Goal: Task Accomplishment & Management: Manage account settings

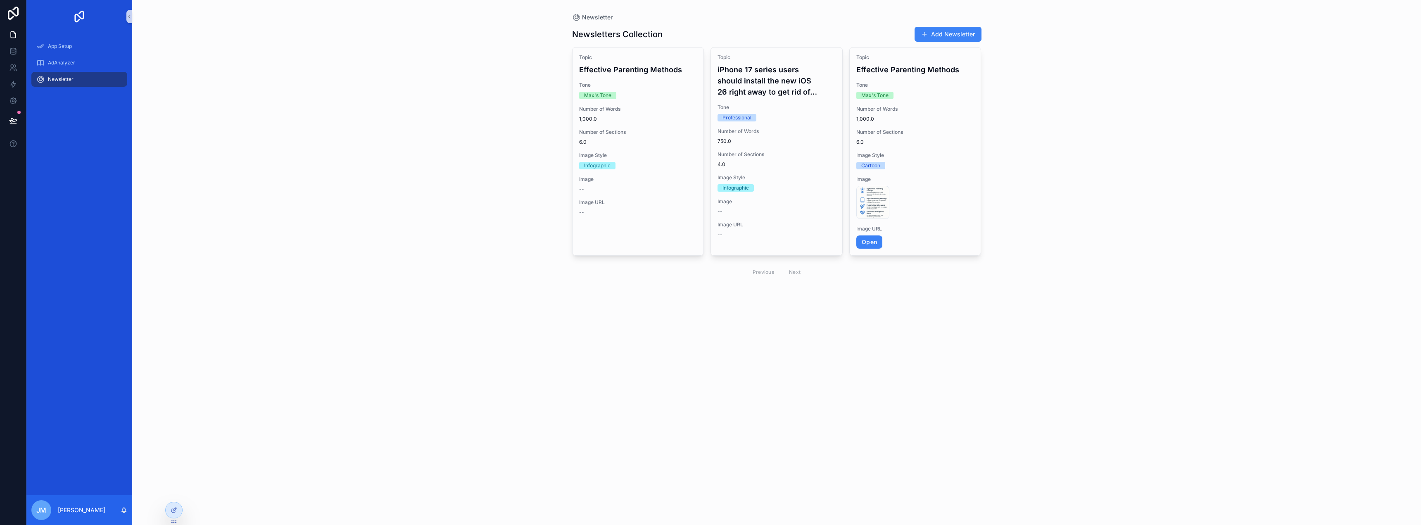
click at [74, 76] on div "Newsletter" at bounding box center [79, 79] width 86 height 13
click at [59, 64] on span "AdAnalyzer" at bounding box center [61, 62] width 27 height 7
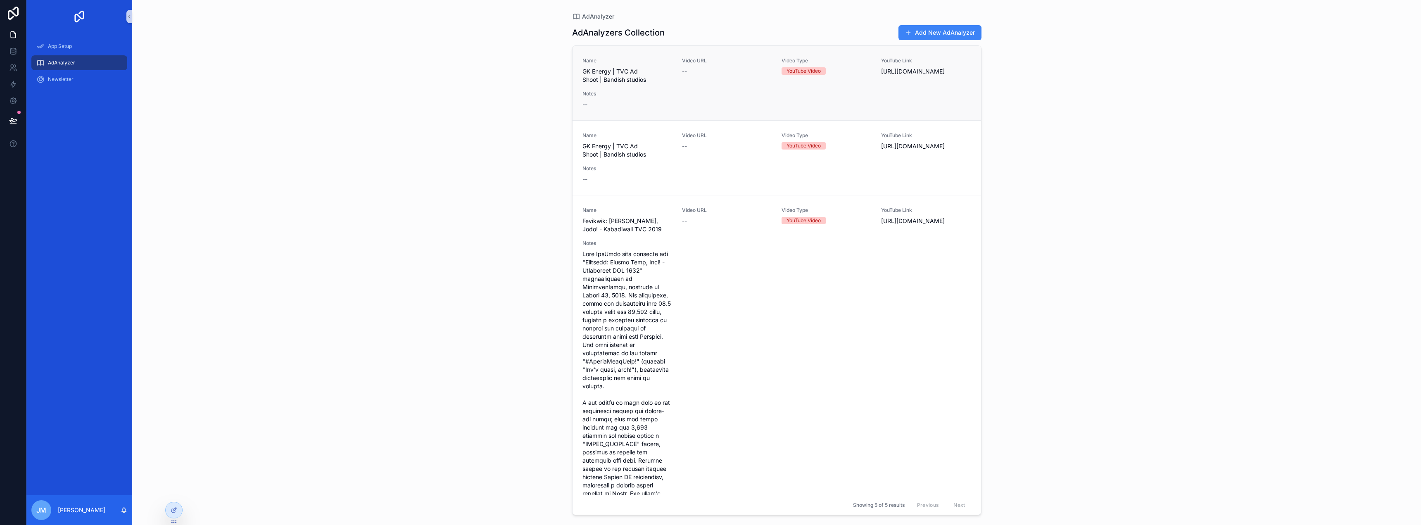
click at [640, 97] on div "Notes --" at bounding box center [628, 99] width 90 height 18
click at [173, 504] on div at bounding box center [174, 510] width 17 height 16
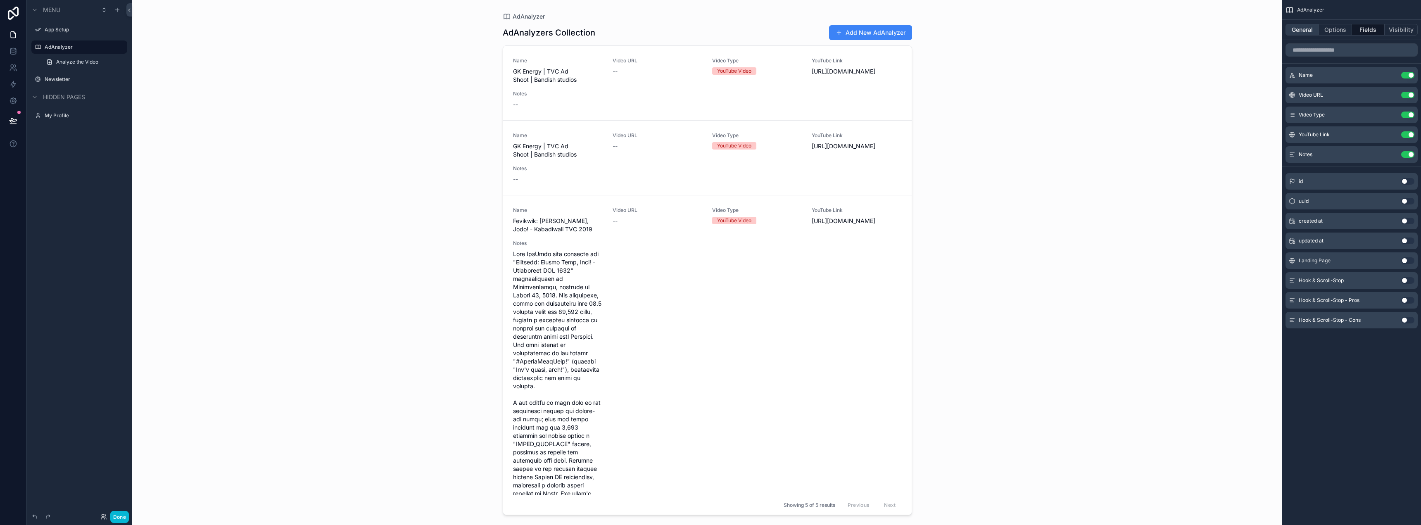
click at [1306, 29] on button "General" at bounding box center [1302, 30] width 33 height 12
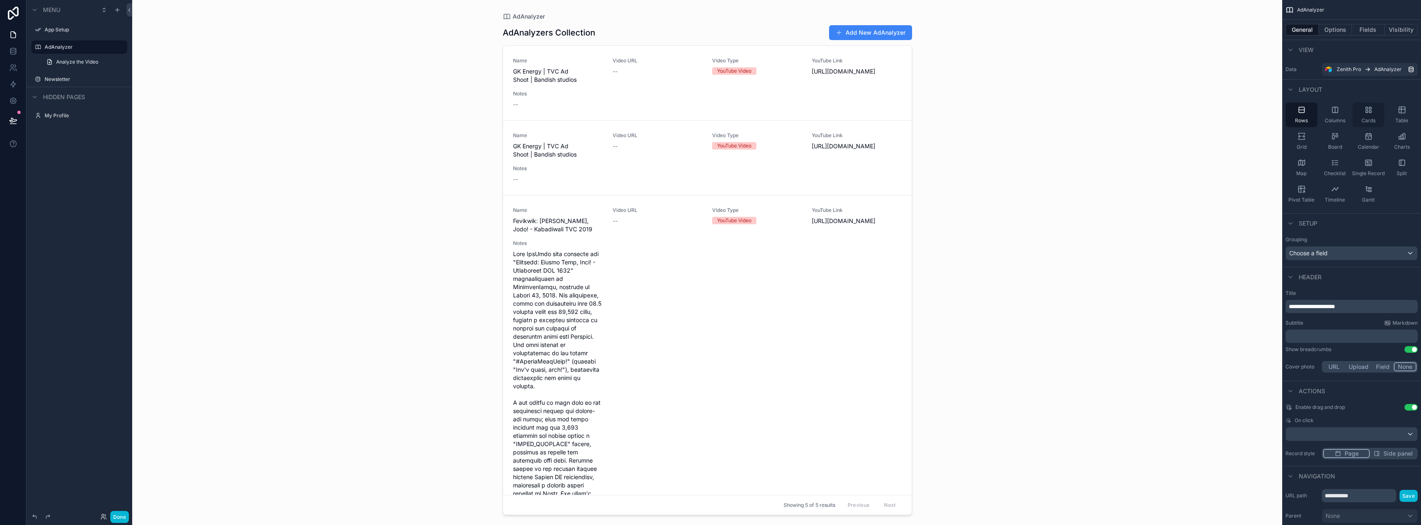
click at [1373, 114] on icon "scrollable content" at bounding box center [1369, 110] width 8 height 8
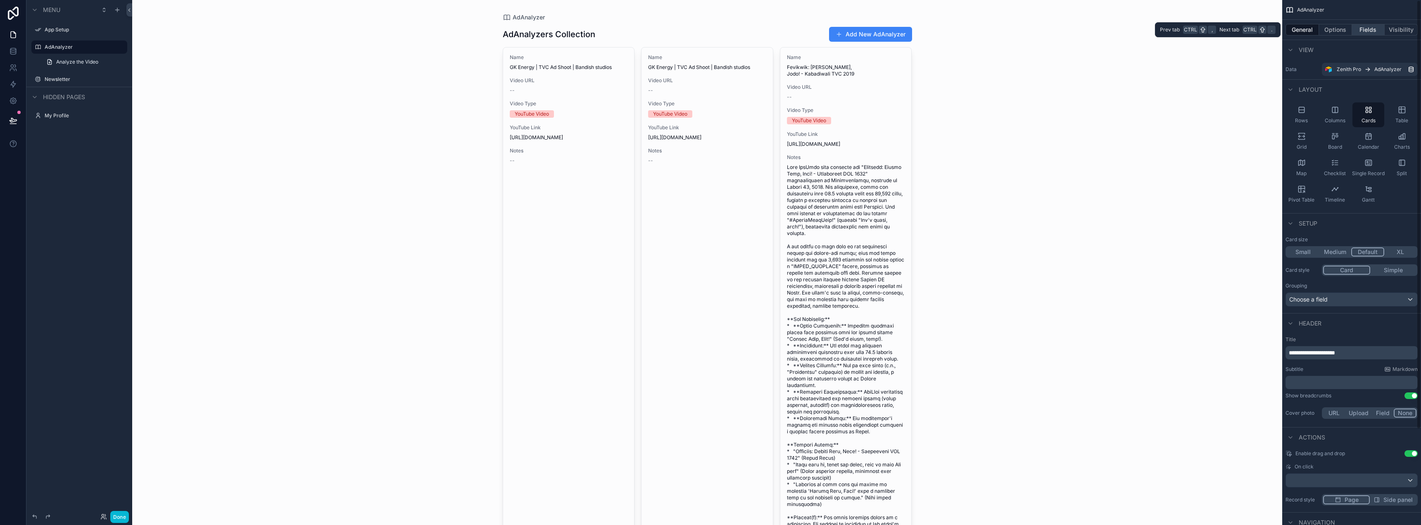
click at [1361, 26] on button "Fields" at bounding box center [1368, 30] width 33 height 12
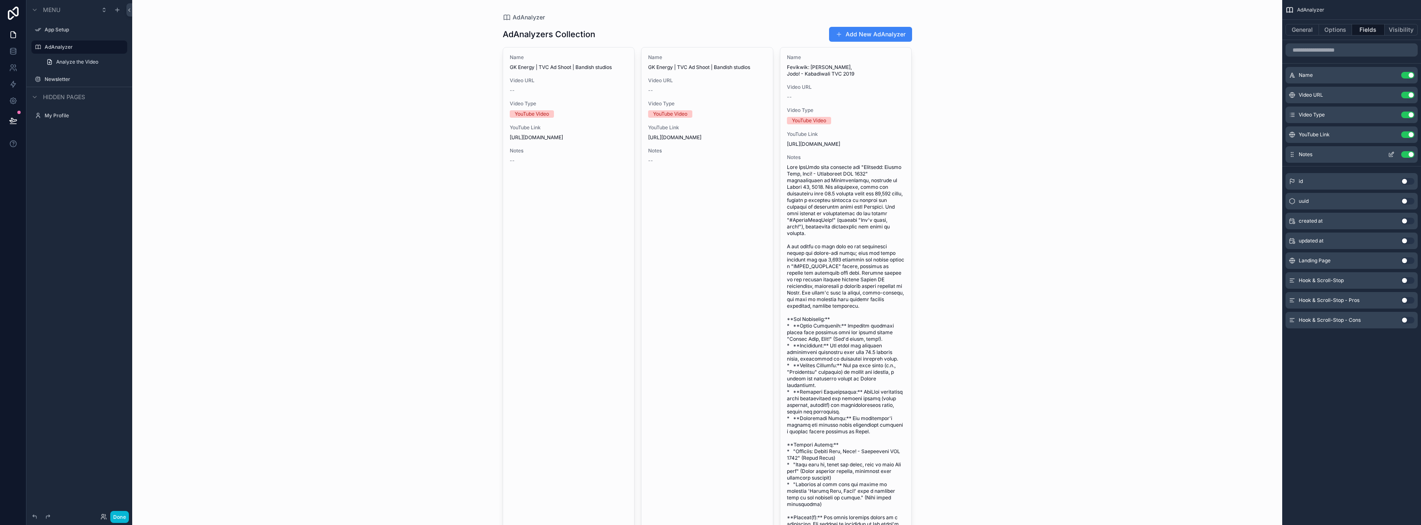
click at [1406, 153] on button "Use setting" at bounding box center [1407, 154] width 13 height 7
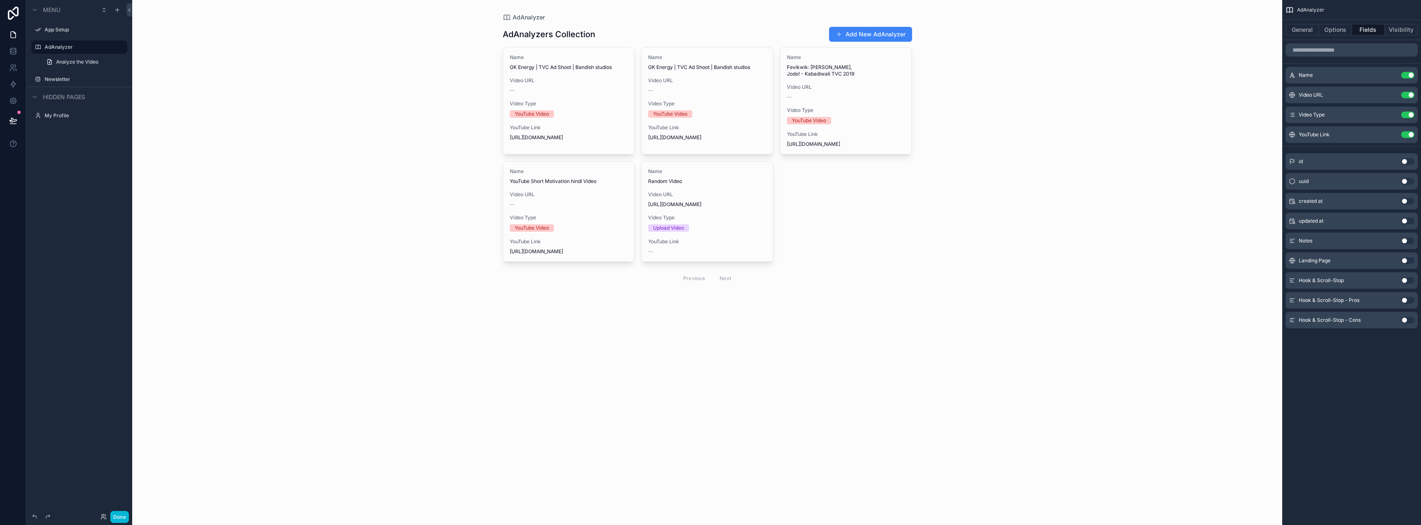
click at [562, 78] on div "scrollable content" at bounding box center [707, 157] width 423 height 314
click at [563, 78] on span "Video URL" at bounding box center [569, 80] width 118 height 7
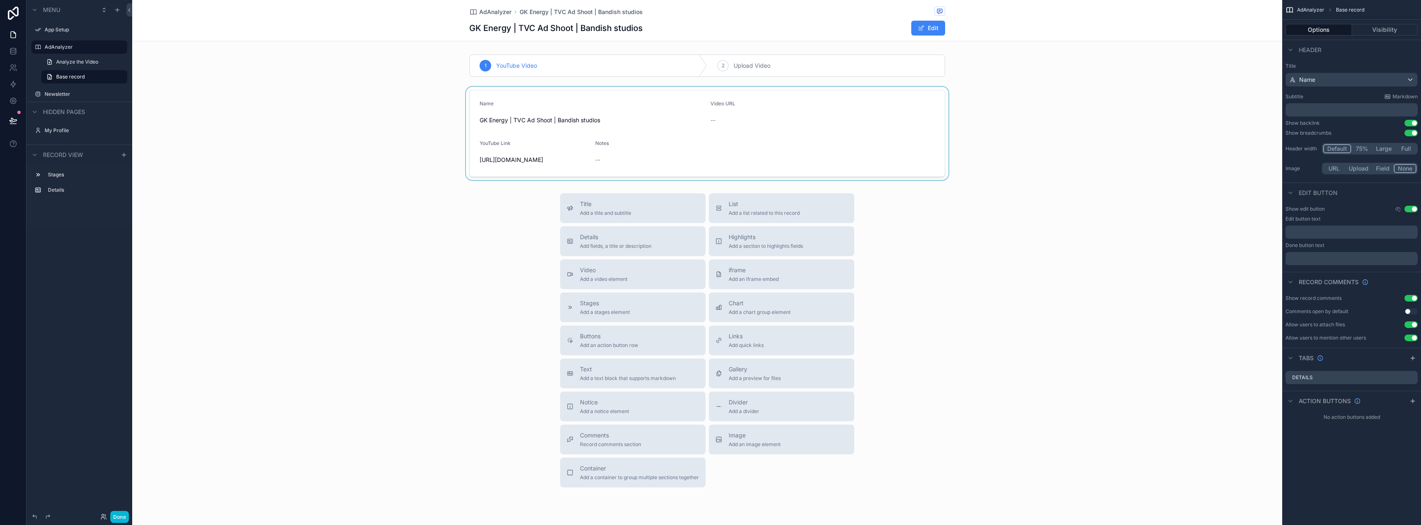
click at [632, 163] on div "scrollable content" at bounding box center [707, 133] width 1150 height 93
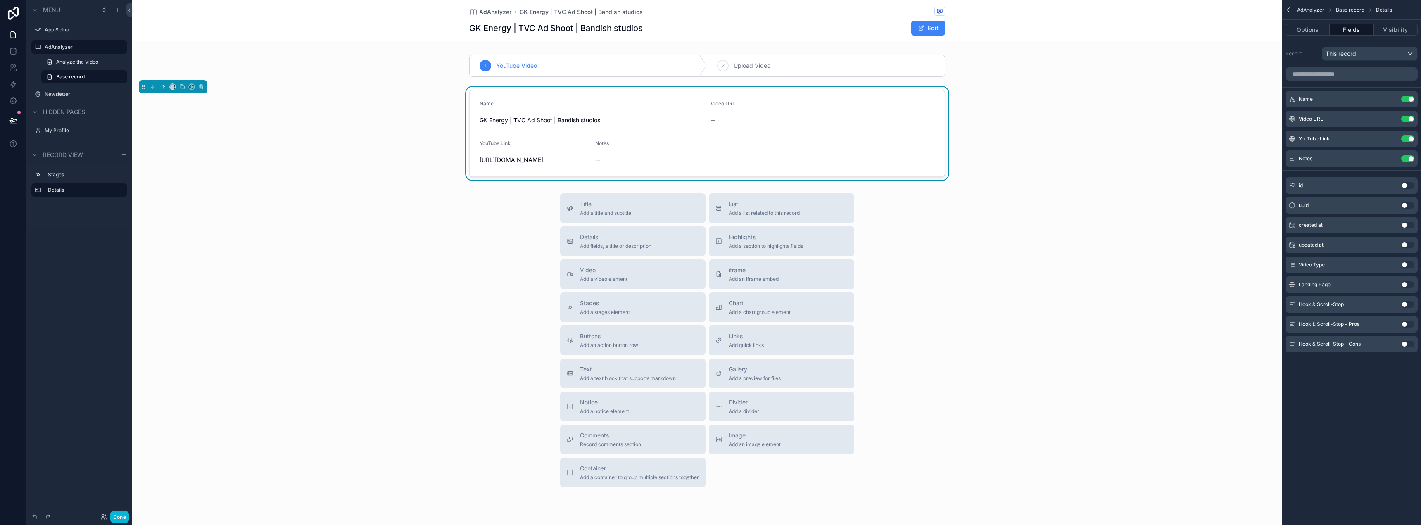
drag, startPoint x: 805, startPoint y: 171, endPoint x: 780, endPoint y: 171, distance: 25.2
click at [780, 171] on form "Name GK Energy | TVC Ad Shoot | Bandish studios Video URL -- YouTube Link [URL]…" at bounding box center [707, 133] width 475 height 86
click at [752, 250] on span "Add a section to highlights fields" at bounding box center [766, 246] width 74 height 7
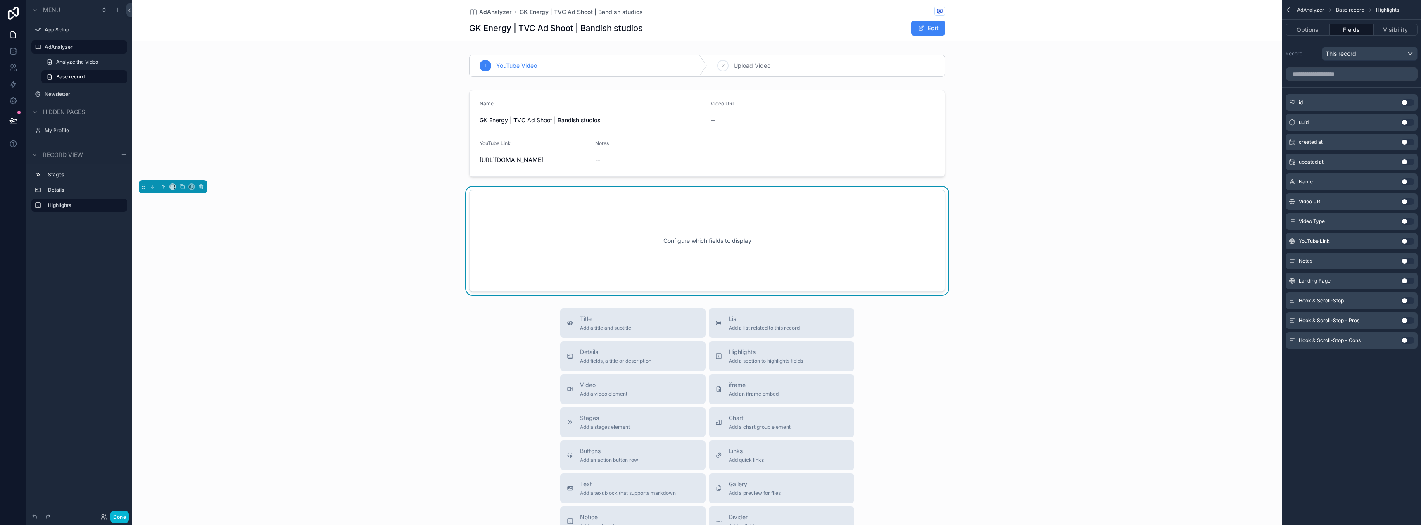
click at [718, 245] on div "Configure which fields to display" at bounding box center [707, 241] width 449 height 74
click at [1405, 300] on button "Use setting" at bounding box center [1407, 300] width 13 height 7
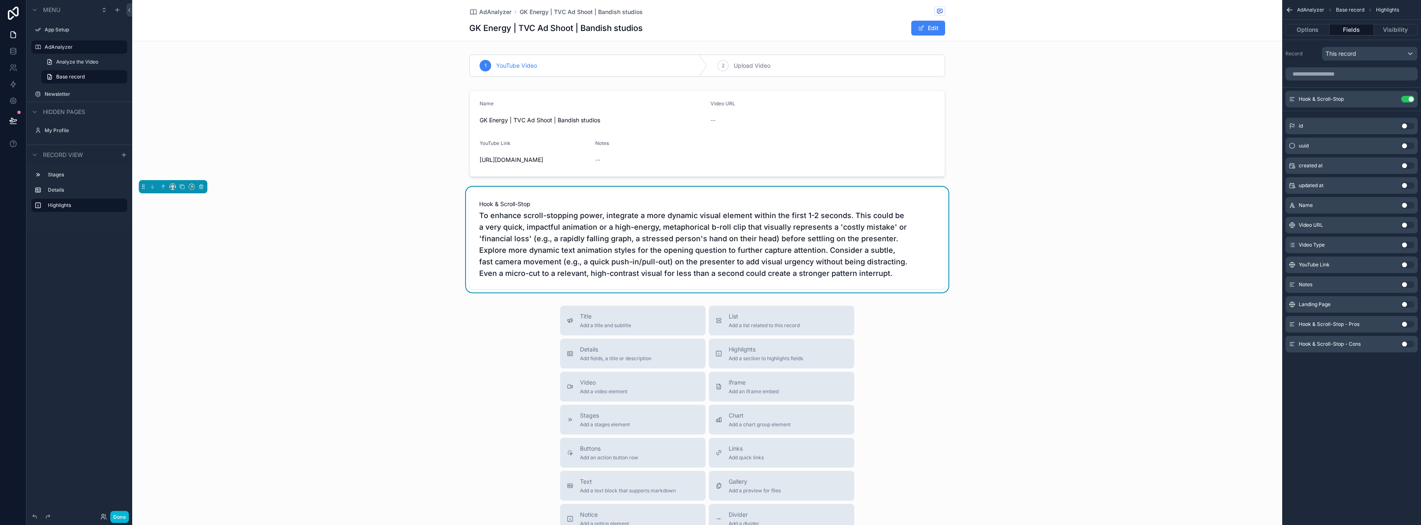
click at [1406, 324] on button "Use setting" at bounding box center [1407, 324] width 13 height 7
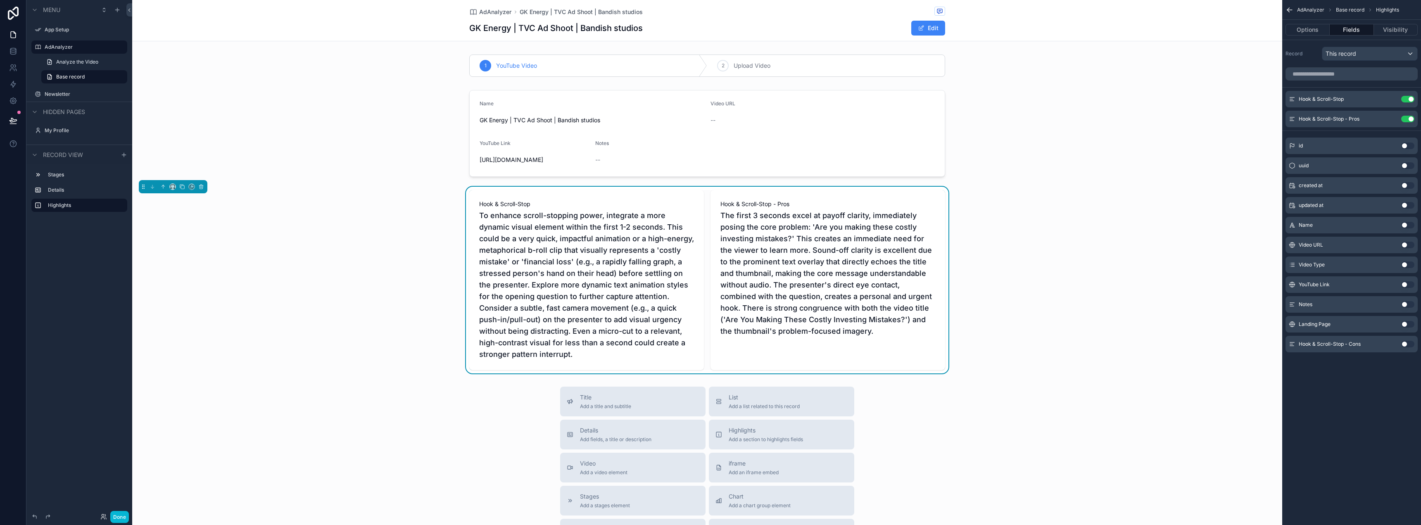
click at [1407, 347] on button "Use setting" at bounding box center [1407, 344] width 13 height 7
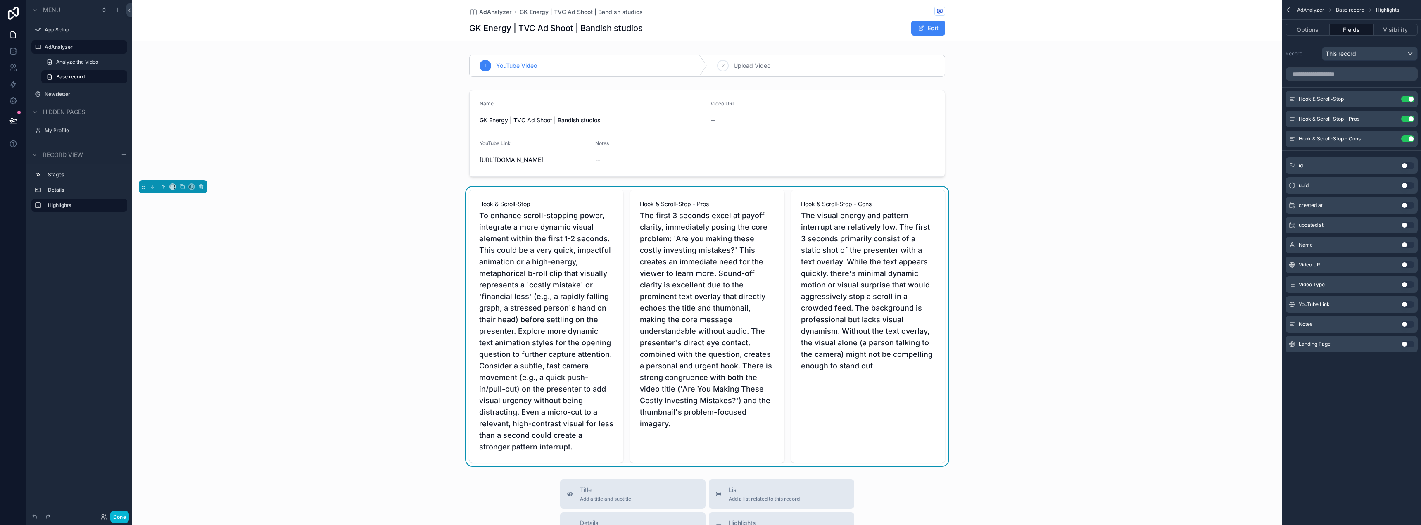
click at [872, 200] on div "Hook & Scroll-Stop - Cons The visual energy and pattern interrupt are relativel…" at bounding box center [868, 326] width 154 height 273
drag, startPoint x: 872, startPoint y: 200, endPoint x: 1044, endPoint y: 192, distance: 172.9
click at [1044, 190] on div "1 YouTube Video 2 Upload Video Name GK Energy | TVC Ad Shoot | Bandish studios …" at bounding box center [707, 258] width 1150 height 415
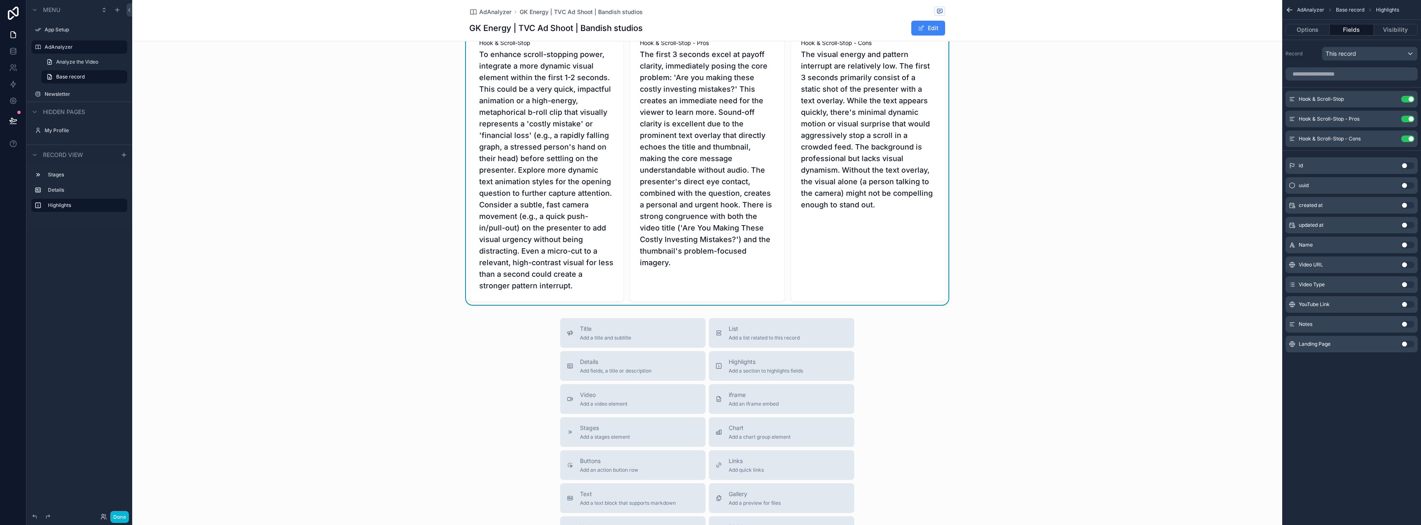
scroll to position [165, 0]
click at [1001, 385] on div "Title Add a title and subtitle List Add a list related to this record Details A…" at bounding box center [707, 461] width 1150 height 294
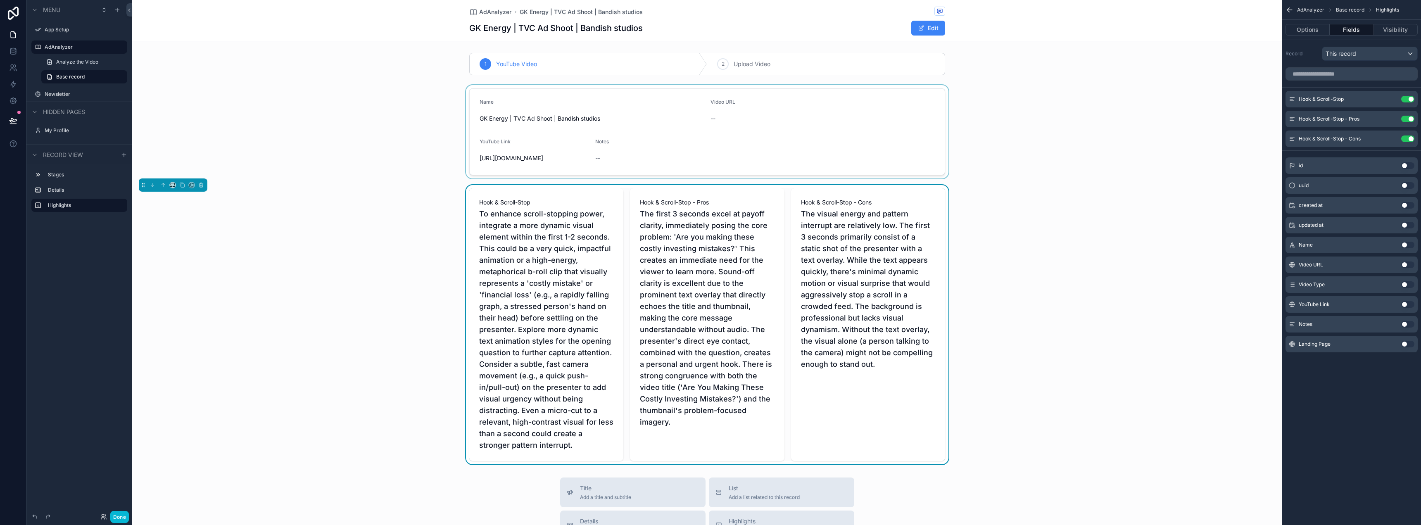
scroll to position [0, 0]
click at [799, 112] on div "scrollable content" at bounding box center [707, 133] width 1150 height 93
click at [901, 200] on div "scrollable content" at bounding box center [707, 326] width 1150 height 279
click at [202, 190] on icon "scrollable content" at bounding box center [201, 187] width 6 height 6
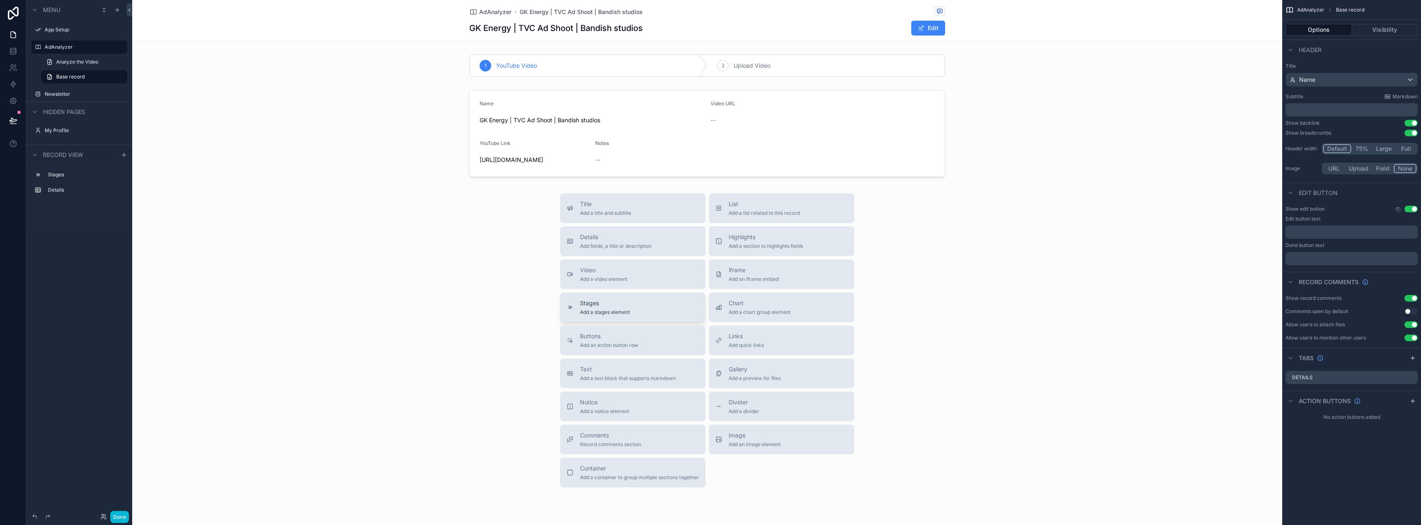
click at [585, 307] on span "Stages" at bounding box center [605, 303] width 50 height 8
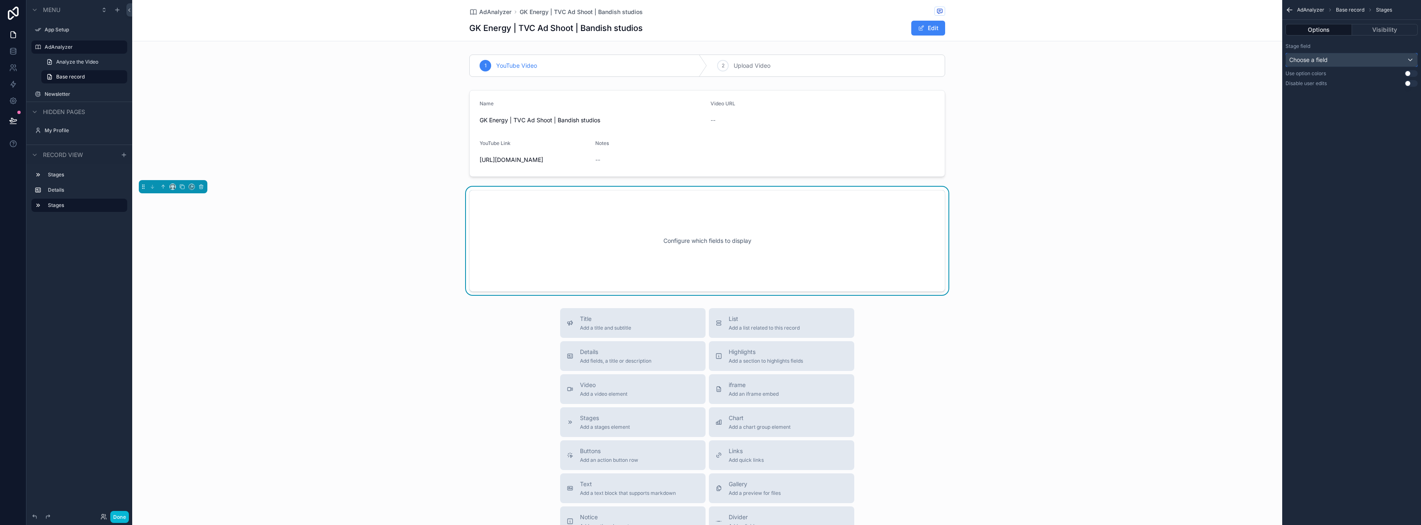
click at [1406, 59] on div "Choose a field" at bounding box center [1351, 59] width 131 height 13
click at [1360, 105] on div "Video Type" at bounding box center [1361, 104] width 137 height 10
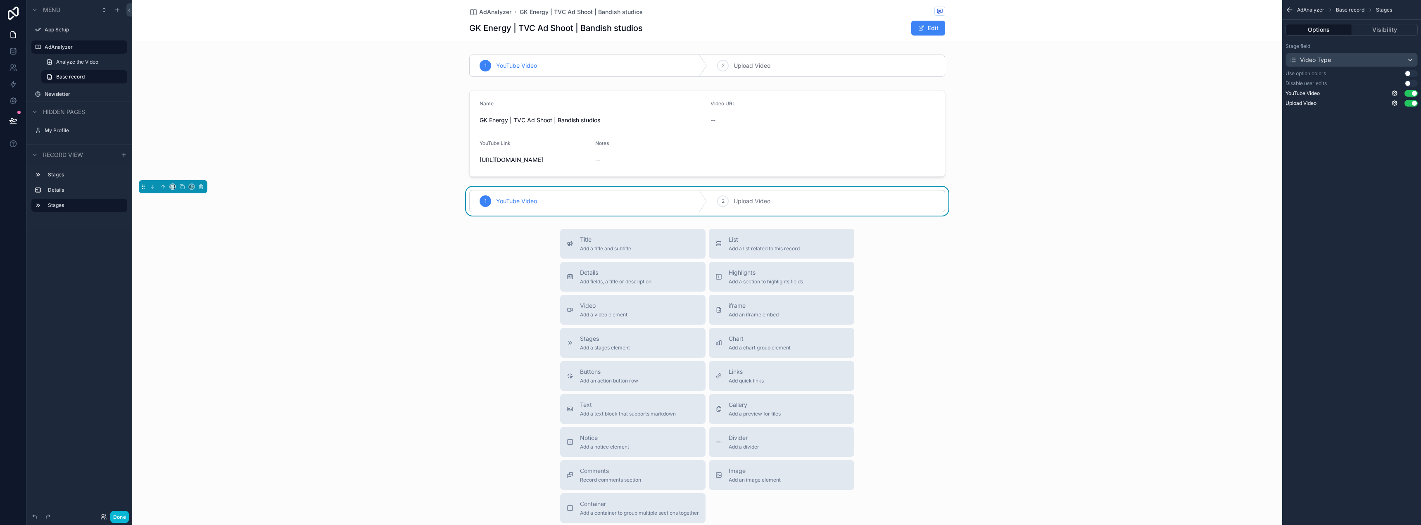
click at [929, 195] on div "1 YouTube Video 2 Upload Video" at bounding box center [707, 201] width 1150 height 29
click at [202, 188] on icon "scrollable content" at bounding box center [202, 187] width 0 height 2
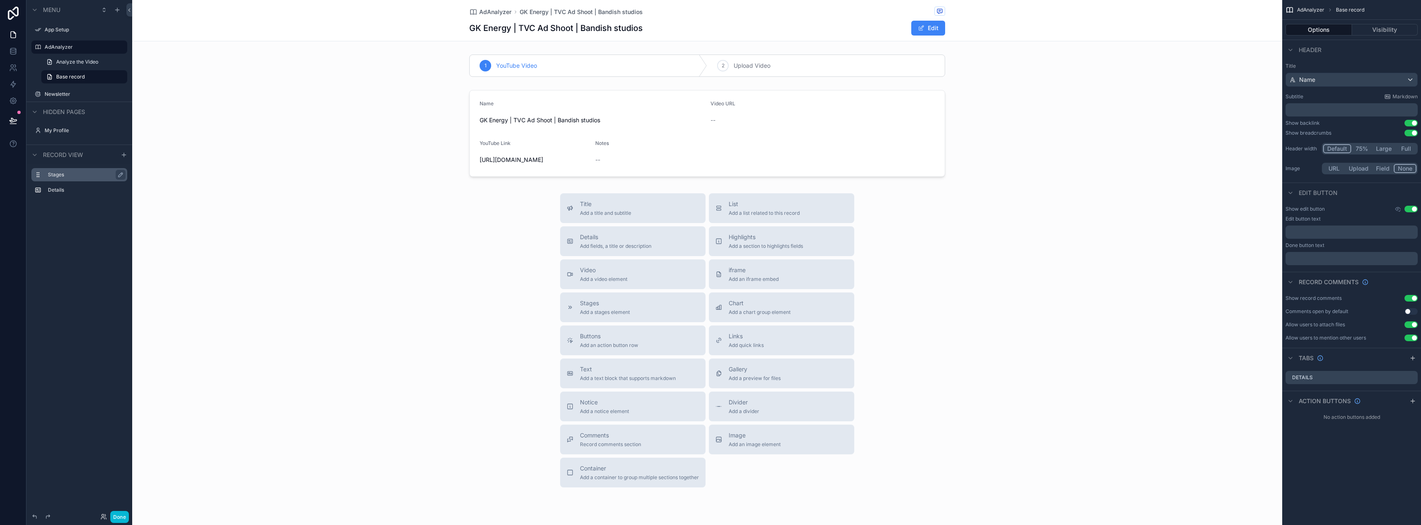
click at [79, 175] on label "Stages" at bounding box center [84, 174] width 73 height 7
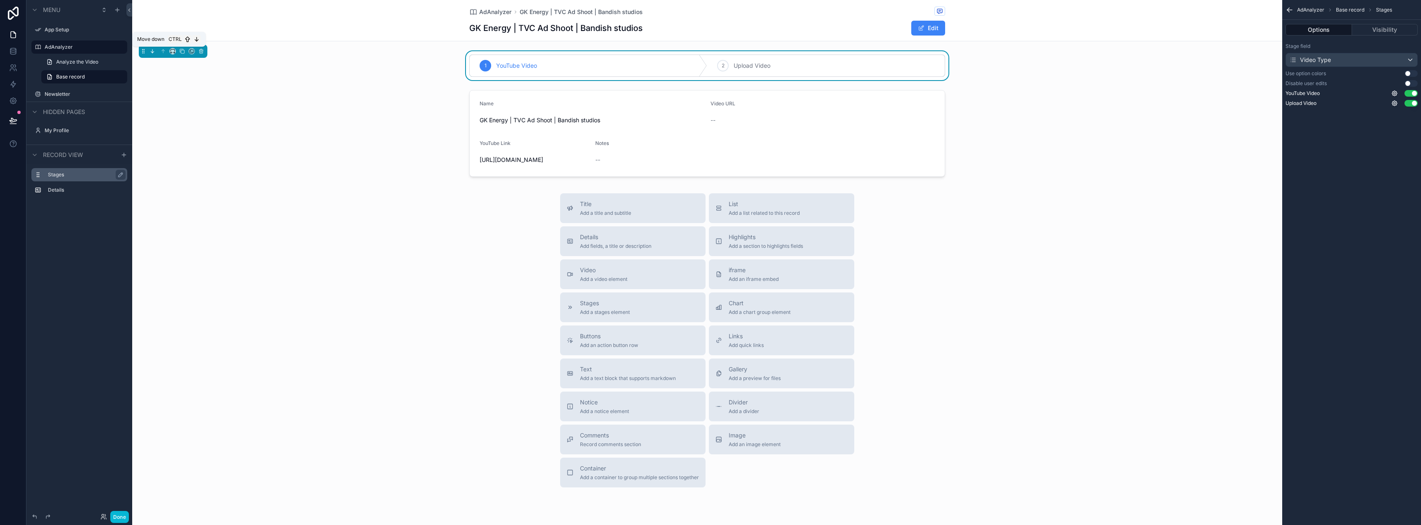
click at [153, 51] on icon "scrollable content" at bounding box center [153, 51] width 6 height 6
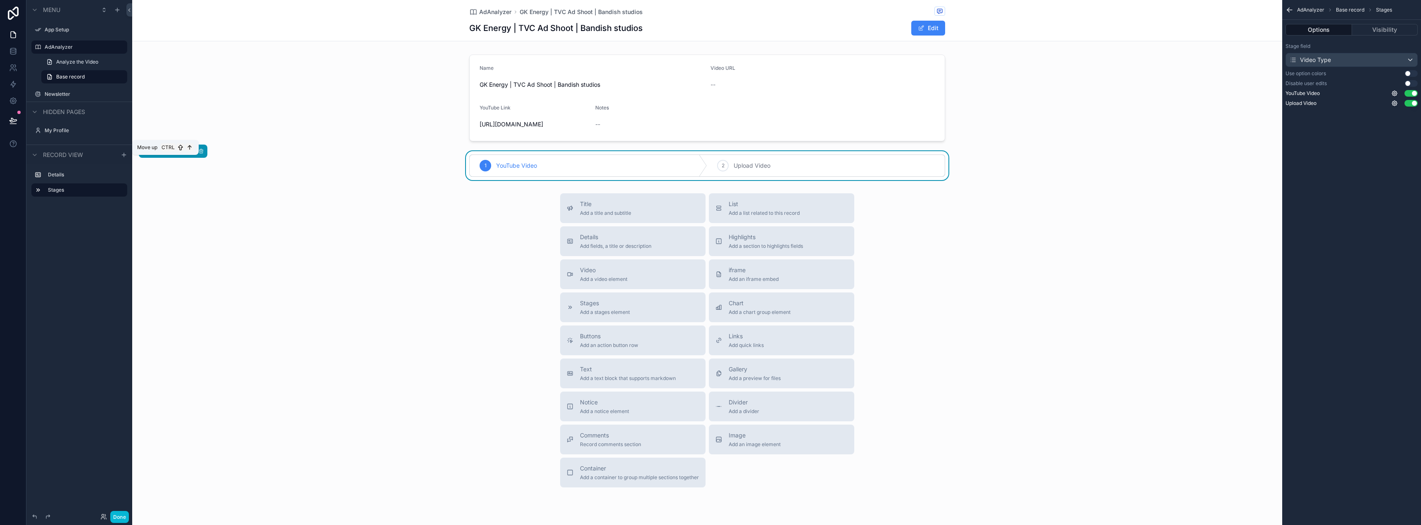
click at [164, 154] on icon "scrollable content" at bounding box center [163, 151] width 6 height 6
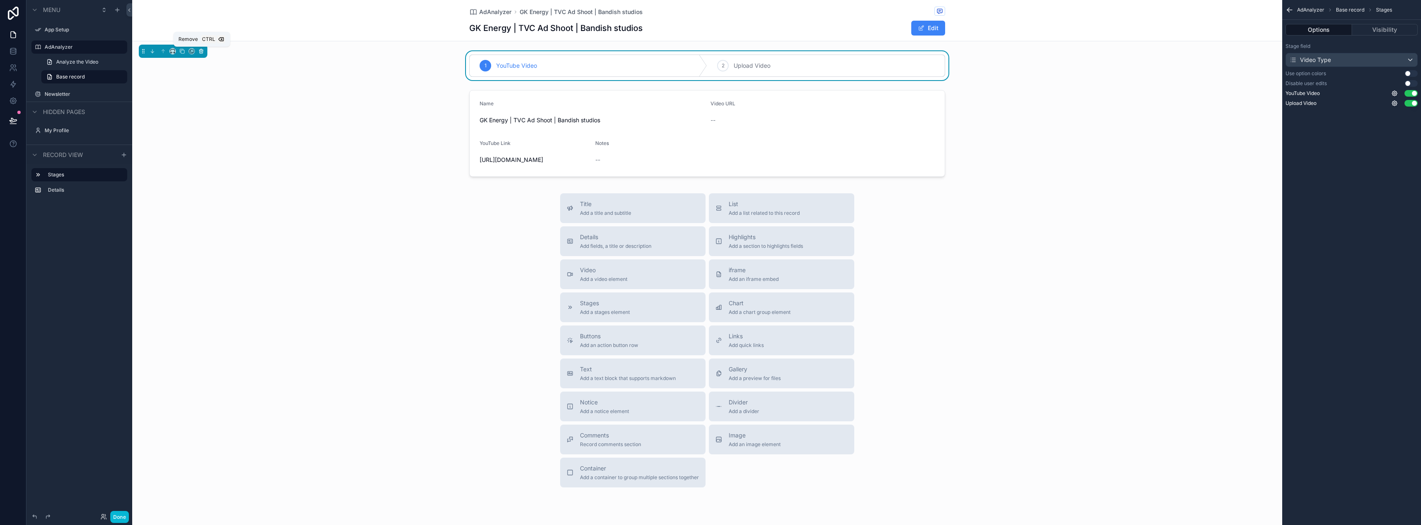
click at [200, 51] on icon "scrollable content" at bounding box center [201, 51] width 3 height 3
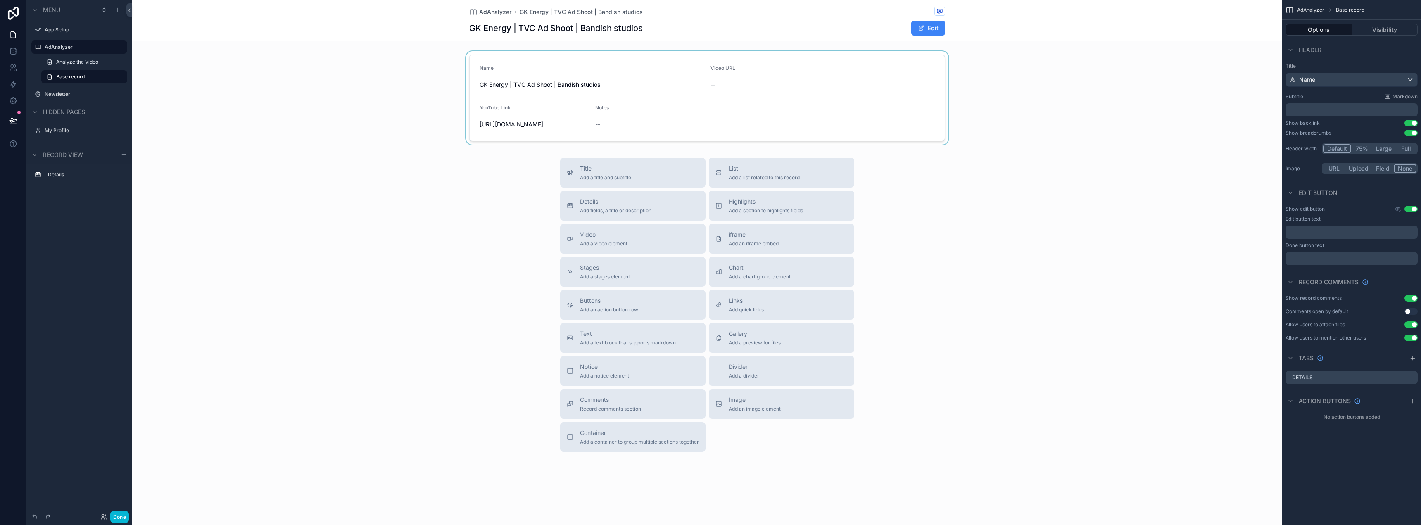
click at [547, 90] on div "scrollable content" at bounding box center [707, 97] width 1150 height 93
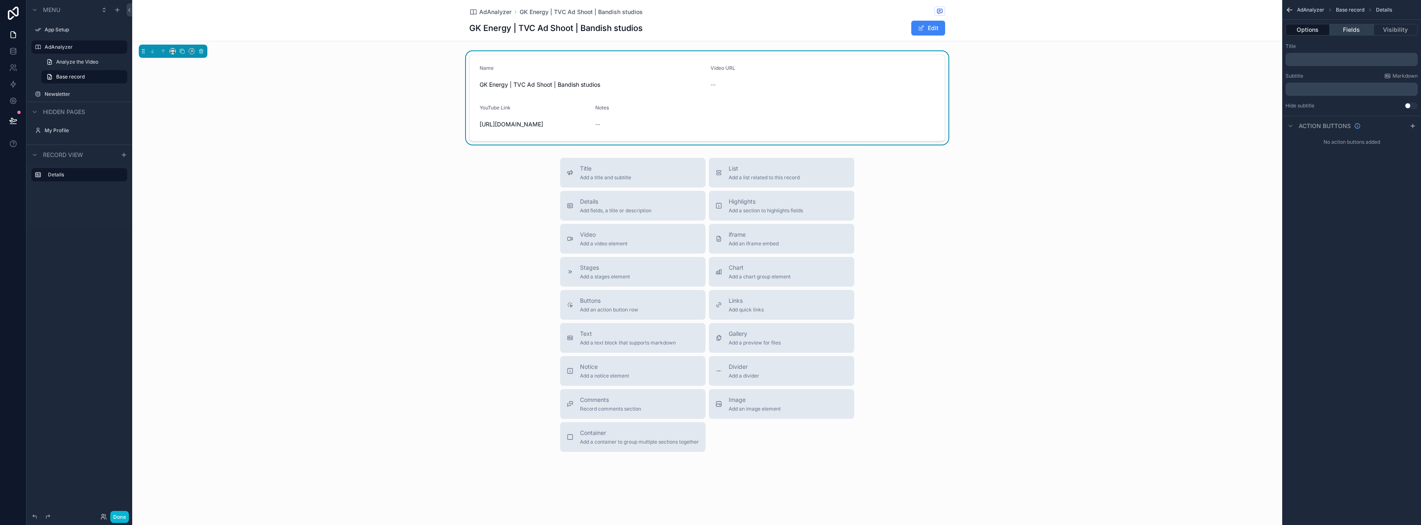
click at [1357, 28] on button "Fields" at bounding box center [1352, 30] width 44 height 12
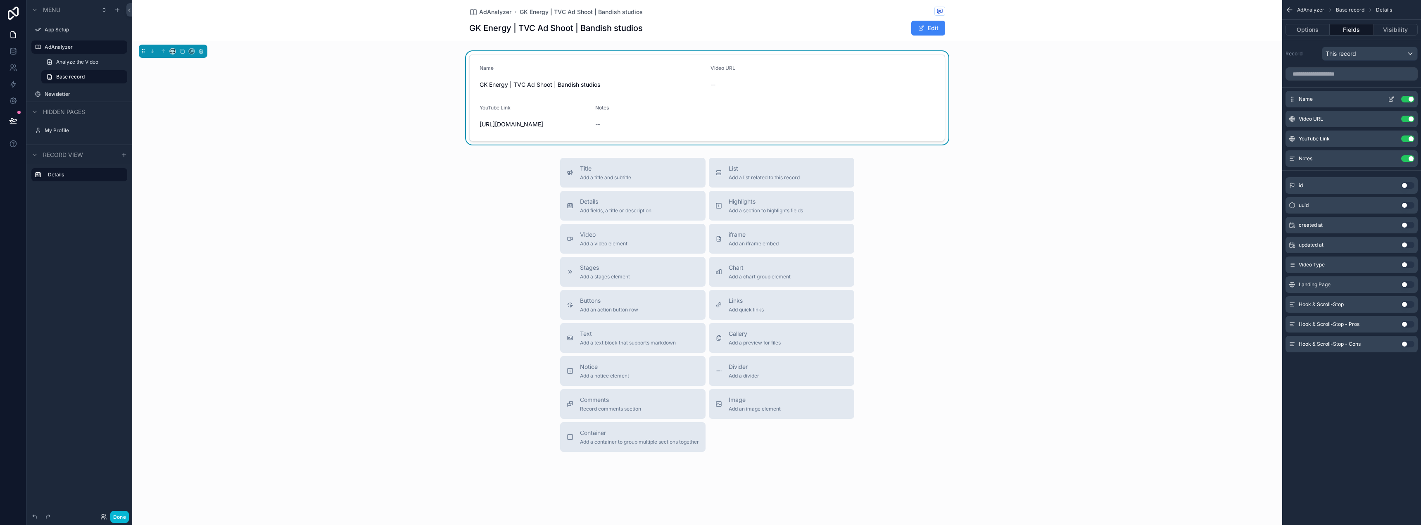
click at [1389, 97] on icon "scrollable content" at bounding box center [1391, 99] width 7 height 7
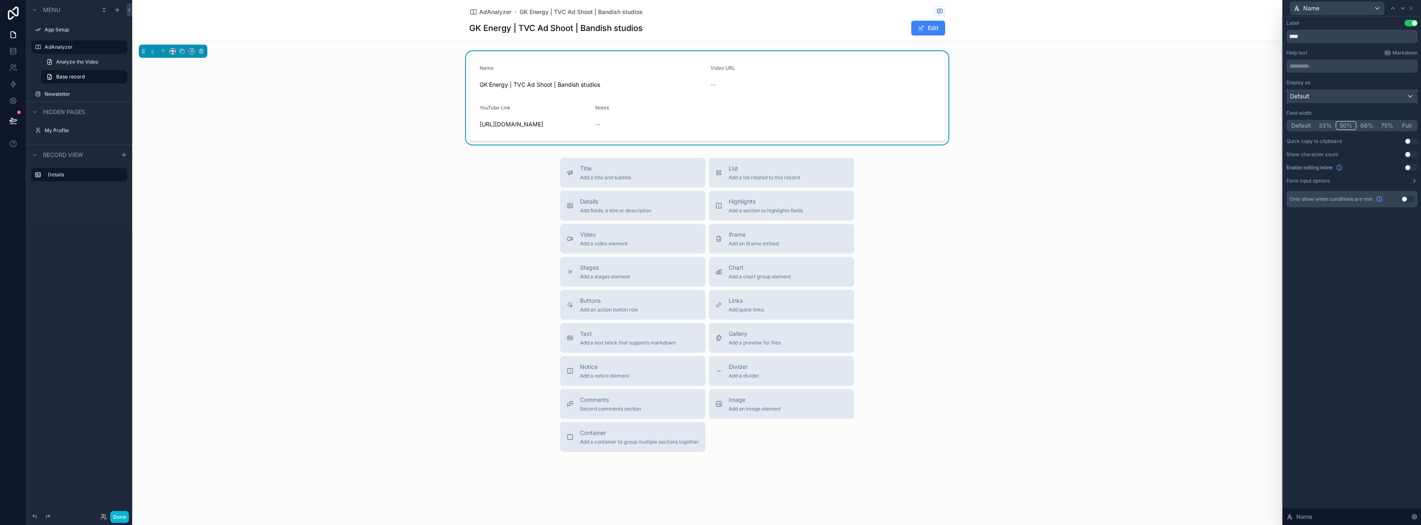
click at [1332, 97] on div "Default" at bounding box center [1352, 96] width 131 height 13
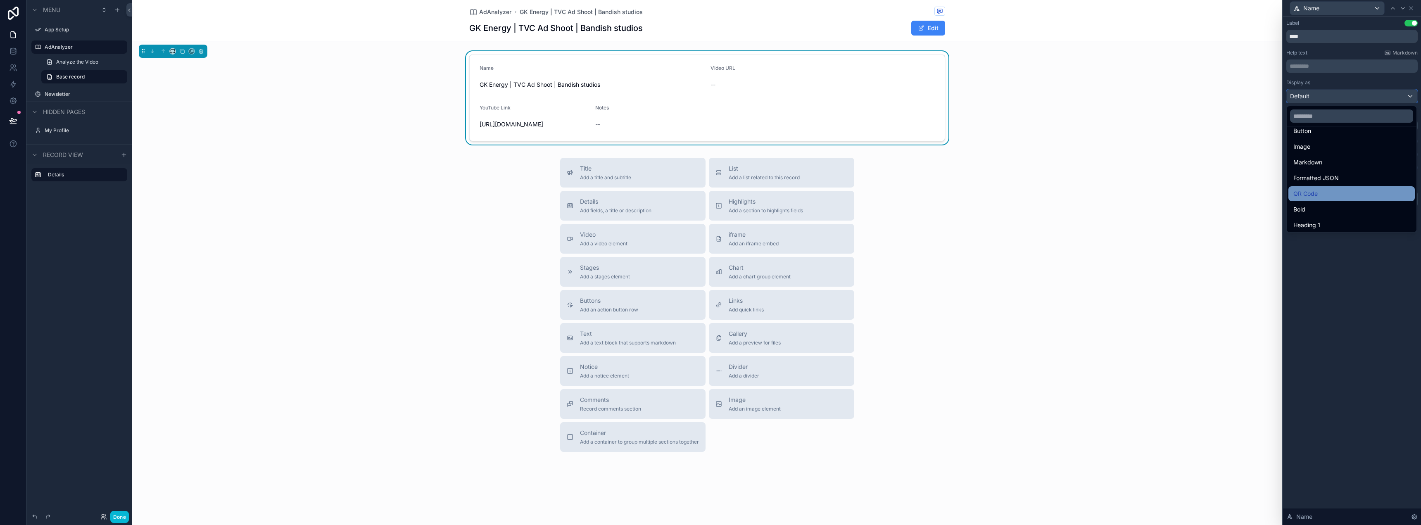
scroll to position [90, 0]
click at [1343, 209] on div "Heading 3" at bounding box center [1352, 207] width 117 height 10
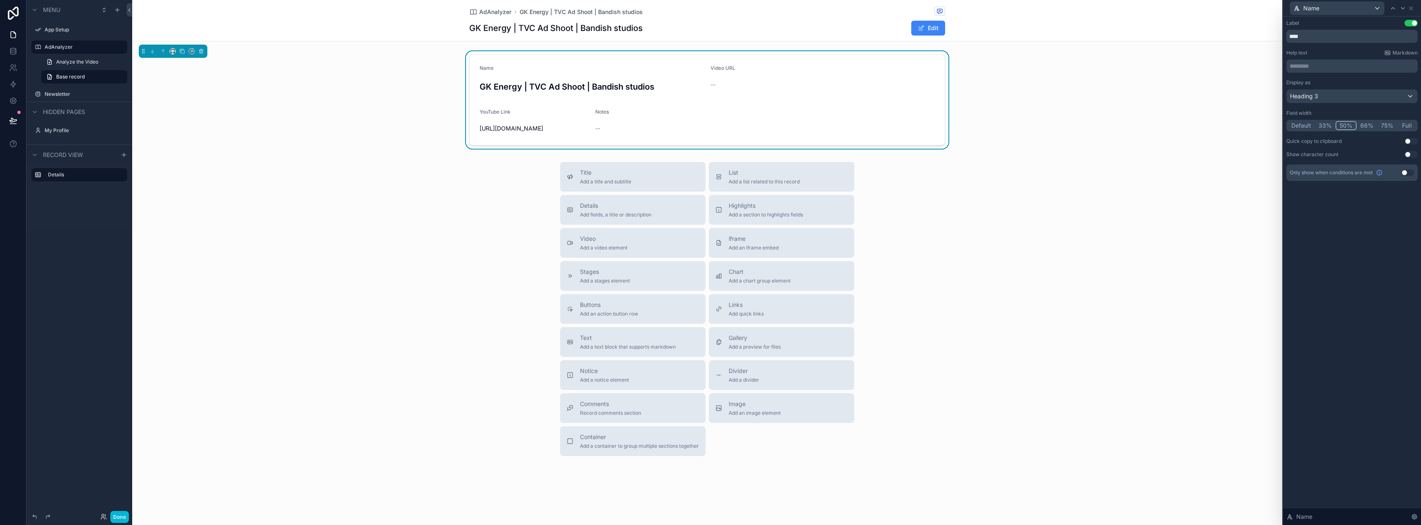
click at [1099, 231] on div "Title Add a title and subtitle List Add a list related to this record Details A…" at bounding box center [707, 309] width 1150 height 294
click at [835, 85] on div "--" at bounding box center [823, 85] width 224 height 8
click at [1052, 101] on div "Name GK Energy | TVC Ad Shoot | Bandish studios Video URL -- YouTube Link [URL]…" at bounding box center [707, 100] width 1150 height 98
click at [686, 117] on div "Notes" at bounding box center [649, 114] width 109 height 10
click at [1410, 8] on icon at bounding box center [1411, 8] width 7 height 7
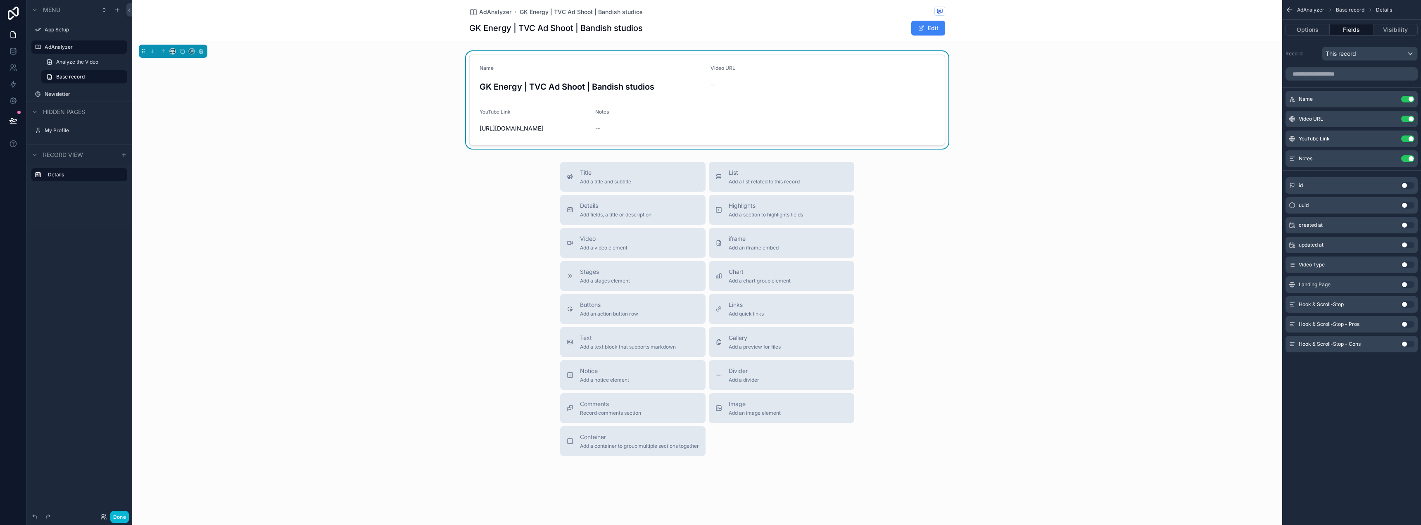
click at [1407, 267] on button "Use setting" at bounding box center [1407, 265] width 13 height 7
click at [1393, 136] on icon "scrollable content" at bounding box center [1391, 139] width 7 height 7
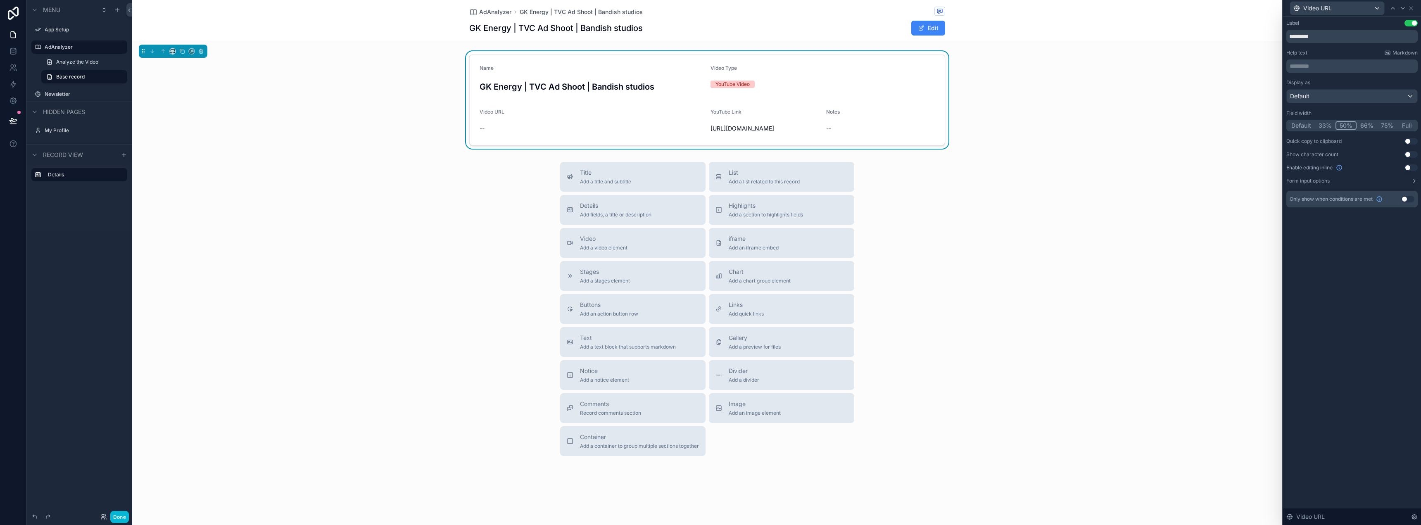
click at [1409, 200] on button "Use setting" at bounding box center [1407, 199] width 13 height 7
click at [1319, 224] on span "**********" at bounding box center [1312, 225] width 31 height 8
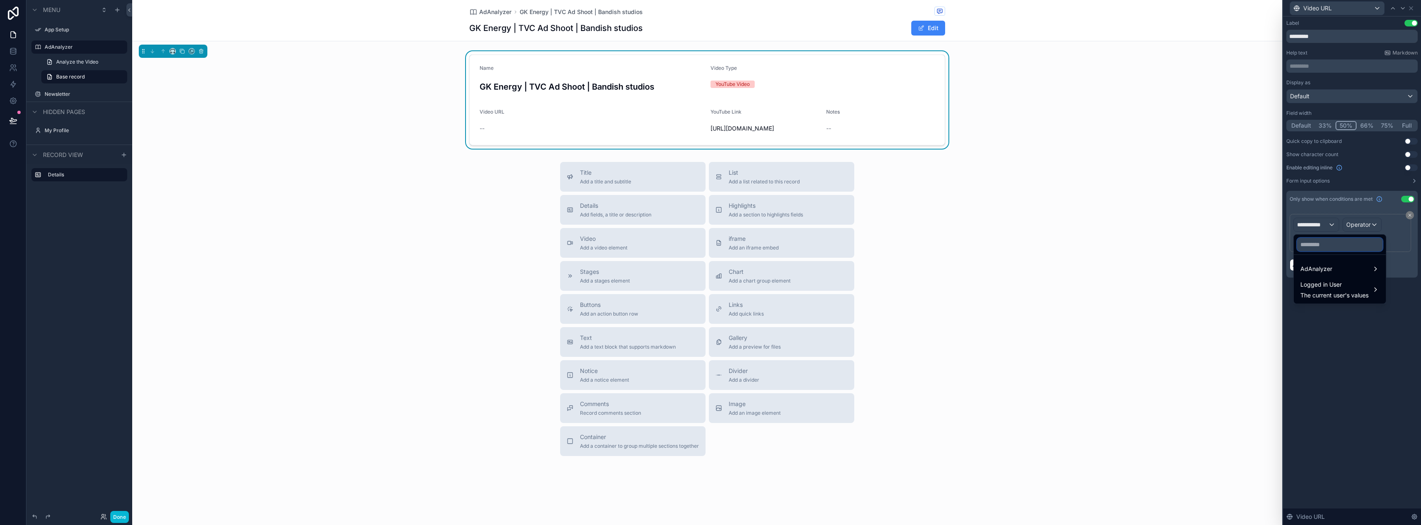
click at [1329, 243] on input "text" at bounding box center [1340, 244] width 86 height 13
type input "**********"
click at [1337, 267] on div "AdAnalyzer" at bounding box center [1331, 269] width 61 height 10
click at [1277, 266] on span "Video Type" at bounding box center [1272, 270] width 31 height 10
click at [1318, 255] on div "Value" at bounding box center [1351, 258] width 114 height 13
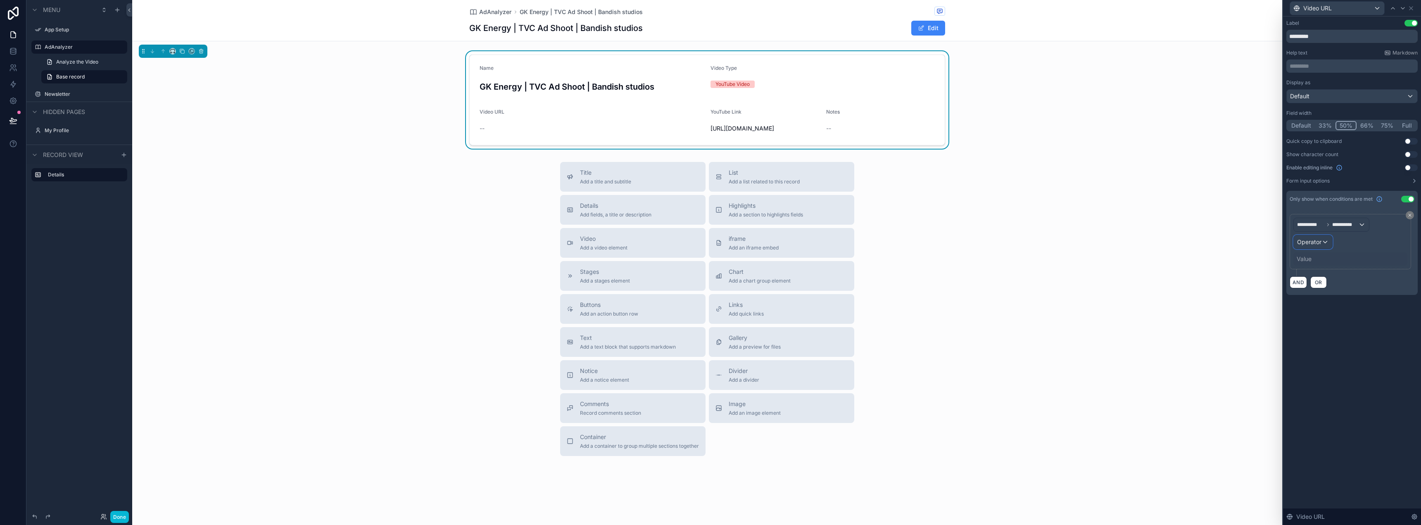
click at [1322, 242] on div "Operator" at bounding box center [1313, 242] width 38 height 13
click at [1319, 284] on span "Is equal to (=)" at bounding box center [1320, 286] width 38 height 10
click at [1307, 253] on div "Value" at bounding box center [1351, 258] width 114 height 13
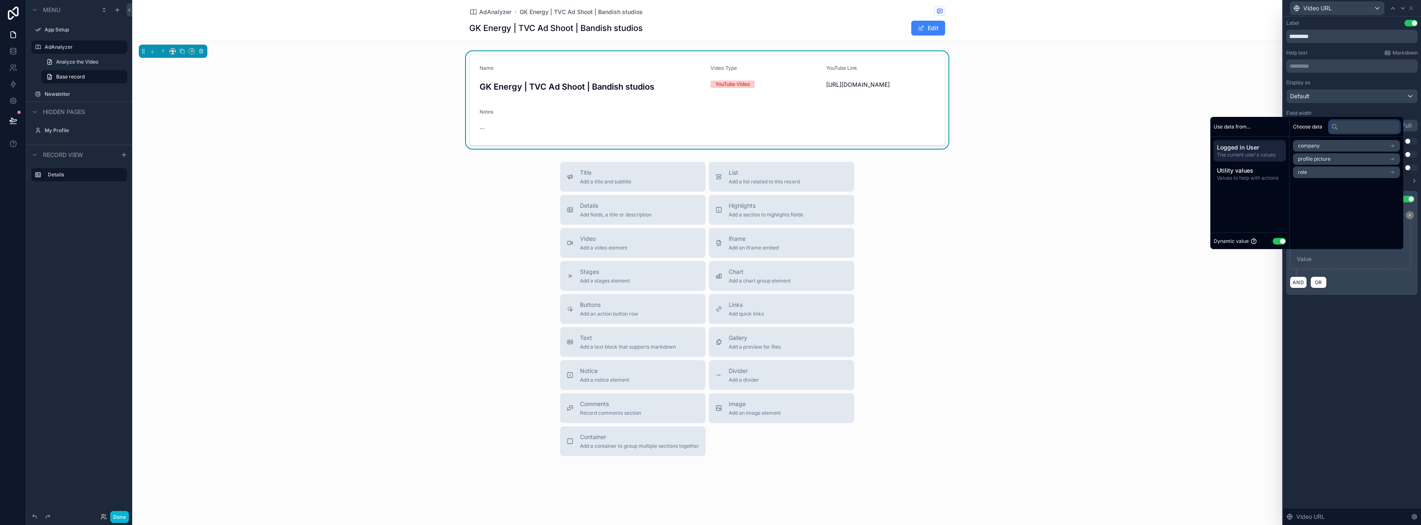
click at [1349, 128] on input "text" at bounding box center [1364, 126] width 71 height 13
type input "*******"
click at [1351, 124] on input "text" at bounding box center [1364, 126] width 71 height 13
click at [1320, 139] on div "company profile picture role" at bounding box center [1347, 159] width 114 height 45
click at [1319, 145] on li "company" at bounding box center [1346, 146] width 107 height 12
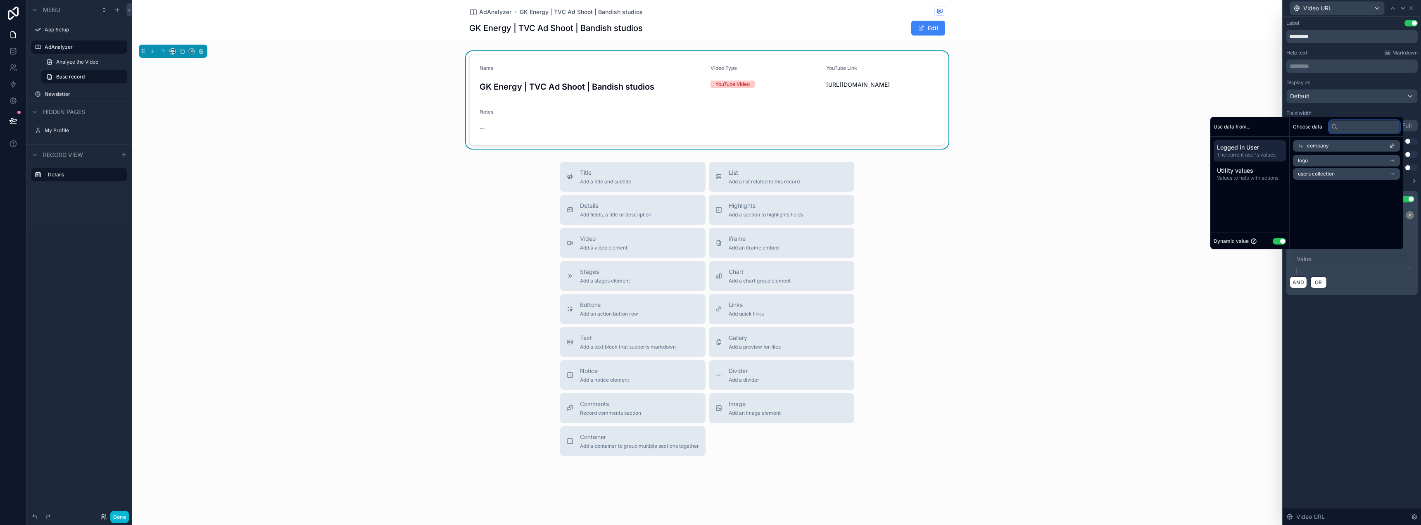
click at [1342, 128] on input "text" at bounding box center [1364, 126] width 71 height 13
click at [1379, 346] on div "**********" at bounding box center [1352, 271] width 138 height 509
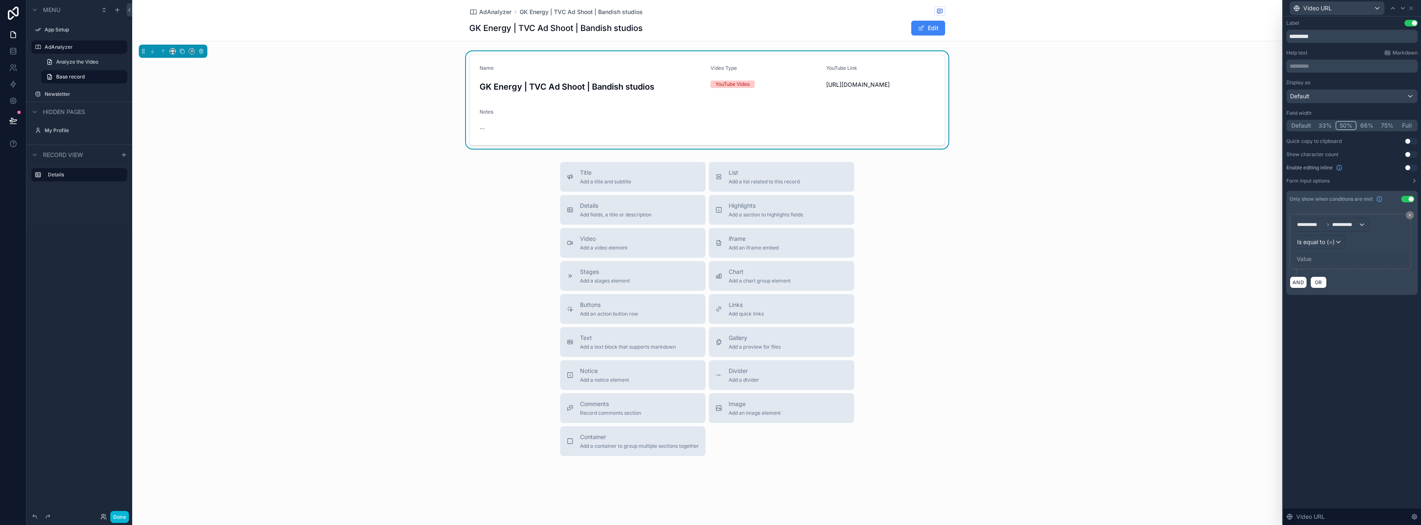
click at [1309, 255] on div "Value" at bounding box center [1304, 259] width 15 height 8
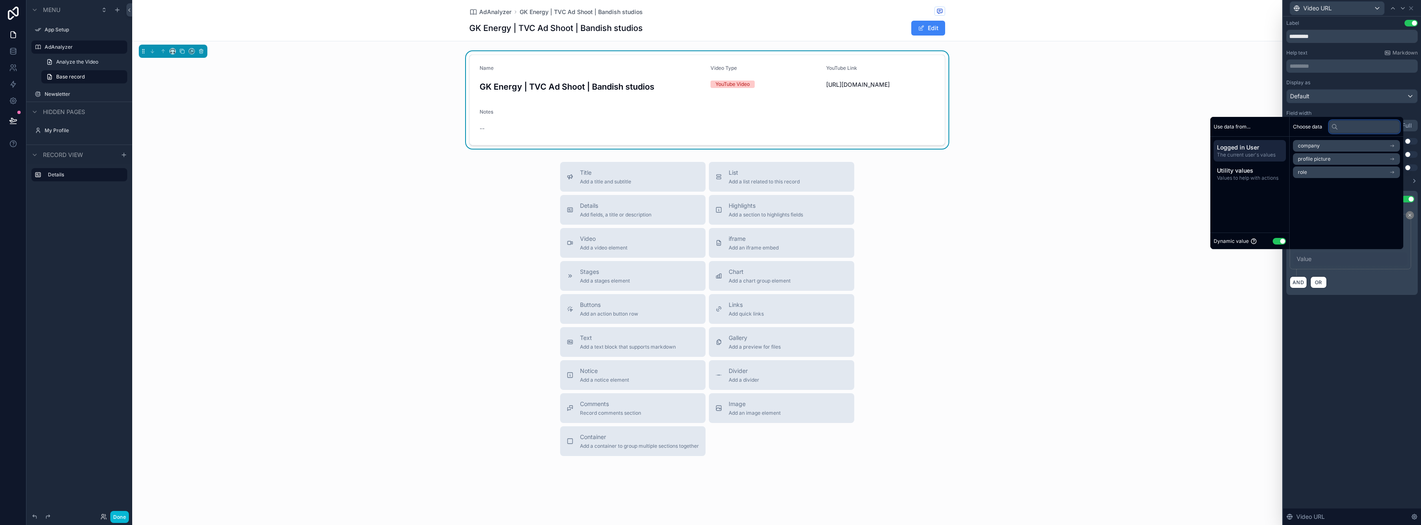
click at [1346, 121] on input "text" at bounding box center [1364, 126] width 71 height 13
type input "*"
click at [1274, 238] on button "Use setting" at bounding box center [1274, 241] width 13 height 7
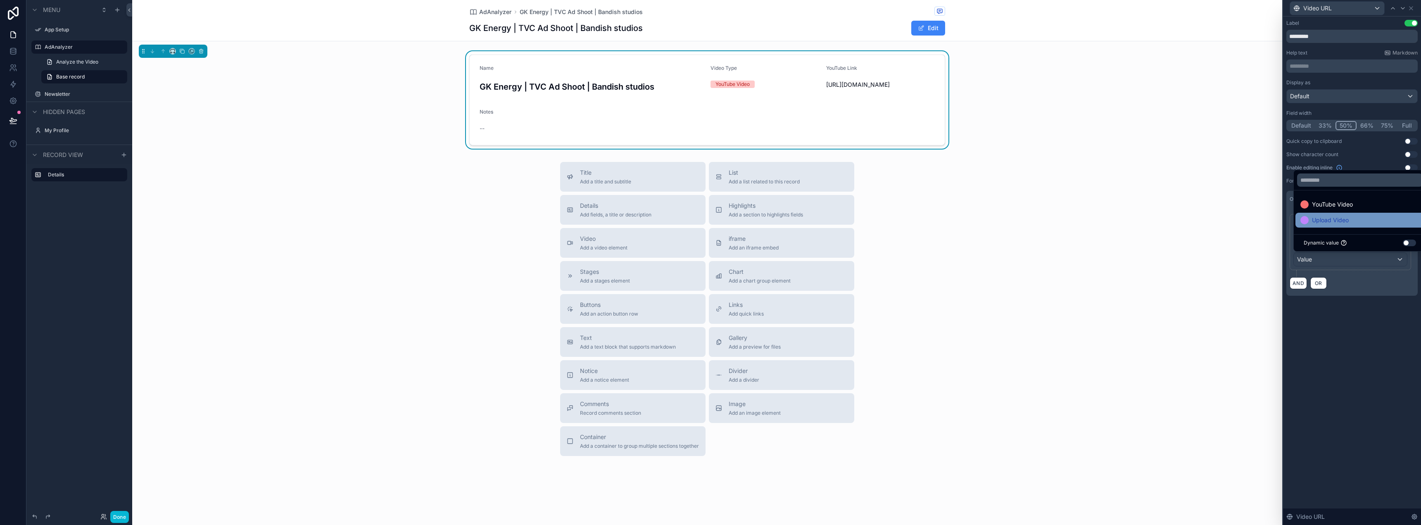
click at [1345, 219] on span "Upload Video" at bounding box center [1330, 220] width 37 height 10
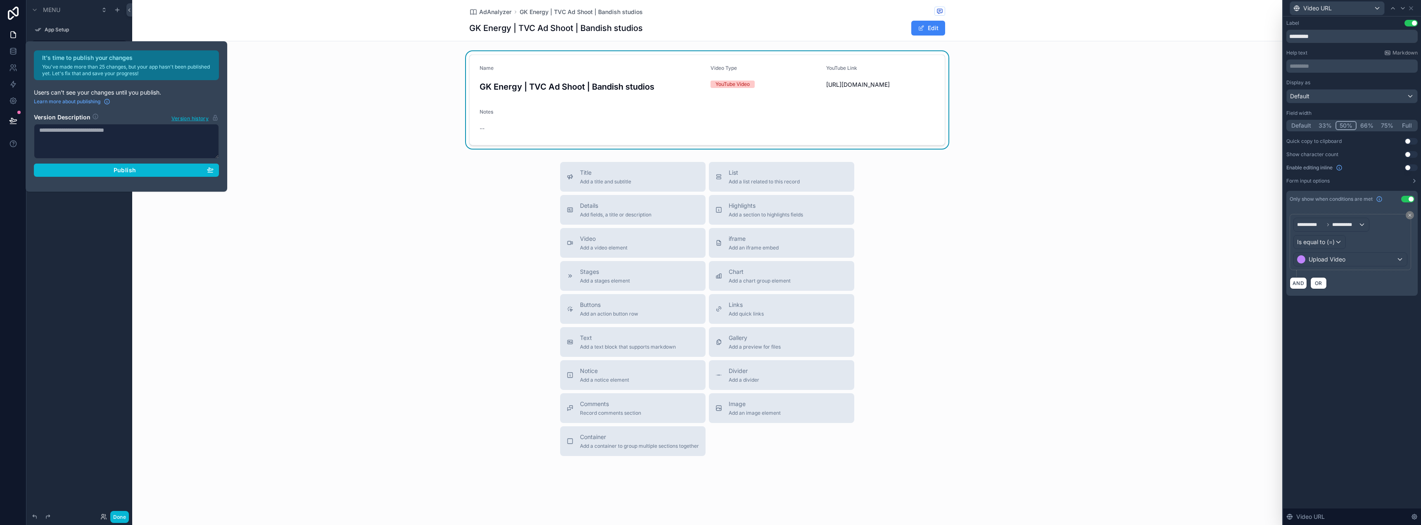
click at [1349, 328] on div "**********" at bounding box center [1352, 271] width 138 height 509
click at [231, 229] on div "Title Add a title and subtitle List Add a list related to this record Details A…" at bounding box center [707, 309] width 1150 height 294
click at [1412, 9] on icon at bounding box center [1411, 8] width 3 height 3
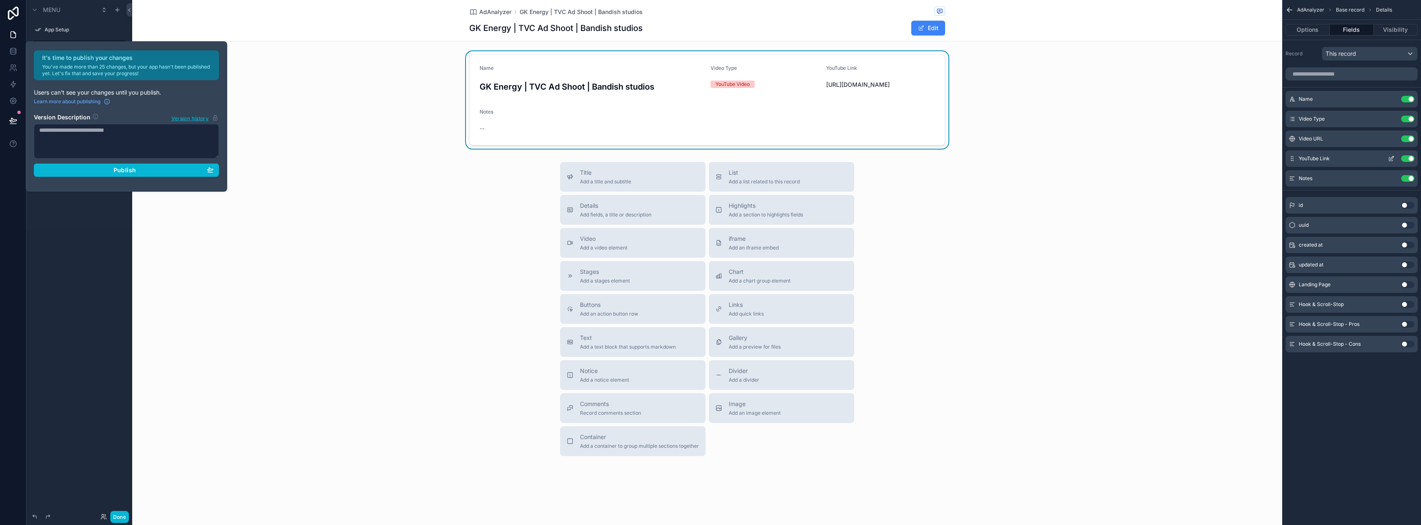
click at [1392, 157] on icon "scrollable content" at bounding box center [1391, 158] width 7 height 7
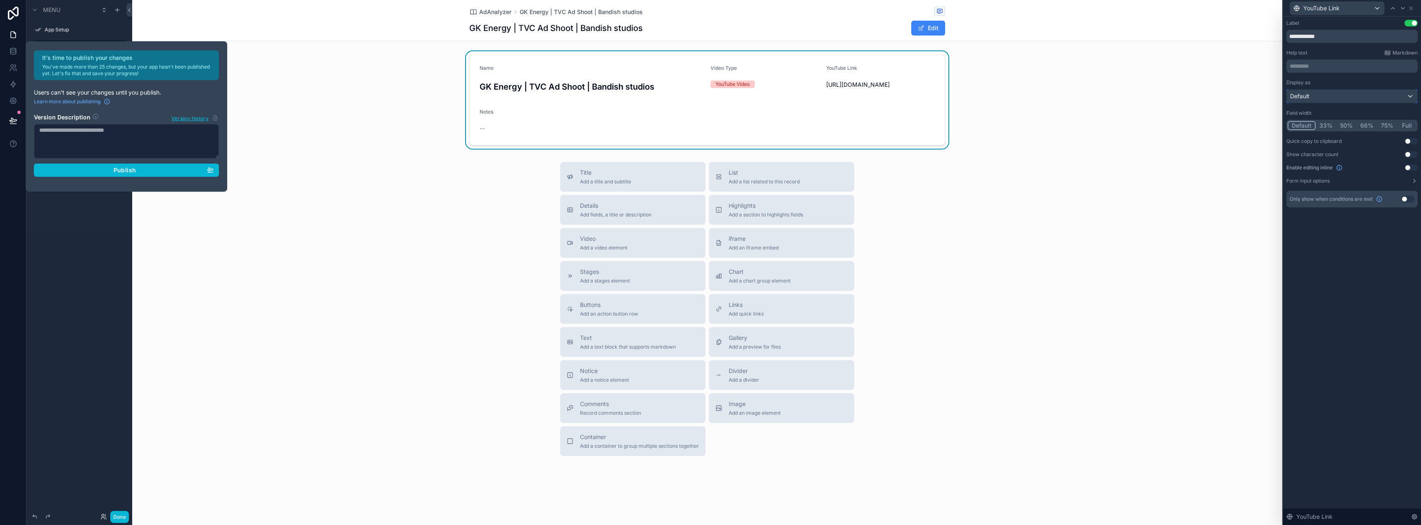
click at [1357, 93] on div "Default" at bounding box center [1352, 96] width 131 height 13
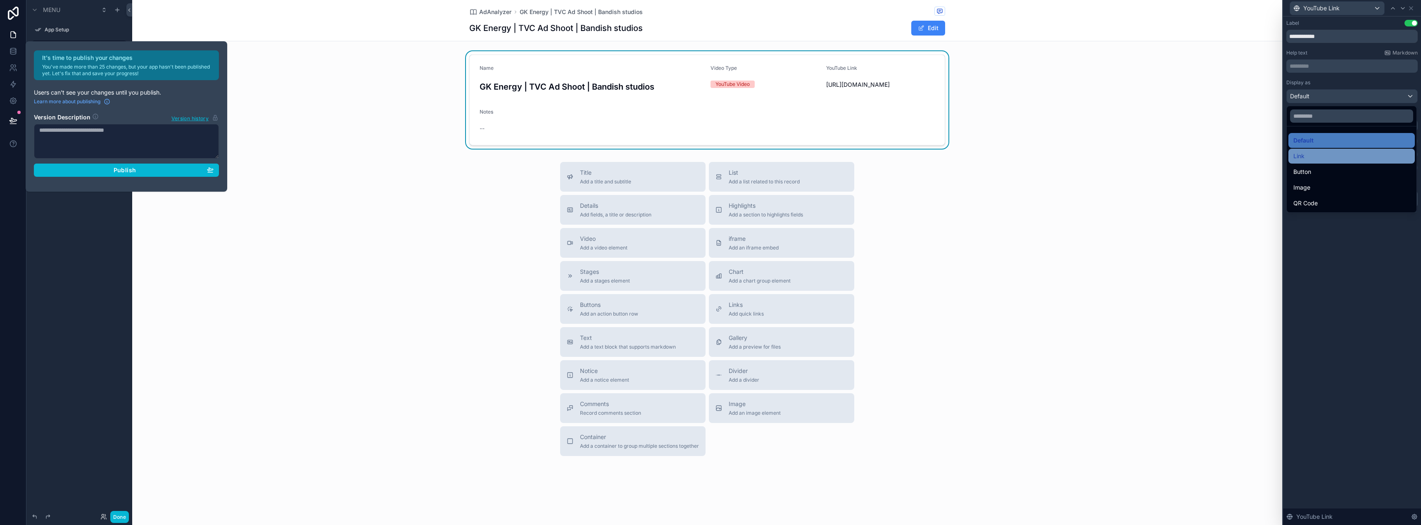
click at [1337, 156] on div "Link" at bounding box center [1352, 156] width 117 height 10
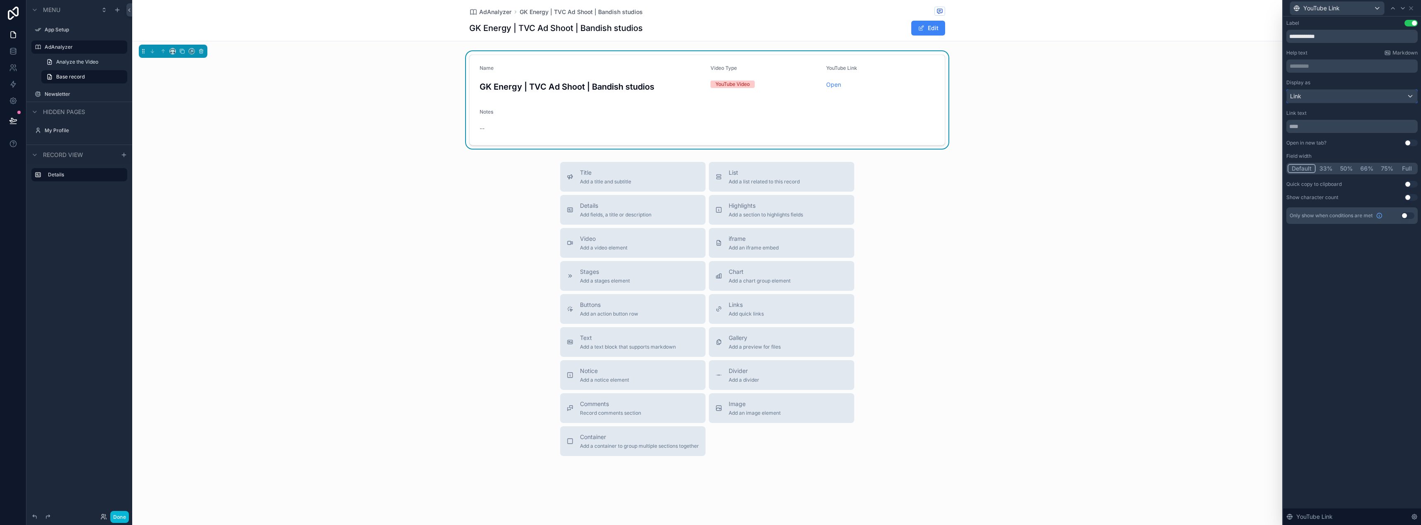
click at [1337, 94] on div "Link" at bounding box center [1352, 96] width 131 height 13
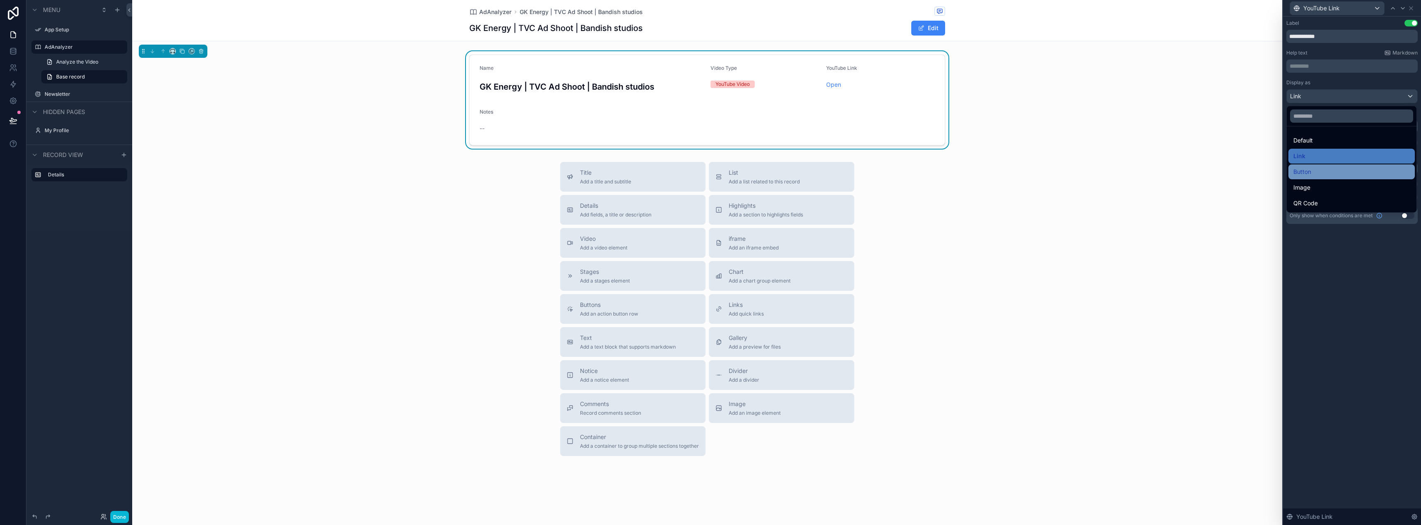
click at [1335, 176] on div "Button" at bounding box center [1352, 172] width 117 height 10
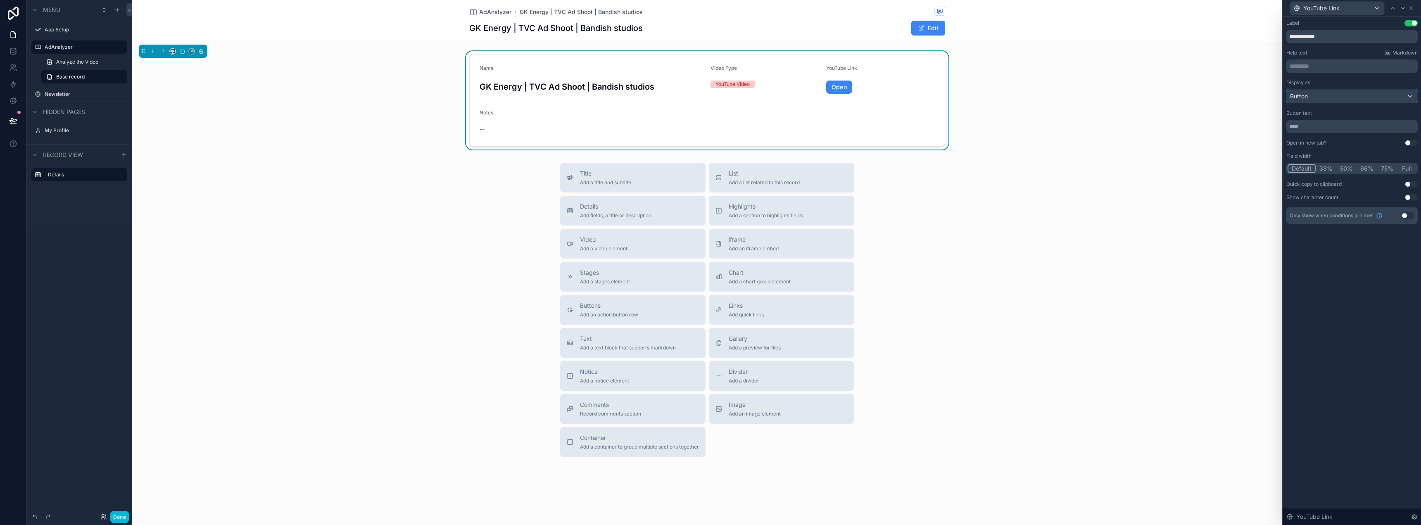
click at [1331, 97] on div "Button" at bounding box center [1352, 96] width 131 height 13
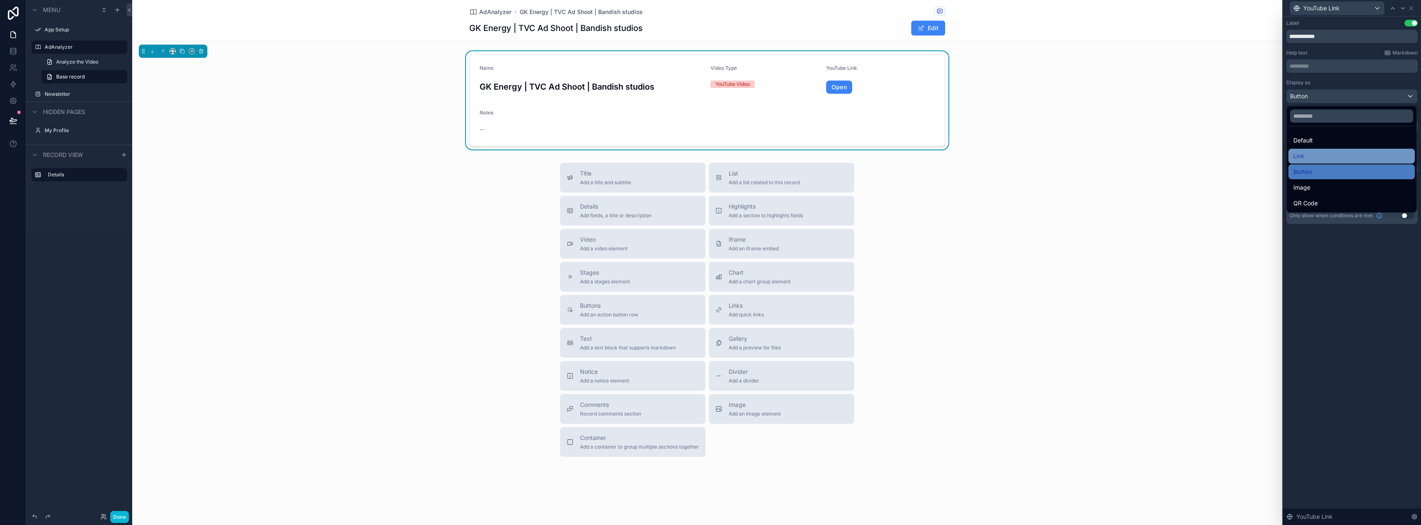
click at [1328, 154] on div "Link" at bounding box center [1352, 156] width 117 height 10
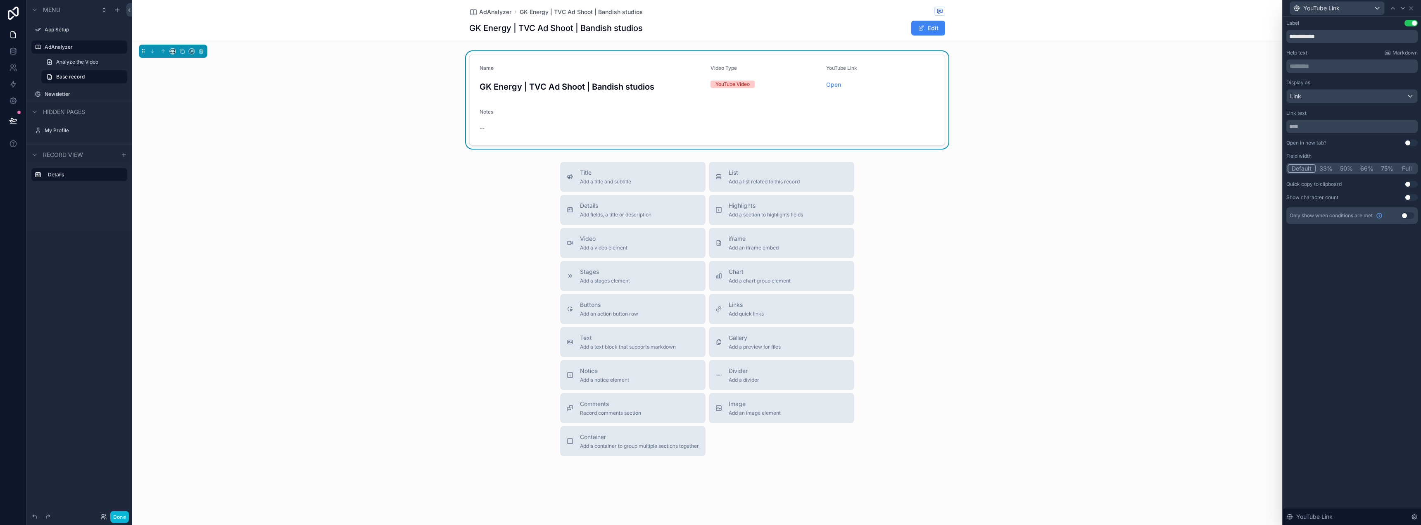
click at [1410, 211] on div "Only show when conditions are met Use setting" at bounding box center [1352, 215] width 131 height 17
click at [1408, 215] on button "Use setting" at bounding box center [1407, 215] width 13 height 7
click at [1325, 243] on span "**********" at bounding box center [1312, 241] width 31 height 8
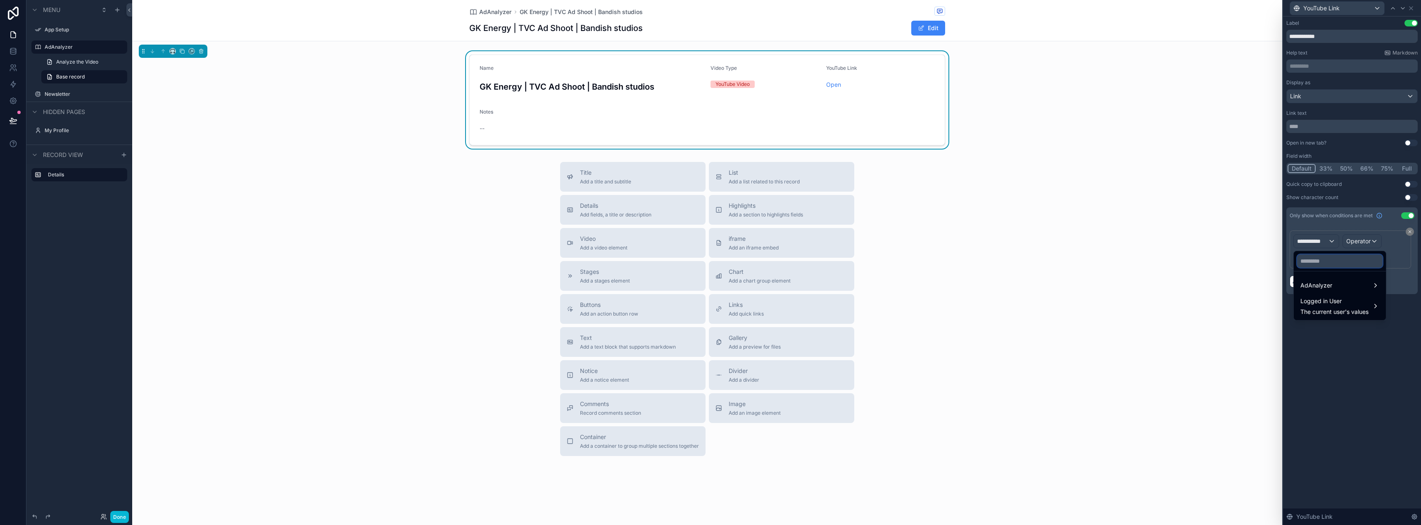
click at [1326, 262] on input "text" at bounding box center [1340, 261] width 86 height 13
type input "*****"
click at [1330, 283] on span "AdAnalyzer" at bounding box center [1317, 286] width 32 height 10
click at [1278, 291] on span "Video Type" at bounding box center [1272, 294] width 31 height 10
click at [1324, 259] on div "Operator" at bounding box center [1313, 258] width 38 height 13
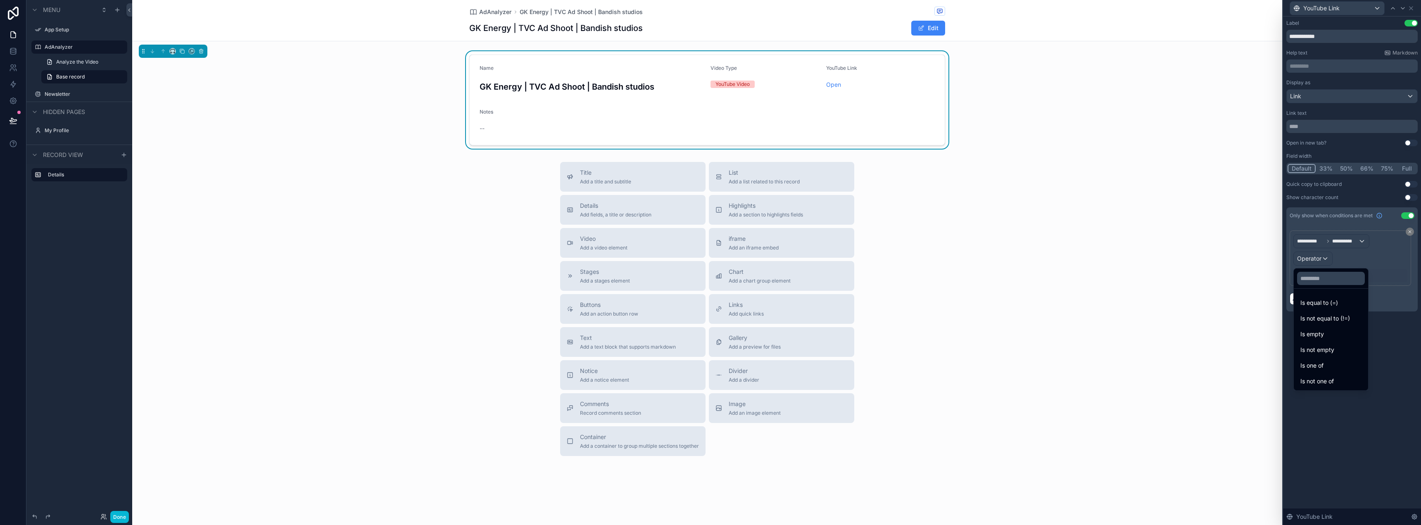
click at [1321, 299] on span "Is equal to (=)" at bounding box center [1320, 303] width 38 height 10
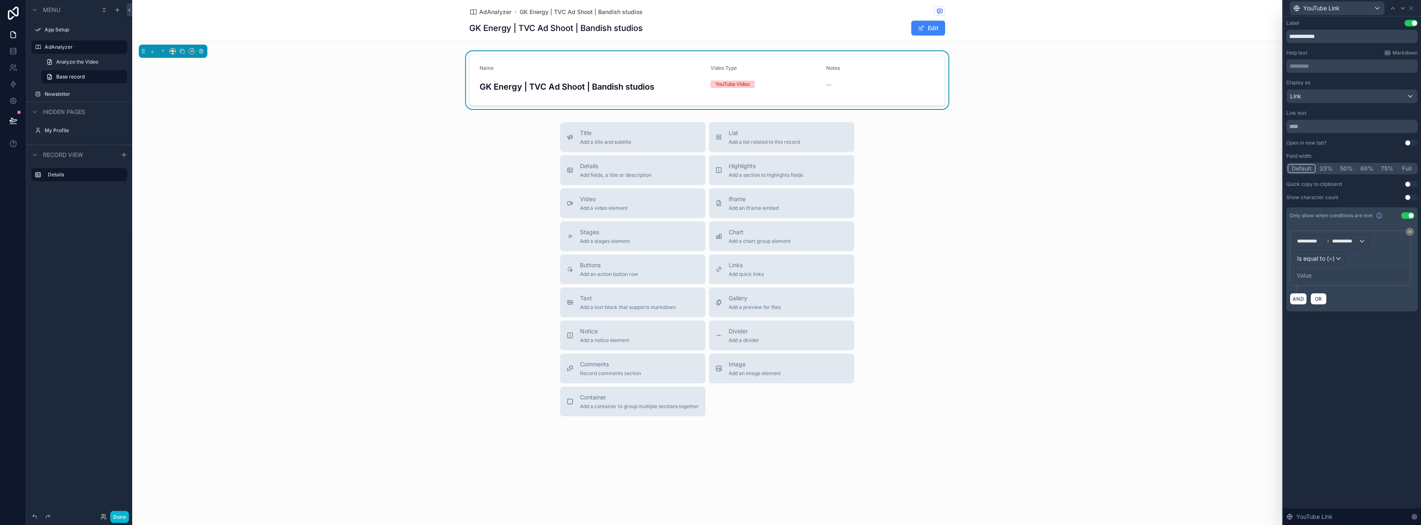
click at [1323, 274] on div "Value" at bounding box center [1351, 275] width 114 height 13
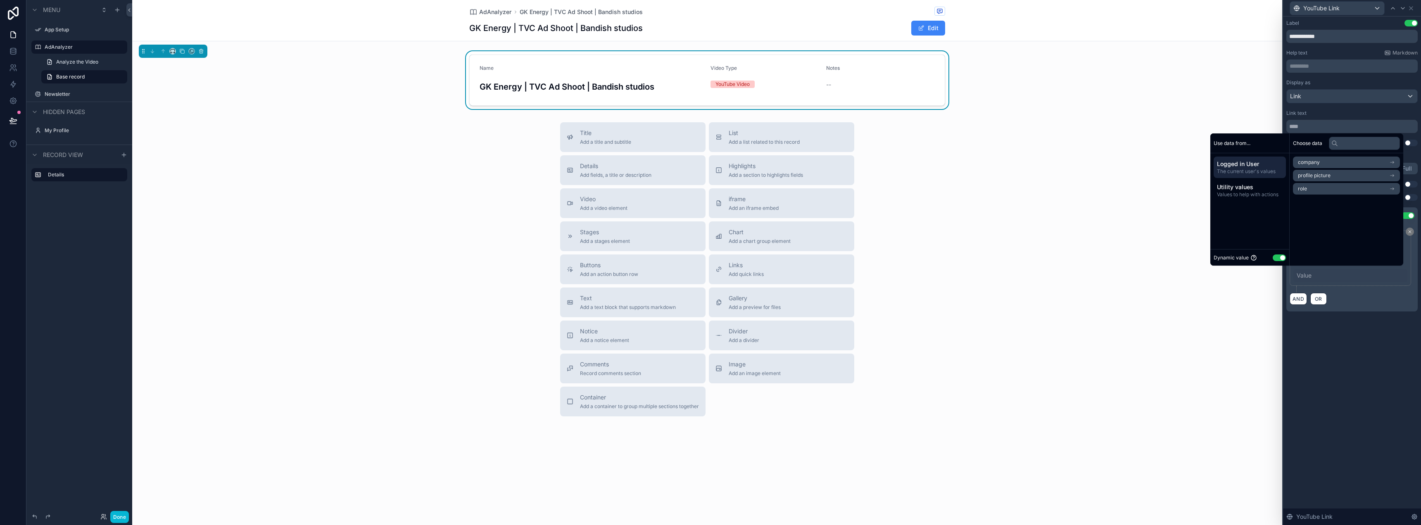
click at [1273, 257] on button "Use setting" at bounding box center [1279, 258] width 13 height 7
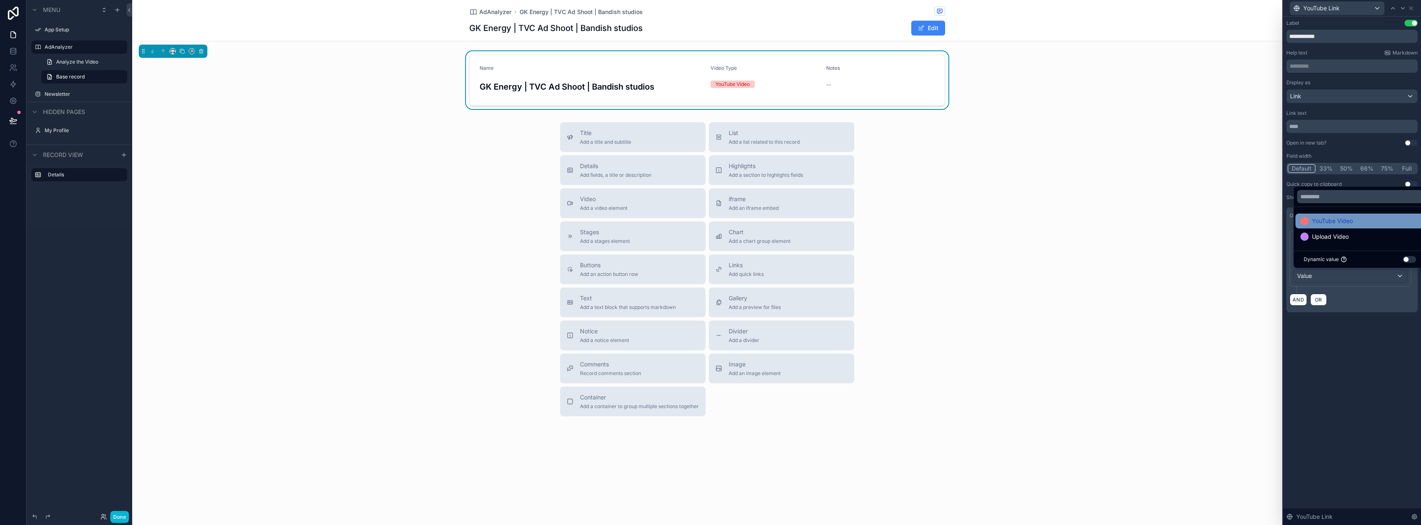
click at [1330, 223] on span "YouTube Video" at bounding box center [1332, 221] width 41 height 10
click at [1323, 333] on div "**********" at bounding box center [1352, 271] width 138 height 509
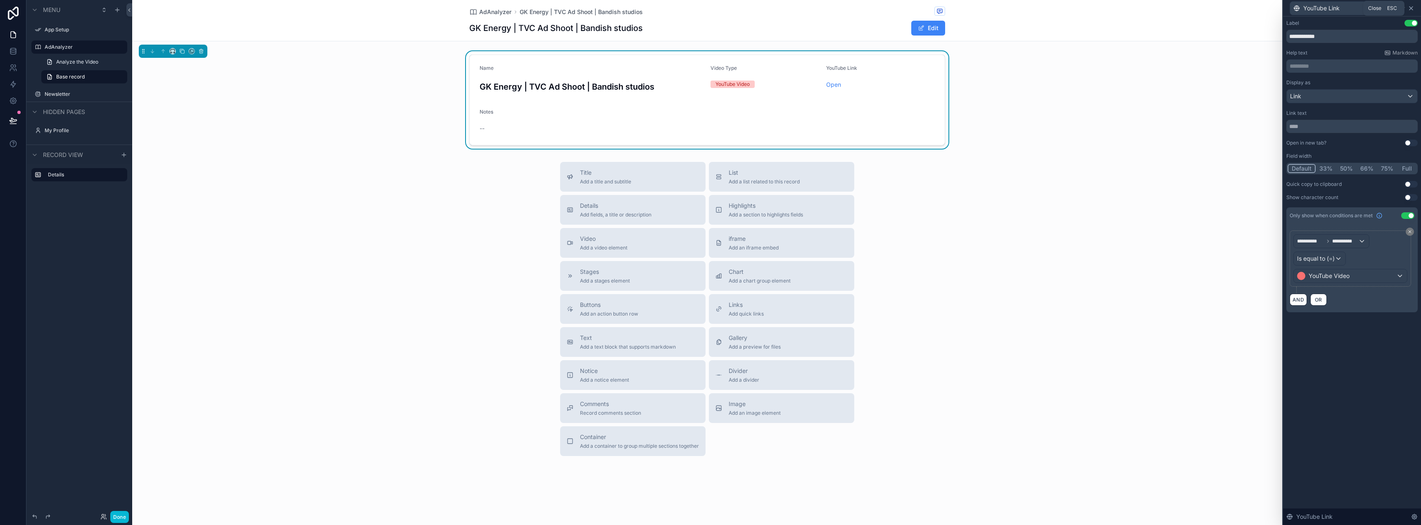
click at [1413, 9] on icon at bounding box center [1411, 8] width 7 height 7
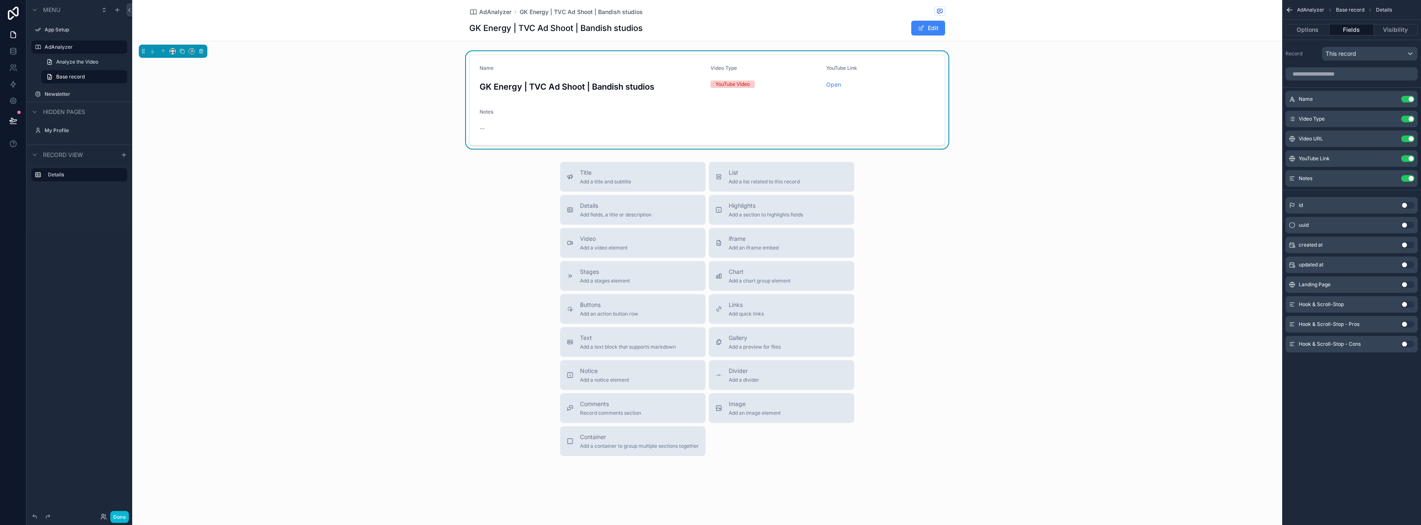
click at [504, 129] on div "--" at bounding box center [534, 128] width 109 height 8
click at [1406, 178] on button "Use setting" at bounding box center [1407, 178] width 13 height 7
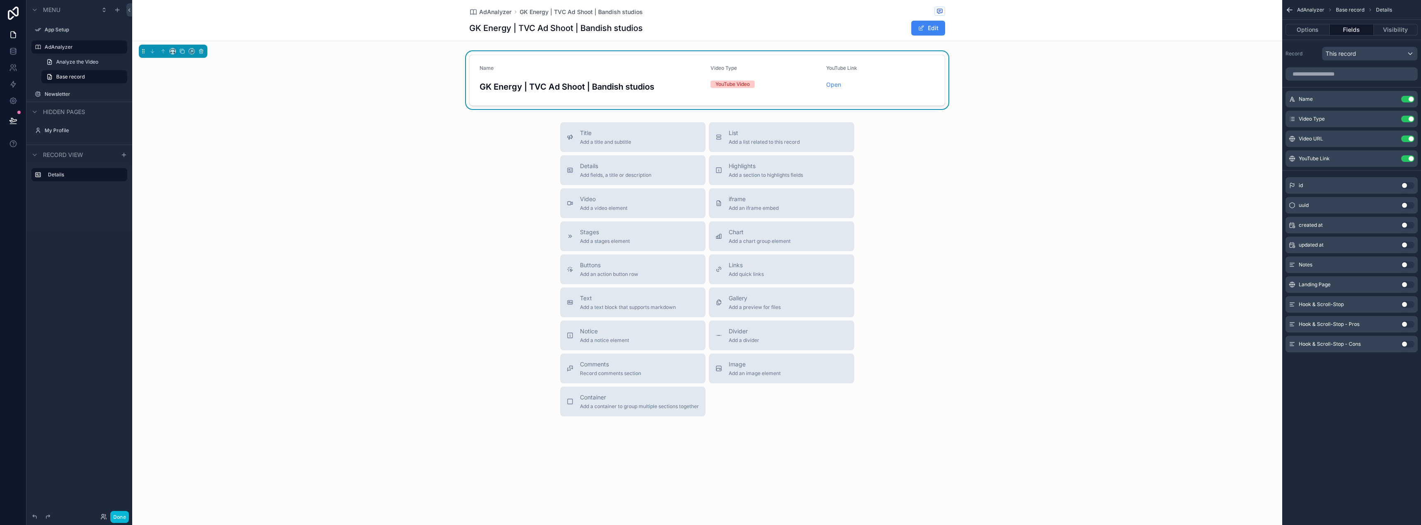
click at [1057, 133] on div "Title Add a title and subtitle List Add a list related to this record Details A…" at bounding box center [707, 269] width 1150 height 294
click at [1065, 106] on div "Name GK Energy | TVC Ad Shoot | Bandish studios Video Type YouTube Video YouTub…" at bounding box center [707, 80] width 1150 height 58
click at [865, 70] on div "YouTube Link" at bounding box center [880, 70] width 109 height 10
click at [743, 340] on span "Add a divider" at bounding box center [744, 340] width 31 height 7
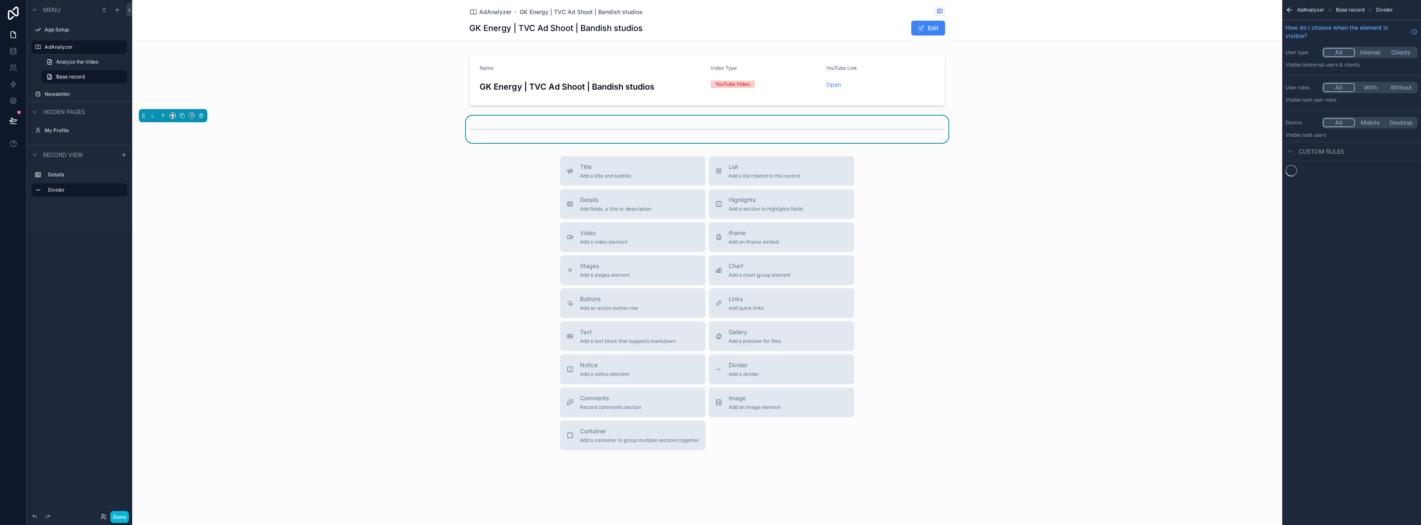
click at [919, 207] on div "Title Add a title and subtitle List Add a list related to this record Details A…" at bounding box center [707, 303] width 1150 height 294
click at [811, 173] on div "List Add a list related to this record" at bounding box center [782, 171] width 132 height 17
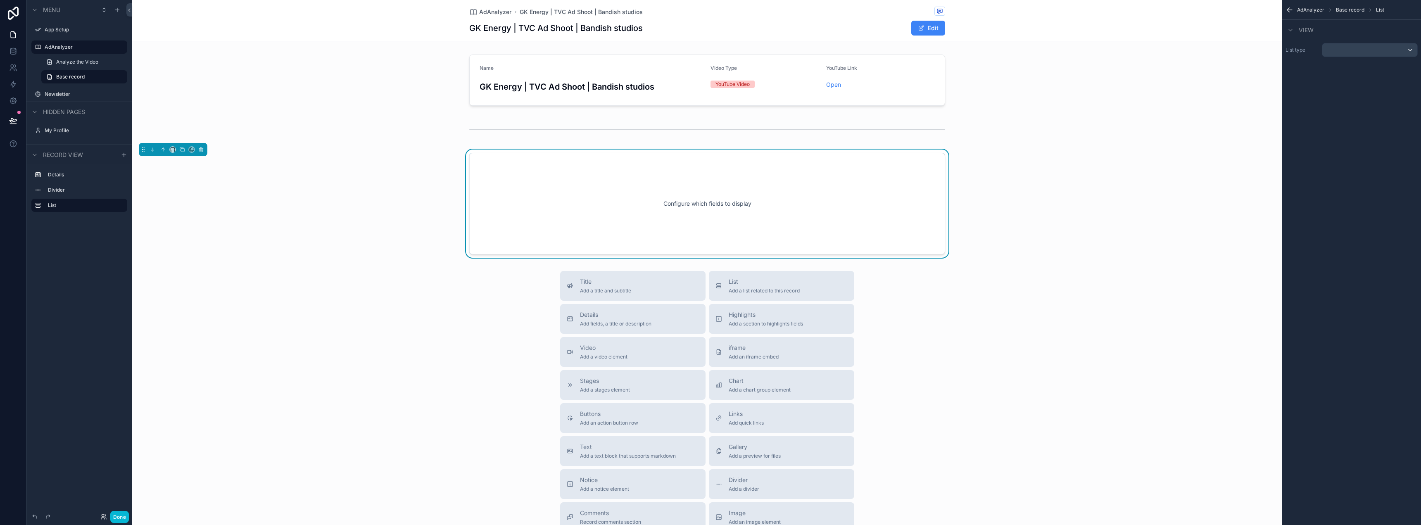
click at [781, 179] on div "Configure which fields to display" at bounding box center [707, 204] width 449 height 74
click at [1358, 47] on div "scrollable content" at bounding box center [1370, 49] width 95 height 13
click at [1351, 153] on span "AdAnalyzer" at bounding box center [1346, 150] width 32 height 10
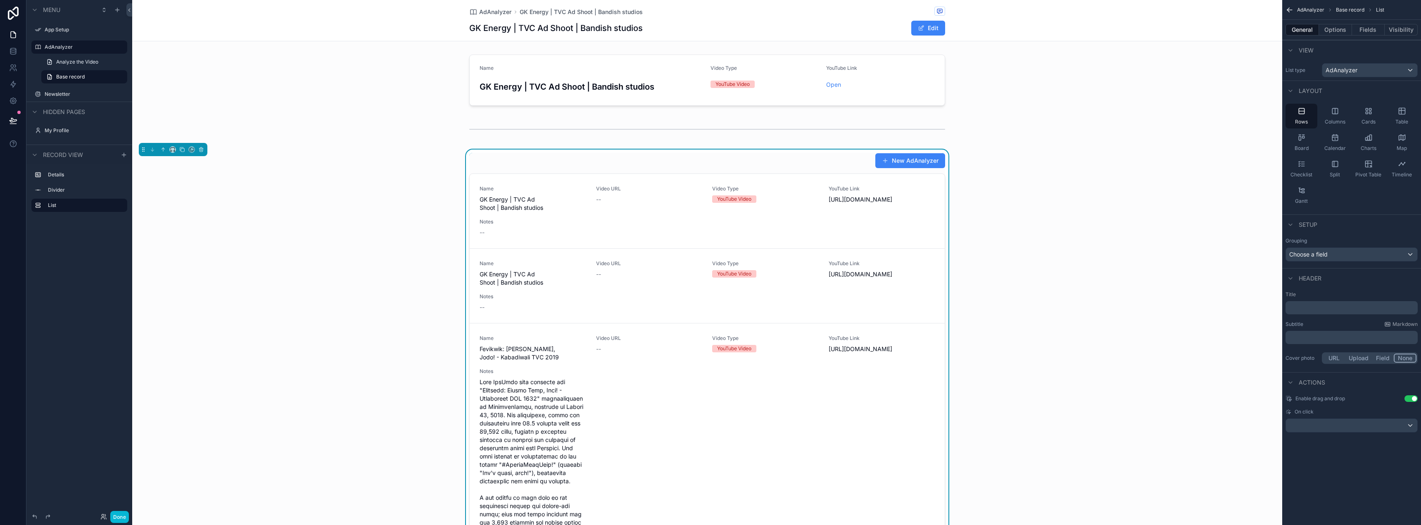
click at [833, 164] on div "New AdAnalyzer" at bounding box center [707, 161] width 476 height 16
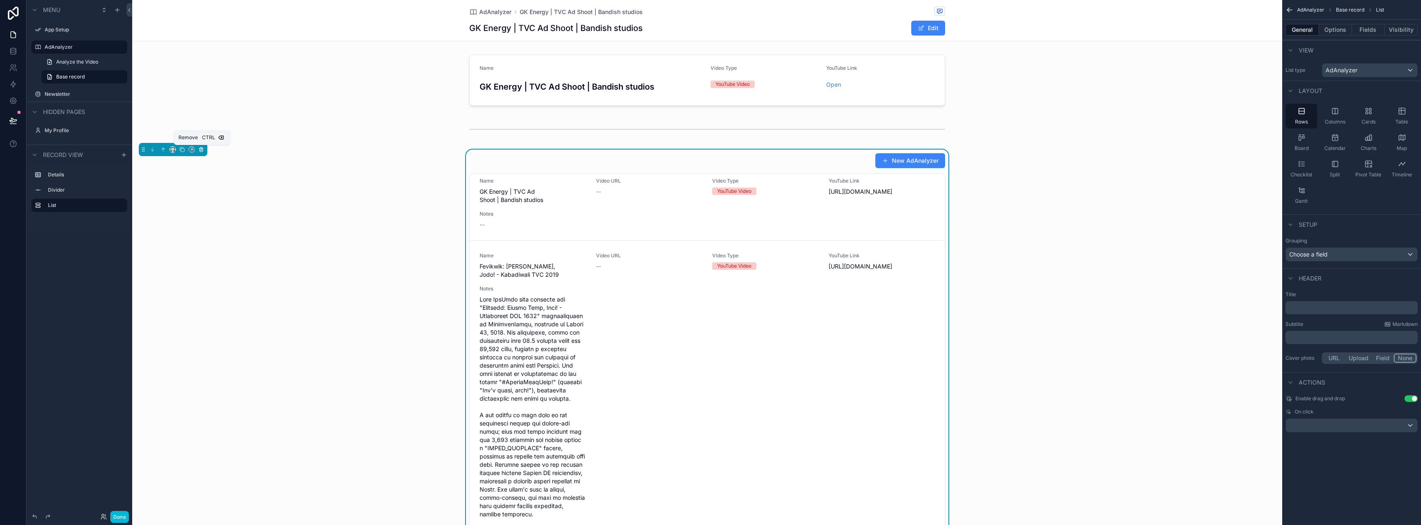
click at [202, 152] on button "scrollable content" at bounding box center [201, 149] width 9 height 9
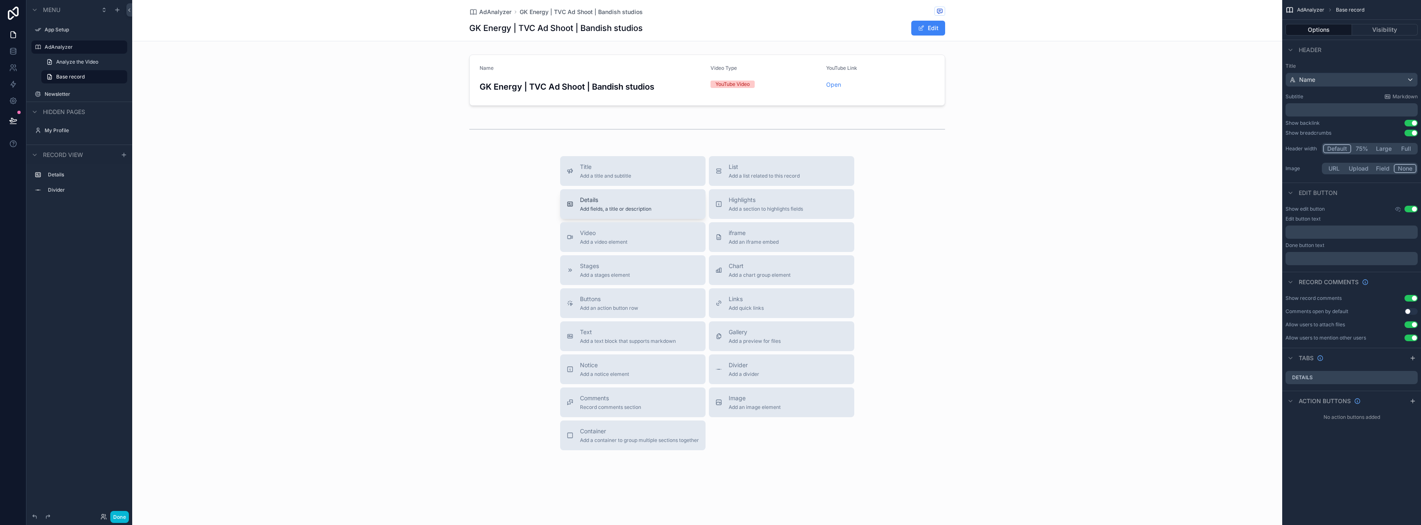
click at [659, 206] on div "Details Add fields, a title or description" at bounding box center [633, 204] width 132 height 17
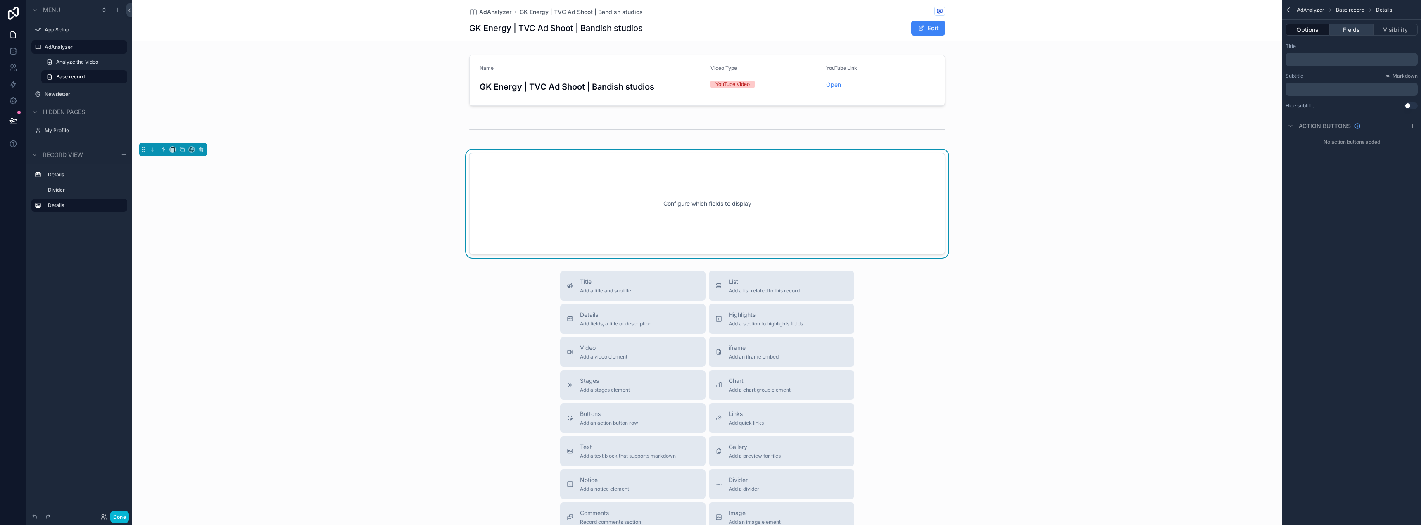
click at [1353, 24] on button "Fields" at bounding box center [1352, 30] width 44 height 12
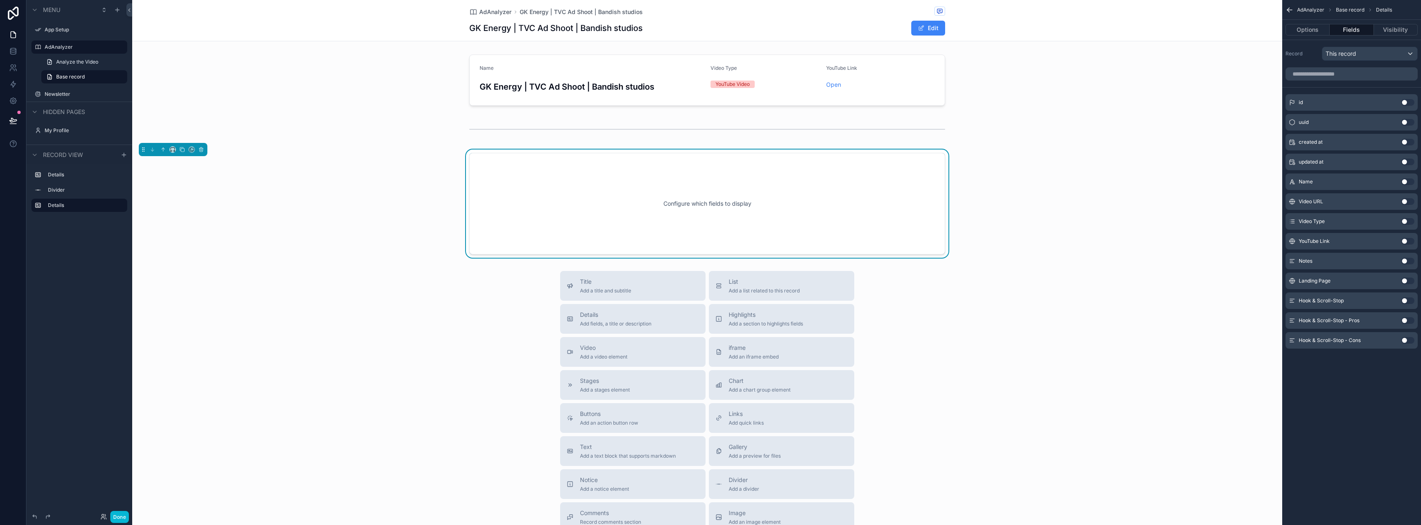
click at [1404, 299] on button "Use setting" at bounding box center [1407, 300] width 13 height 7
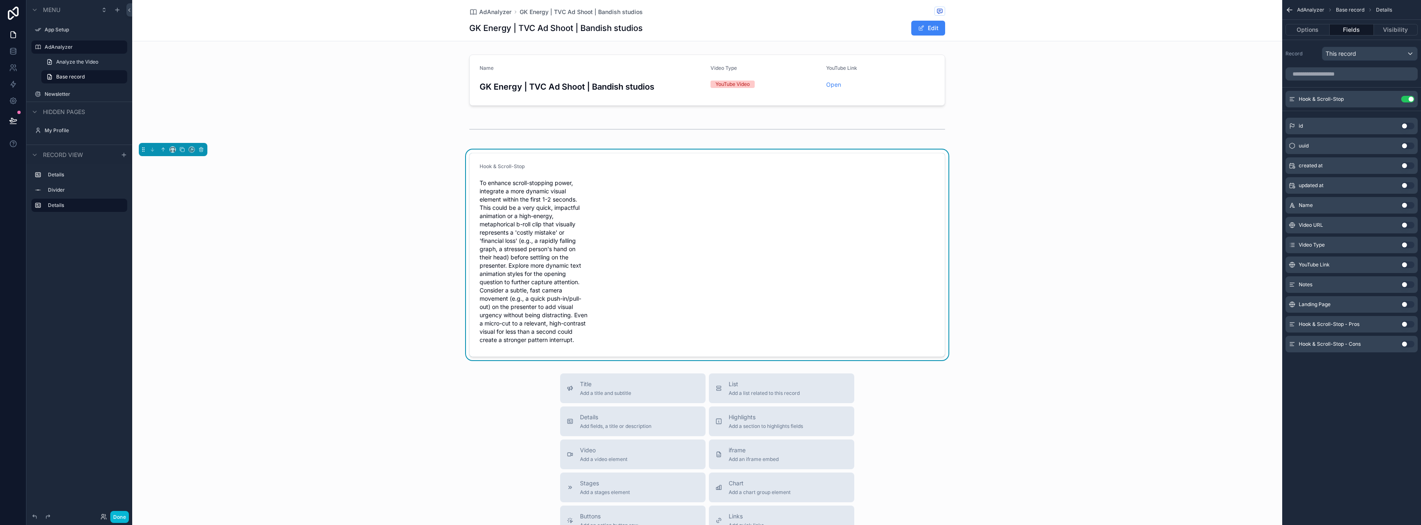
click at [1404, 324] on button "Use setting" at bounding box center [1407, 324] width 13 height 7
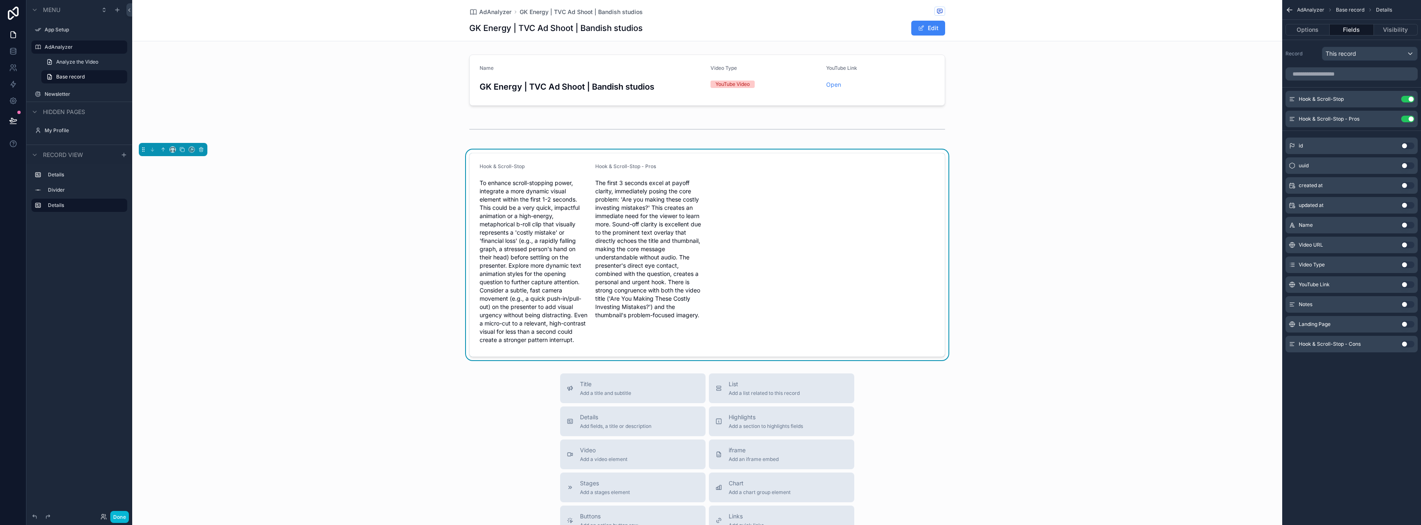
click at [1408, 342] on button "Use setting" at bounding box center [1407, 344] width 13 height 7
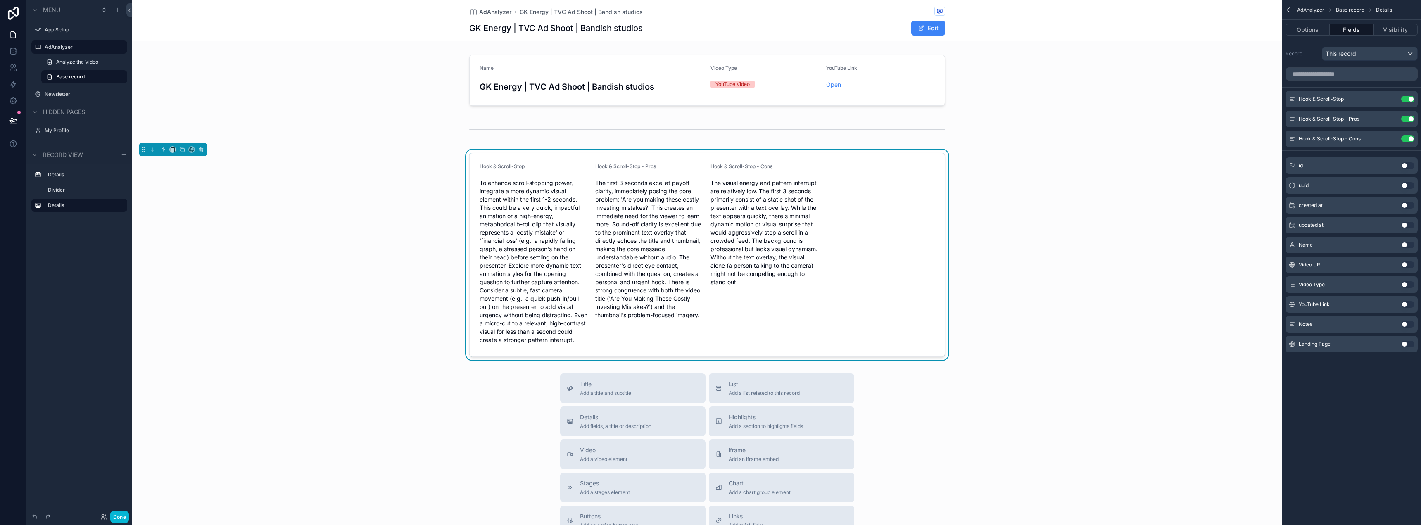
click at [1335, 46] on div "Record This record" at bounding box center [1351, 52] width 139 height 24
click at [1337, 50] on span "This record" at bounding box center [1341, 54] width 31 height 8
click at [1337, 50] on div "scrollable content" at bounding box center [710, 262] width 1421 height 525
click at [1311, 33] on button "Options" at bounding box center [1308, 30] width 44 height 12
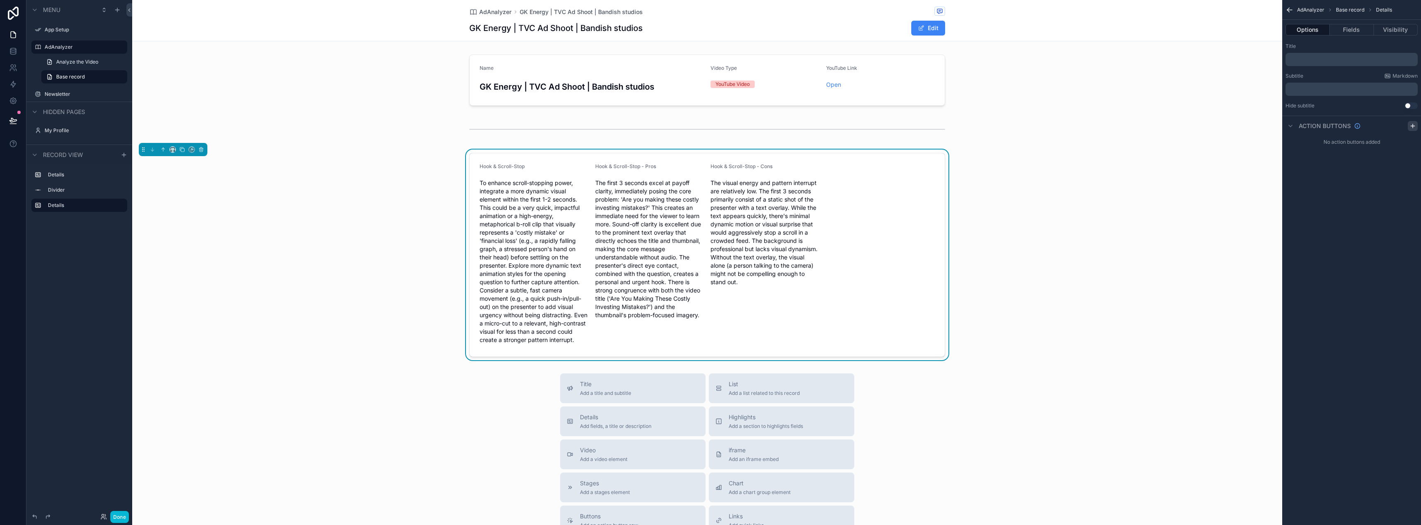
click at [1408, 126] on div "scrollable content" at bounding box center [1413, 126] width 10 height 10
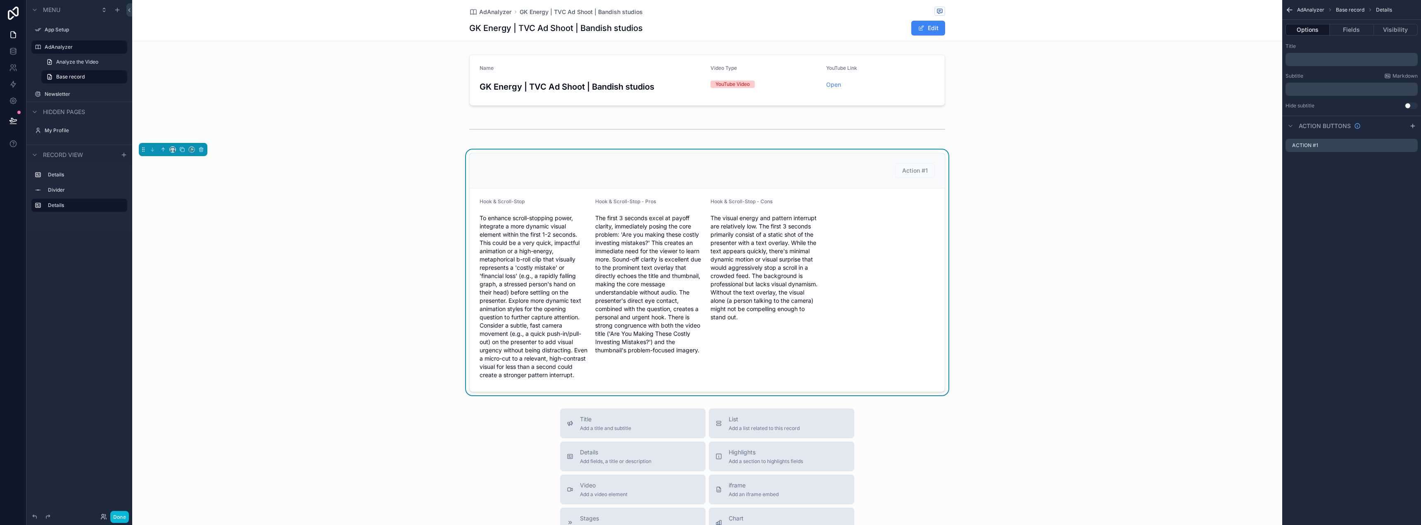
click at [1328, 59] on p "﻿" at bounding box center [1352, 59] width 127 height 7
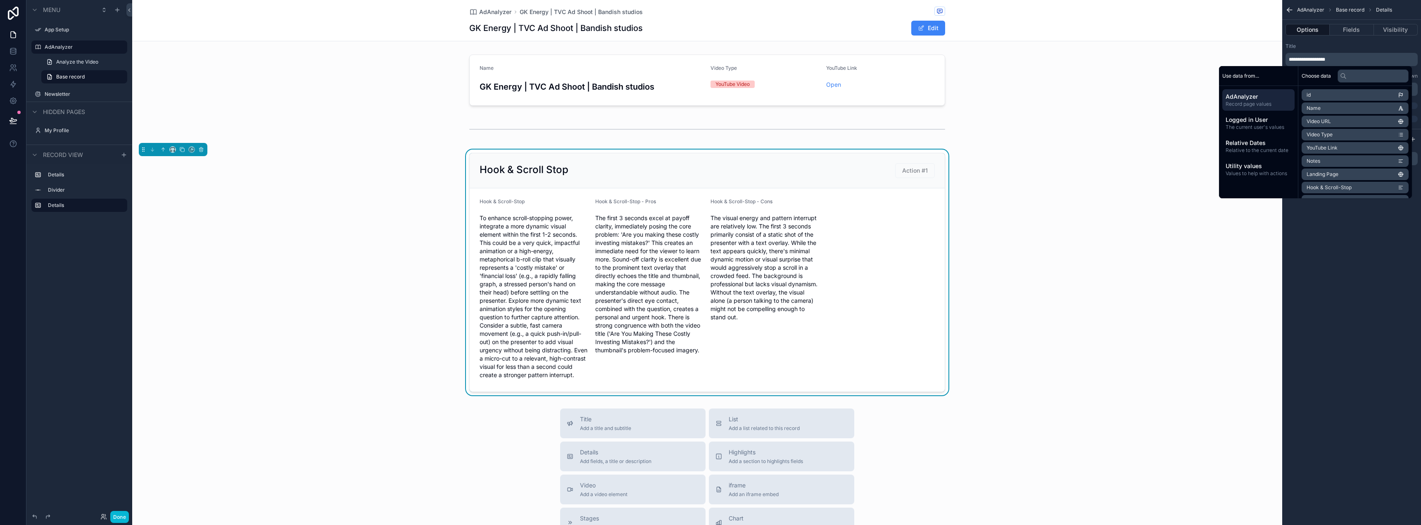
click at [1378, 269] on div "**********" at bounding box center [1351, 262] width 139 height 525
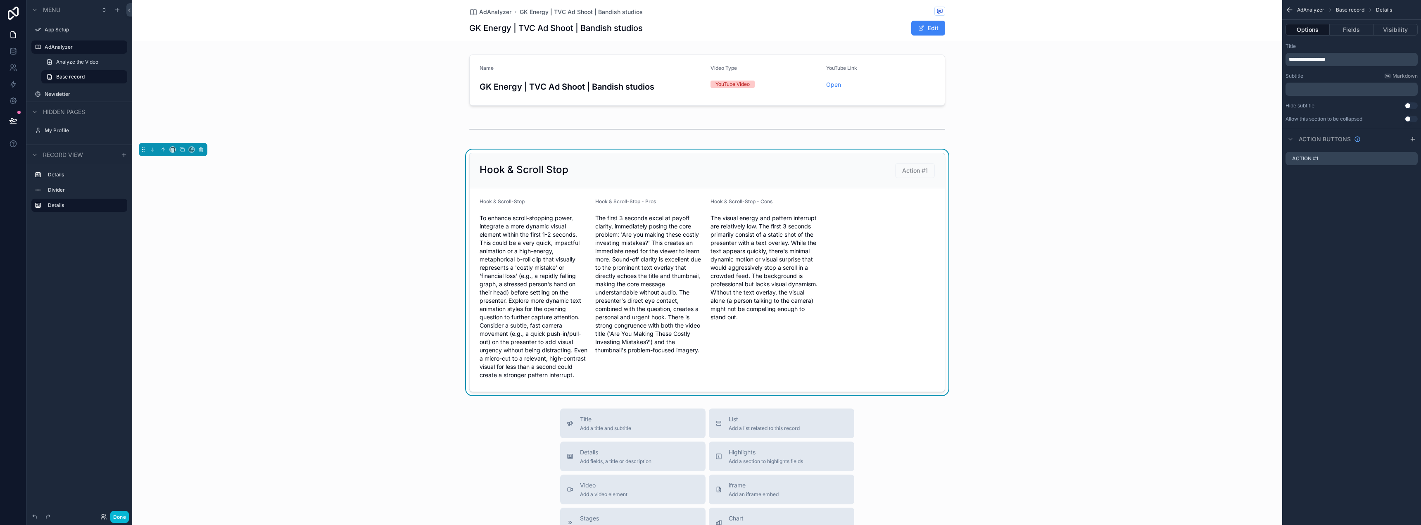
click at [1340, 86] on p "﻿" at bounding box center [1352, 89] width 127 height 7
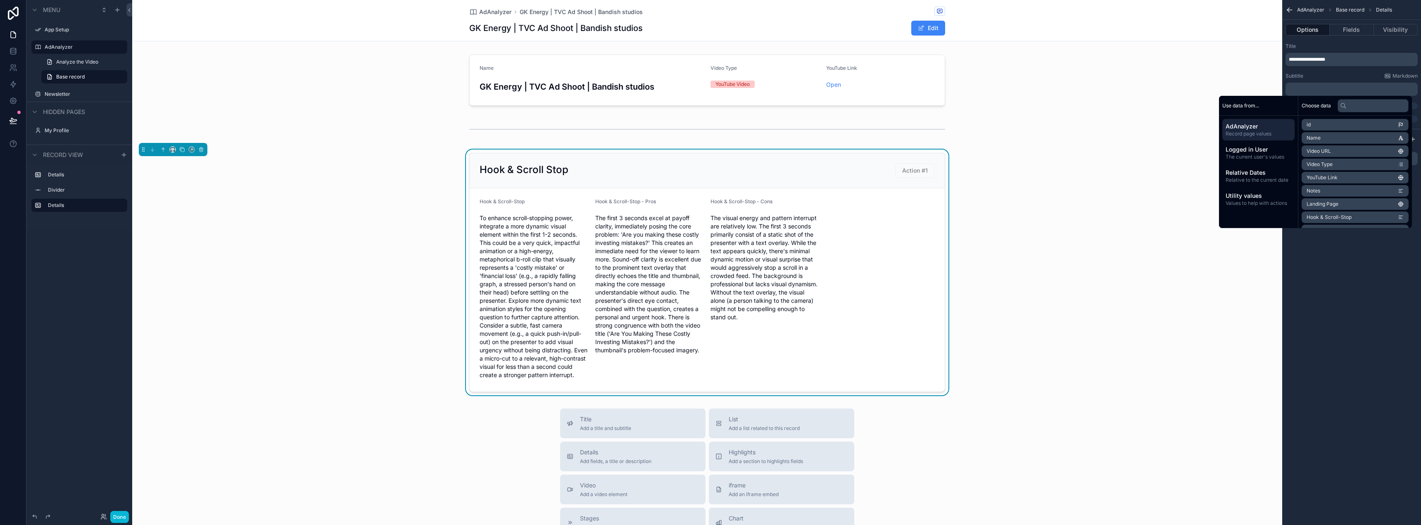
click at [1332, 277] on div "**********" at bounding box center [1351, 262] width 139 height 525
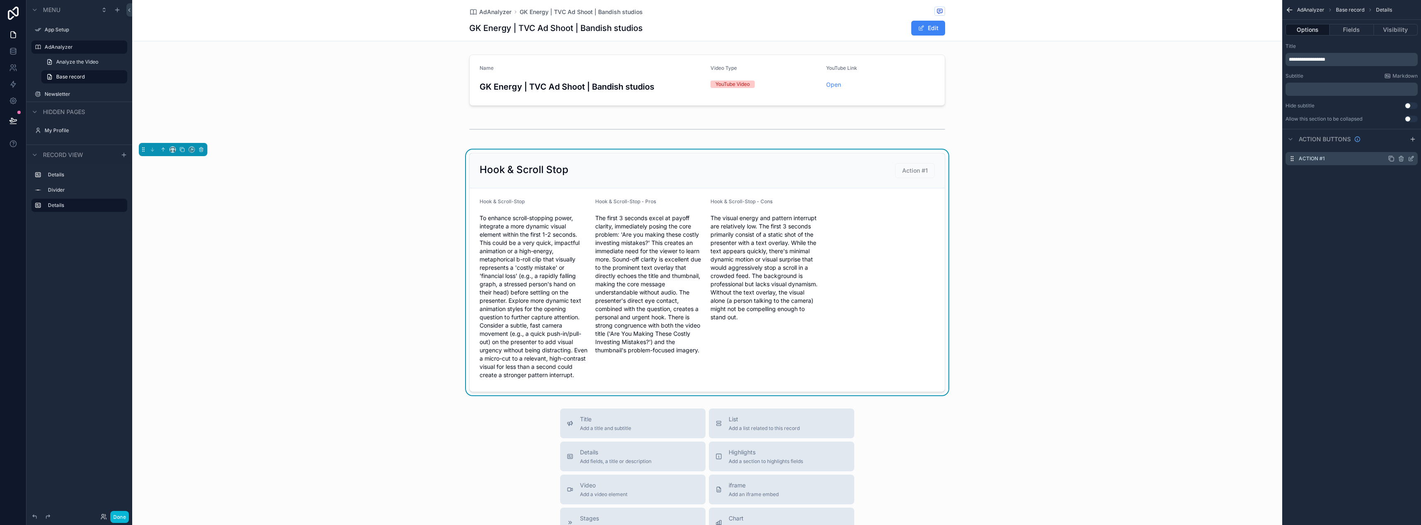
click at [1358, 153] on div "Action #1" at bounding box center [1352, 158] width 132 height 13
click at [1412, 157] on icon "scrollable content" at bounding box center [1412, 157] width 3 height 3
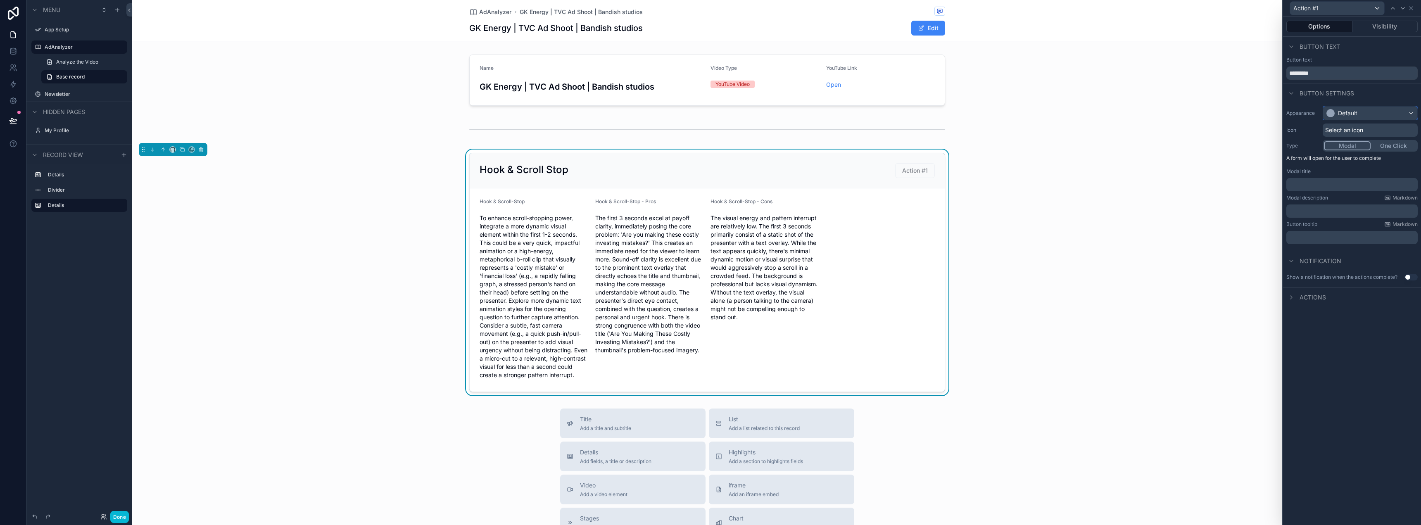
click at [1363, 113] on div "Default" at bounding box center [1370, 113] width 94 height 13
click at [1363, 113] on div at bounding box center [1352, 262] width 138 height 525
click at [1325, 188] on p "﻿" at bounding box center [1353, 185] width 126 height 8
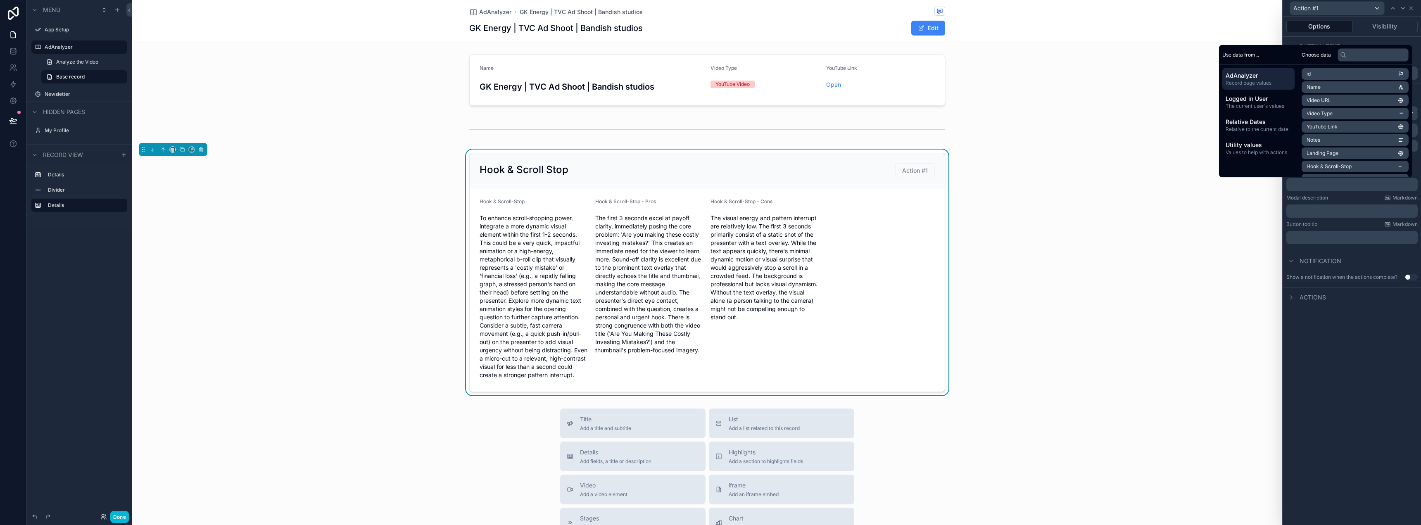
click at [1327, 126] on span "YouTube Link" at bounding box center [1322, 127] width 31 height 7
click at [1323, 227] on div "Button tooltip Markdown" at bounding box center [1352, 227] width 131 height 7
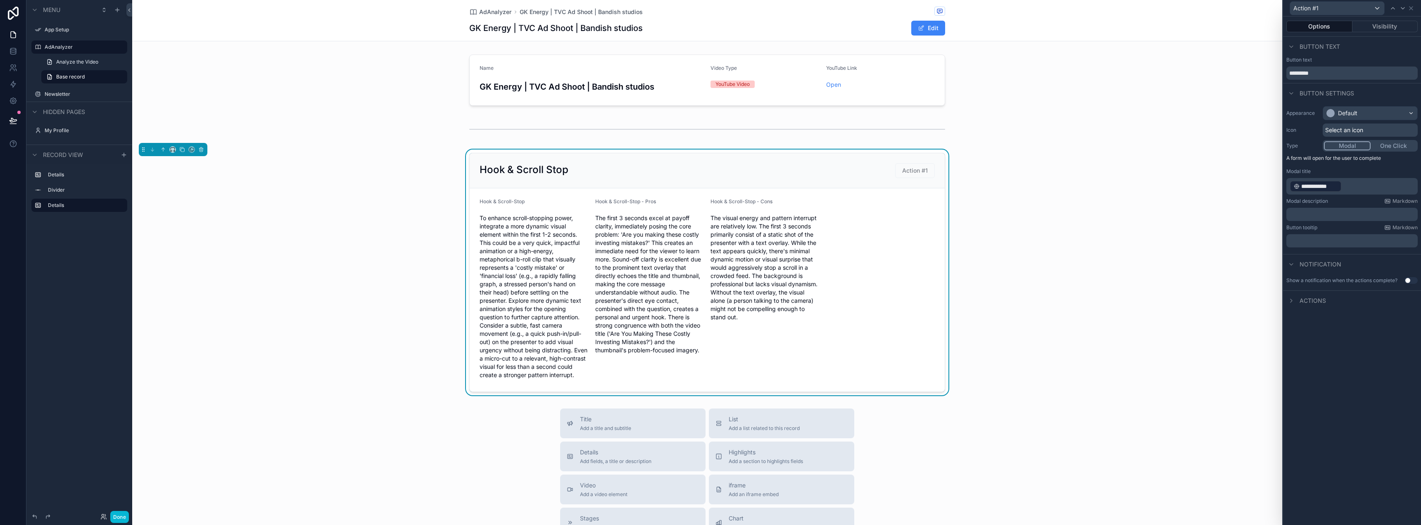
click at [1359, 186] on p "**********" at bounding box center [1353, 186] width 126 height 13
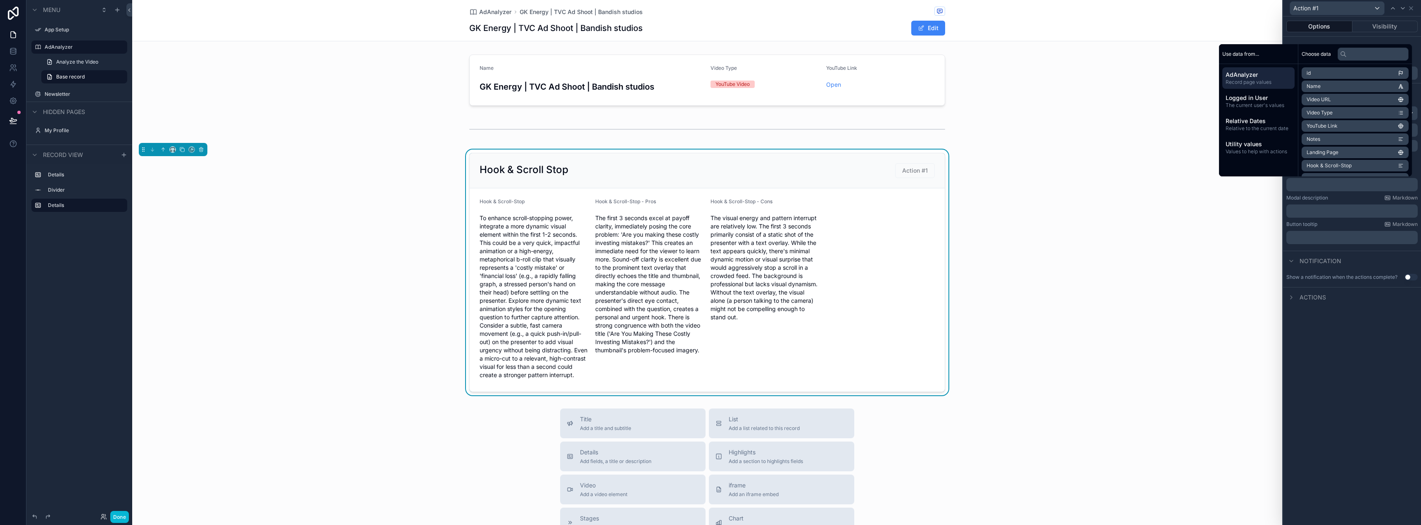
click at [1344, 325] on div "Options Visibility Button text Button text ********* Button settings Appearance…" at bounding box center [1352, 271] width 138 height 509
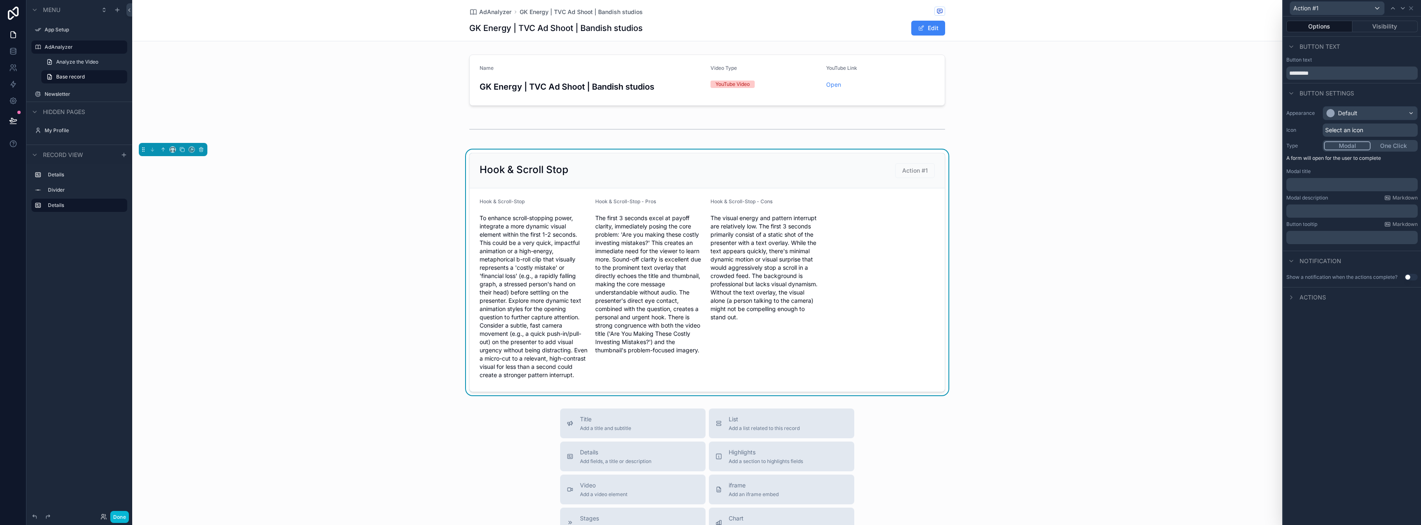
click at [1315, 297] on span "Actions" at bounding box center [1313, 297] width 26 height 8
click at [1413, 297] on icon at bounding box center [1413, 297] width 7 height 7
click at [1360, 328] on div "Select a type" at bounding box center [1352, 330] width 124 height 13
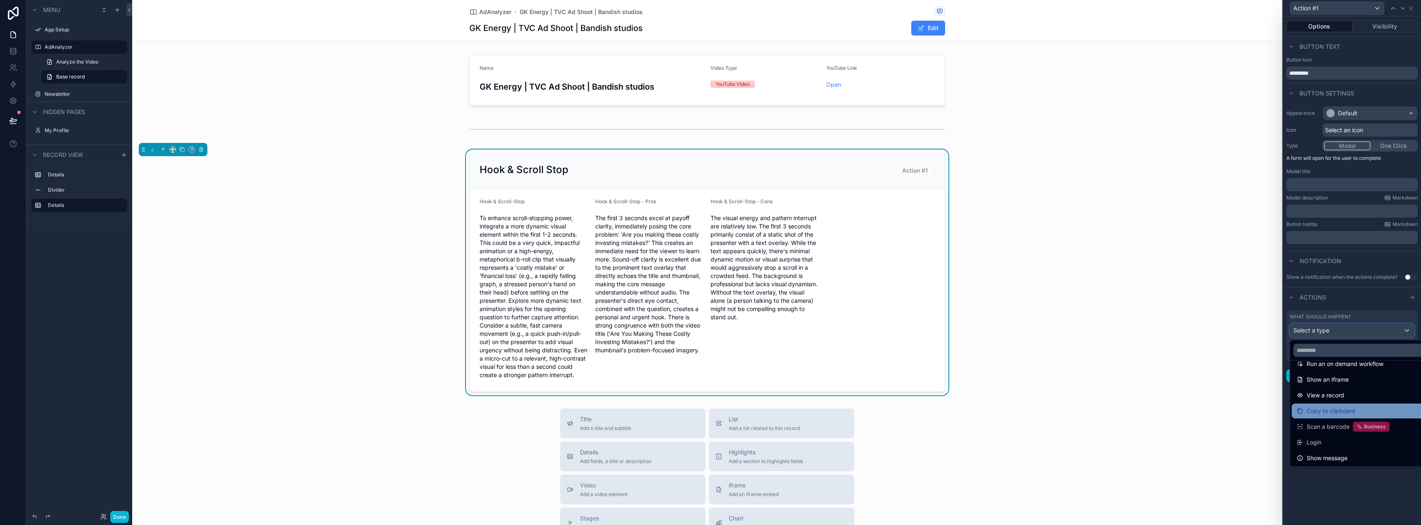
scroll to position [90, 0]
click at [1348, 416] on div "Copy to clipboard" at bounding box center [1362, 410] width 140 height 15
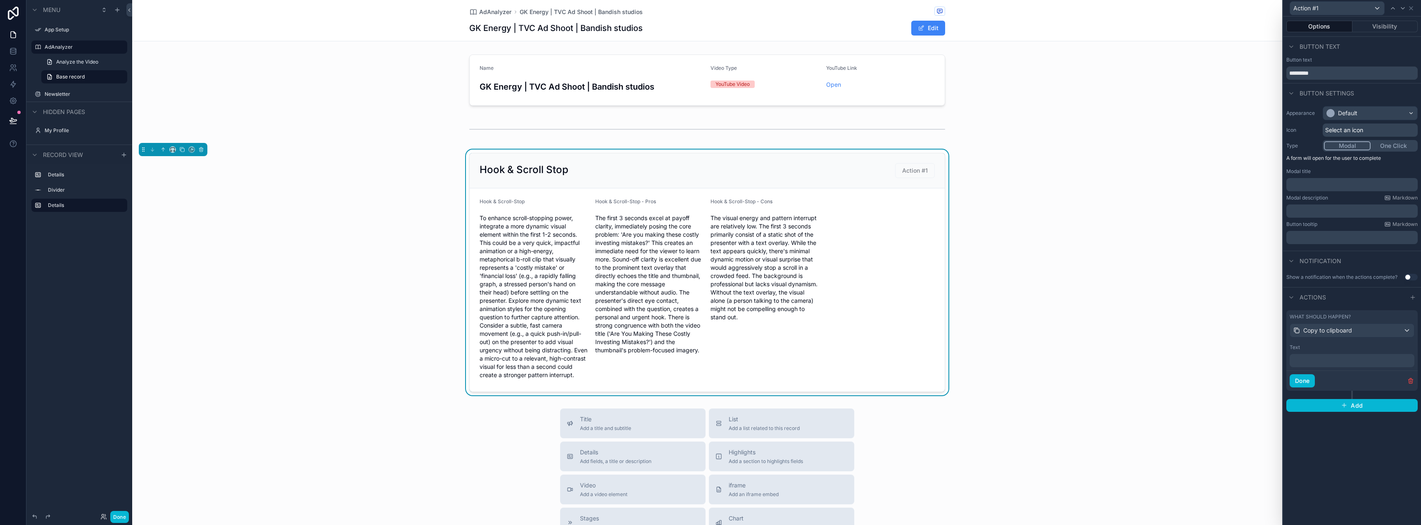
click at [1315, 354] on div "﻿" at bounding box center [1352, 360] width 125 height 13
click at [1312, 362] on p "﻿" at bounding box center [1353, 361] width 120 height 8
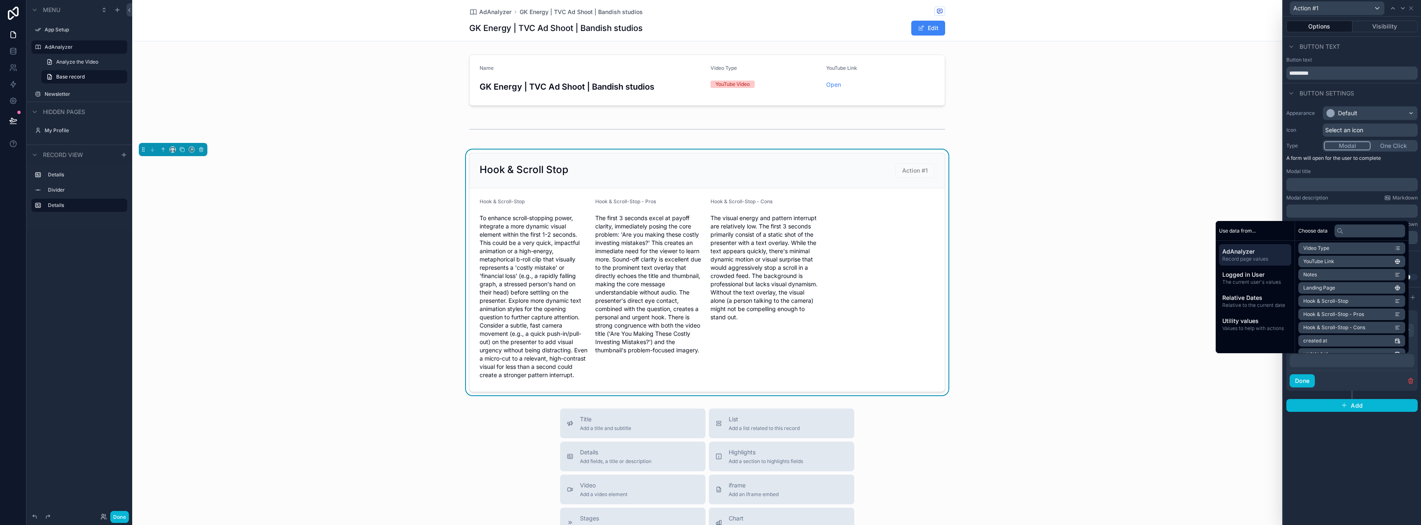
scroll to position [64, 0]
click at [1363, 277] on li "Hook & Scroll-Stop" at bounding box center [1352, 278] width 107 height 12
click at [1359, 440] on div "**********" at bounding box center [1352, 271] width 138 height 509
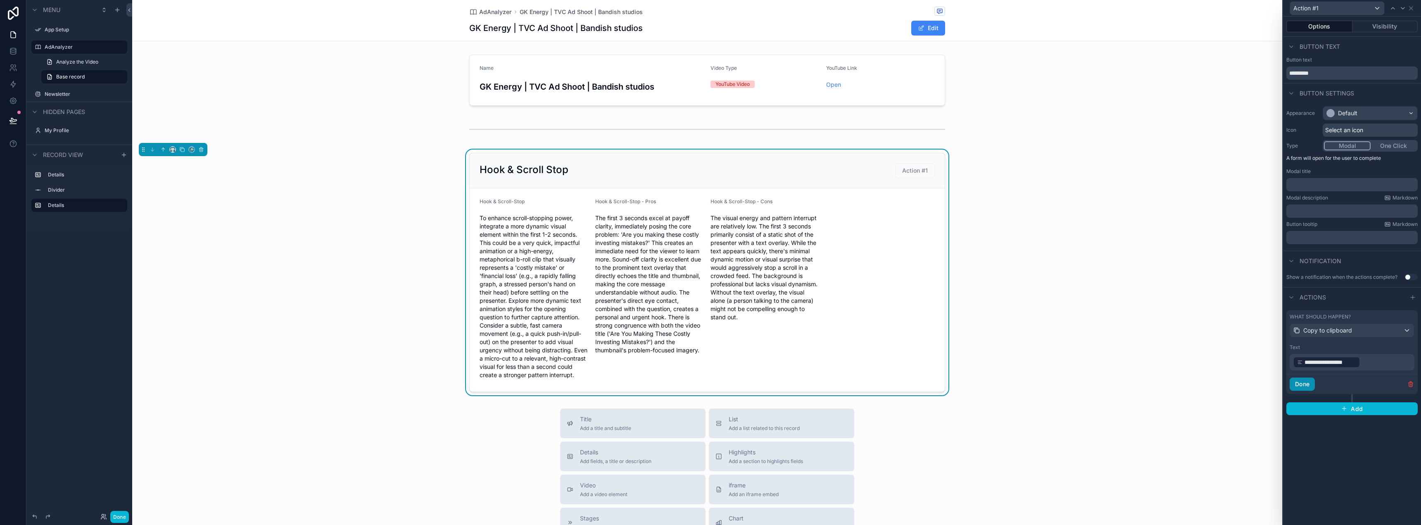
click at [1305, 385] on button "Done" at bounding box center [1302, 384] width 25 height 13
click at [1327, 77] on input "*********" at bounding box center [1352, 73] width 131 height 13
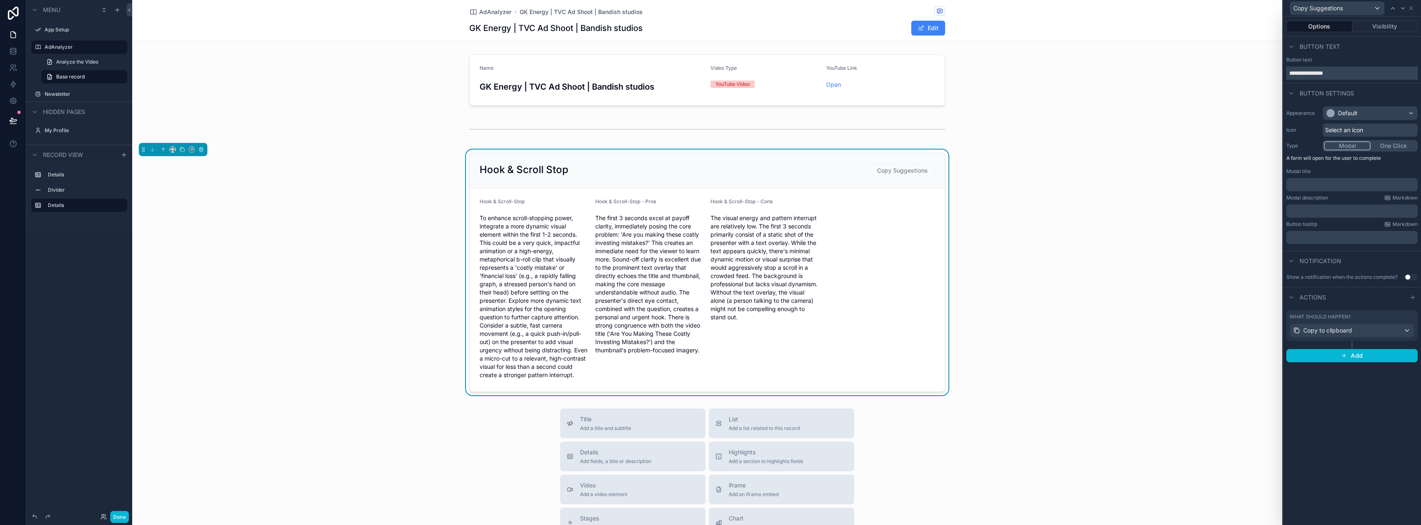
type input "**********"
click at [1350, 473] on div "**********" at bounding box center [1352, 271] width 138 height 509
click at [1344, 101] on div "Button settings" at bounding box center [1352, 93] width 138 height 20
click at [1340, 107] on div "Default" at bounding box center [1370, 113] width 94 height 13
click at [1344, 175] on div "Success" at bounding box center [1380, 181] width 110 height 12
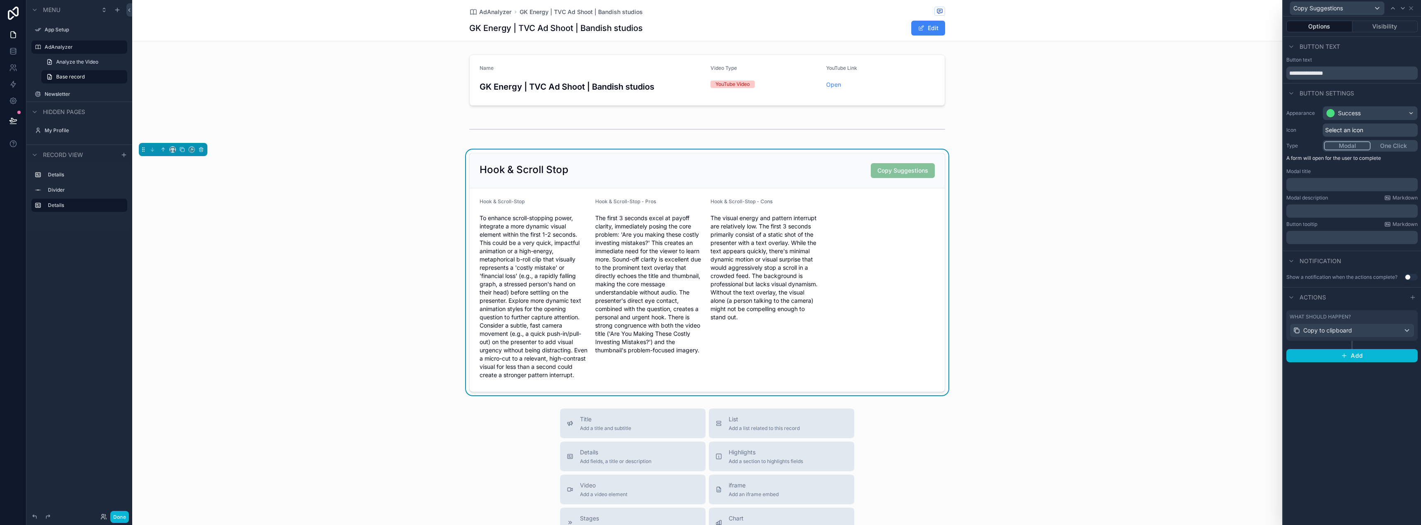
click at [1003, 205] on div "Hook & Scroll Stop Copy Suggestions Hook & Scroll-Stop To enhance scroll-stoppi…" at bounding box center [707, 273] width 1150 height 246
click at [628, 161] on div "Hook & Scroll Stop Copy Suggestions" at bounding box center [707, 170] width 475 height 35
click at [849, 219] on form "Hook & Scroll-Stop To enhance scroll-stopping power, integrate a more dynamic v…" at bounding box center [707, 289] width 475 height 203
click at [174, 147] on icon "scrollable content" at bounding box center [173, 150] width 6 height 6
click at [182, 178] on span "25%" at bounding box center [182, 181] width 13 height 10
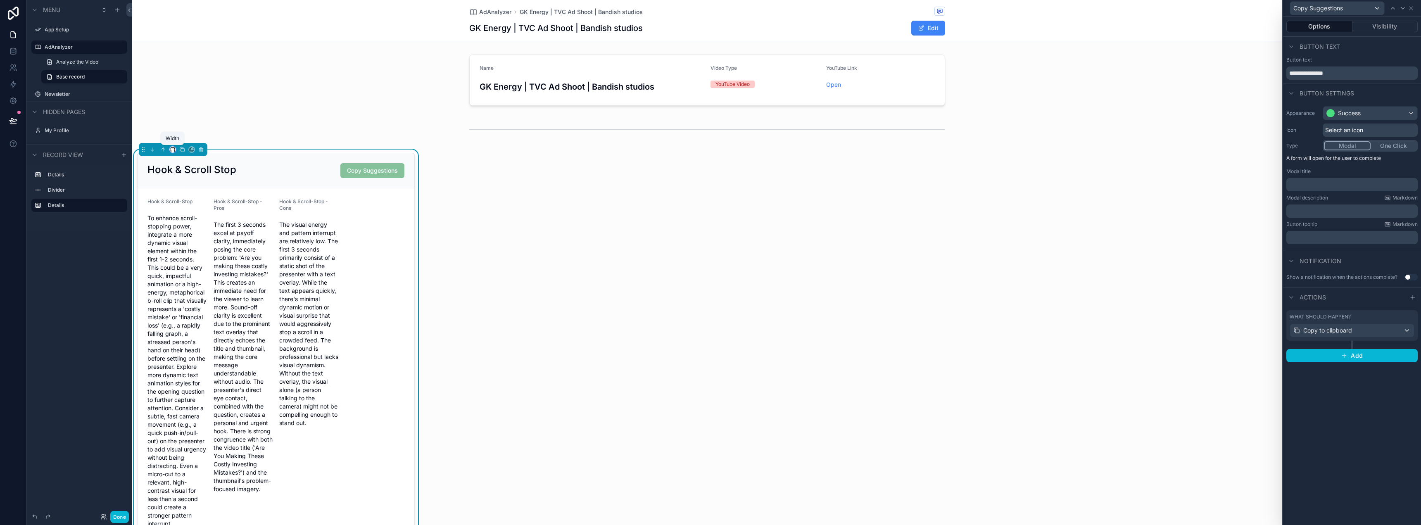
click at [173, 151] on icon "scrollable content" at bounding box center [174, 151] width 2 height 0
click at [189, 254] on span "Full width" at bounding box center [189, 259] width 26 height 10
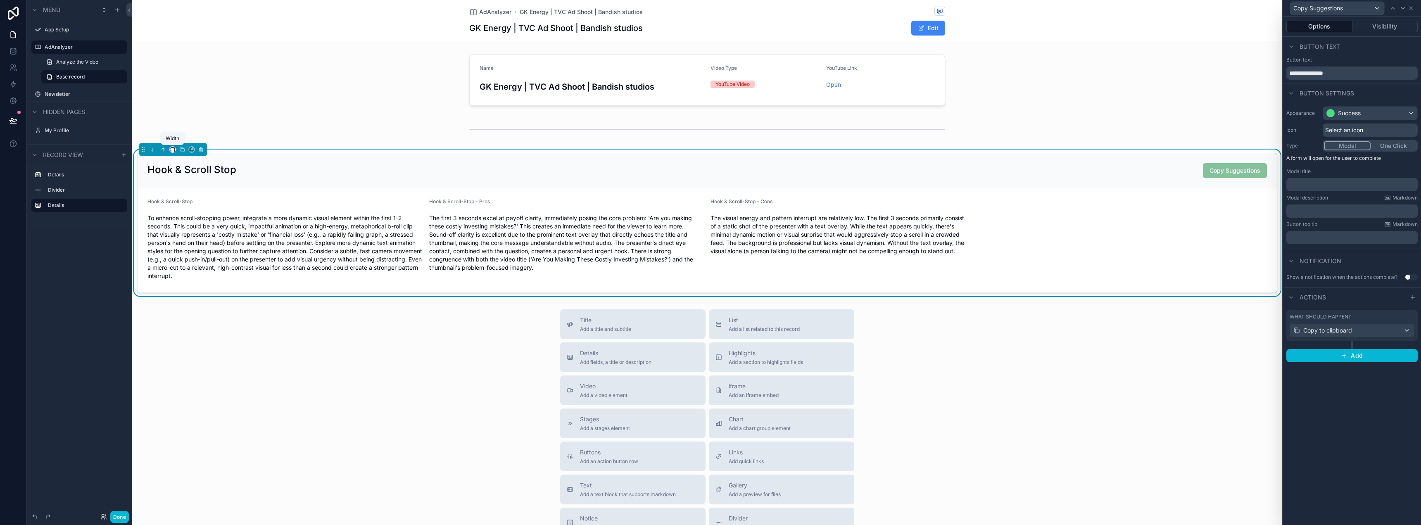
click at [173, 150] on icon "scrollable content" at bounding box center [173, 150] width 6 height 6
click at [184, 165] on span "Default" at bounding box center [185, 165] width 19 height 10
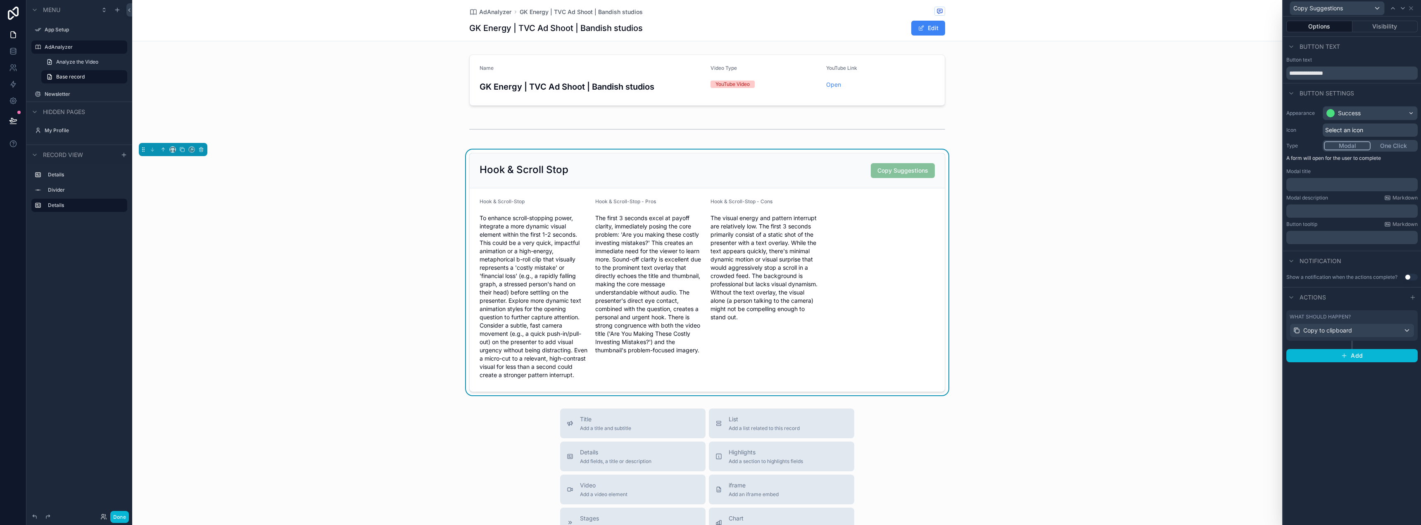
click at [534, 214] on div "To enhance scroll-stopping power, integrate a more dynamic visual element withi…" at bounding box center [534, 297] width 109 height 170
click at [1387, 29] on button "Visibility" at bounding box center [1386, 27] width 66 height 12
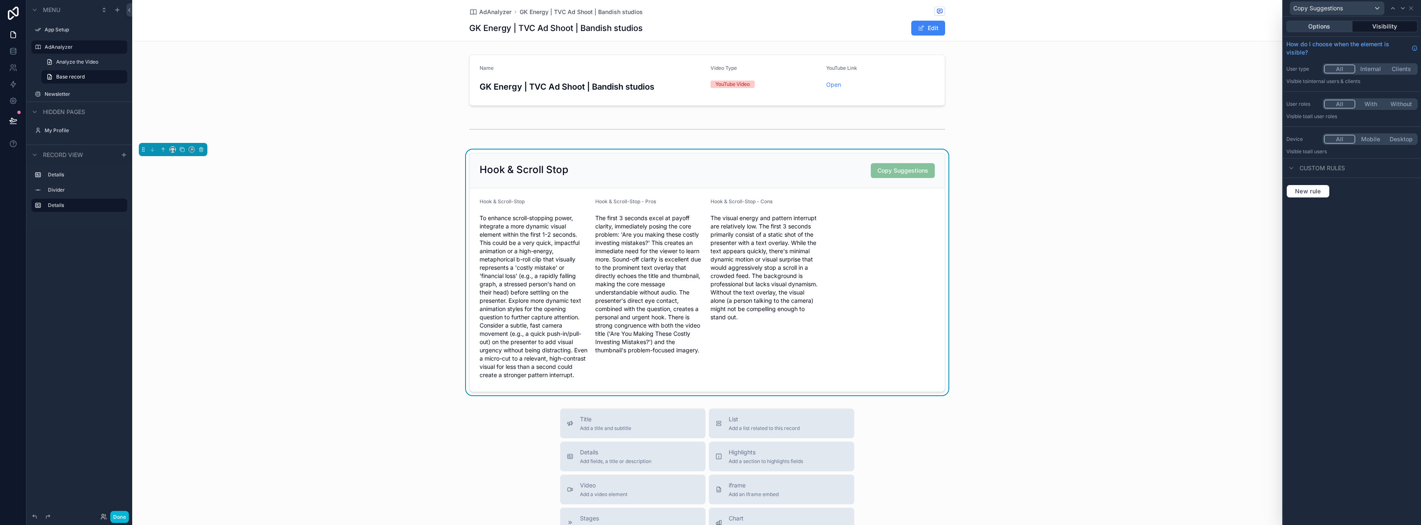
click at [1316, 29] on button "Options" at bounding box center [1320, 27] width 66 height 12
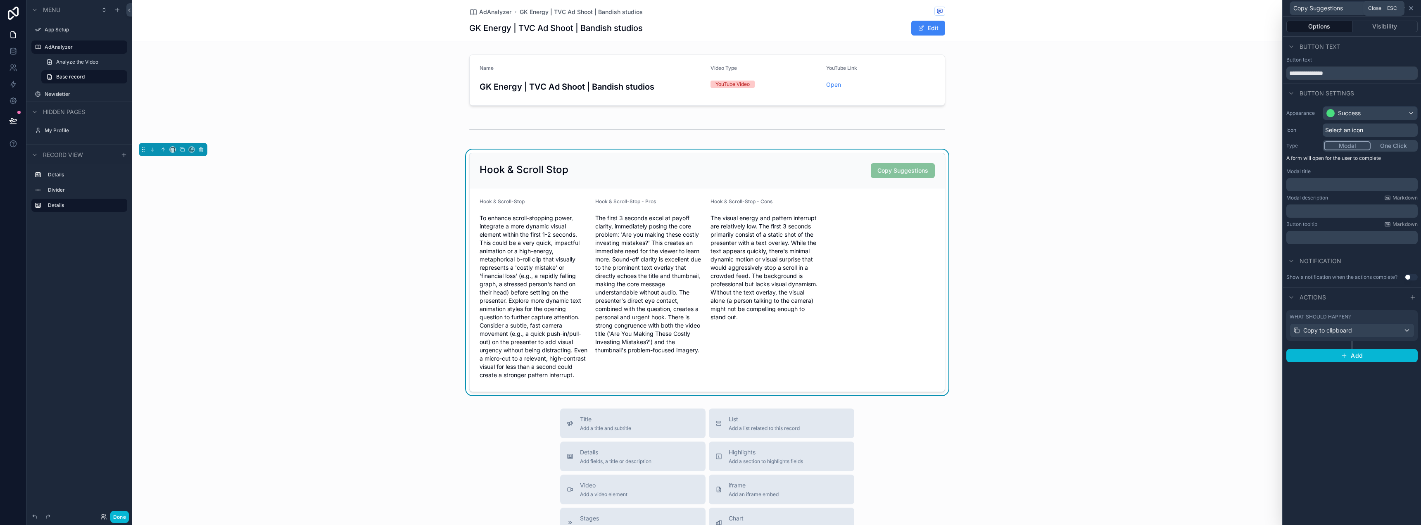
click at [1414, 7] on icon at bounding box center [1411, 8] width 7 height 7
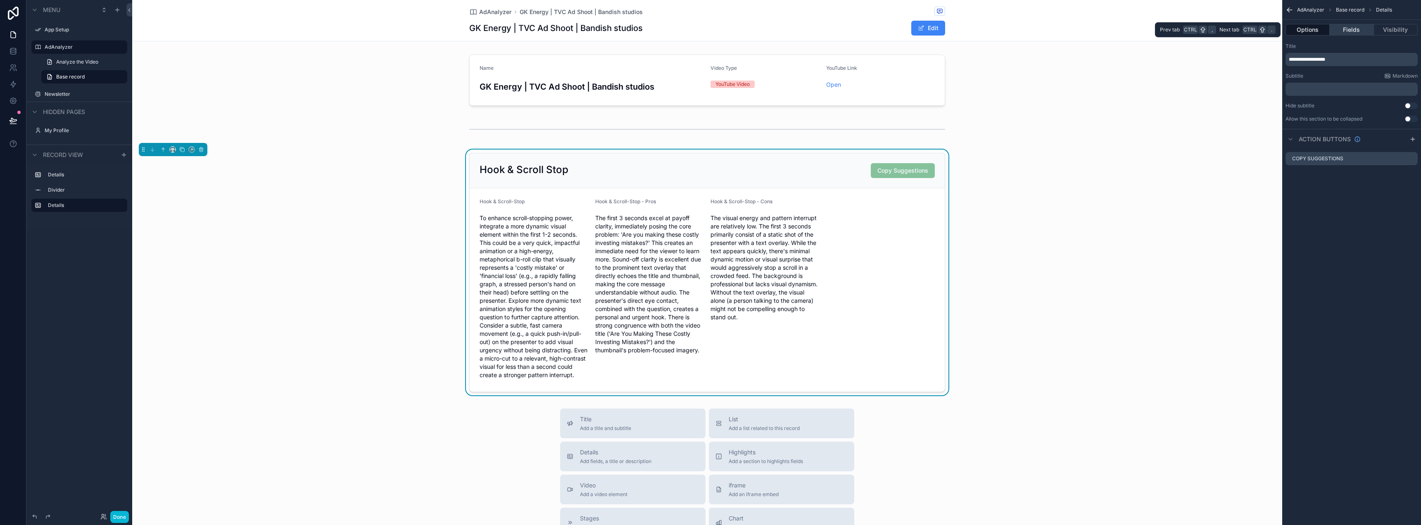
click at [1348, 29] on button "Fields" at bounding box center [1352, 30] width 44 height 12
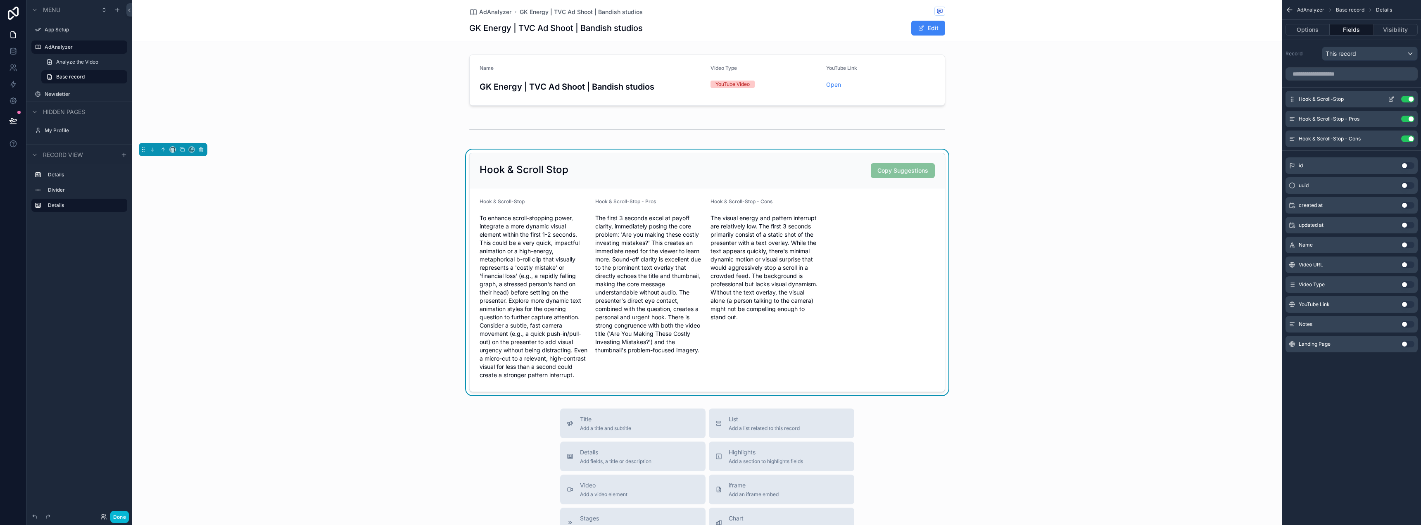
click at [1391, 100] on icon "scrollable content" at bounding box center [1392, 98] width 3 height 3
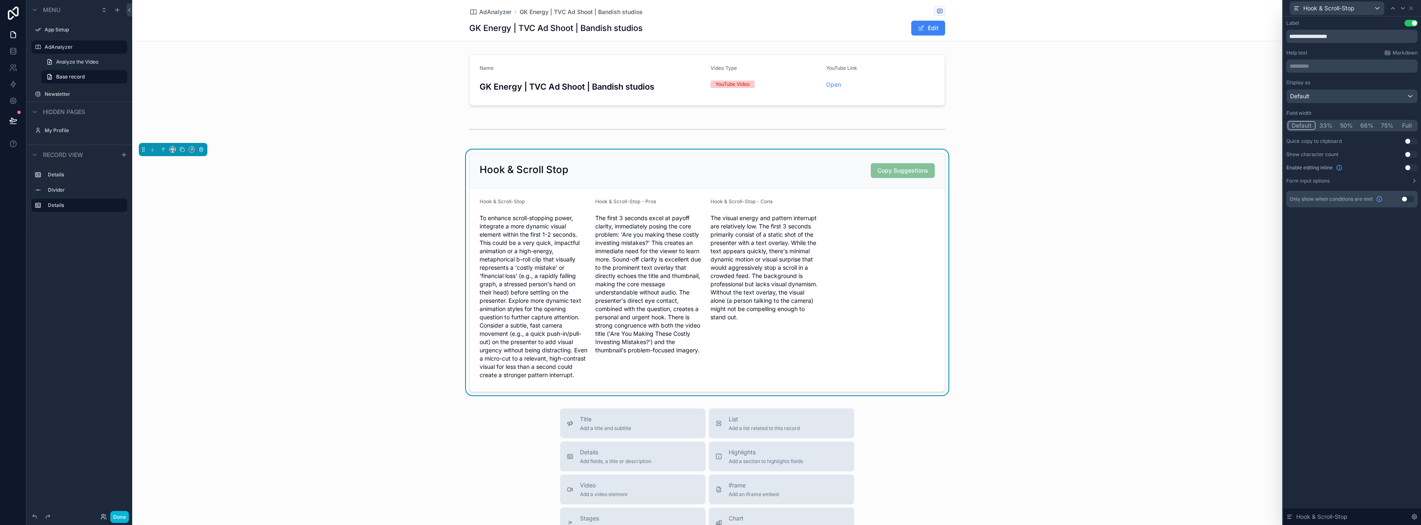
click at [1325, 124] on button "33%" at bounding box center [1326, 125] width 21 height 9
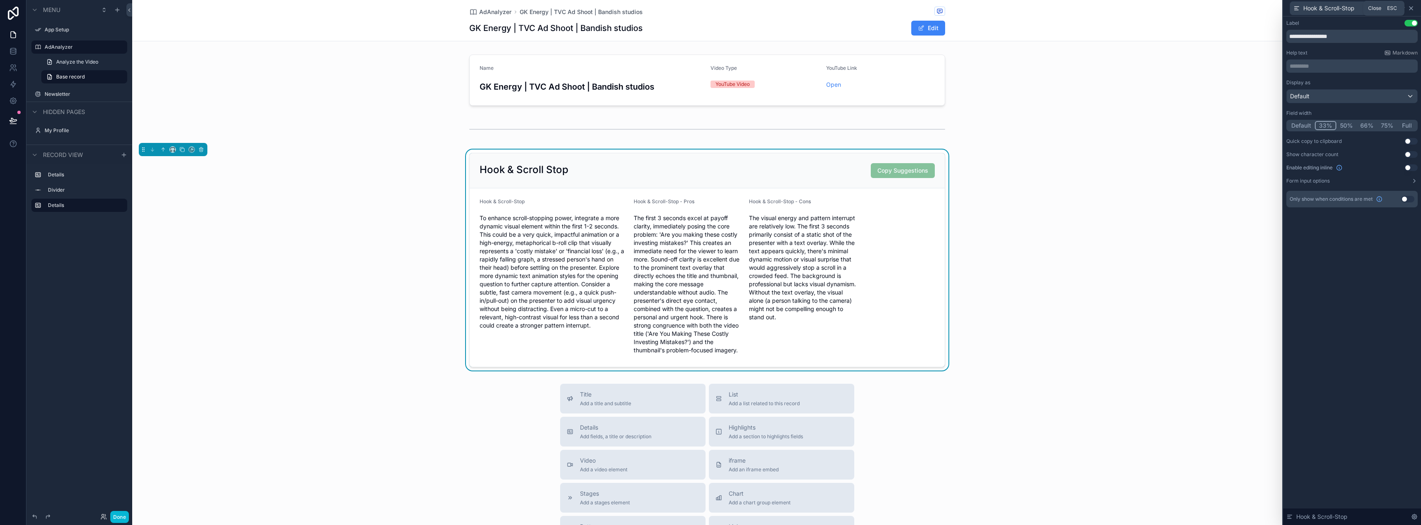
click at [1414, 7] on icon at bounding box center [1411, 8] width 7 height 7
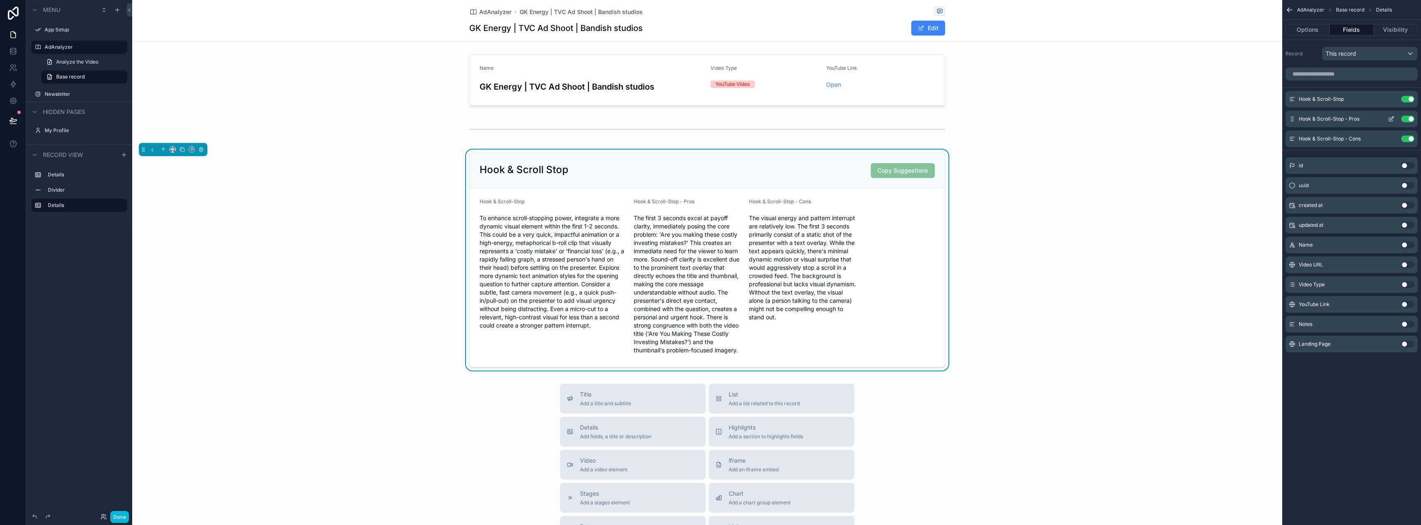
click at [1389, 120] on icon "scrollable content" at bounding box center [1391, 120] width 4 height 4
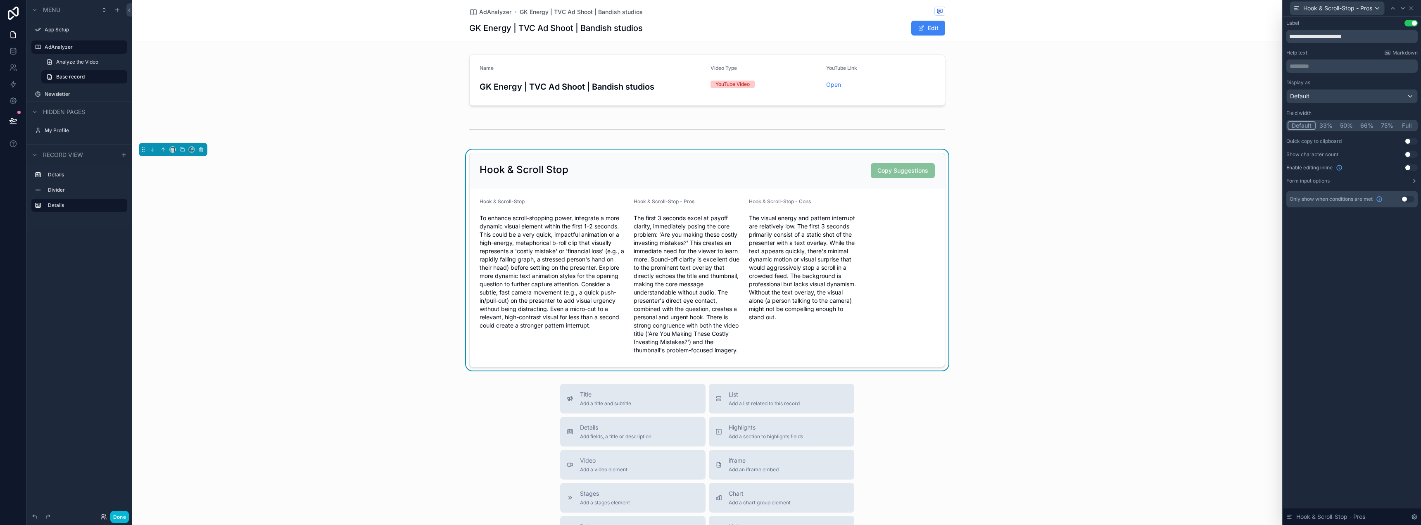
click at [1325, 126] on button "33%" at bounding box center [1326, 125] width 21 height 9
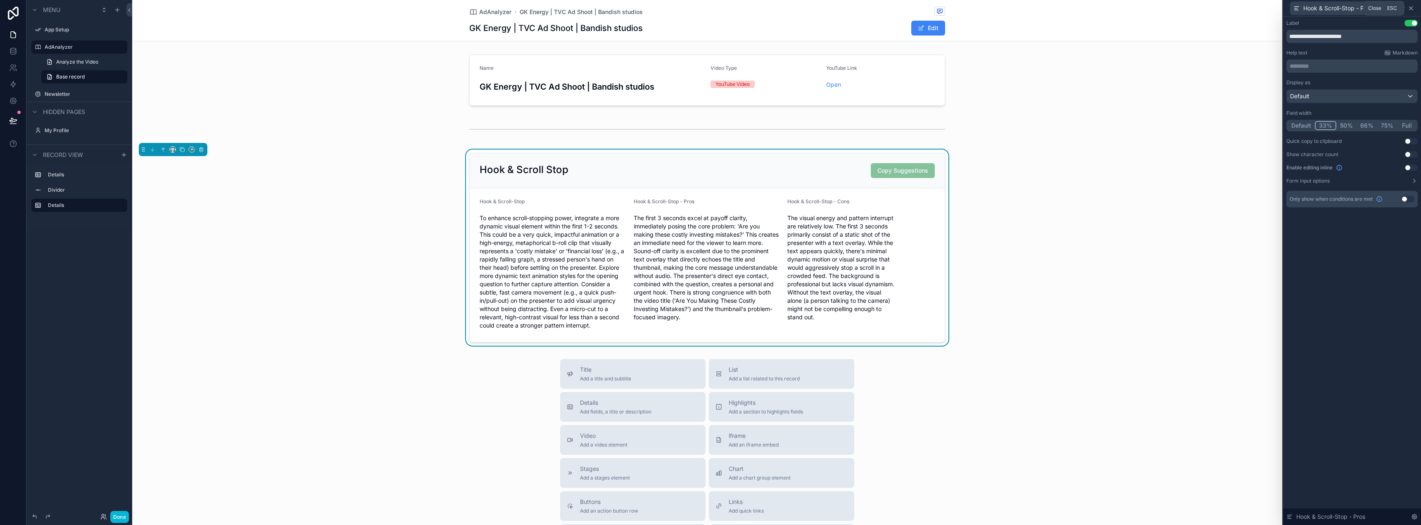
click at [1413, 7] on icon at bounding box center [1411, 8] width 7 height 7
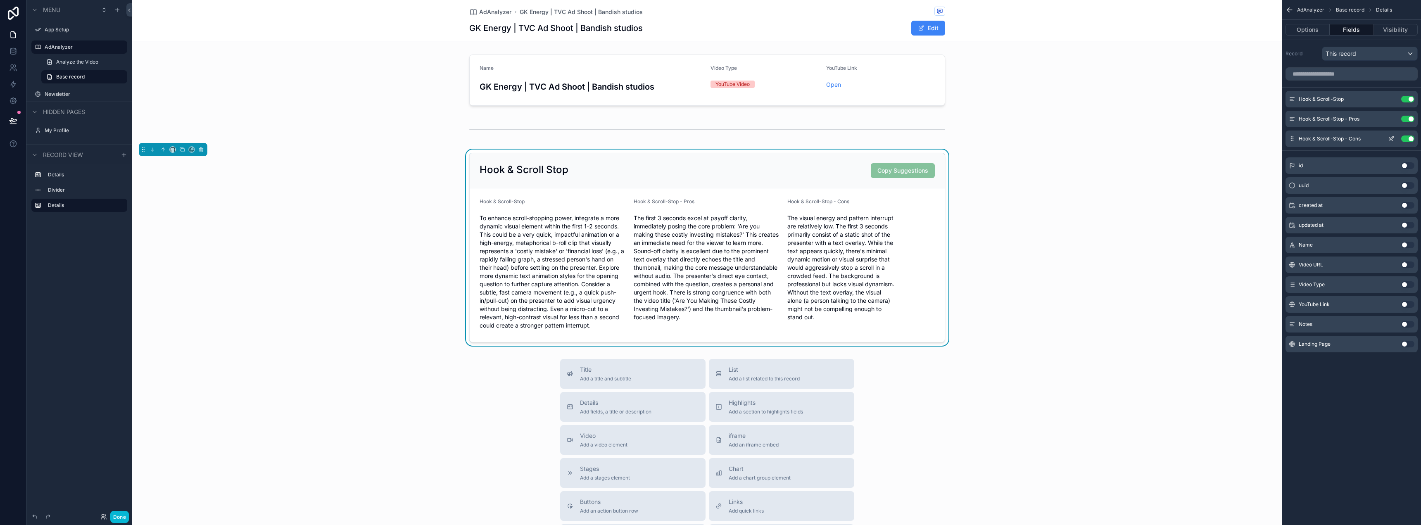
click at [1393, 139] on icon "scrollable content" at bounding box center [1391, 139] width 7 height 7
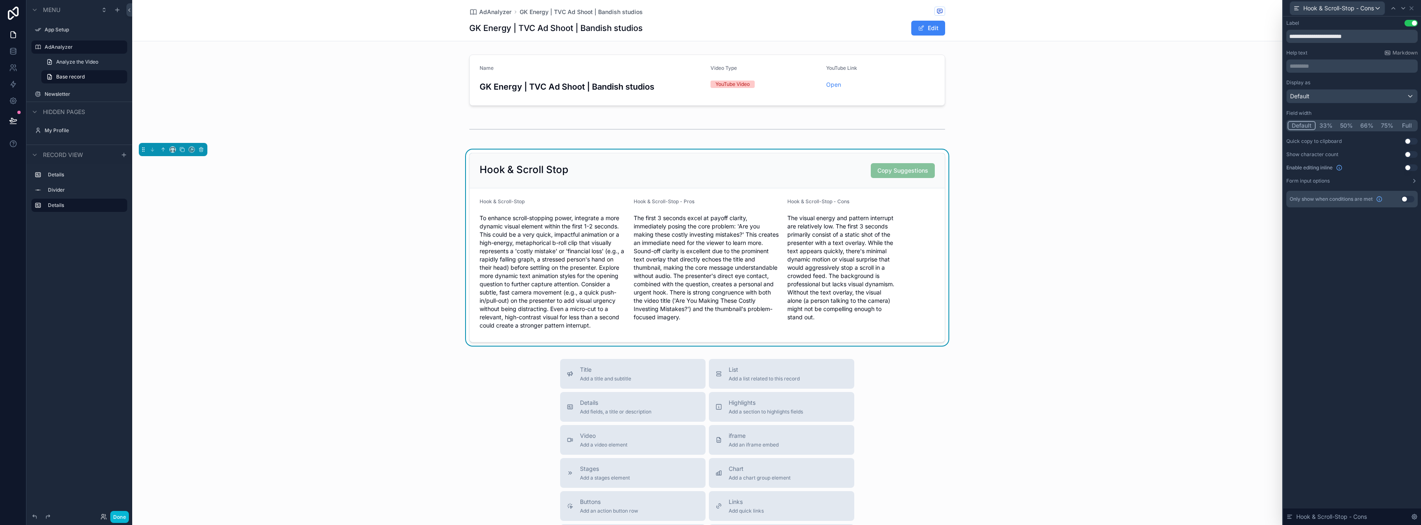
click at [1326, 126] on button "33%" at bounding box center [1326, 125] width 21 height 9
click at [1344, 233] on div "**********" at bounding box center [1352, 271] width 138 height 509
click at [1409, 142] on button "Use setting" at bounding box center [1411, 141] width 13 height 7
click at [1408, 153] on button "Use setting" at bounding box center [1411, 154] width 13 height 7
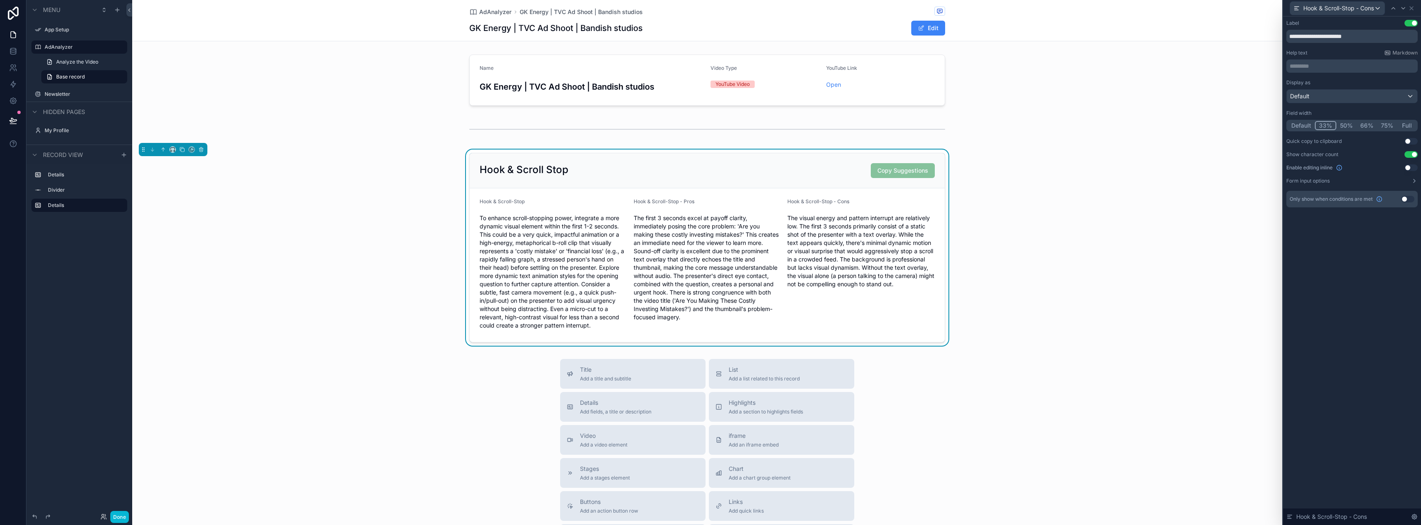
click at [810, 205] on label "Hook & Scroll-Stop - Cons" at bounding box center [818, 201] width 62 height 7
click at [1409, 154] on button "Use setting" at bounding box center [1411, 154] width 13 height 7
click at [1331, 34] on input "**********" at bounding box center [1352, 36] width 131 height 13
drag, startPoint x: 1346, startPoint y: 36, endPoint x: 1247, endPoint y: 38, distance: 98.8
click at [1247, 38] on div "**********" at bounding box center [710, 262] width 1421 height 525
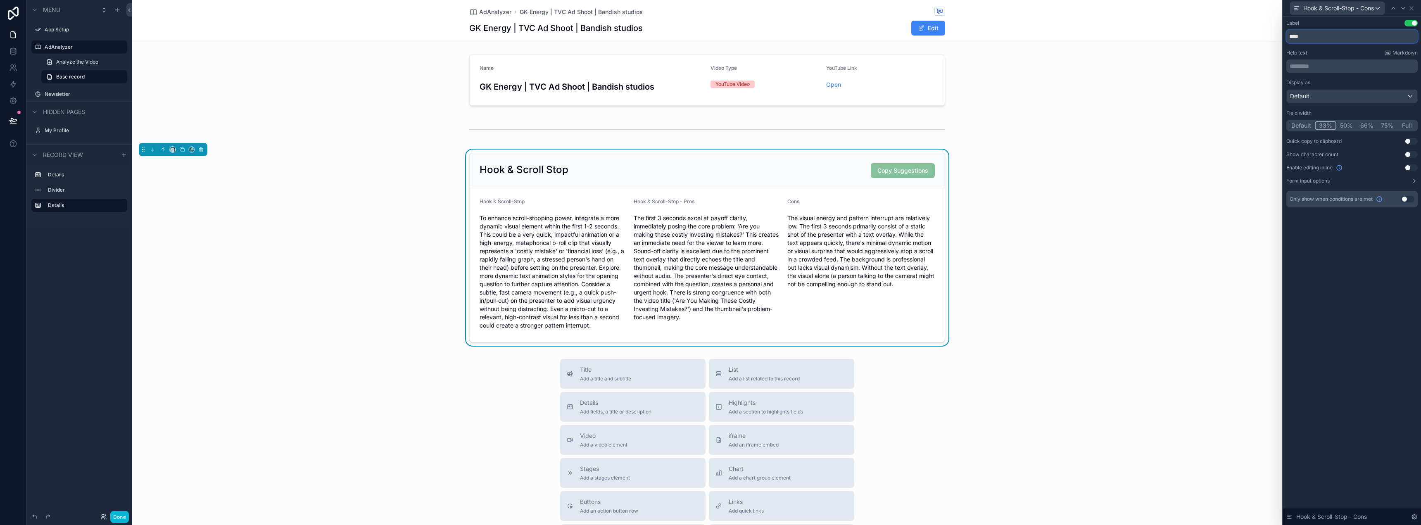
type input "****"
click at [1365, 352] on div "Label Use setting **** Help text Markdown ********* ﻿ Display as Default Field …" at bounding box center [1352, 271] width 138 height 509
click at [1322, 94] on div "Default" at bounding box center [1352, 96] width 131 height 13
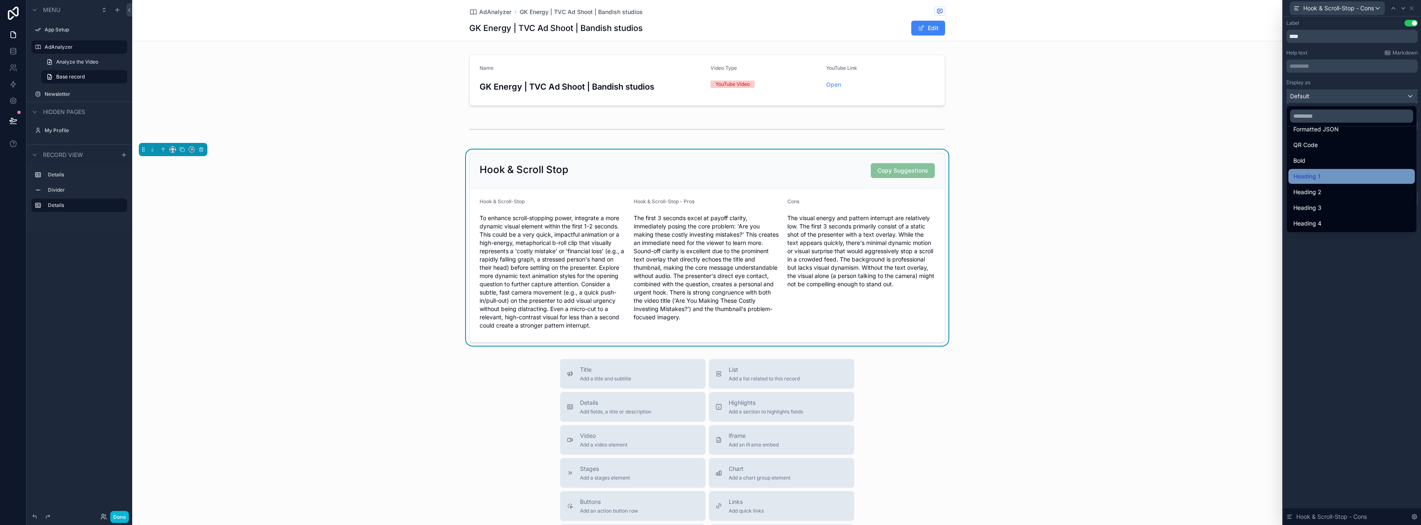
scroll to position [90, 0]
click at [1336, 211] on div "Heading 3" at bounding box center [1352, 207] width 117 height 10
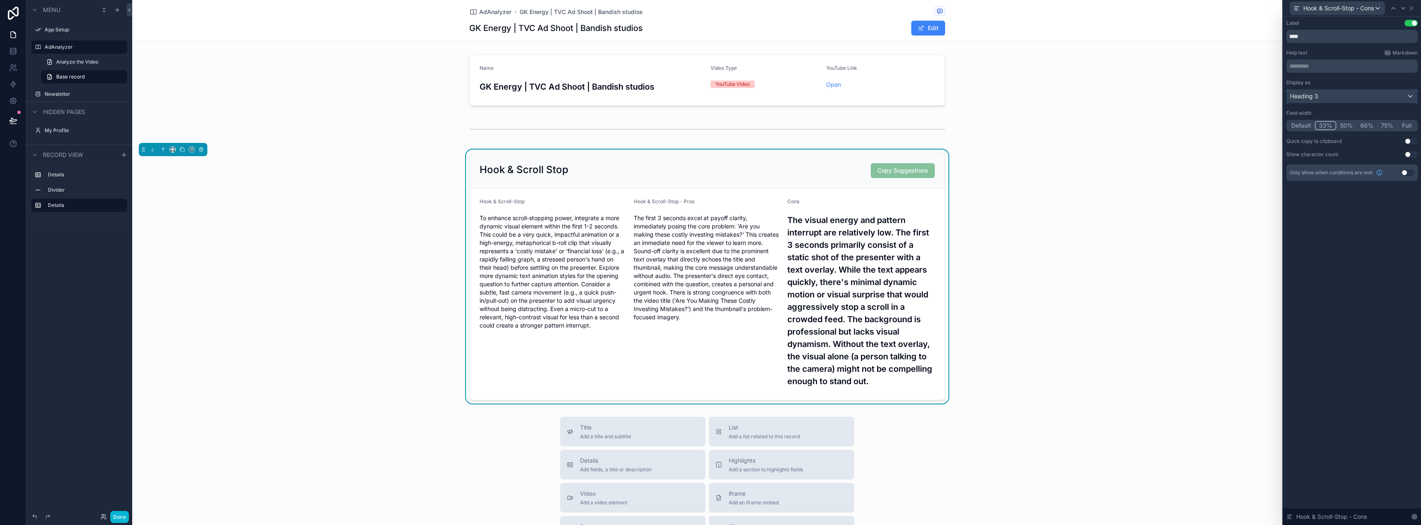
click at [1315, 100] on span "Heading 3" at bounding box center [1304, 96] width 28 height 8
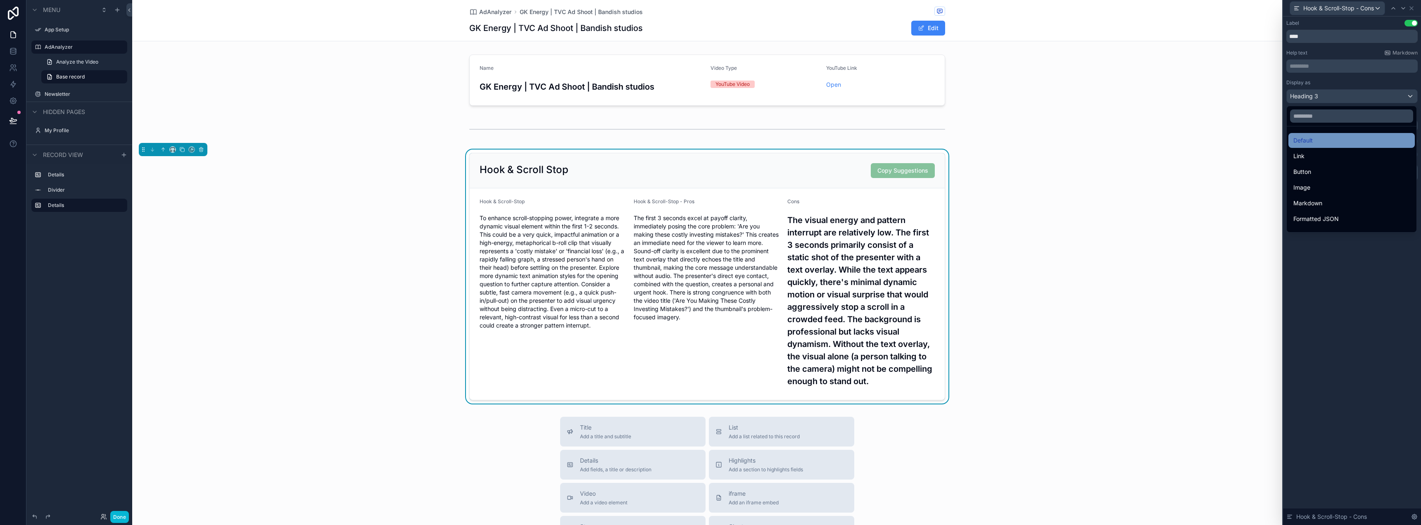
click at [1323, 140] on div "Default" at bounding box center [1352, 141] width 117 height 10
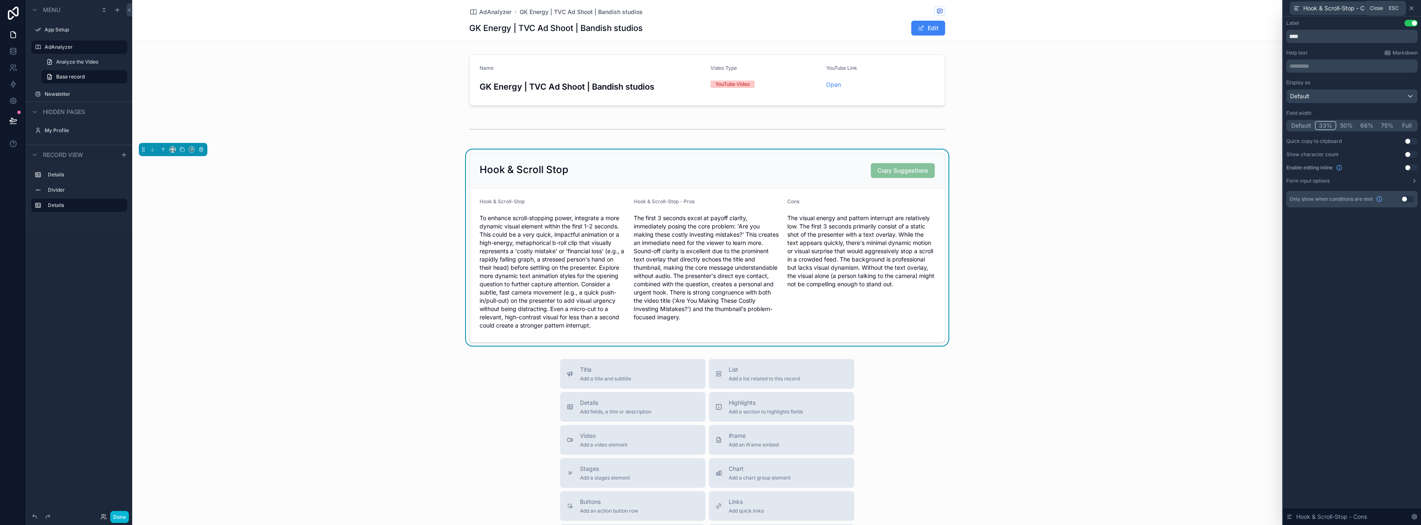
click at [1413, 8] on icon at bounding box center [1411, 8] width 3 height 3
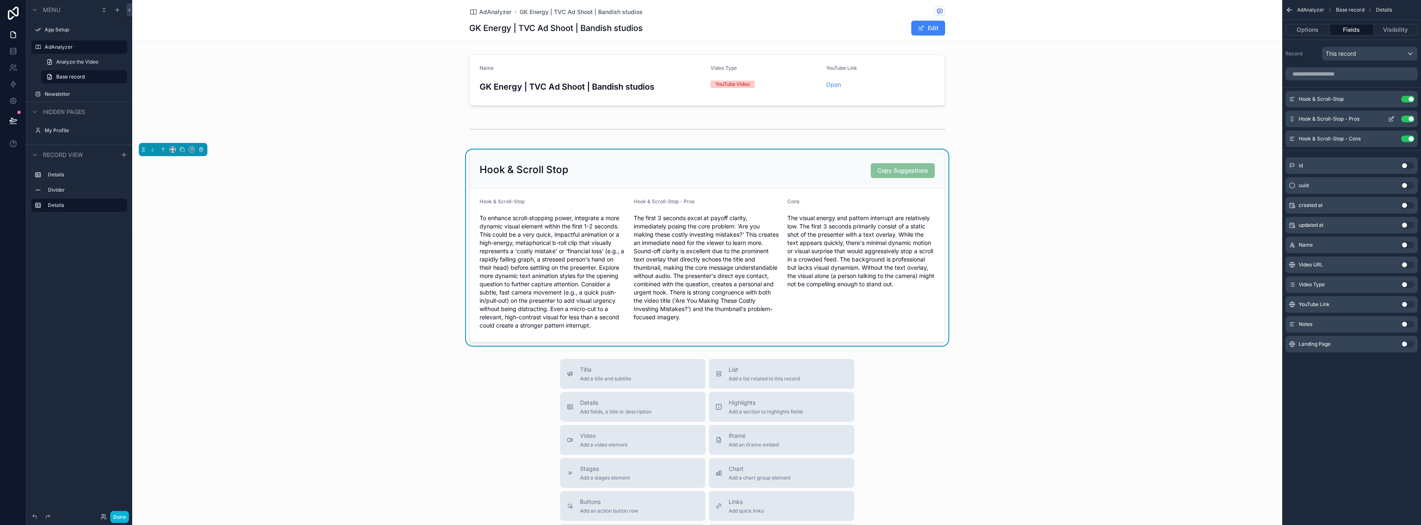
click at [1349, 121] on span "Hook & Scroll-Stop - Pros" at bounding box center [1329, 119] width 61 height 7
click at [1391, 118] on icon "scrollable content" at bounding box center [1391, 119] width 7 height 7
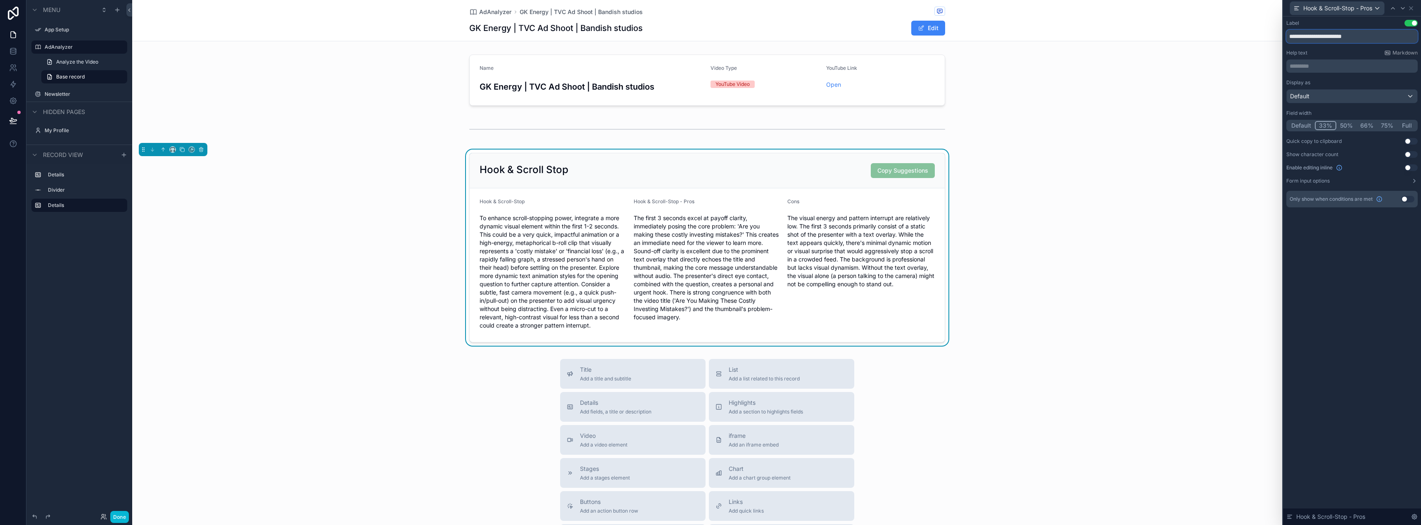
drag, startPoint x: 1348, startPoint y: 35, endPoint x: 1238, endPoint y: 35, distance: 109.5
click at [1238, 35] on div "**********" at bounding box center [710, 262] width 1421 height 525
type input "****"
click at [1321, 290] on div "Label Use setting **** Help text Markdown ********* ﻿ Display as Default Field …" at bounding box center [1352, 271] width 138 height 509
click at [1414, 5] on icon at bounding box center [1411, 8] width 7 height 7
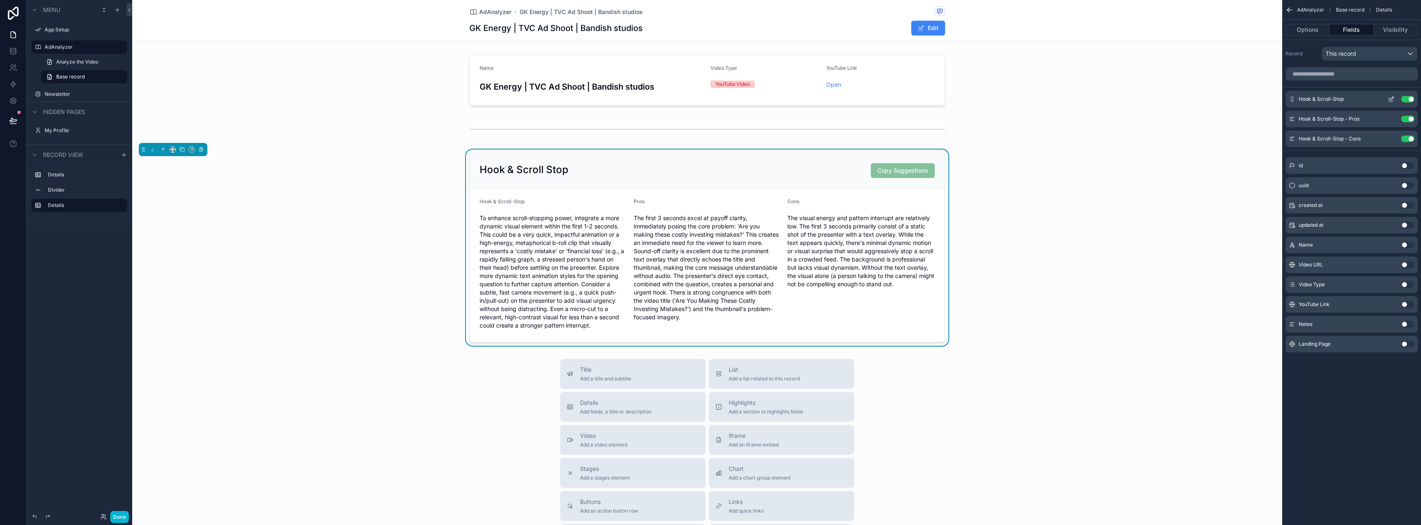
click at [1391, 98] on icon "scrollable content" at bounding box center [1391, 99] width 7 height 7
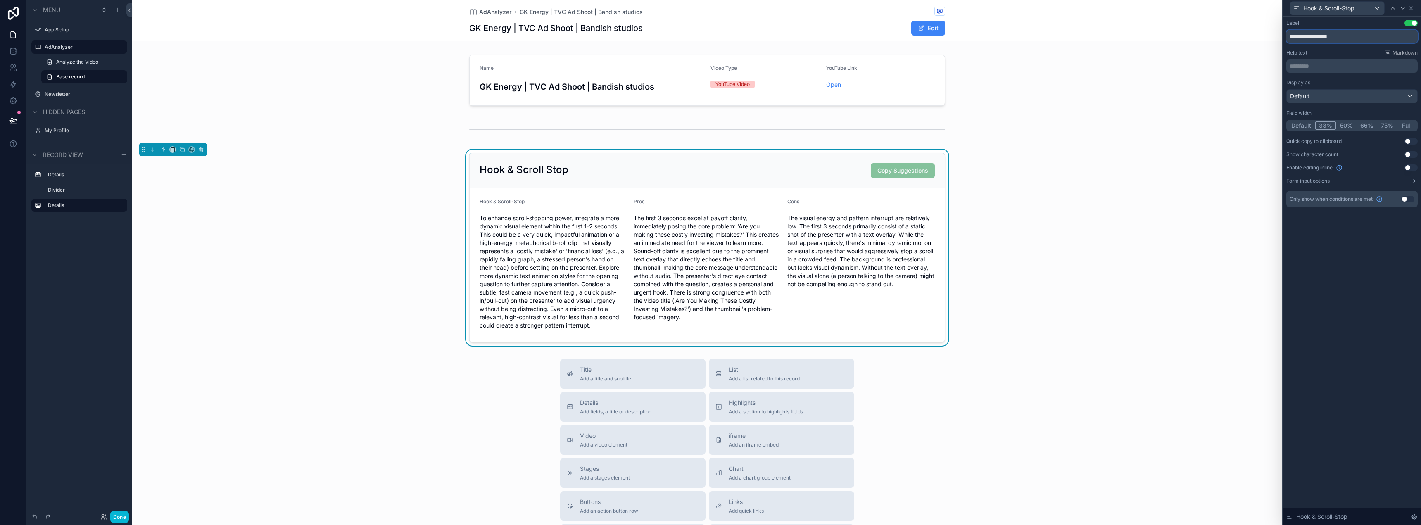
click at [1325, 35] on input "**********" at bounding box center [1352, 36] width 131 height 13
type input "**********"
click at [1377, 285] on div "**********" at bounding box center [1352, 271] width 138 height 509
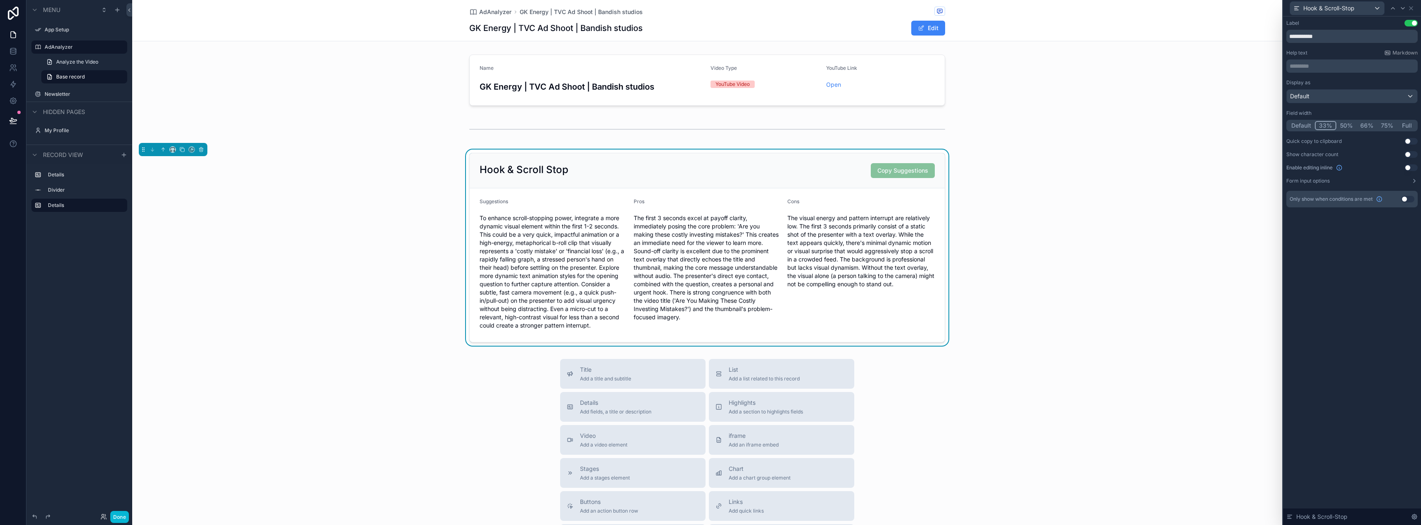
click at [1059, 178] on div "Hook & Scroll Stop Copy Suggestions Suggestions To enhance scroll-stopping powe…" at bounding box center [707, 248] width 1150 height 196
click at [1029, 136] on div "scrollable content" at bounding box center [707, 129] width 1150 height 27
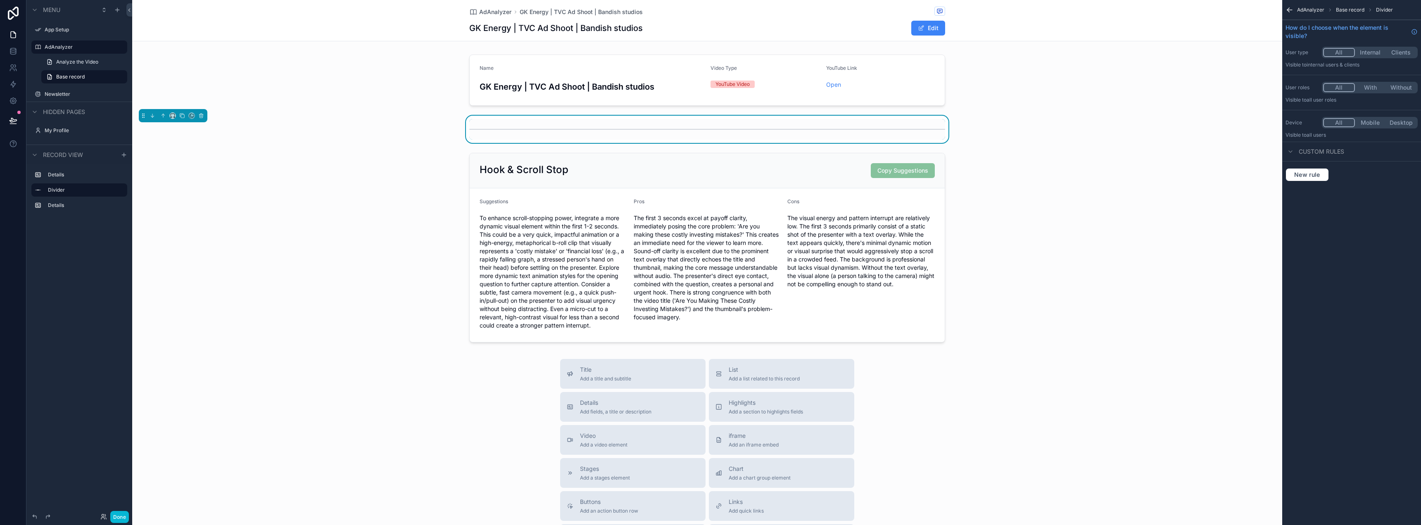
click at [813, 132] on div "scrollable content" at bounding box center [707, 129] width 476 height 21
click at [816, 123] on div "scrollable content" at bounding box center [707, 129] width 476 height 21
click at [1287, 9] on icon "scrollable content" at bounding box center [1290, 10] width 8 height 8
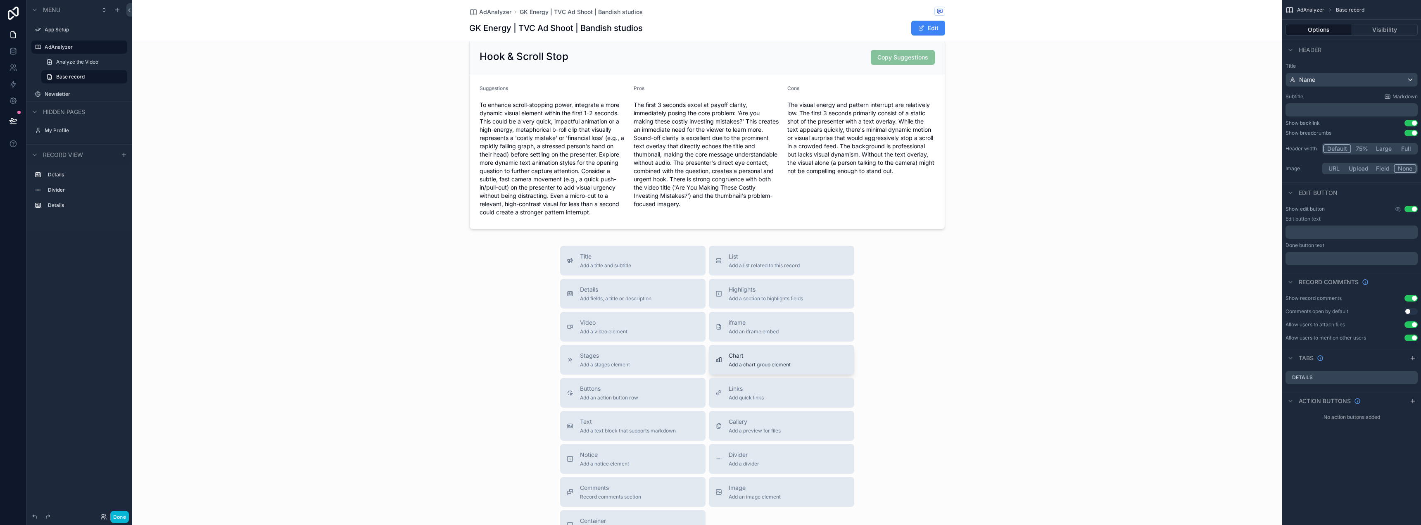
scroll to position [124, 0]
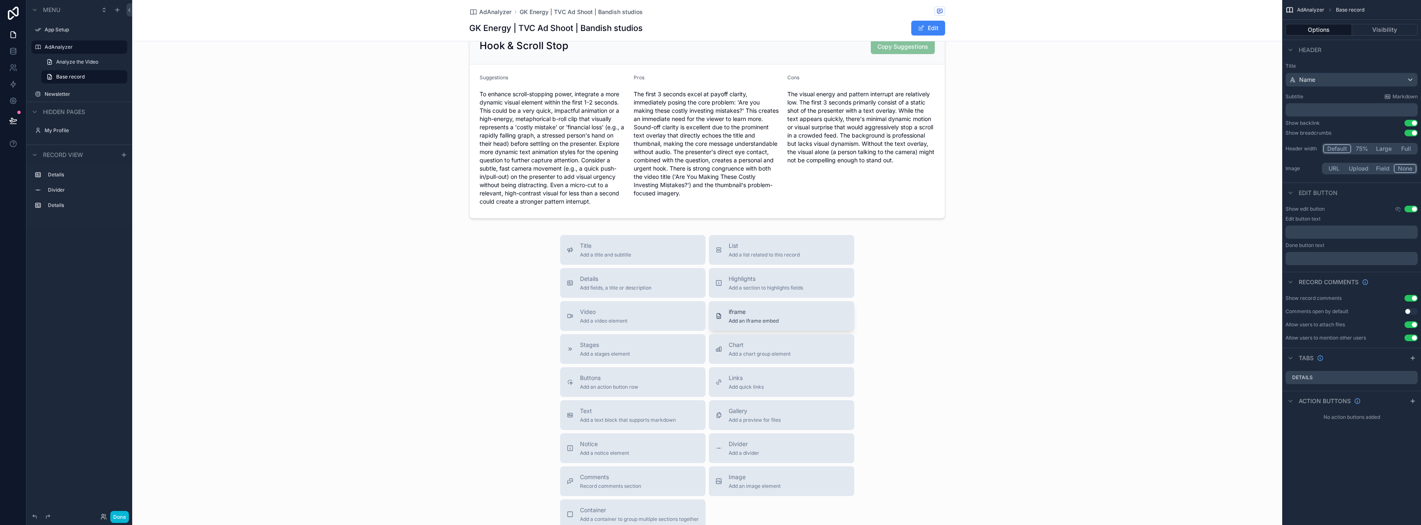
click at [757, 307] on button "iframe Add an iframe embed" at bounding box center [781, 316] width 145 height 30
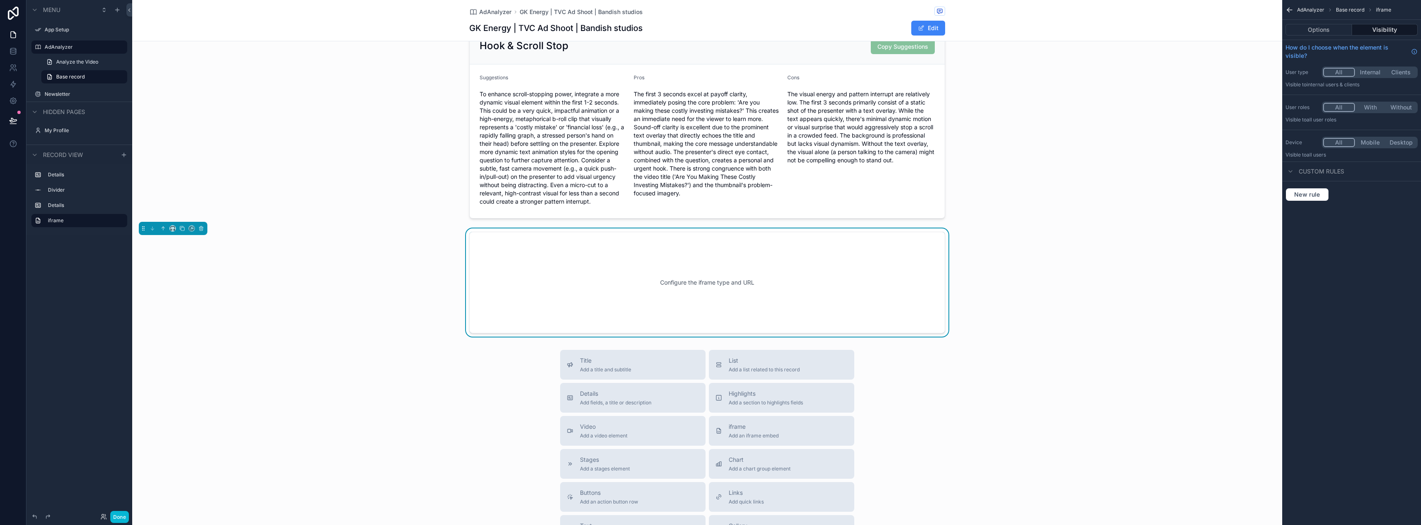
scroll to position [144, 0]
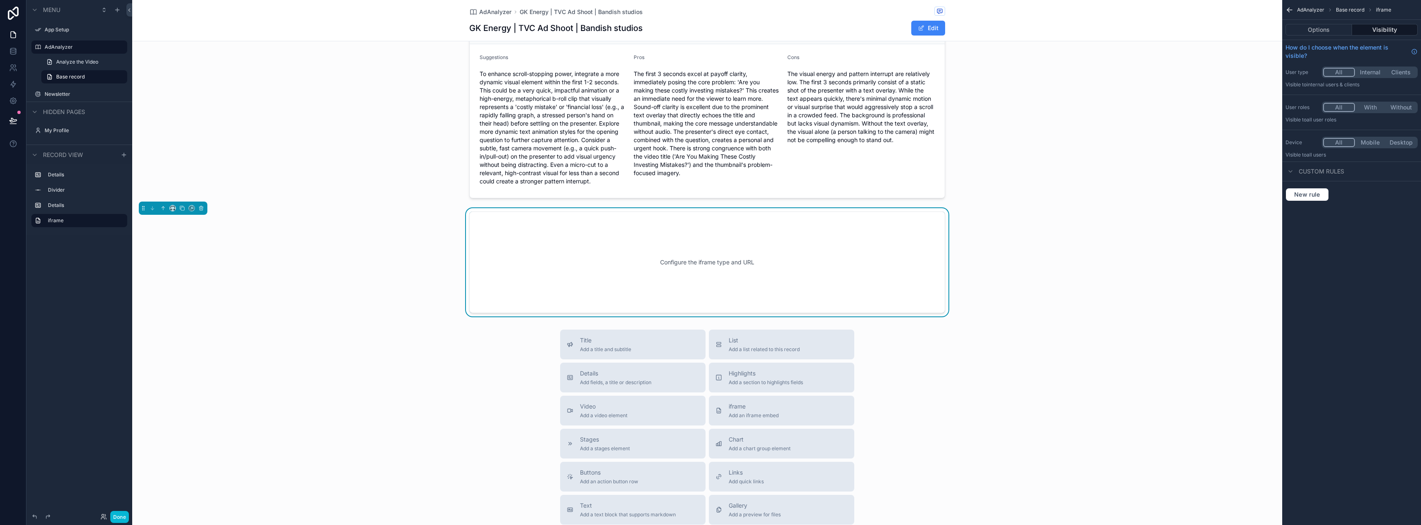
click at [754, 276] on div "Configure the iframe type and URL" at bounding box center [707, 262] width 449 height 74
click at [1318, 18] on div "AdAnalyzer Base record iframe" at bounding box center [1351, 10] width 139 height 20
click at [1318, 26] on button "Options" at bounding box center [1319, 30] width 67 height 12
click at [1332, 84] on div "Choose a type" at bounding box center [1351, 86] width 131 height 13
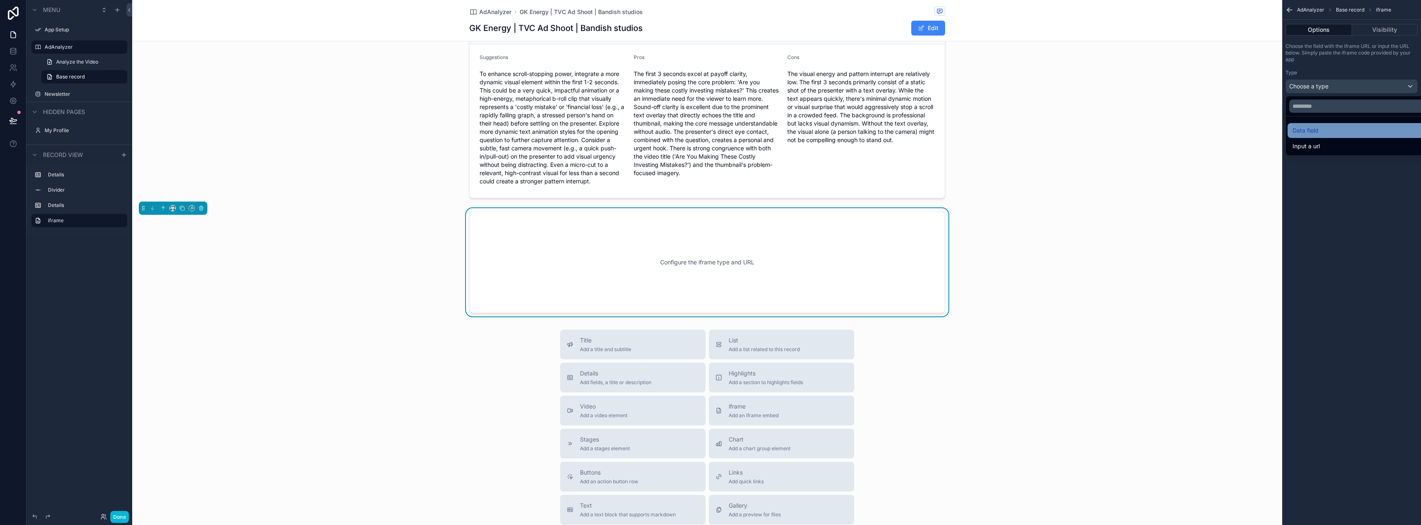
click at [1323, 133] on div "Data field" at bounding box center [1361, 131] width 137 height 10
click at [1327, 118] on span "Choose a field" at bounding box center [1308, 116] width 38 height 7
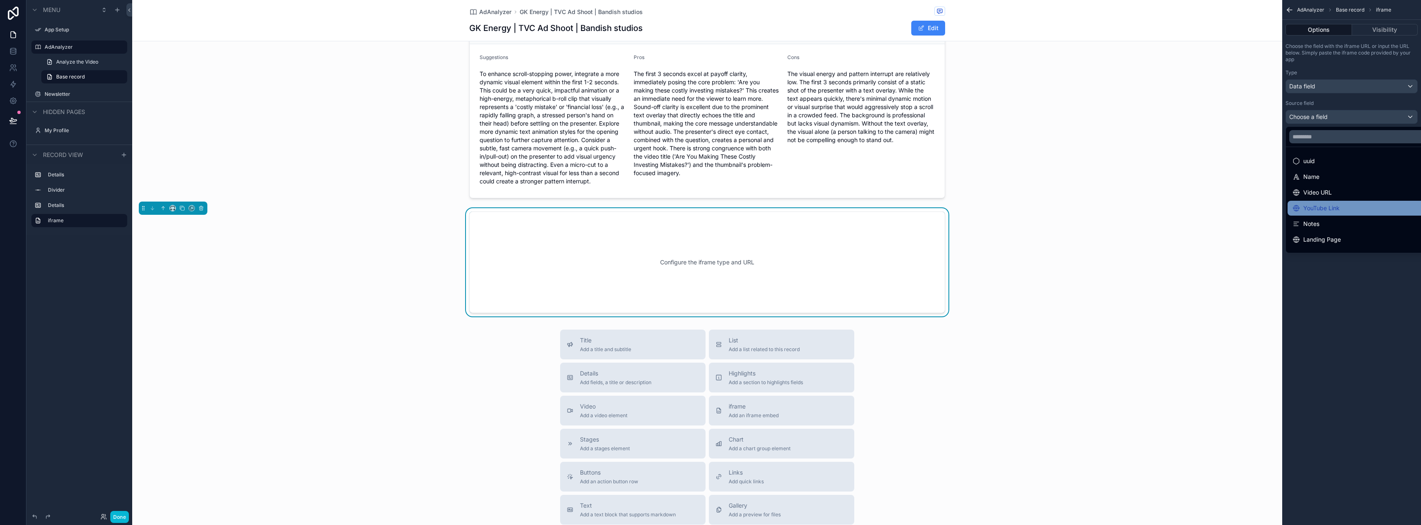
click at [1327, 205] on div "YouTube Link" at bounding box center [1316, 208] width 47 height 10
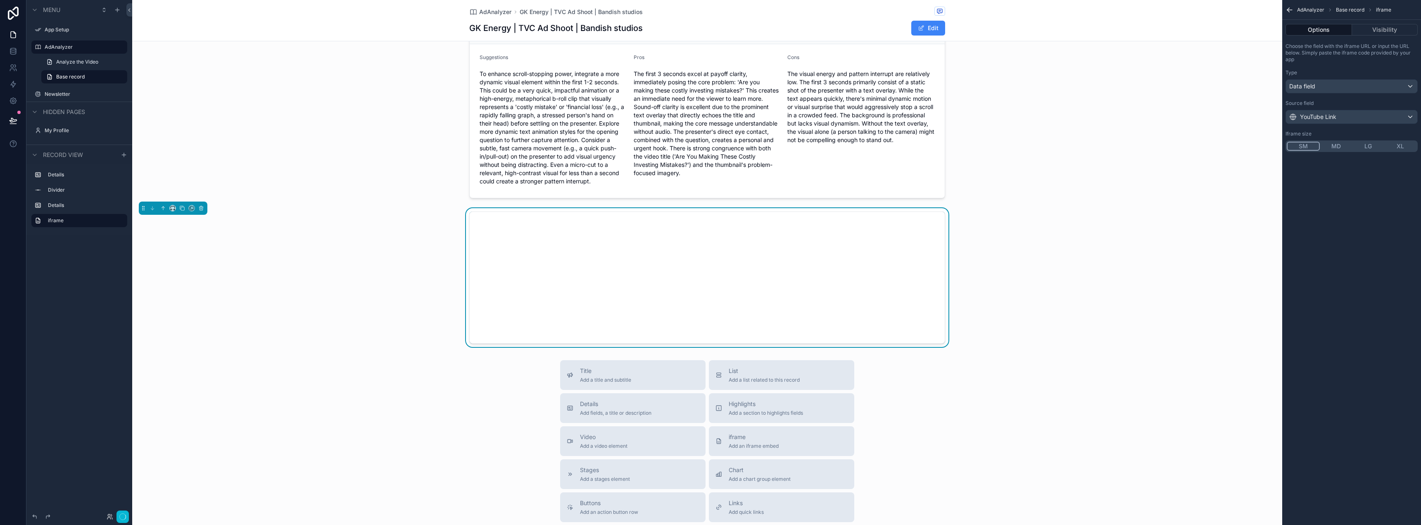
click at [1299, 146] on button "SM" at bounding box center [1303, 146] width 33 height 9
click at [1341, 147] on button "MD" at bounding box center [1336, 146] width 32 height 9
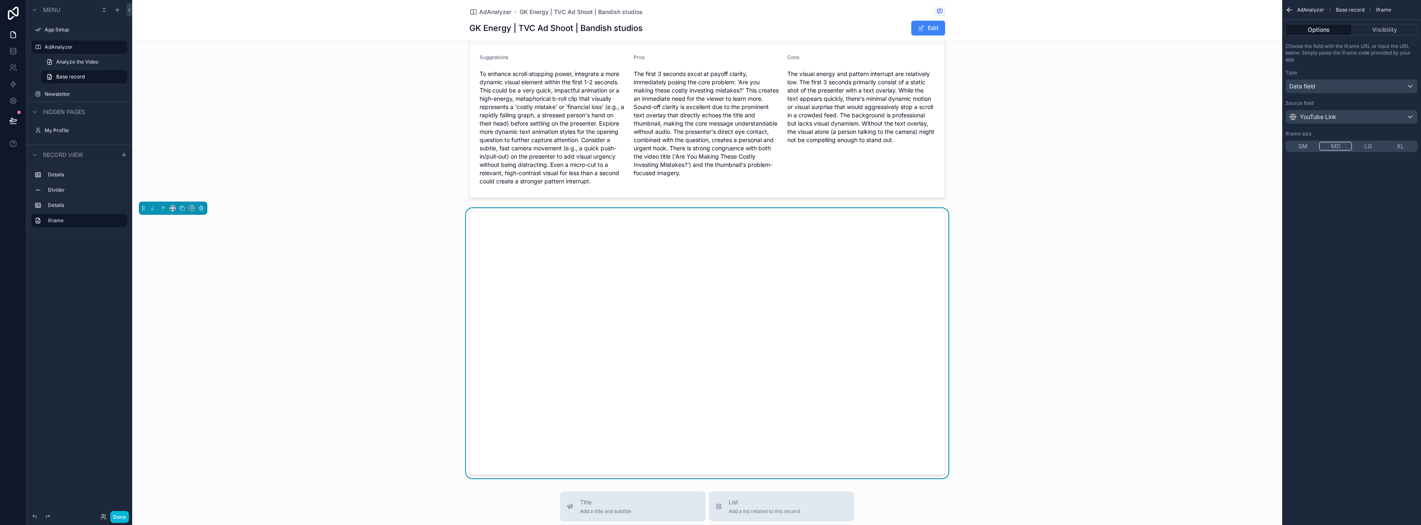
click at [1094, 176] on div "scrollable content" at bounding box center [707, 103] width 1150 height 196
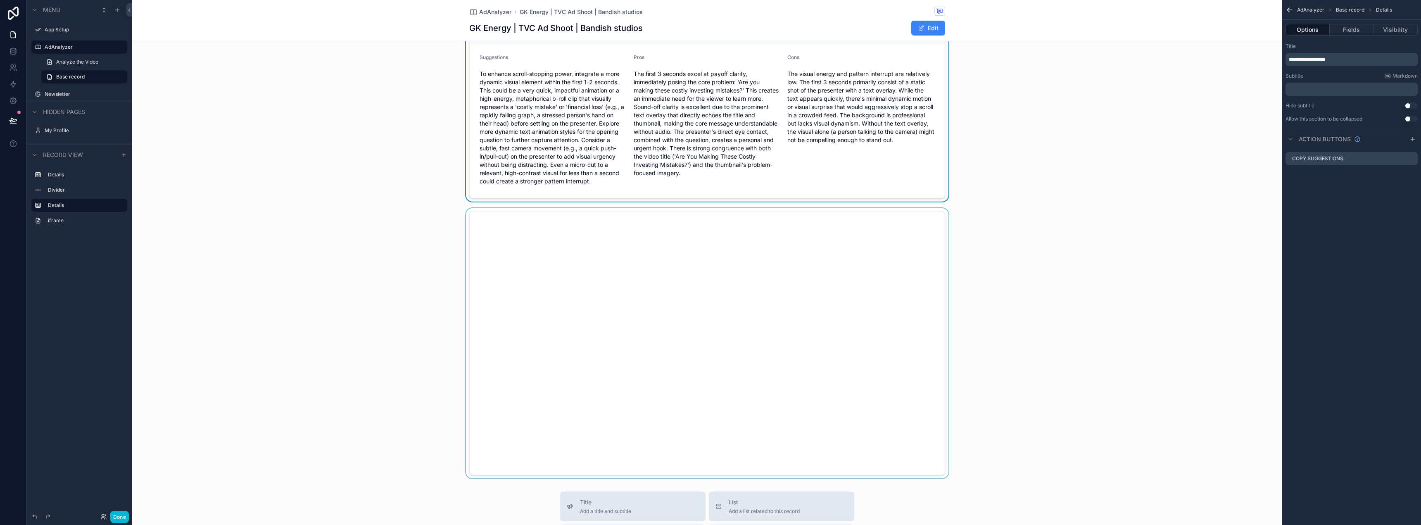
click at [895, 255] on div "scrollable content" at bounding box center [707, 343] width 1150 height 270
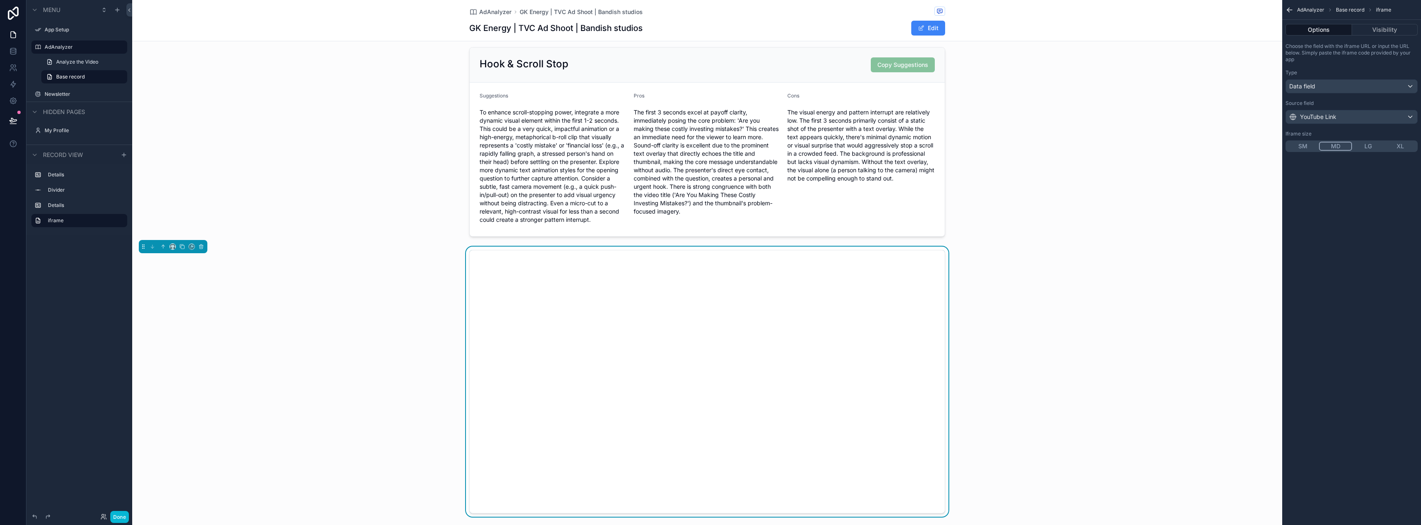
scroll to position [0, 0]
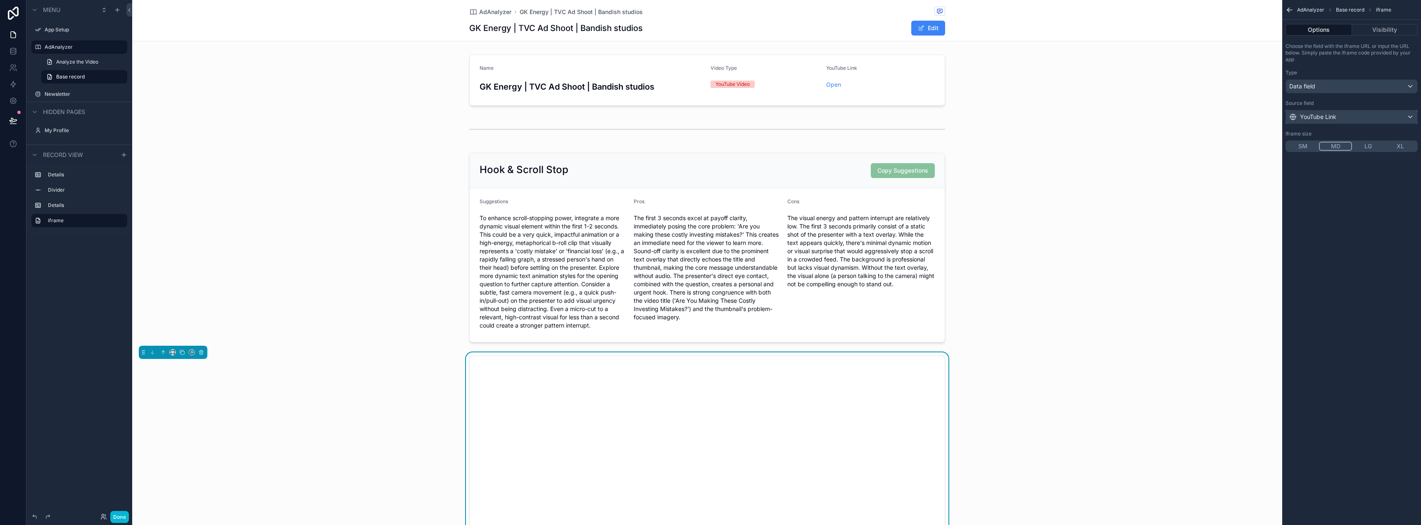
click at [1368, 117] on div "YouTube Link" at bounding box center [1351, 116] width 131 height 13
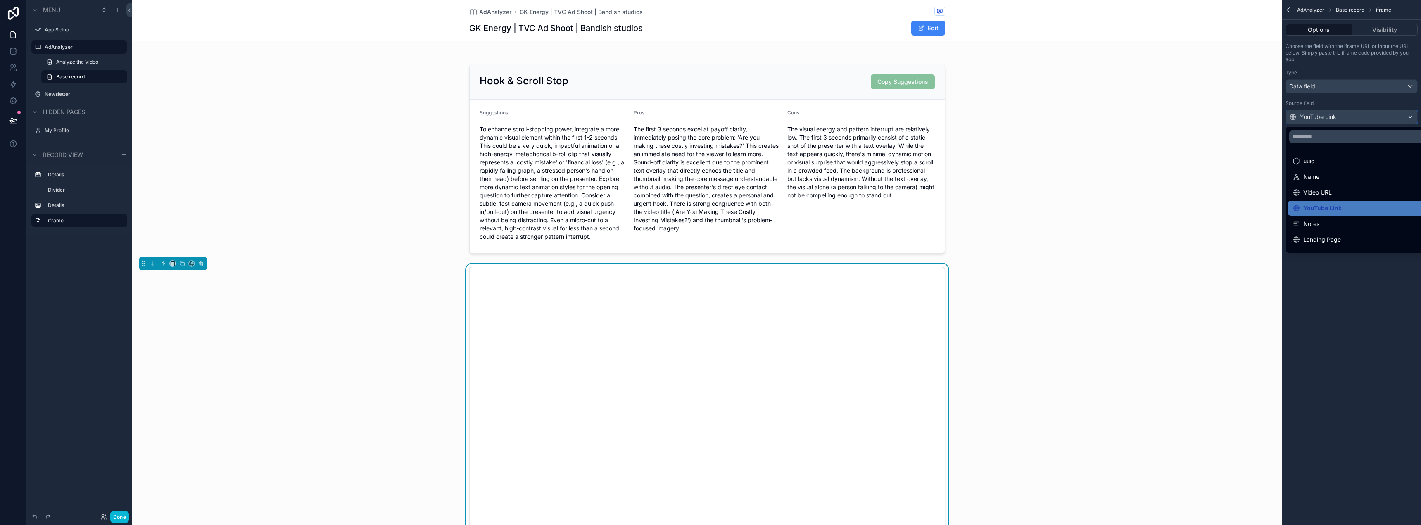
scroll to position [124, 0]
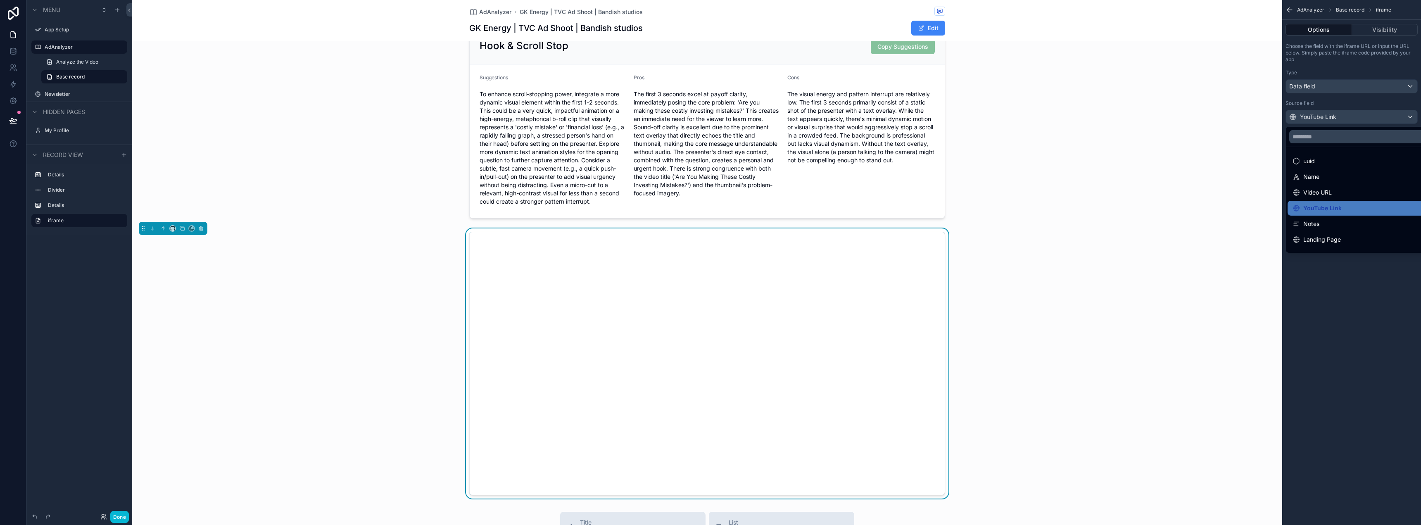
click at [1353, 121] on div "scrollable content" at bounding box center [710, 262] width 1421 height 525
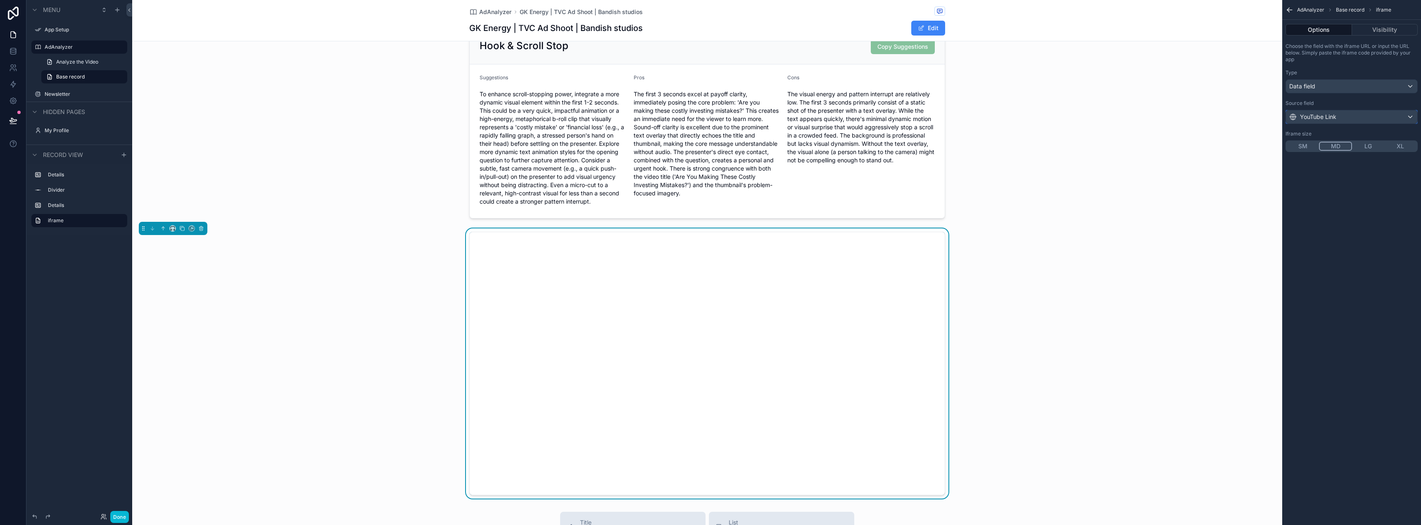
click at [1353, 121] on div "YouTube Link" at bounding box center [1351, 116] width 131 height 13
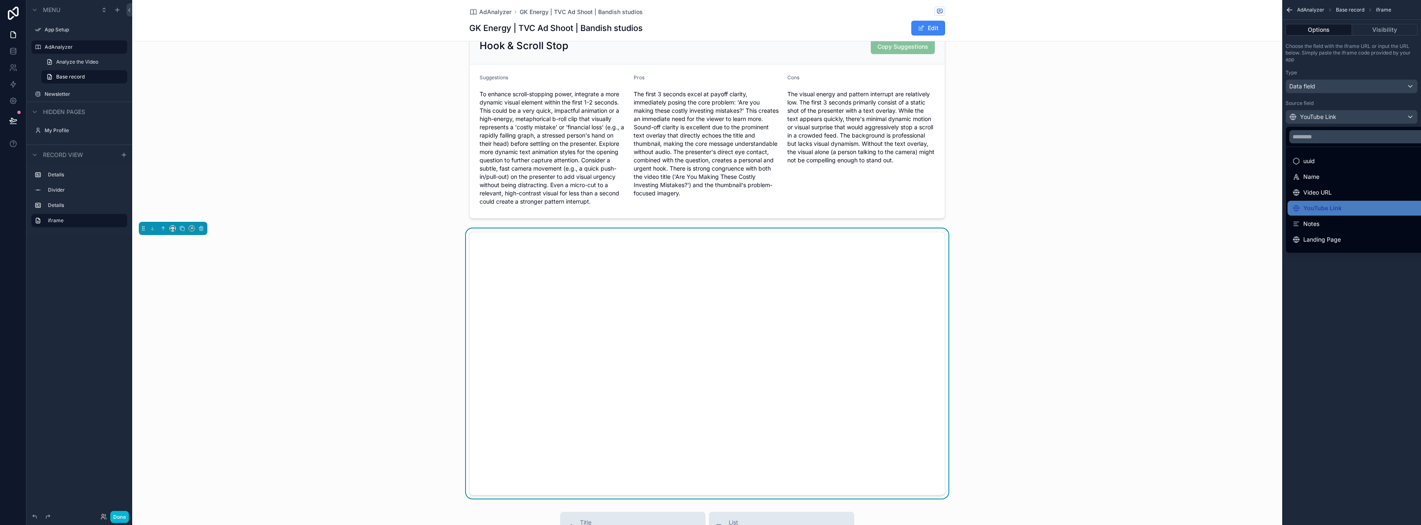
click at [1343, 90] on div "scrollable content" at bounding box center [710, 262] width 1421 height 525
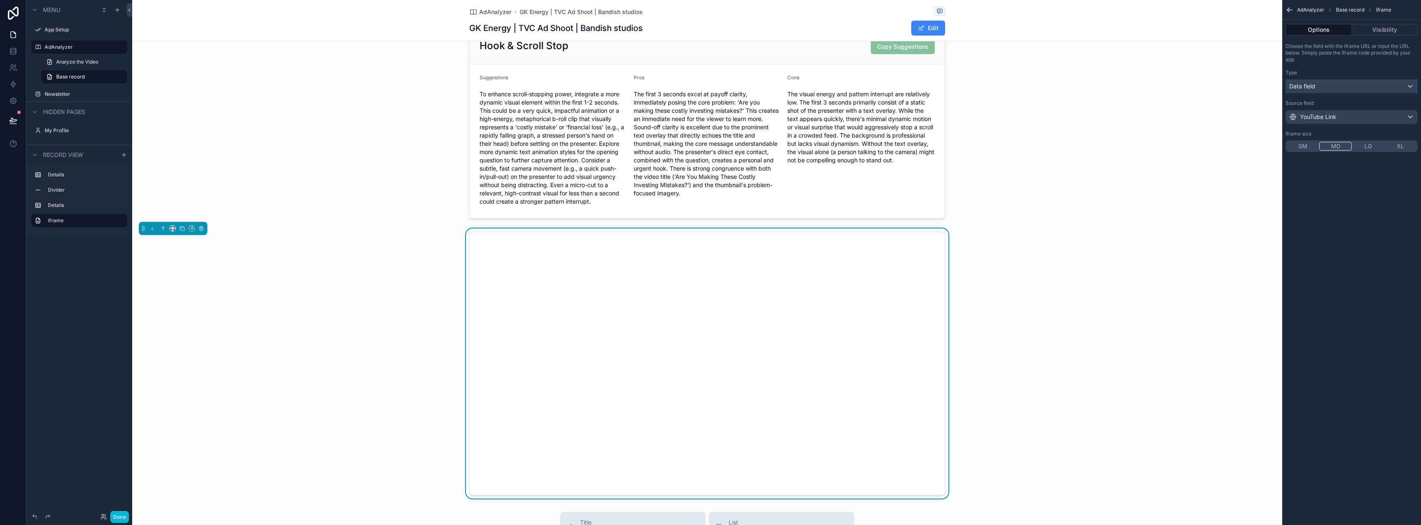
click at [1343, 90] on div "Data field" at bounding box center [1351, 86] width 131 height 13
click at [1322, 143] on div "Input a url" at bounding box center [1361, 146] width 137 height 10
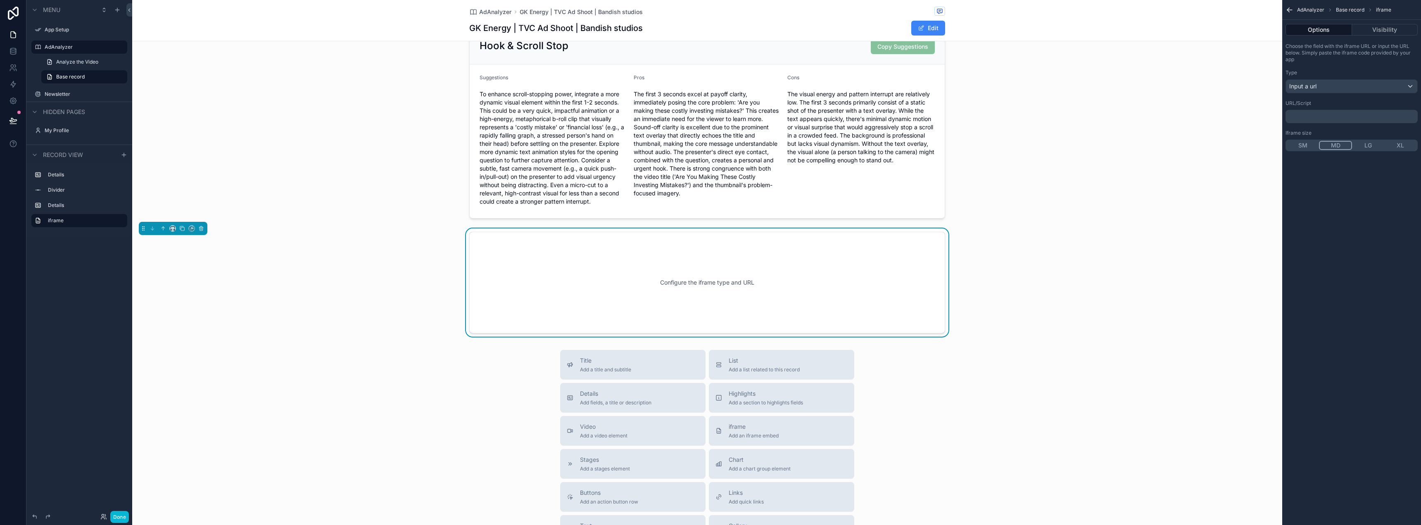
click at [1335, 115] on p "﻿" at bounding box center [1352, 116] width 127 height 7
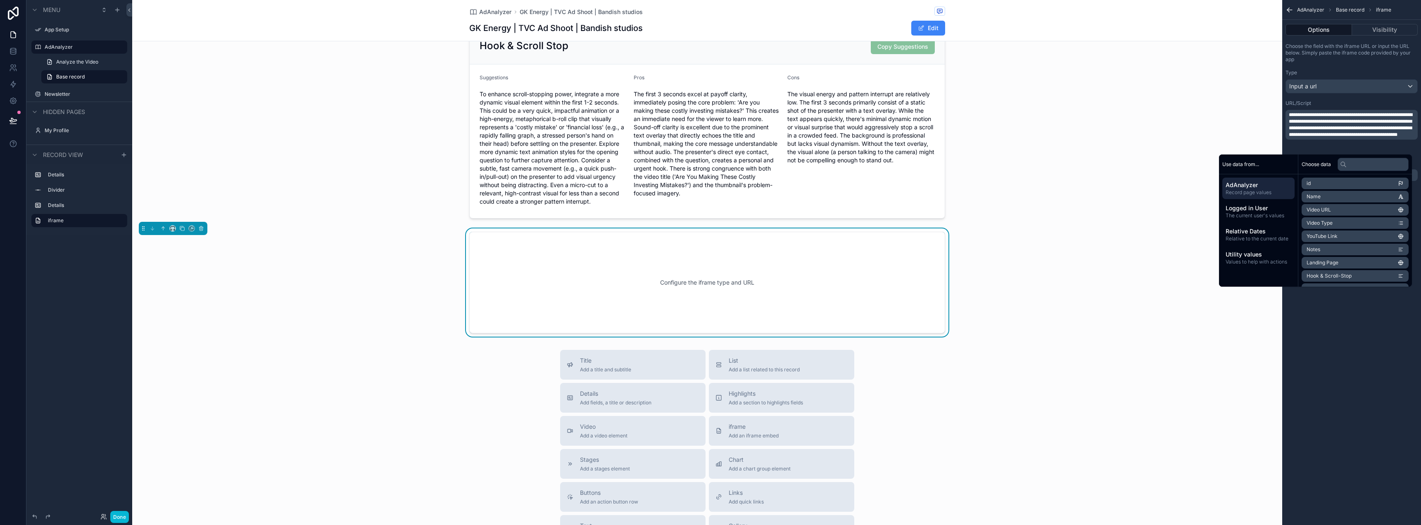
scroll to position [0, 0]
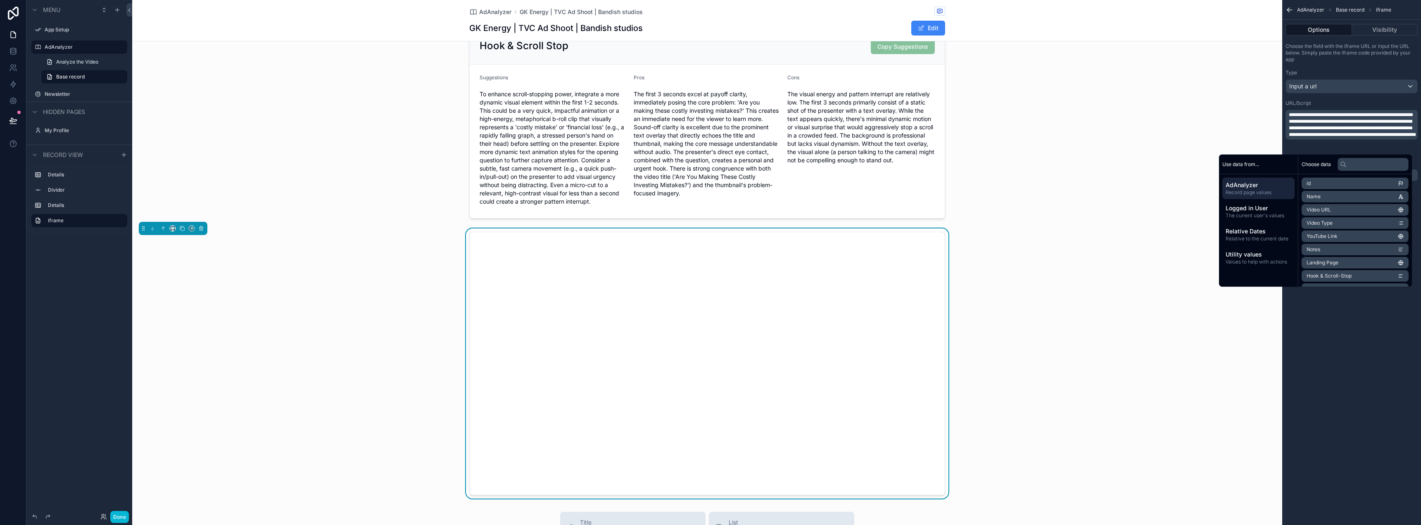
click at [1345, 373] on div "**********" at bounding box center [1351, 262] width 139 height 525
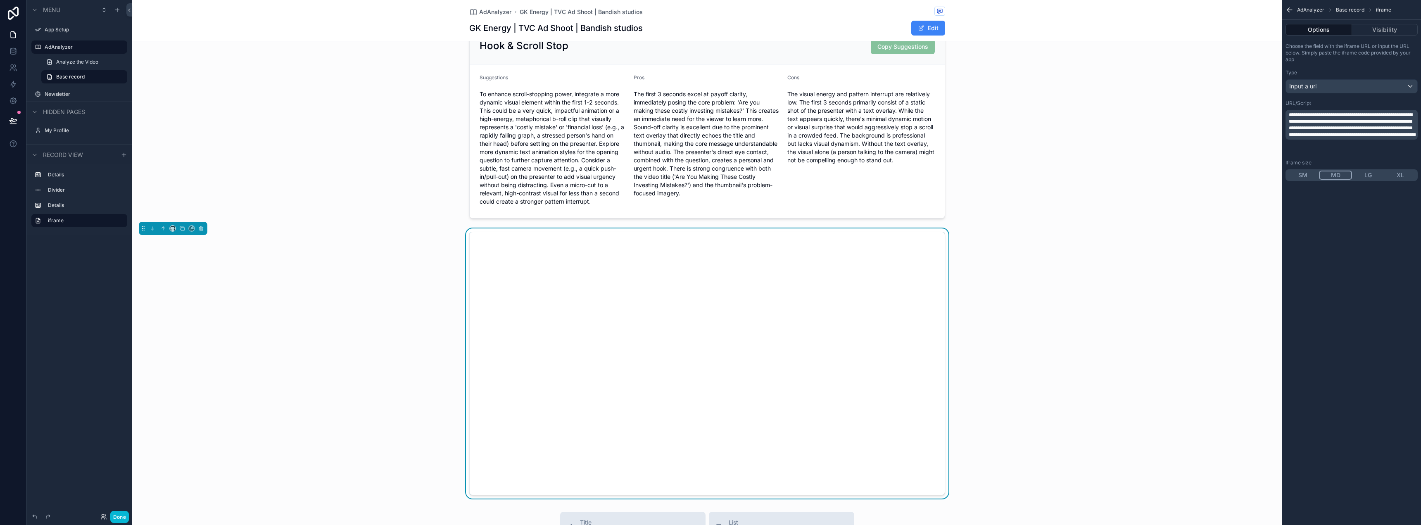
click at [1328, 126] on span "**********" at bounding box center [1352, 124] width 127 height 25
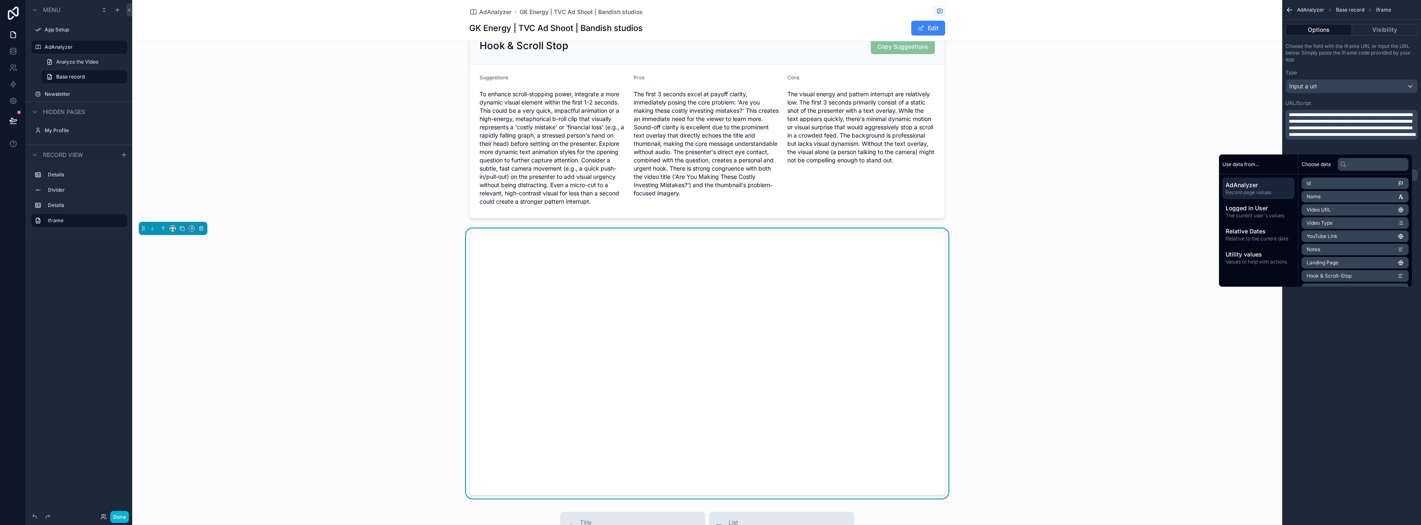
click at [1359, 133] on span "**********" at bounding box center [1352, 124] width 127 height 25
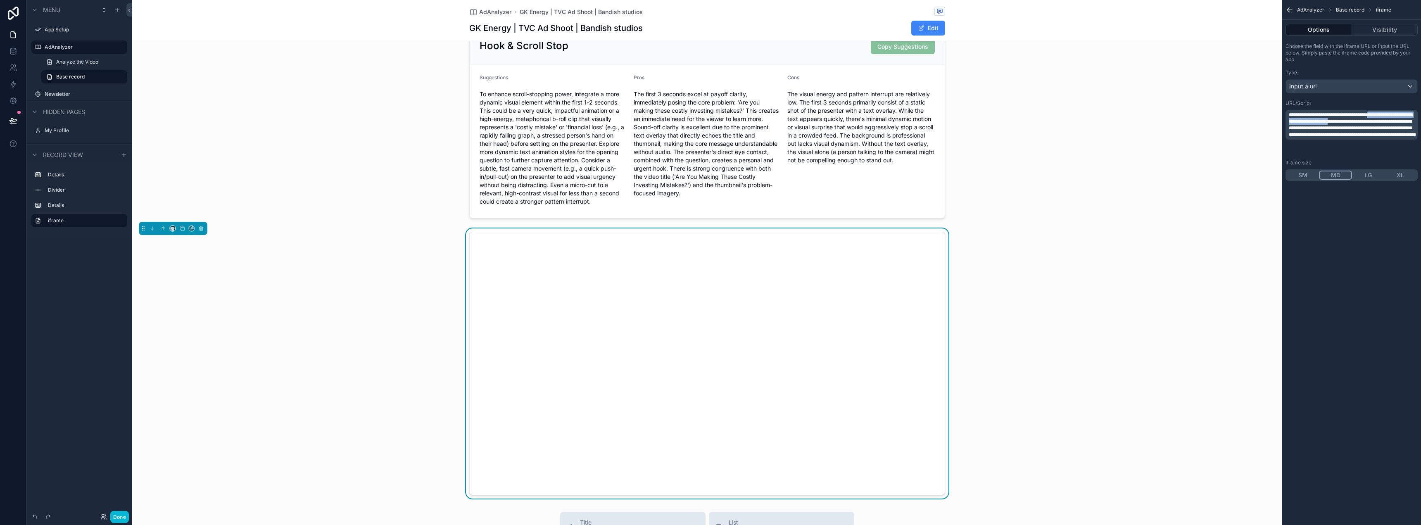
drag, startPoint x: 1301, startPoint y: 120, endPoint x: 1292, endPoint y: 126, distance: 11.7
click at [1292, 126] on span "**********" at bounding box center [1352, 124] width 127 height 25
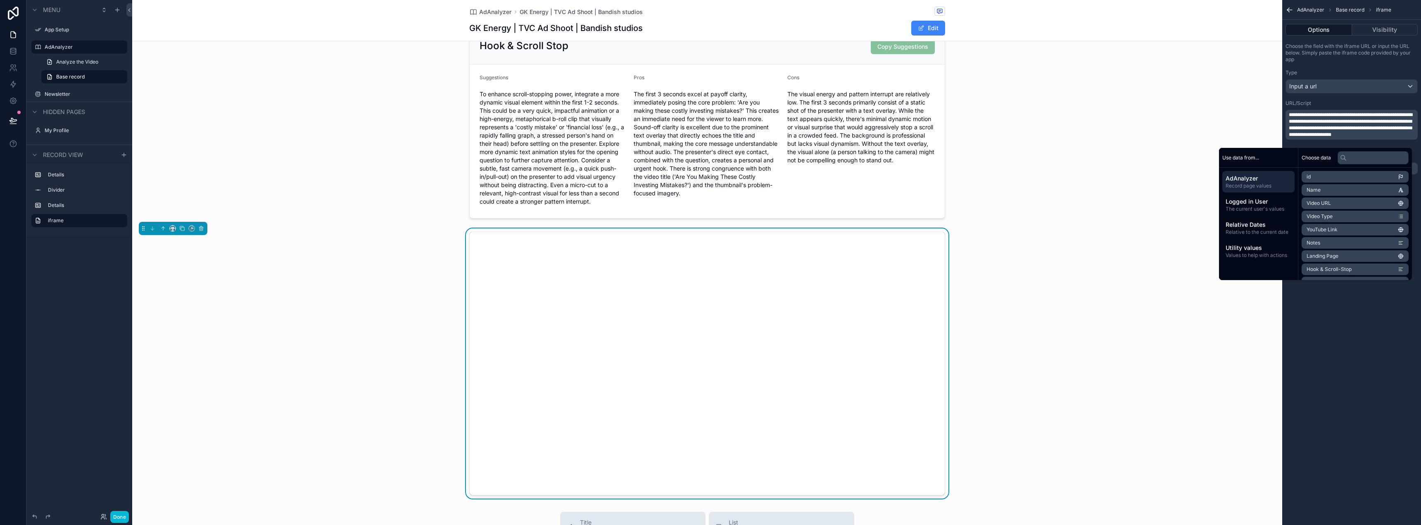
click at [1346, 231] on li "YouTube Link" at bounding box center [1355, 230] width 107 height 12
click at [1361, 332] on div "**********" at bounding box center [1351, 262] width 139 height 525
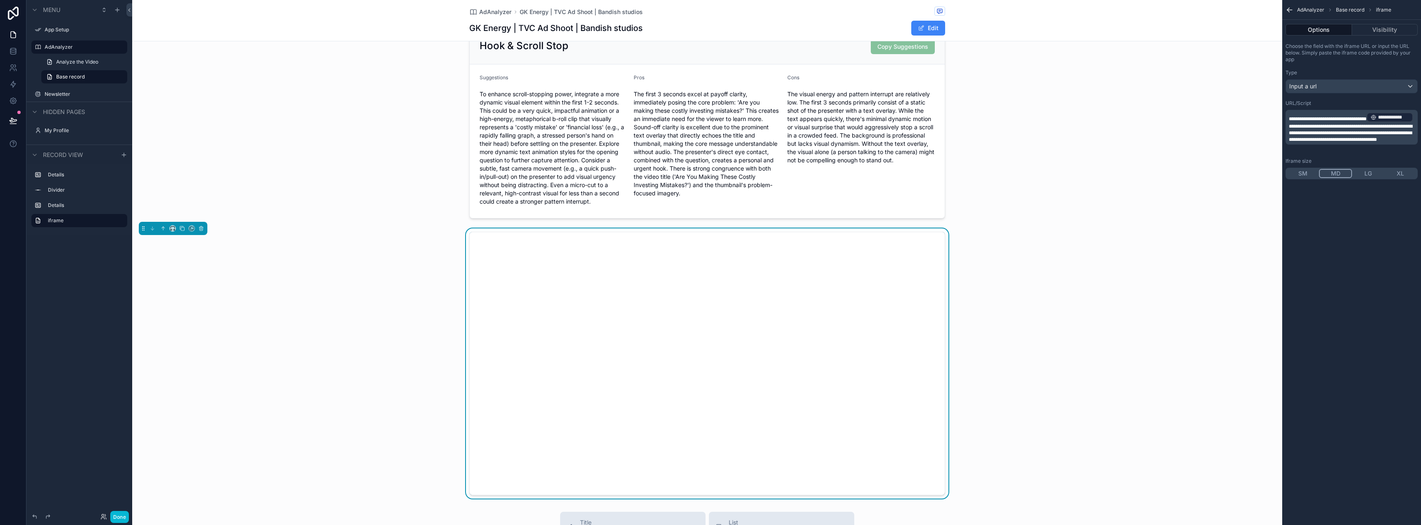
click at [1380, 137] on span "**********" at bounding box center [1351, 133] width 124 height 18
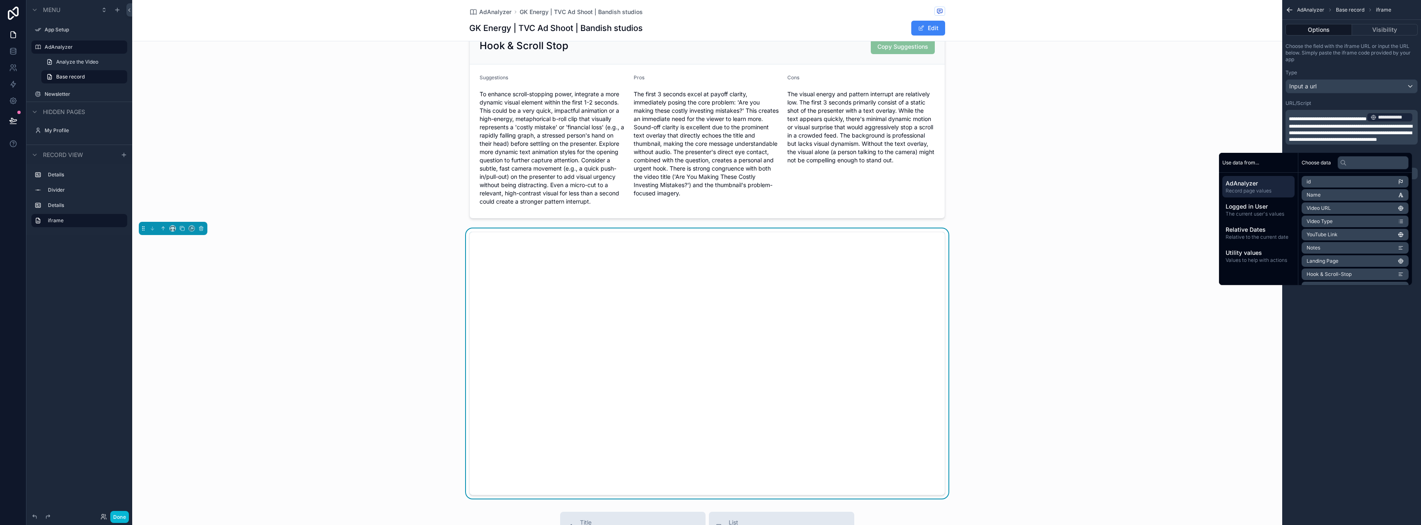
click at [1365, 351] on div "**********" at bounding box center [1351, 262] width 139 height 525
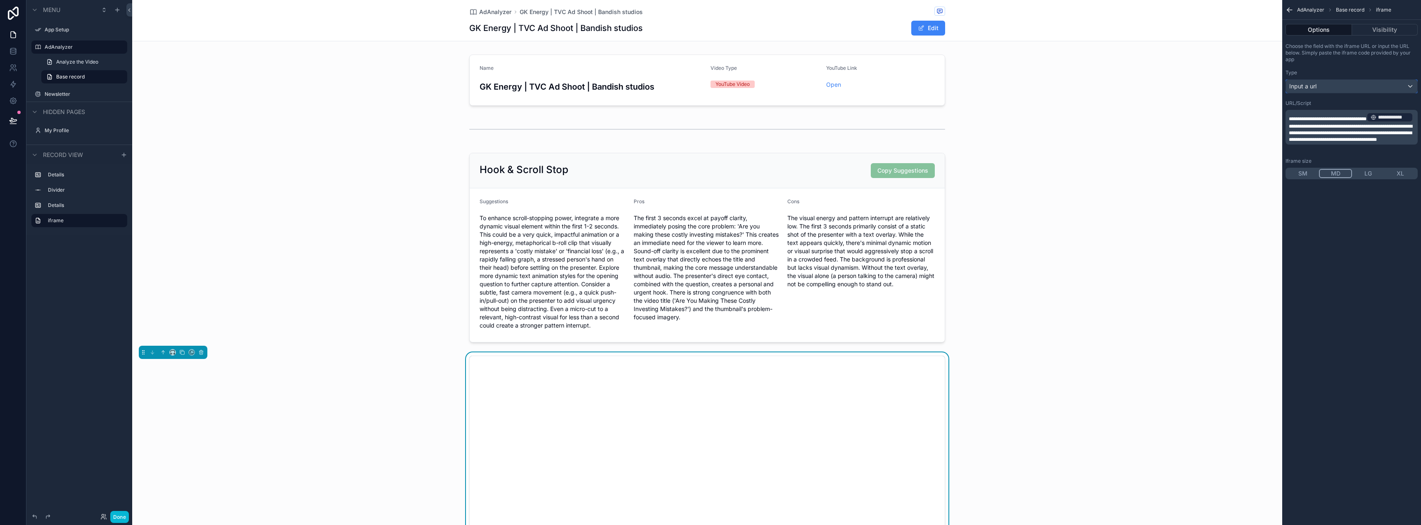
click at [1358, 90] on div "Input a url" at bounding box center [1351, 86] width 131 height 13
click at [1349, 225] on div "scrollable content" at bounding box center [710, 262] width 1421 height 525
click at [1358, 129] on p "**********" at bounding box center [1352, 127] width 127 height 31
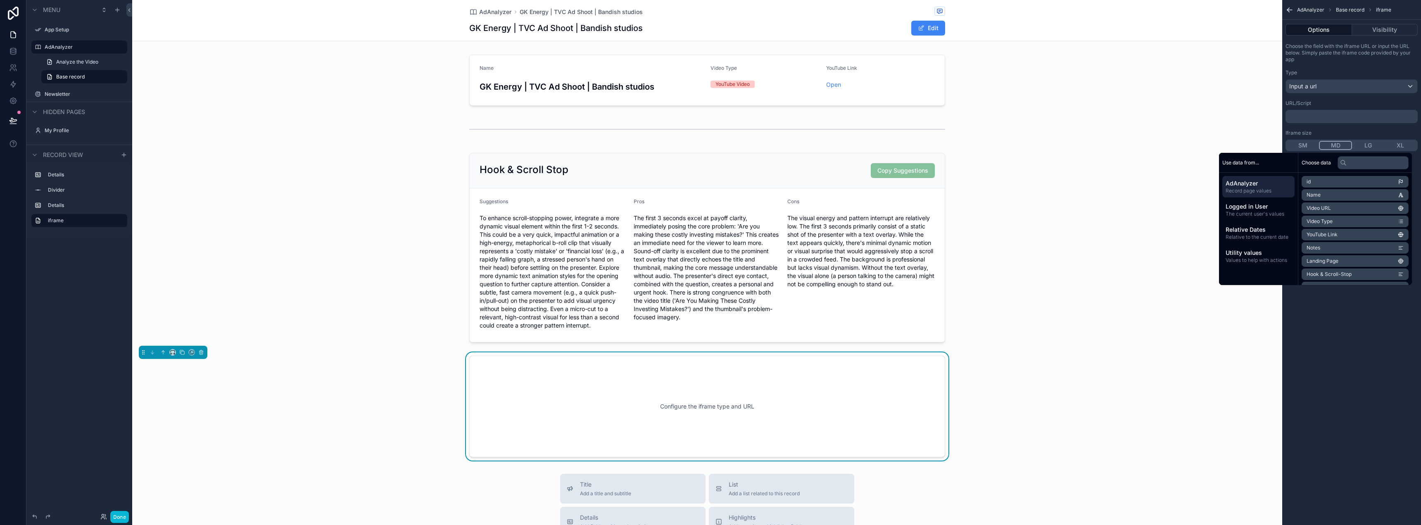
click at [1355, 358] on div "AdAnalyzer Base record iframe Options Visibility Choose the field with the ifra…" at bounding box center [1351, 262] width 139 height 525
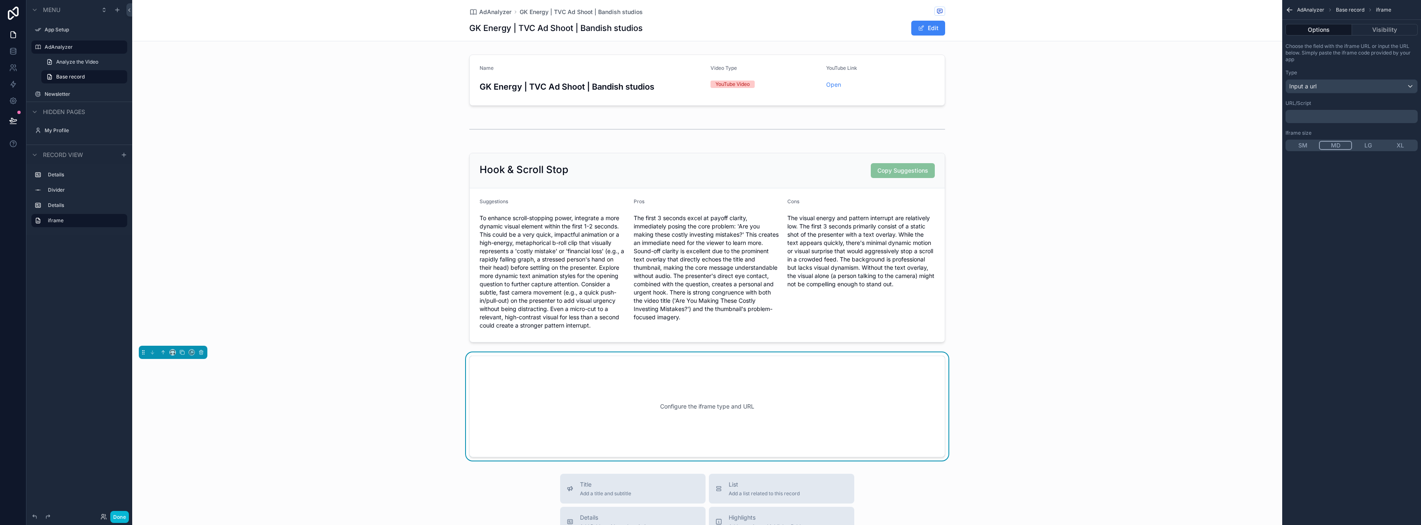
drag, startPoint x: 901, startPoint y: 371, endPoint x: 1094, endPoint y: 397, distance: 194.8
click at [1093, 397] on div "Configure the iframe type and URL" at bounding box center [707, 406] width 1150 height 108
click at [198, 353] on button "scrollable content" at bounding box center [201, 352] width 9 height 9
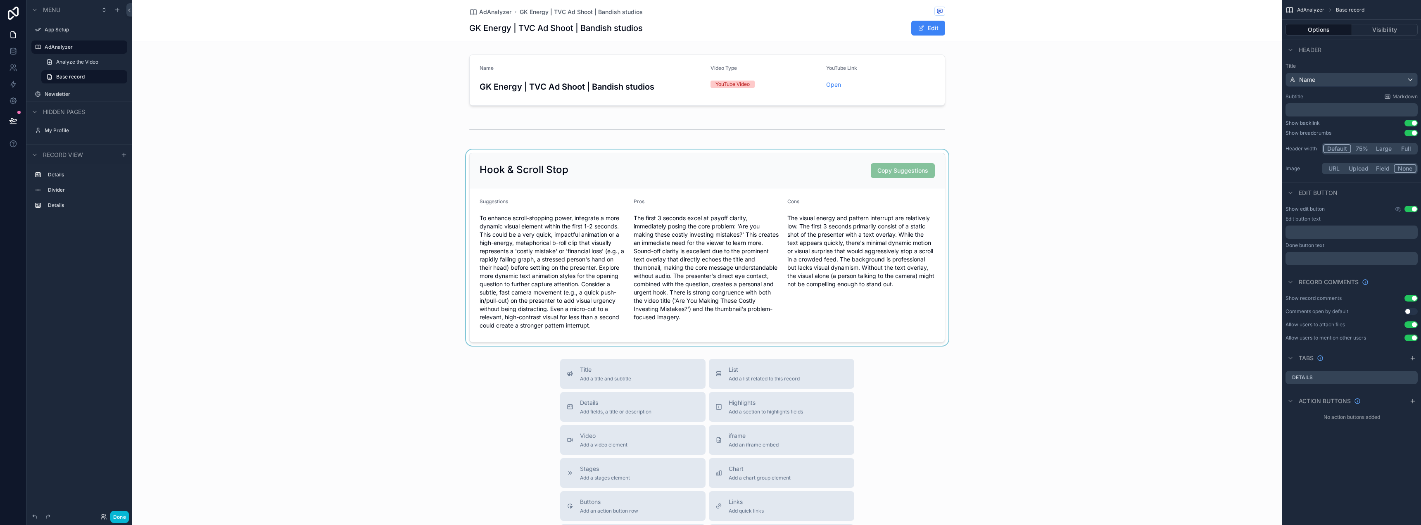
click at [1044, 201] on div "scrollable content" at bounding box center [707, 248] width 1150 height 196
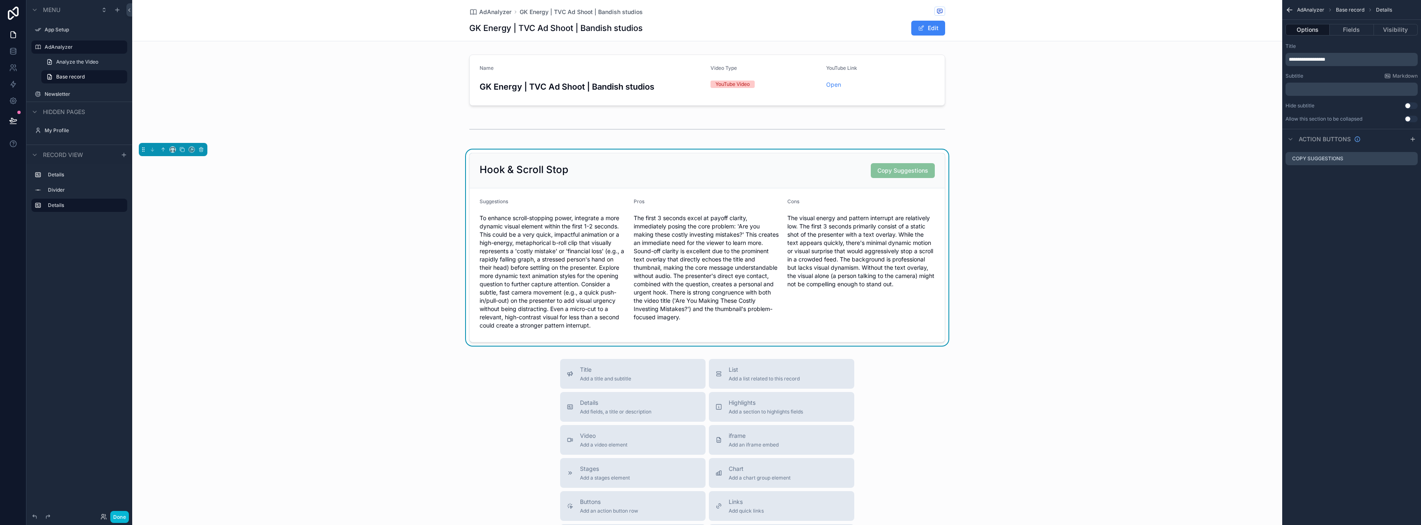
click at [586, 213] on div "To enhance scroll-stopping power, integrate a more dynamic visual element withi…" at bounding box center [553, 272] width 147 height 121
click at [1352, 36] on div "Options Fields Visibility" at bounding box center [1351, 30] width 139 height 20
click at [1355, 33] on button "Fields" at bounding box center [1352, 30] width 44 height 12
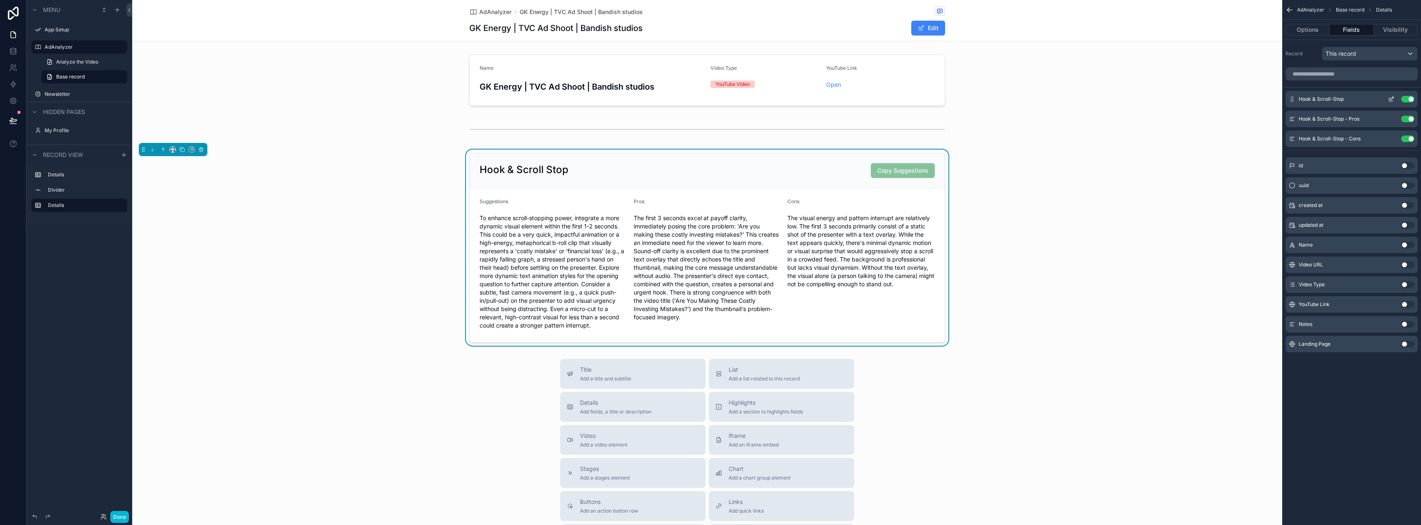
click at [1391, 100] on icon "scrollable content" at bounding box center [1392, 98] width 3 height 3
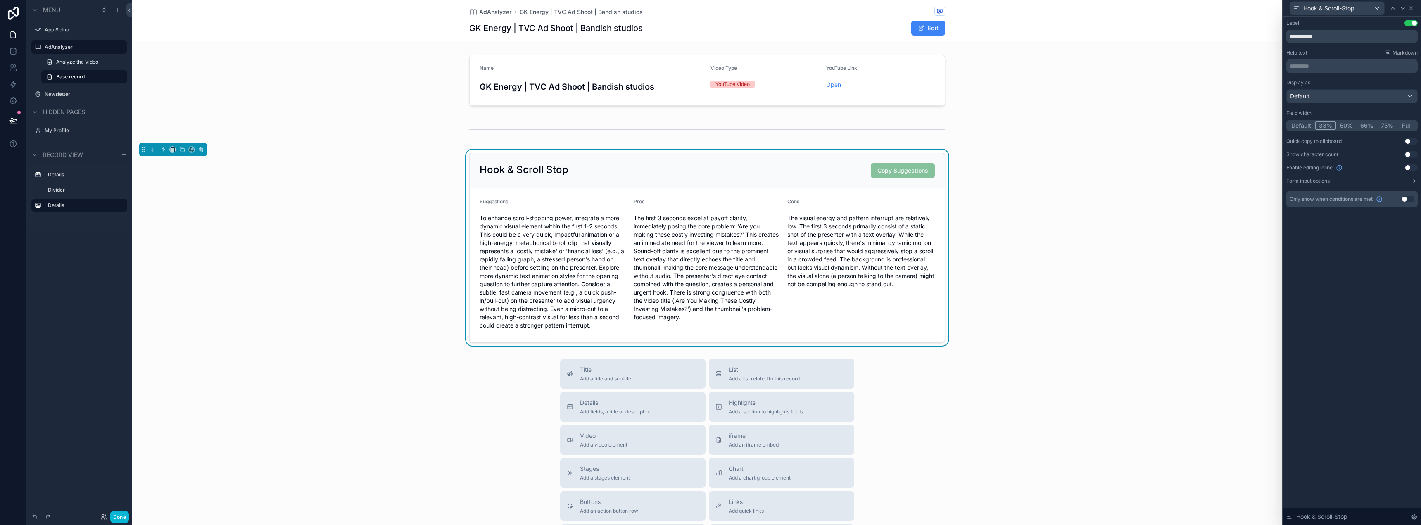
click at [1348, 123] on button "50%" at bounding box center [1347, 125] width 20 height 9
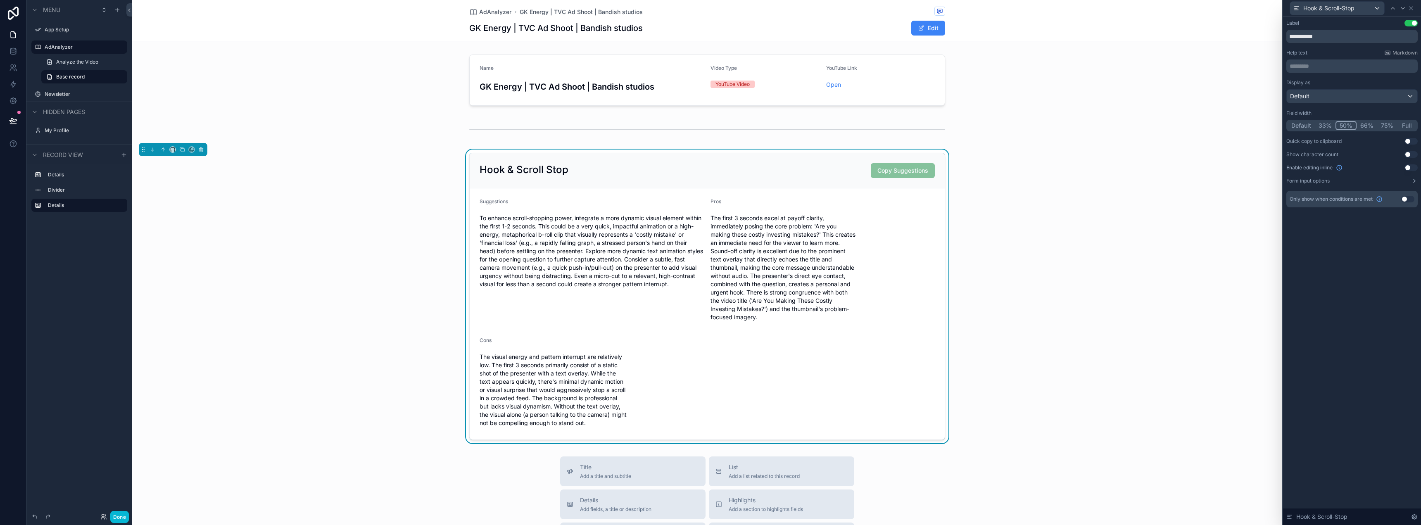
click at [1411, 122] on button "Full" at bounding box center [1406, 125] width 19 height 9
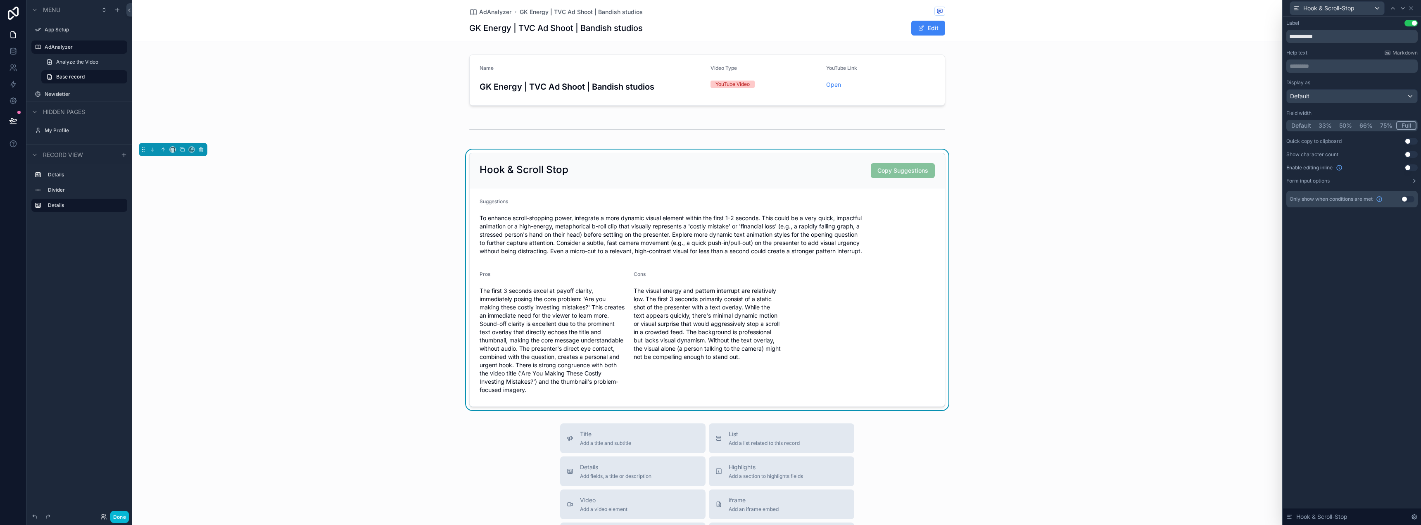
click at [898, 286] on form "Suggestions To enhance scroll-stopping power, integrate a more dynamic visual e…" at bounding box center [707, 297] width 475 height 218
click at [1410, 12] on div "Hook & Scroll-Stop" at bounding box center [1352, 8] width 131 height 16
click at [1410, 7] on icon at bounding box center [1411, 8] width 7 height 7
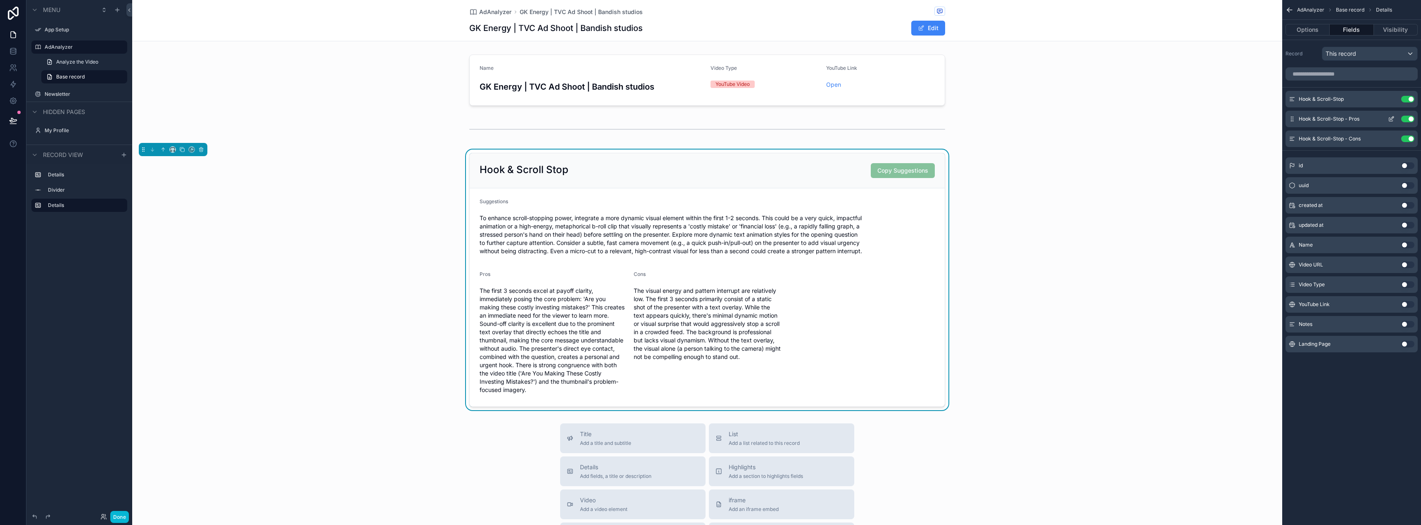
click at [1392, 119] on icon "scrollable content" at bounding box center [1391, 119] width 7 height 7
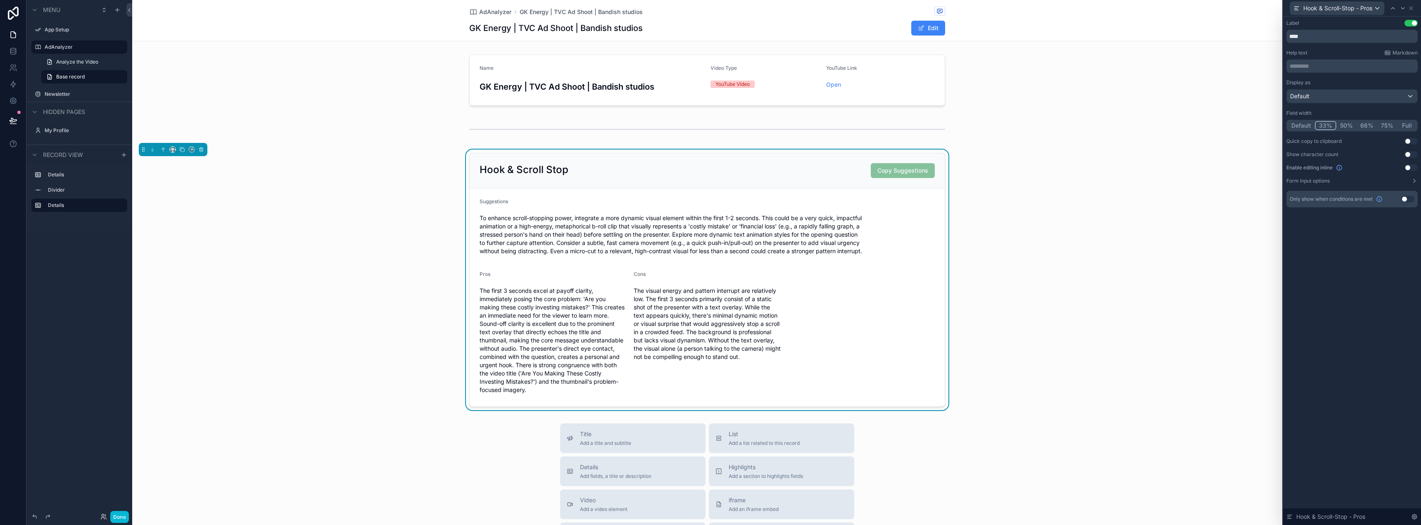
click at [1344, 125] on button "50%" at bounding box center [1347, 125] width 20 height 9
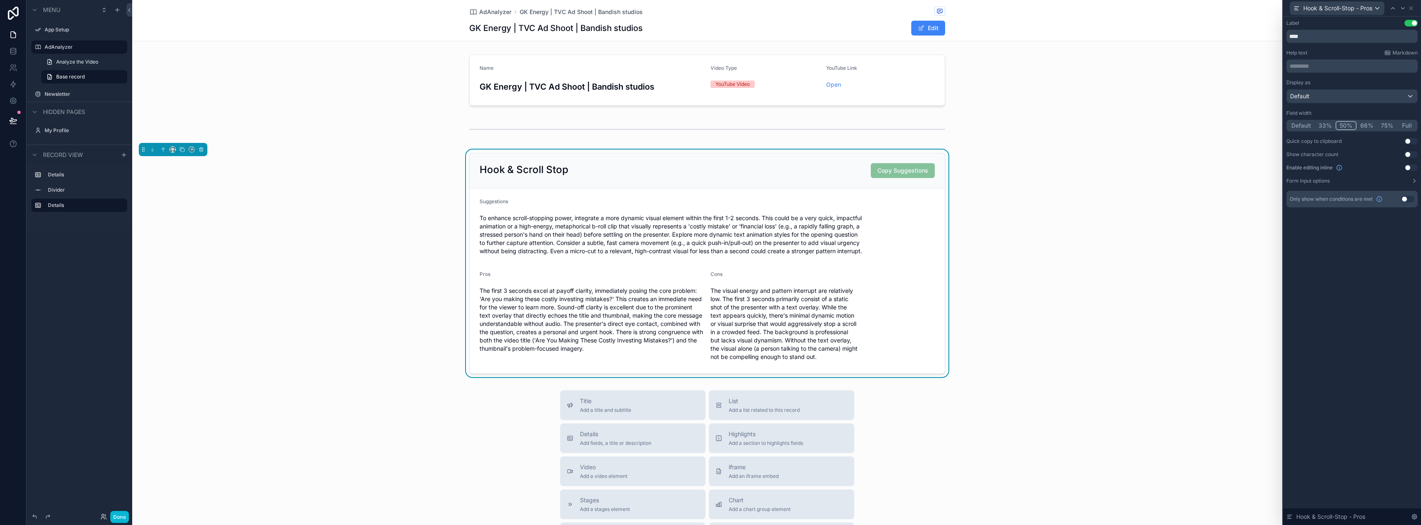
click at [1415, 7] on div "Hook & Scroll-Stop - Pros" at bounding box center [1352, 8] width 131 height 16
click at [1412, 7] on icon at bounding box center [1411, 8] width 3 height 3
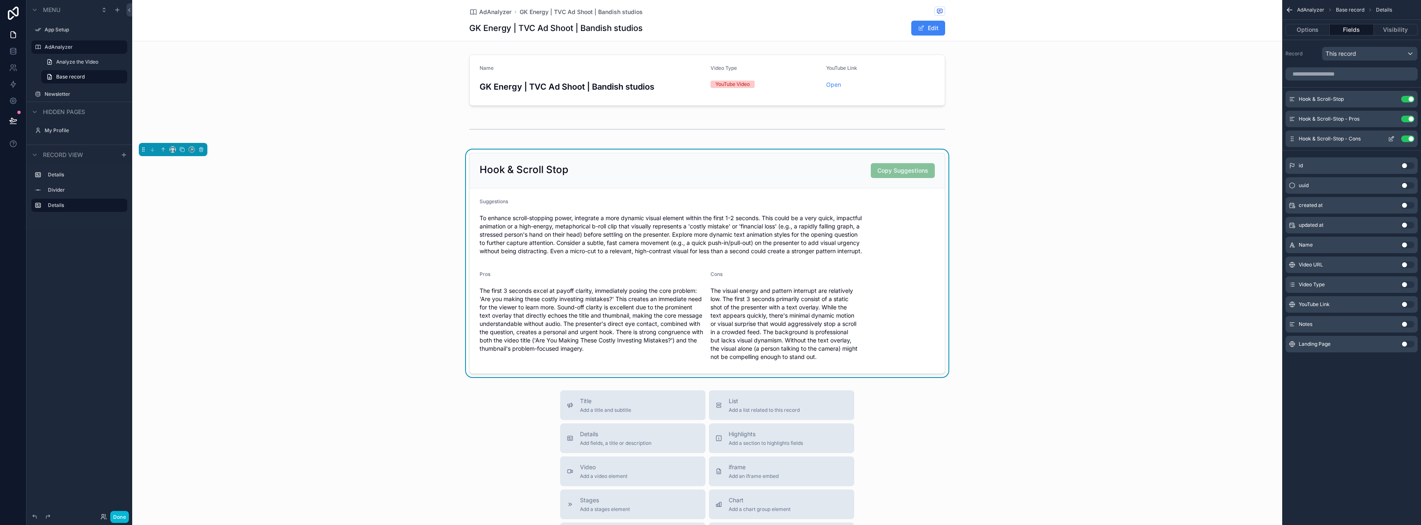
click at [1394, 137] on icon "scrollable content" at bounding box center [1391, 139] width 7 height 7
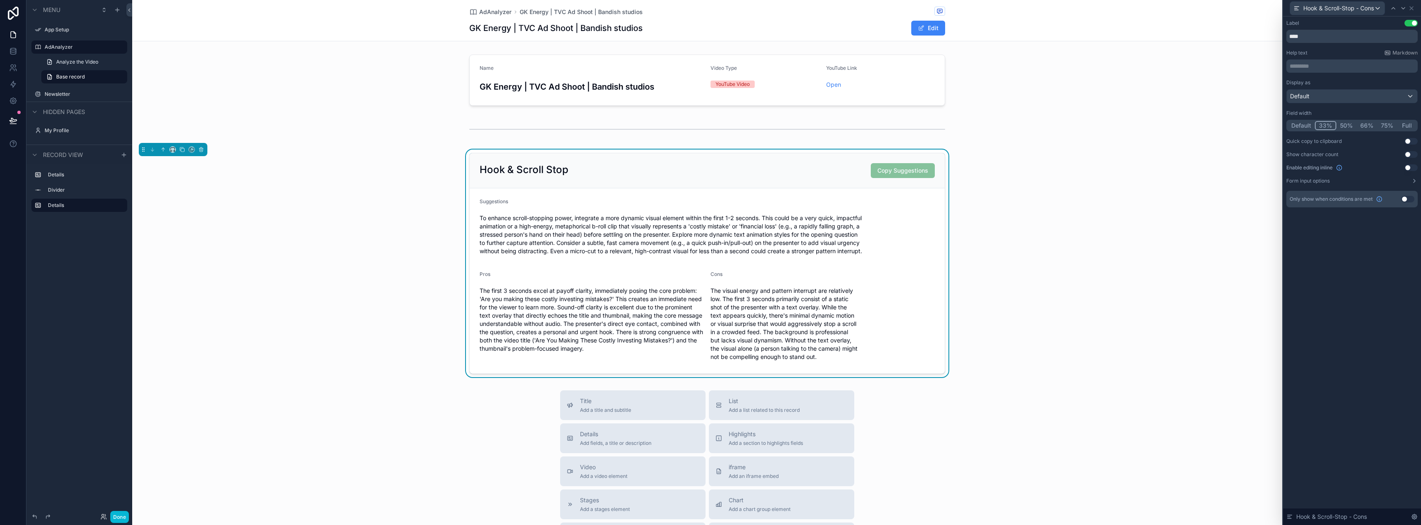
click at [1348, 126] on button "50%" at bounding box center [1347, 125] width 20 height 9
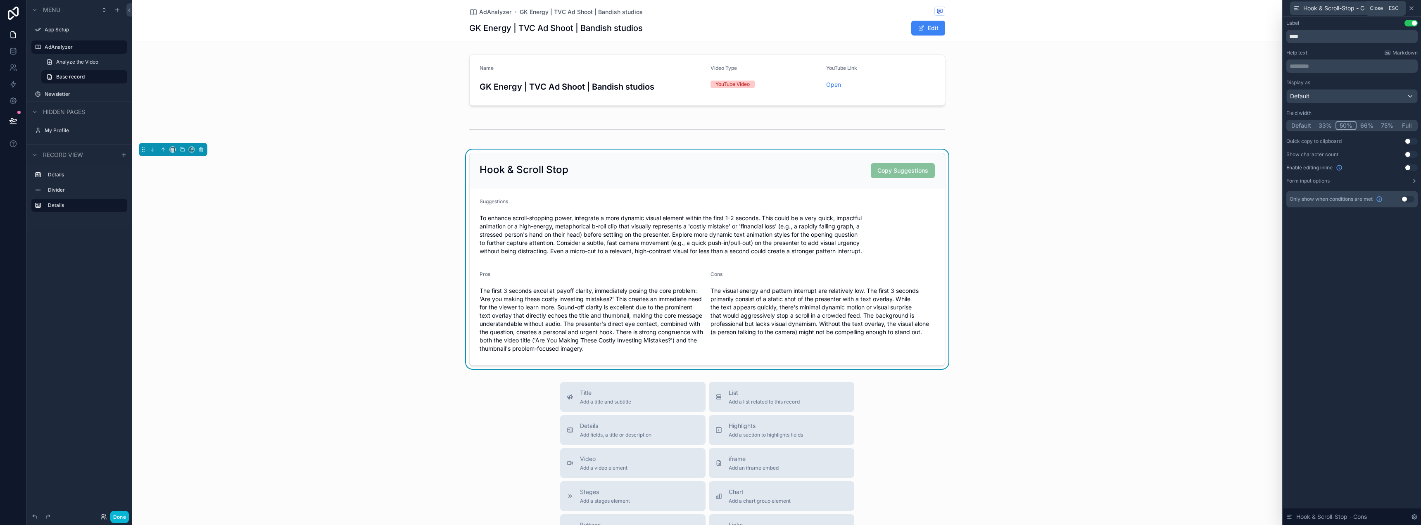
click at [1412, 10] on icon at bounding box center [1411, 8] width 7 height 7
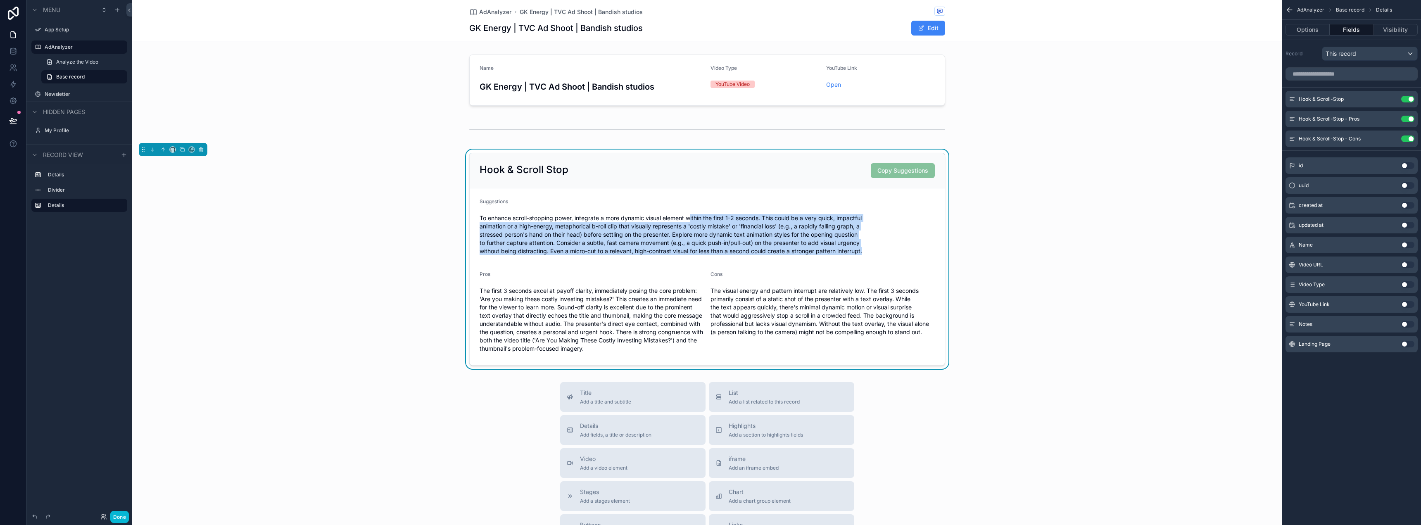
drag, startPoint x: 689, startPoint y: 217, endPoint x: 873, endPoint y: 250, distance: 186.9
click at [870, 250] on span "To enhance scroll-stopping power, integrate a more dynamic visual element withi…" at bounding box center [707, 234] width 455 height 41
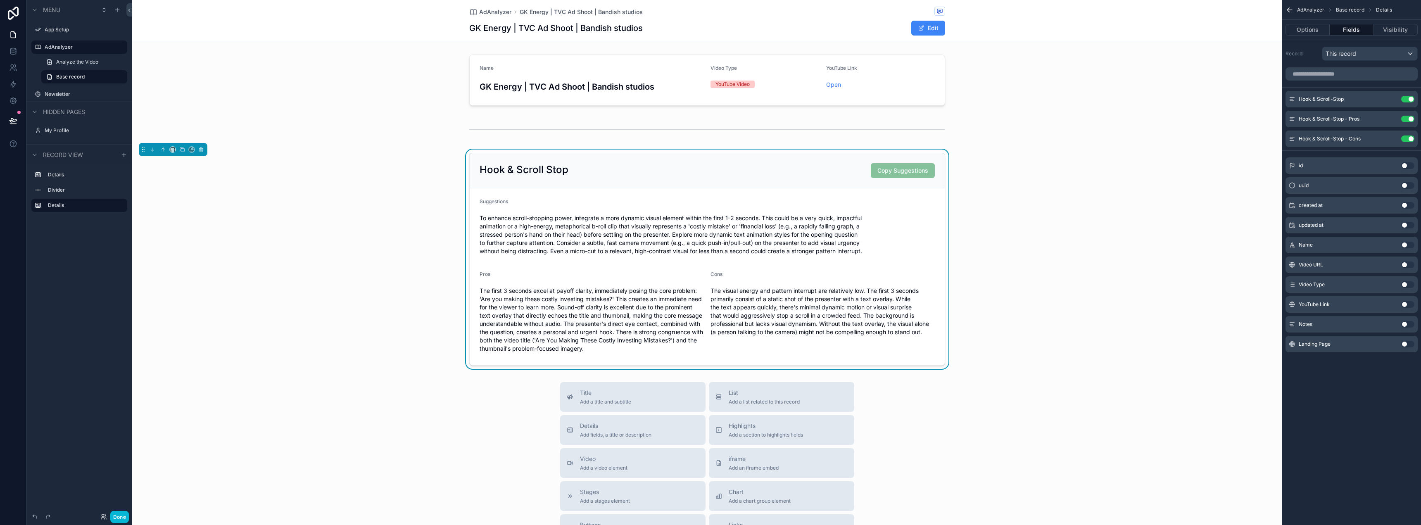
click at [1037, 312] on div "Hook & Scroll Stop Copy Suggestions Suggestions To enhance scroll-stopping powe…" at bounding box center [707, 259] width 1150 height 219
click at [1038, 292] on div "Hook & Scroll Stop Copy Suggestions Suggestions To enhance scroll-stopping powe…" at bounding box center [707, 259] width 1150 height 219
click at [118, 521] on button "Done" at bounding box center [119, 517] width 19 height 12
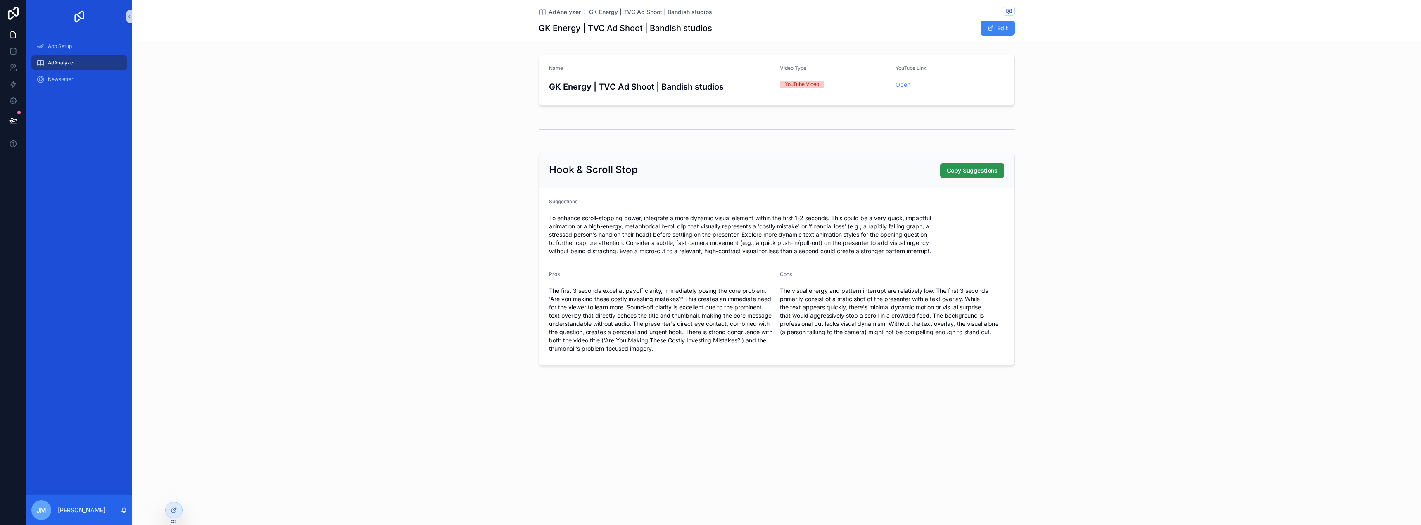
click at [973, 171] on span "Copy Suggestions" at bounding box center [972, 171] width 51 height 8
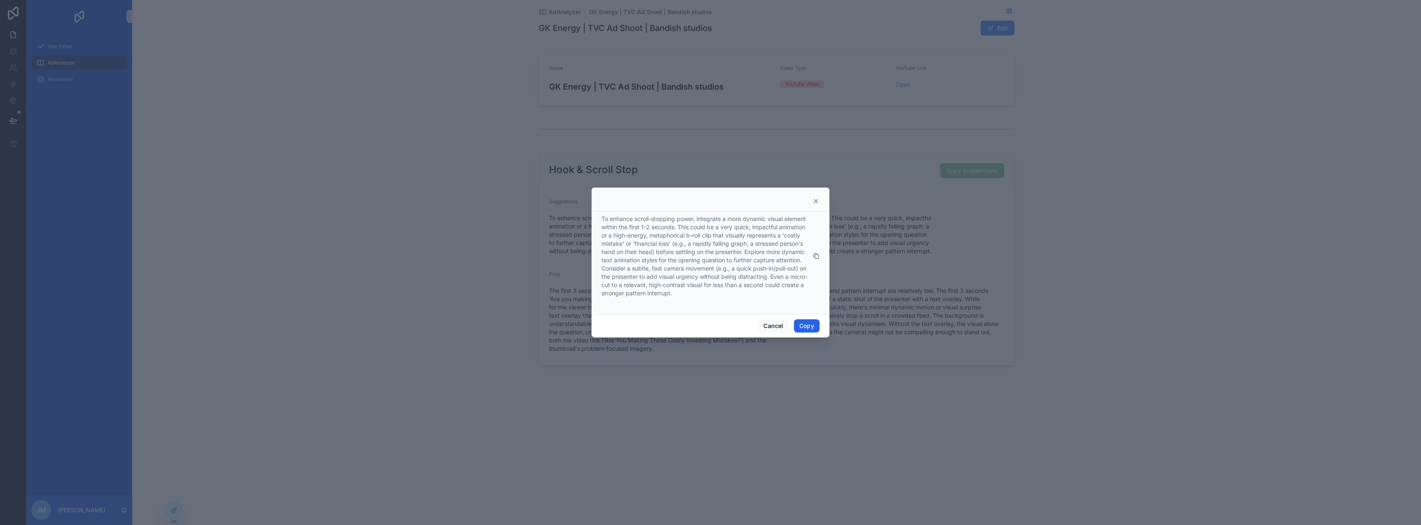
click at [809, 326] on button "Copy" at bounding box center [807, 325] width 26 height 13
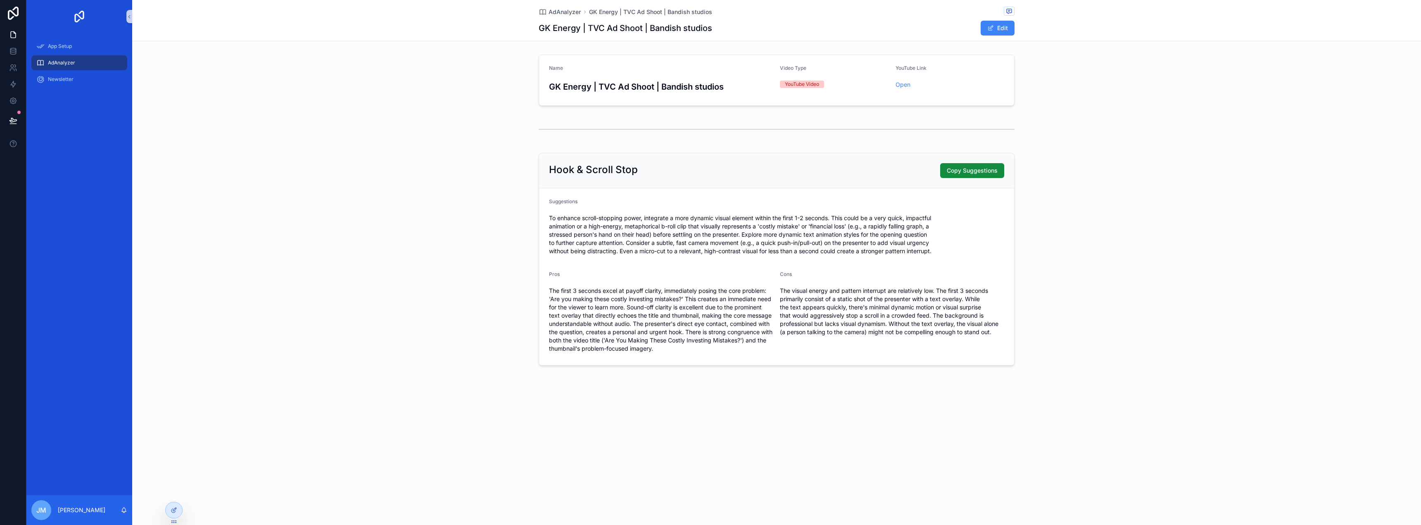
click at [1154, 197] on div "Hook & Scroll Stop Copy Suggestions Suggestions To enhance scroll-stopping powe…" at bounding box center [776, 259] width 1289 height 219
click at [179, 511] on div at bounding box center [174, 510] width 17 height 16
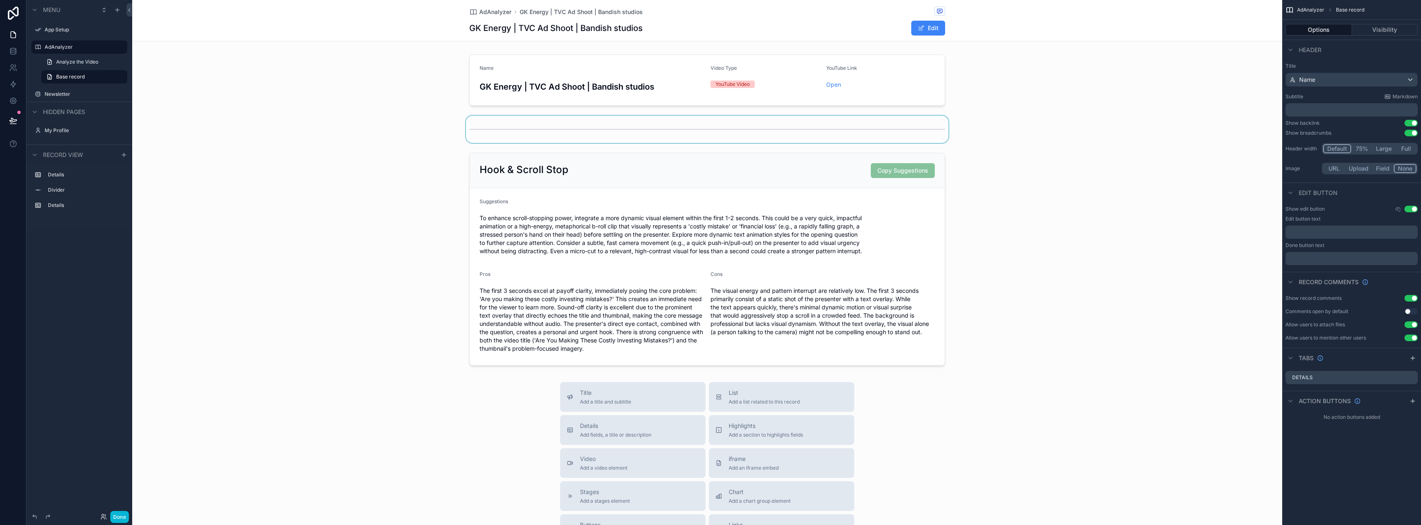
click at [761, 122] on div "scrollable content" at bounding box center [707, 129] width 1150 height 27
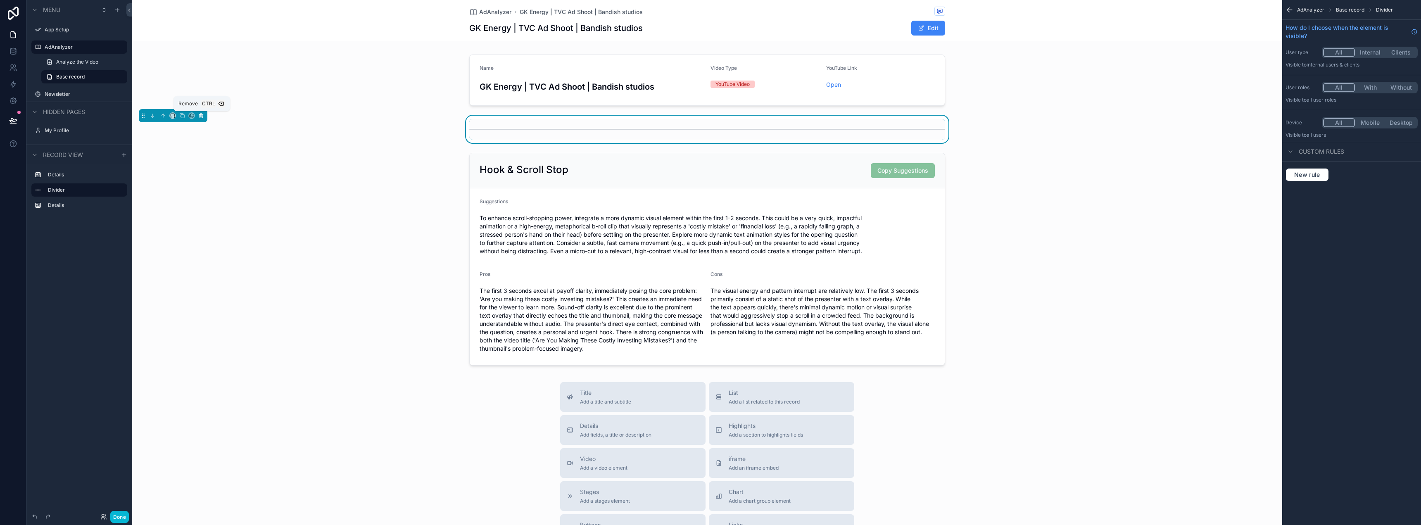
click at [204, 118] on icon "scrollable content" at bounding box center [201, 116] width 6 height 6
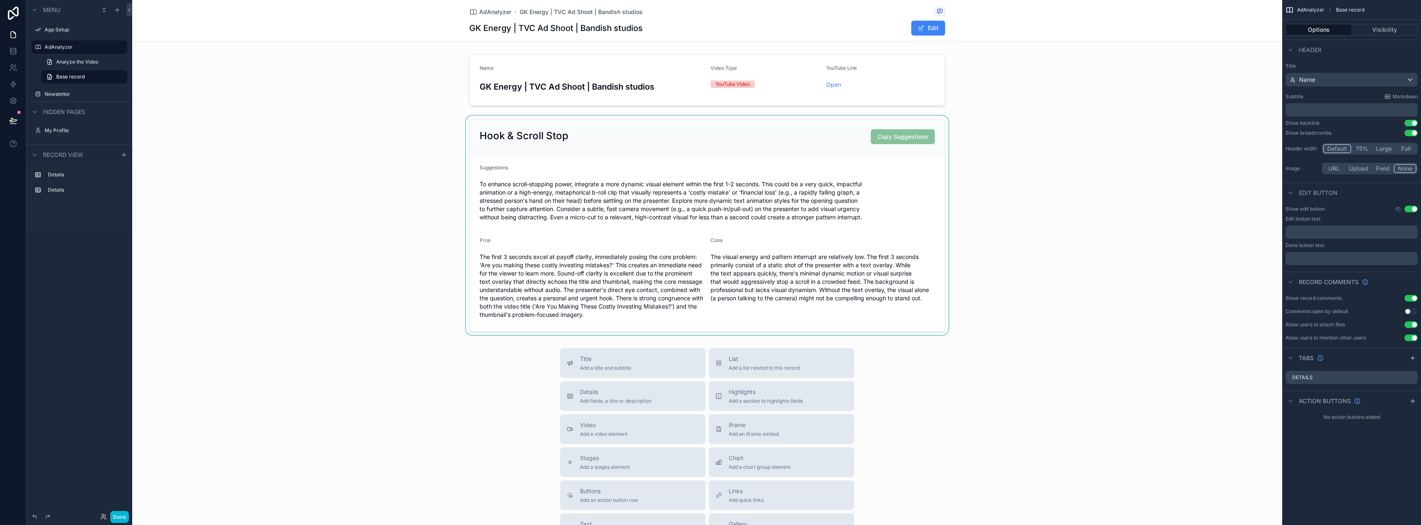
click at [1047, 226] on div "scrollable content" at bounding box center [707, 225] width 1150 height 219
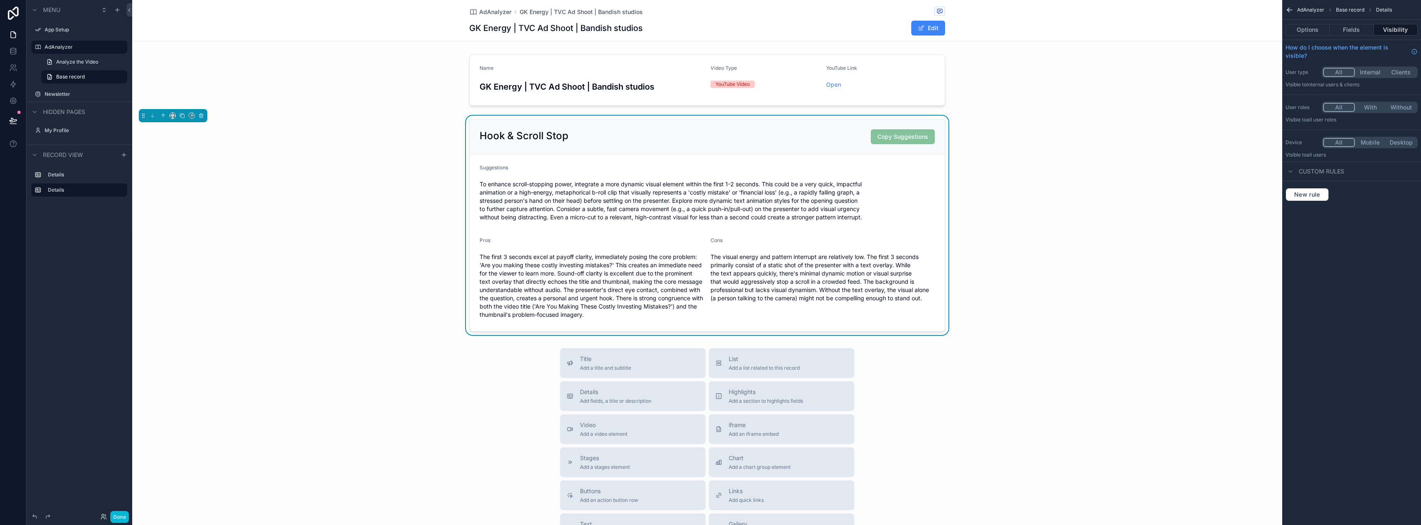
click at [712, 202] on span "To enhance scroll-stopping power, integrate a more dynamic visual element withi…" at bounding box center [707, 200] width 455 height 41
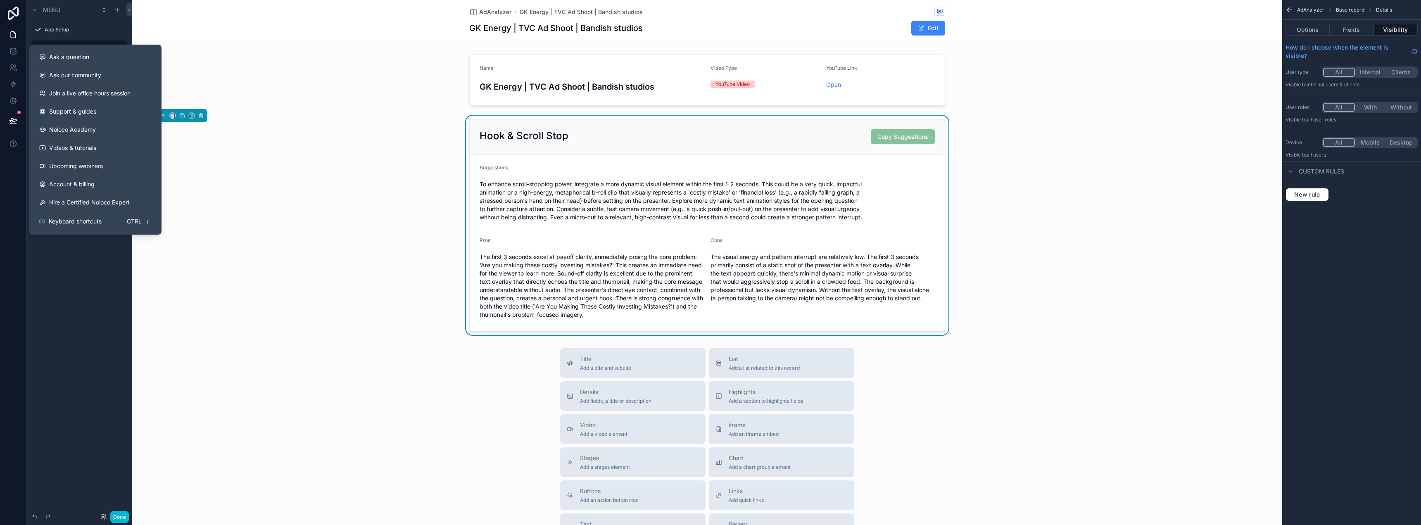
click at [281, 278] on div "Hook & Scroll Stop Copy Suggestions Suggestions To enhance scroll-stopping powe…" at bounding box center [707, 225] width 1150 height 219
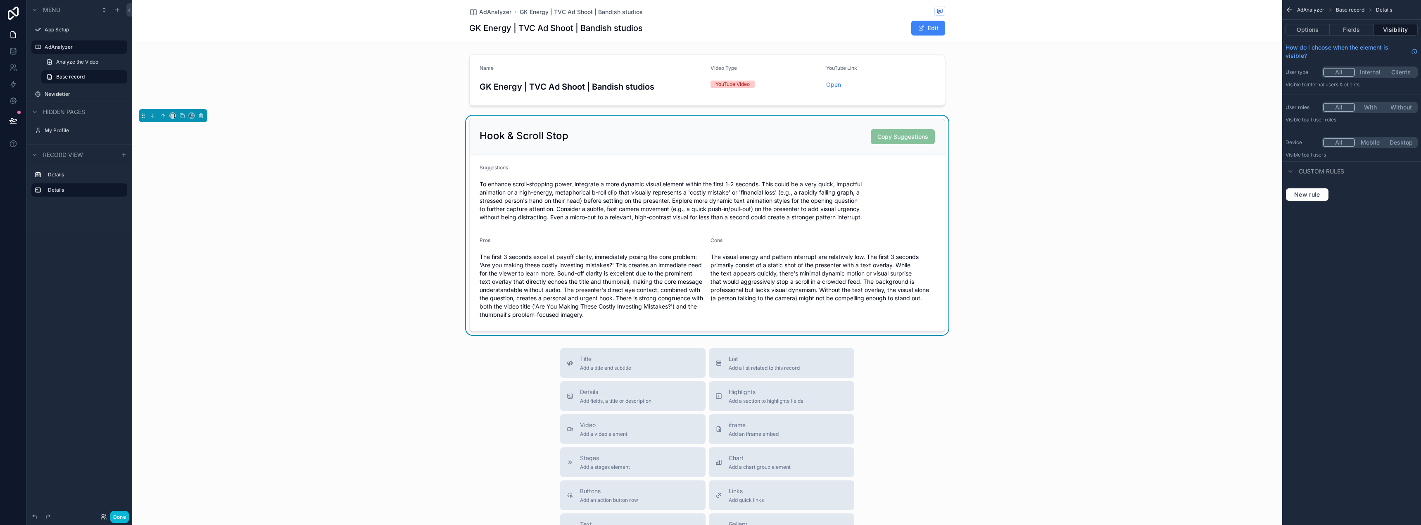
click at [578, 233] on form "Suggestions To enhance scroll-stopping power, integrate a more dynamic visual e…" at bounding box center [707, 243] width 475 height 177
click at [1312, 25] on button "Options" at bounding box center [1308, 30] width 44 height 12
click at [1410, 117] on button "Use setting" at bounding box center [1411, 119] width 13 height 7
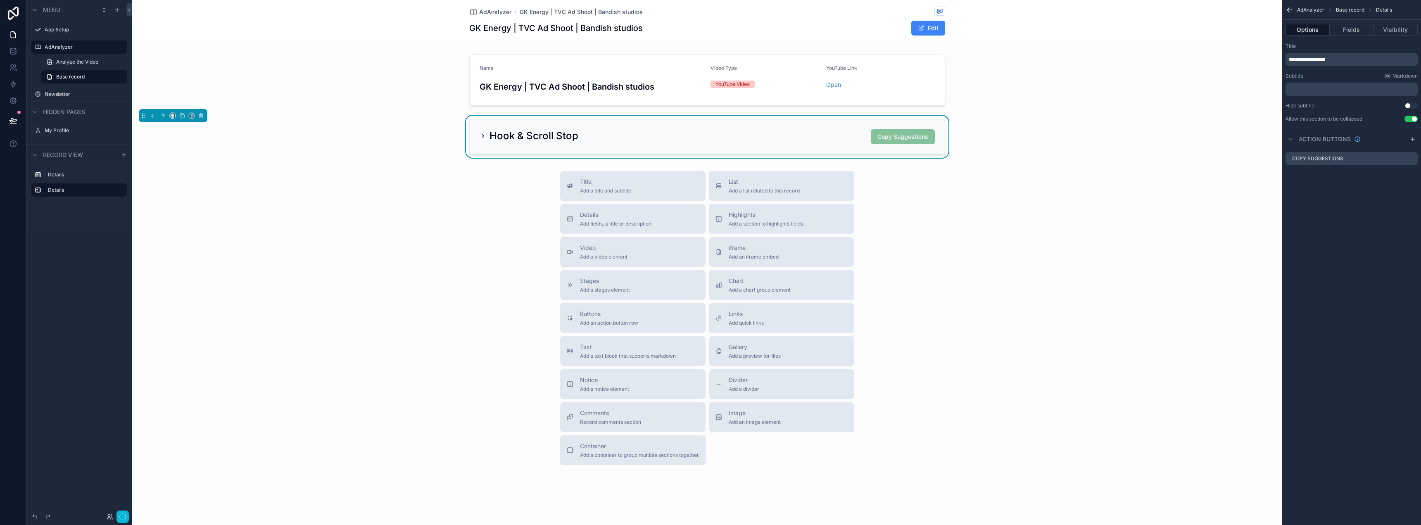
click at [1410, 117] on button "Use setting" at bounding box center [1411, 119] width 13 height 7
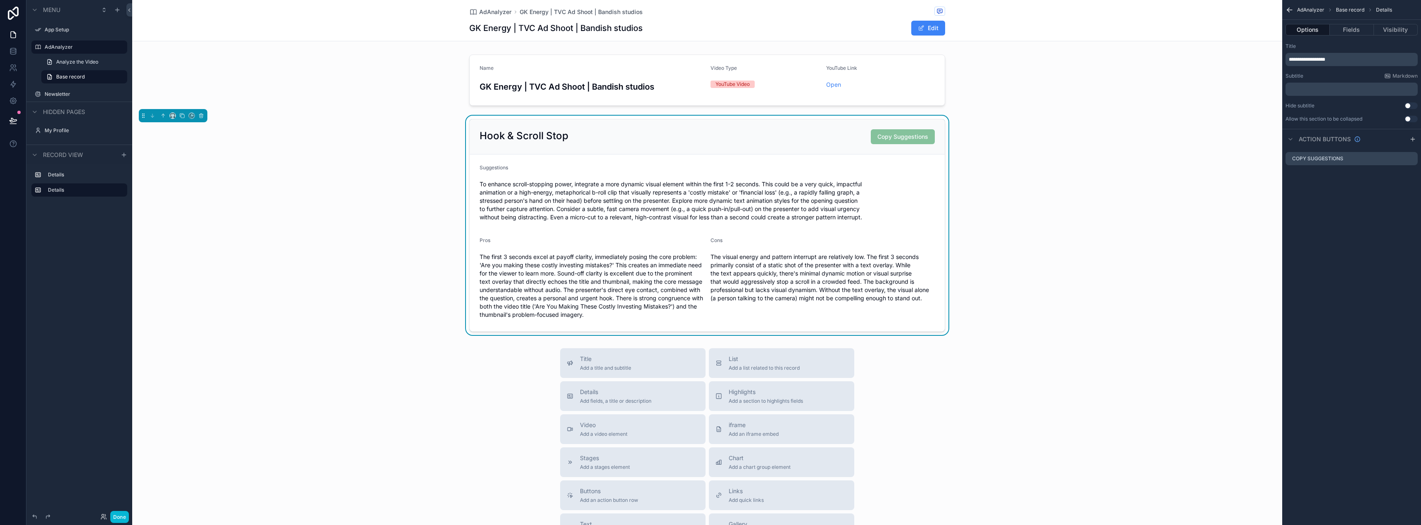
click at [1410, 117] on button "Use setting" at bounding box center [1411, 119] width 13 height 7
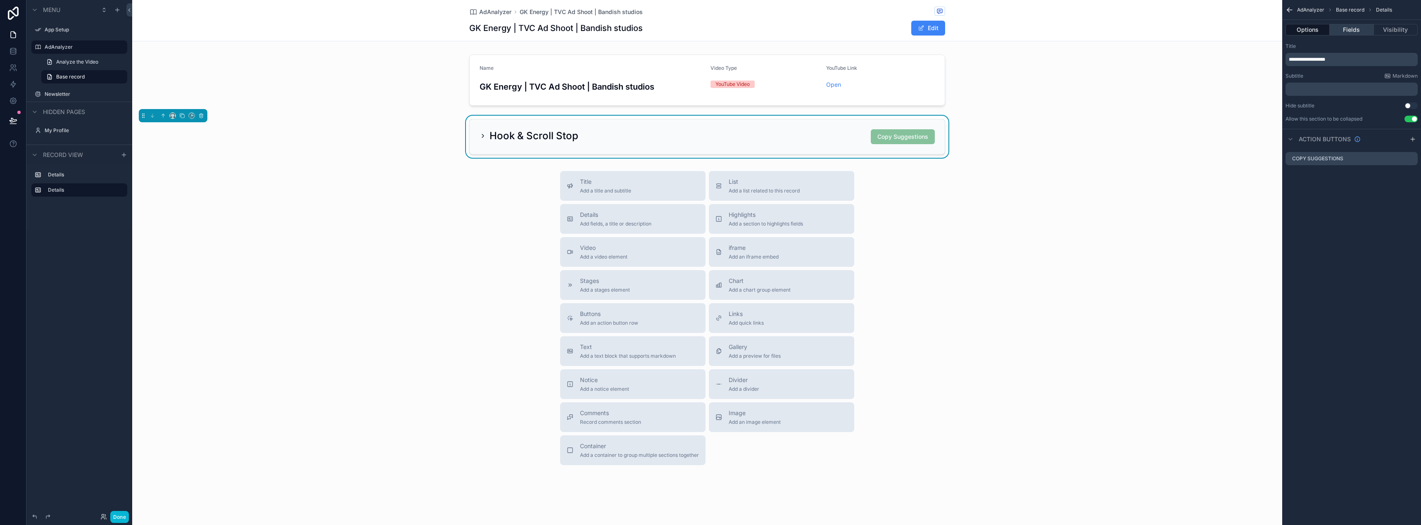
click at [1347, 28] on button "Fields" at bounding box center [1352, 30] width 44 height 12
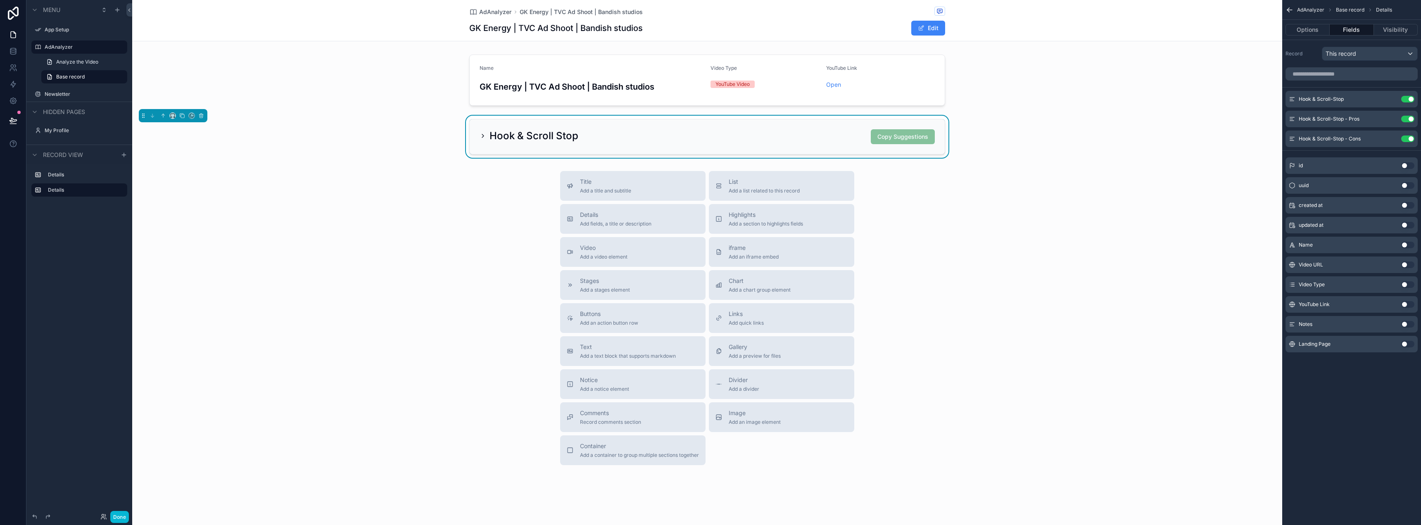
click at [510, 128] on div "Hook & Scroll Stop Copy Suggestions" at bounding box center [707, 136] width 475 height 35
click at [480, 133] on icon "scrollable content" at bounding box center [483, 136] width 7 height 7
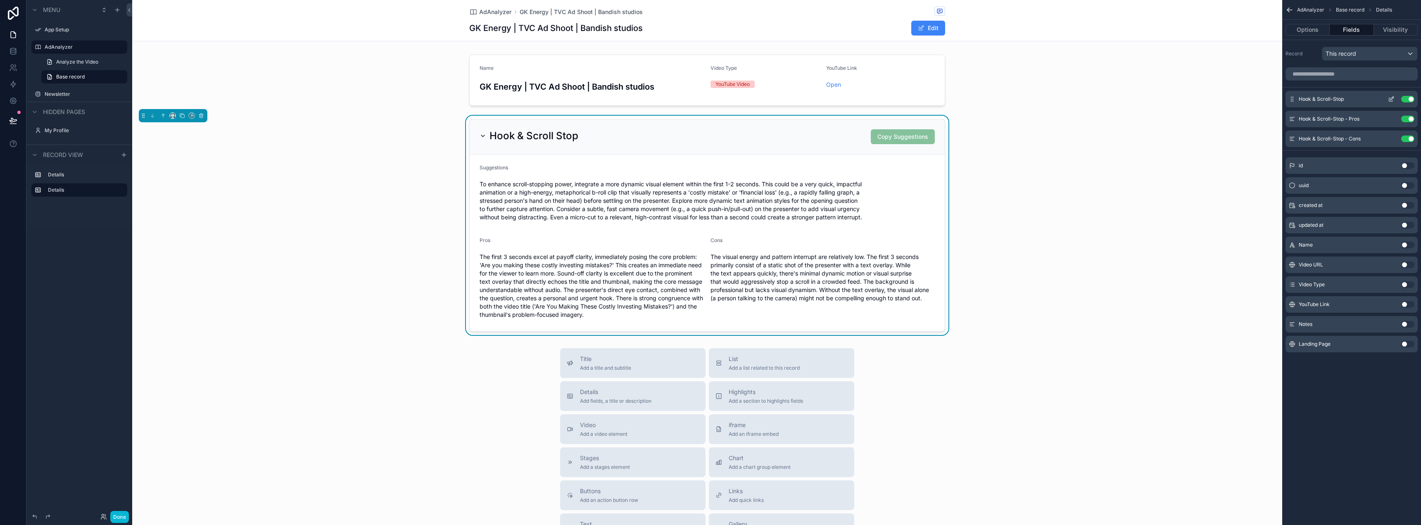
click at [1389, 99] on icon "scrollable content" at bounding box center [1391, 100] width 4 height 4
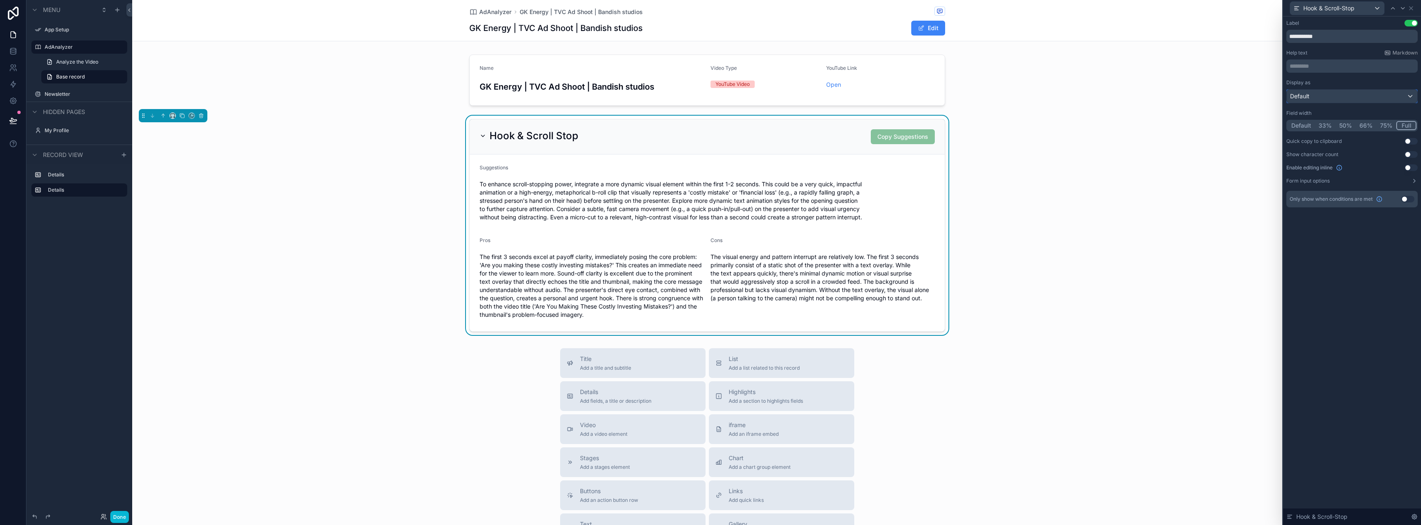
click at [1335, 95] on div "Default" at bounding box center [1352, 96] width 131 height 13
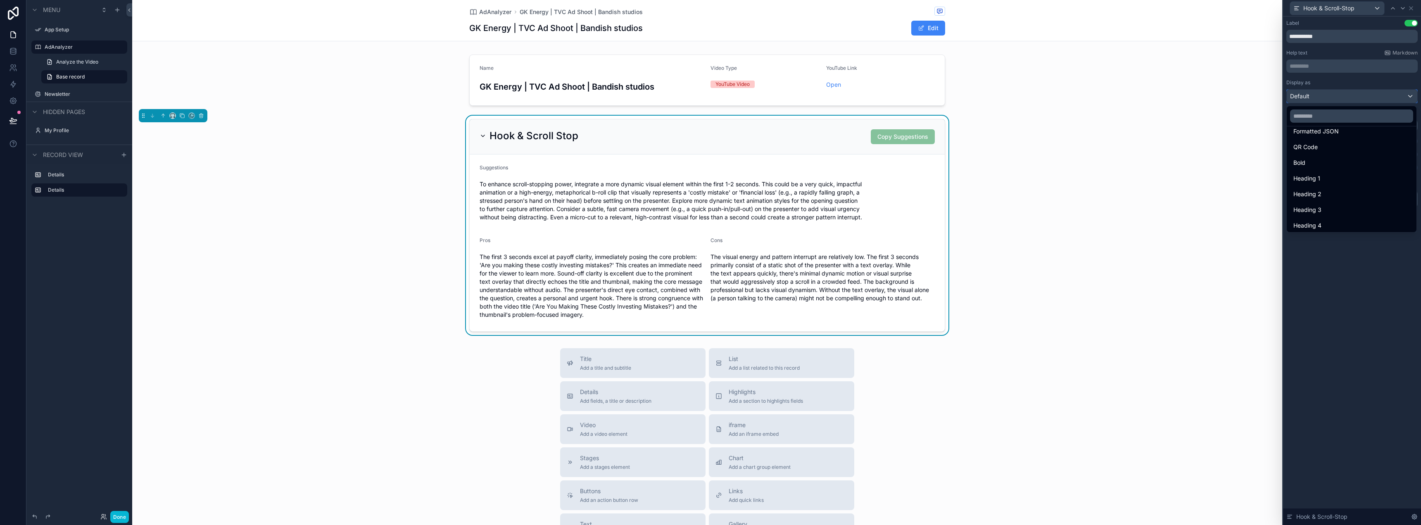
scroll to position [90, 0]
click at [1332, 192] on div "Heading 2" at bounding box center [1352, 192] width 117 height 10
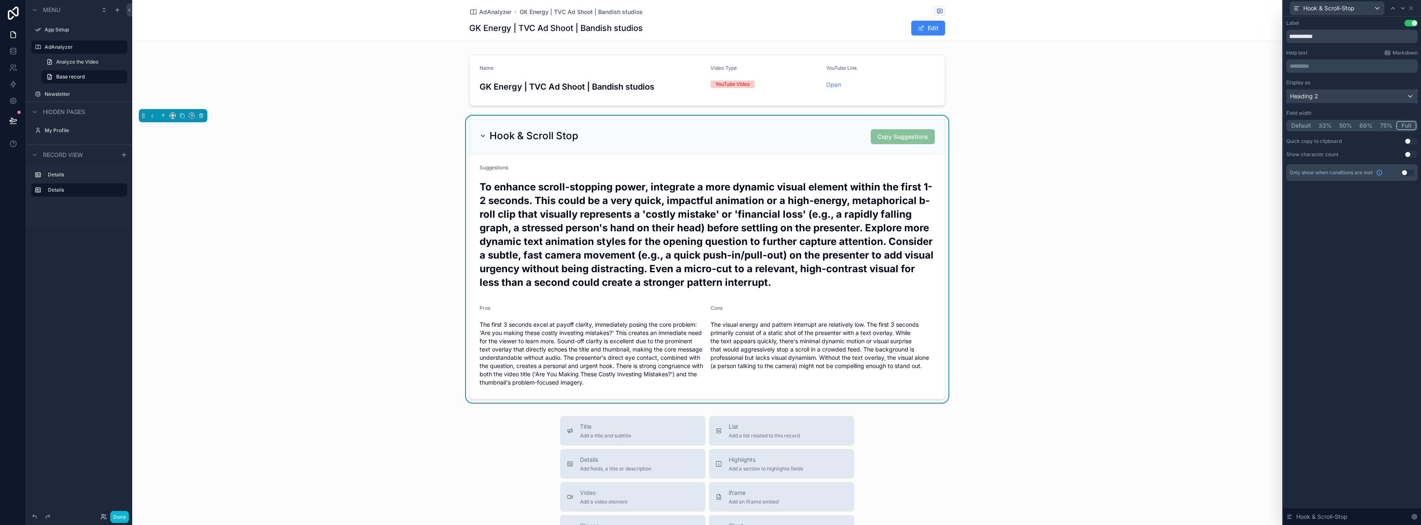
click at [1323, 94] on div "Heading 2" at bounding box center [1352, 96] width 131 height 13
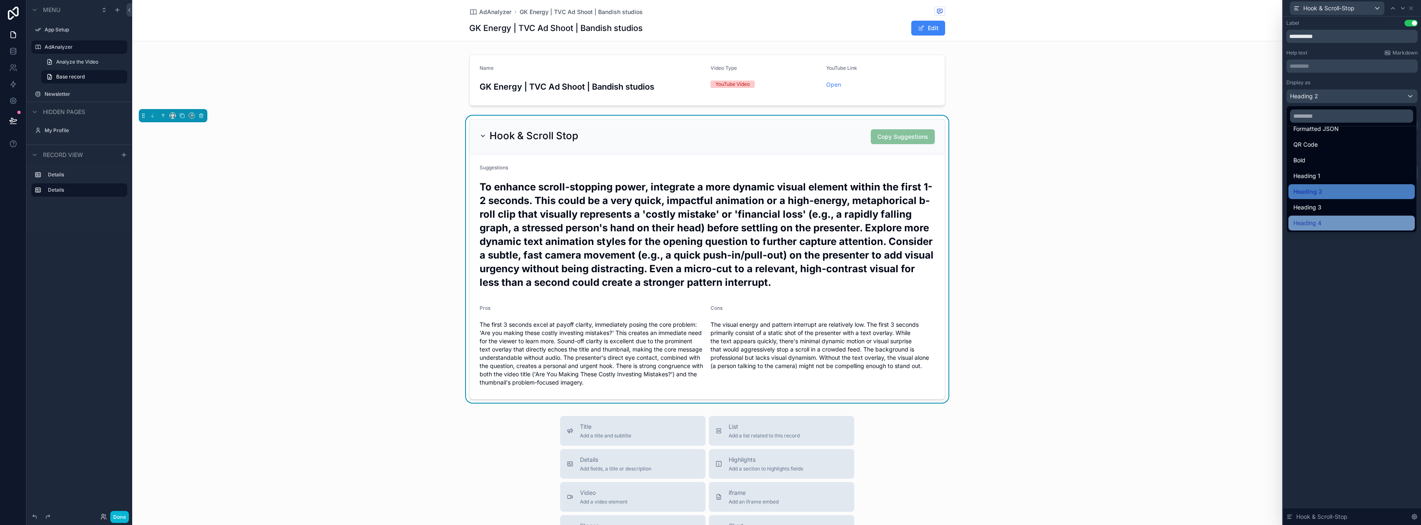
drag, startPoint x: 1327, startPoint y: 214, endPoint x: 1328, endPoint y: 221, distance: 7.1
click at [1328, 221] on ul "Default Link Button Image Markdown Formatted JSON QR Code Bold Heading 1 Headin…" at bounding box center [1352, 179] width 130 height 106
click at [1328, 221] on div "Heading 4" at bounding box center [1352, 223] width 117 height 10
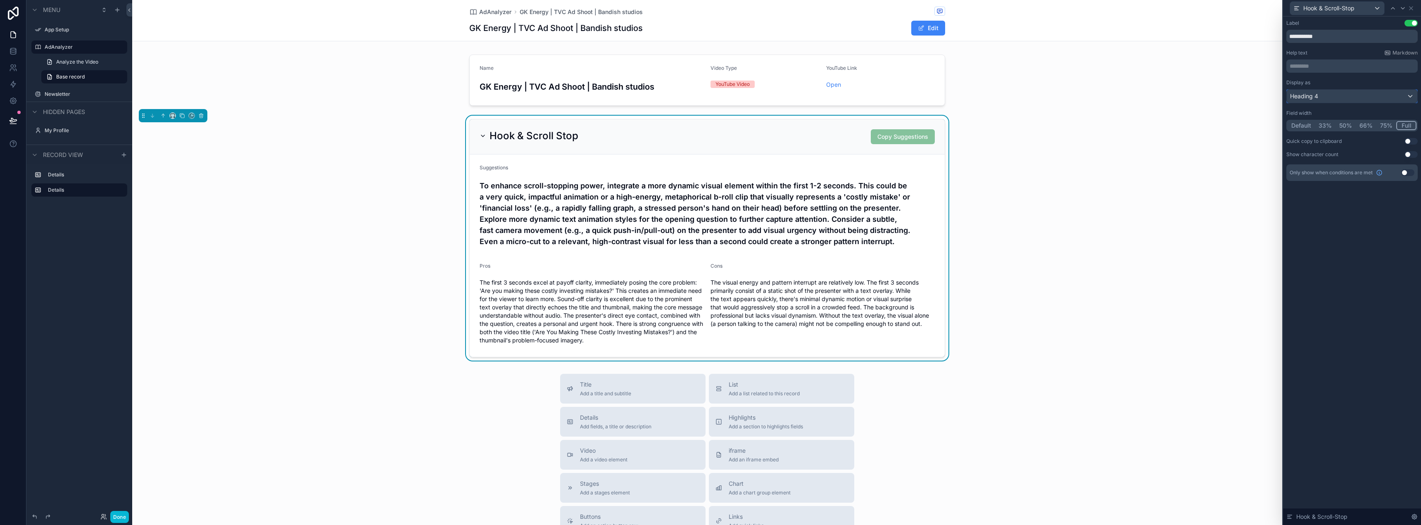
click at [1328, 99] on div "Heading 4" at bounding box center [1352, 96] width 131 height 13
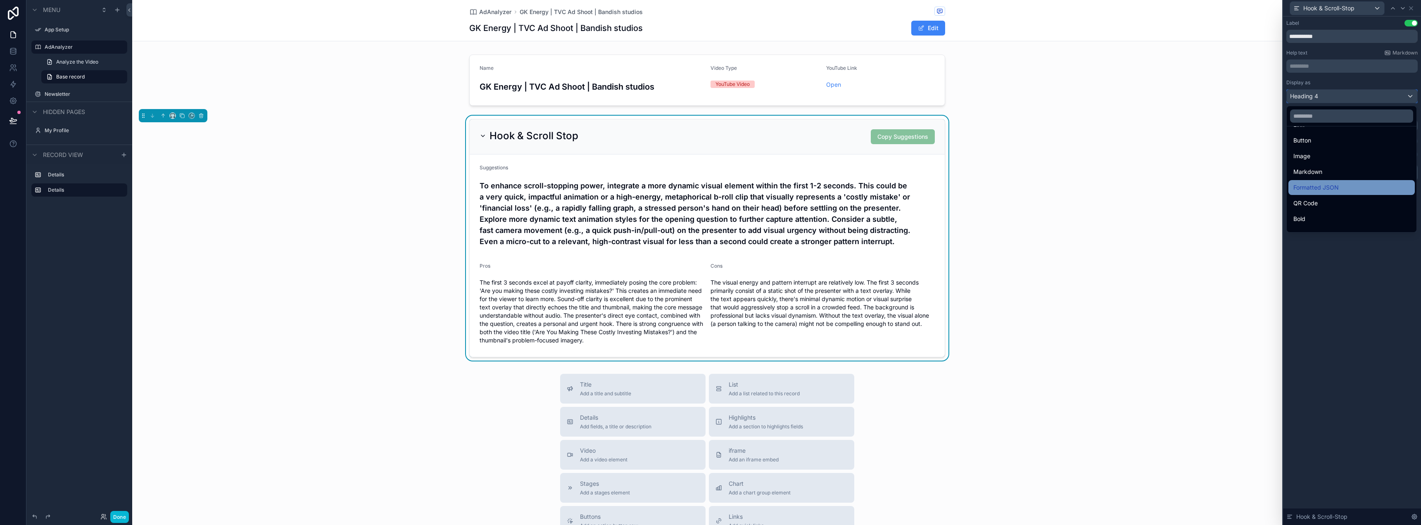
scroll to position [83, 0]
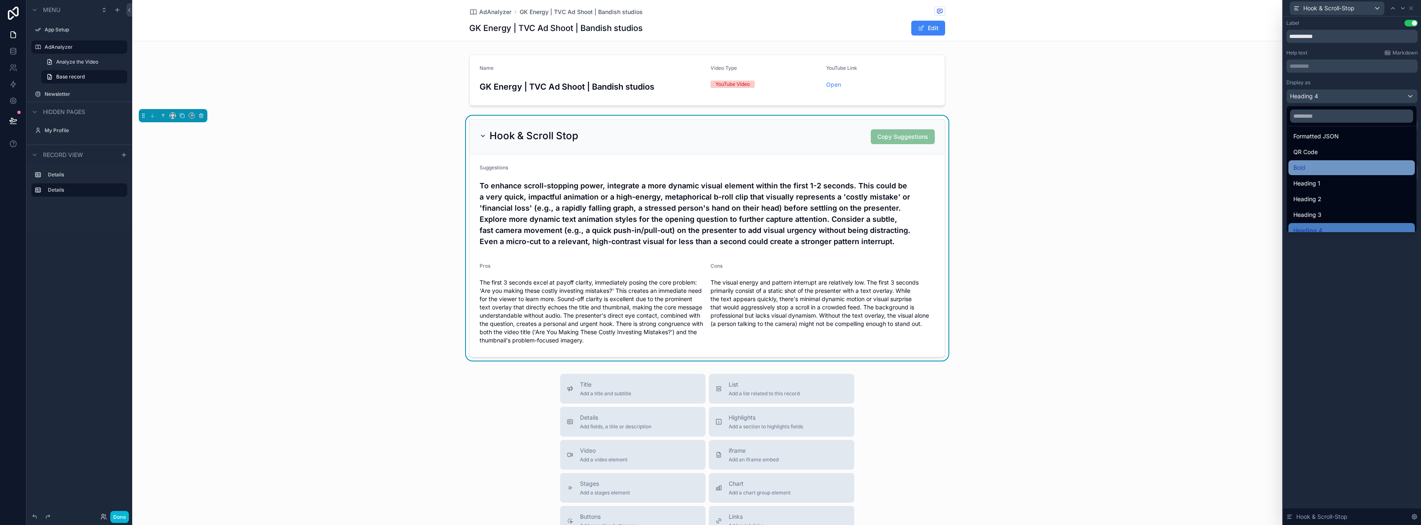
click at [1329, 170] on div "Bold" at bounding box center [1352, 168] width 117 height 10
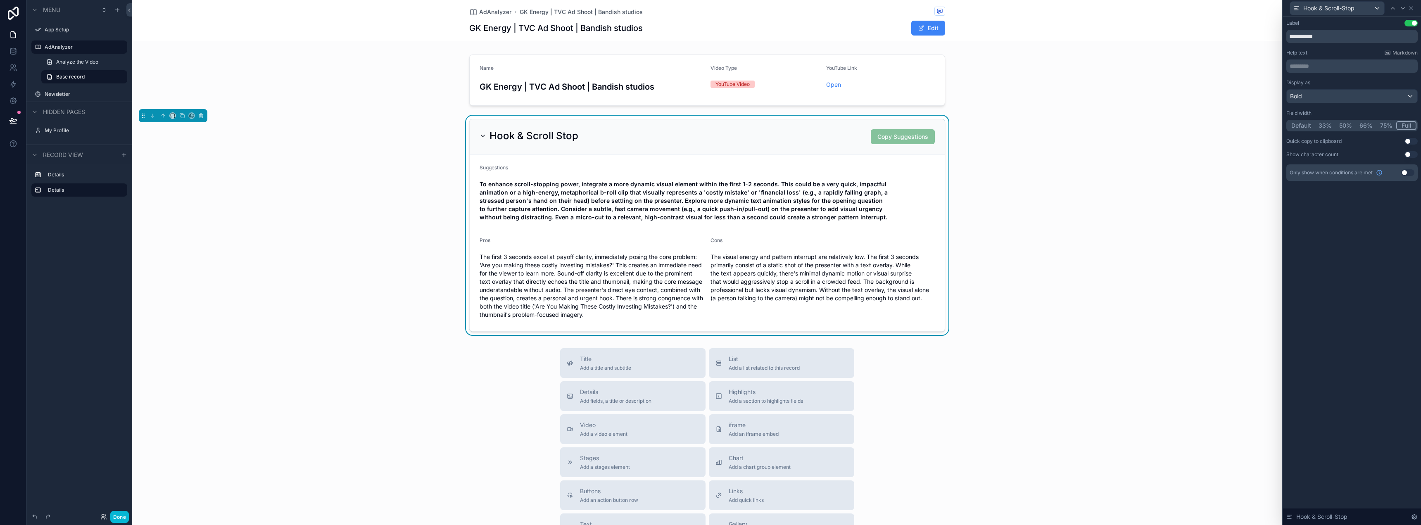
click at [1339, 235] on div "**********" at bounding box center [1352, 271] width 138 height 509
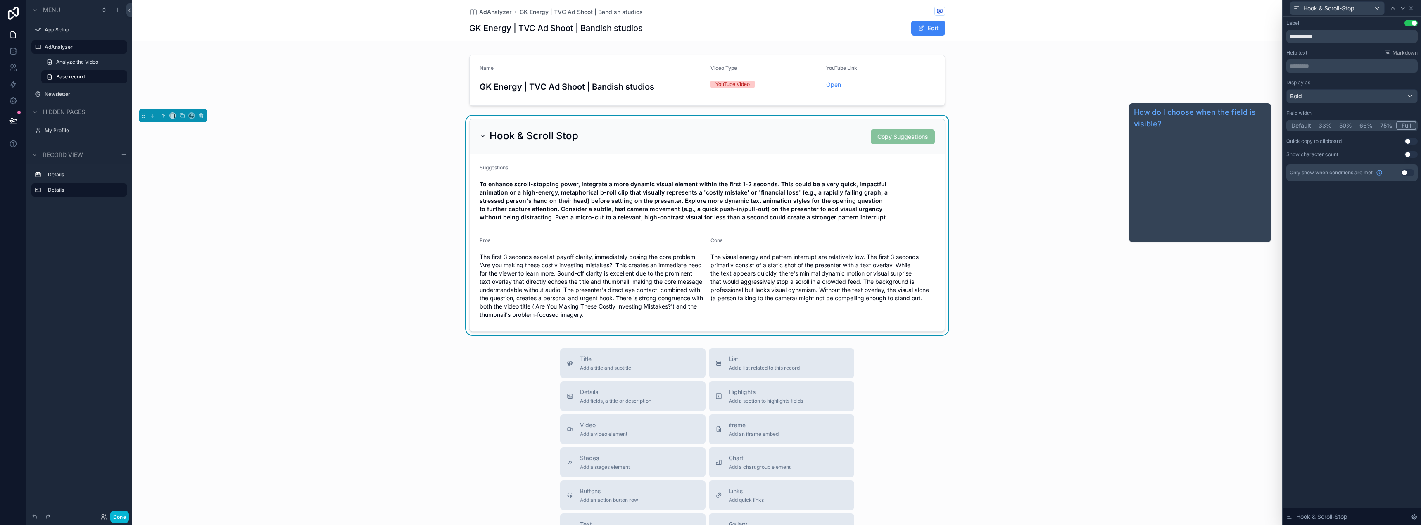
click at [1334, 228] on div "**********" at bounding box center [1352, 271] width 138 height 509
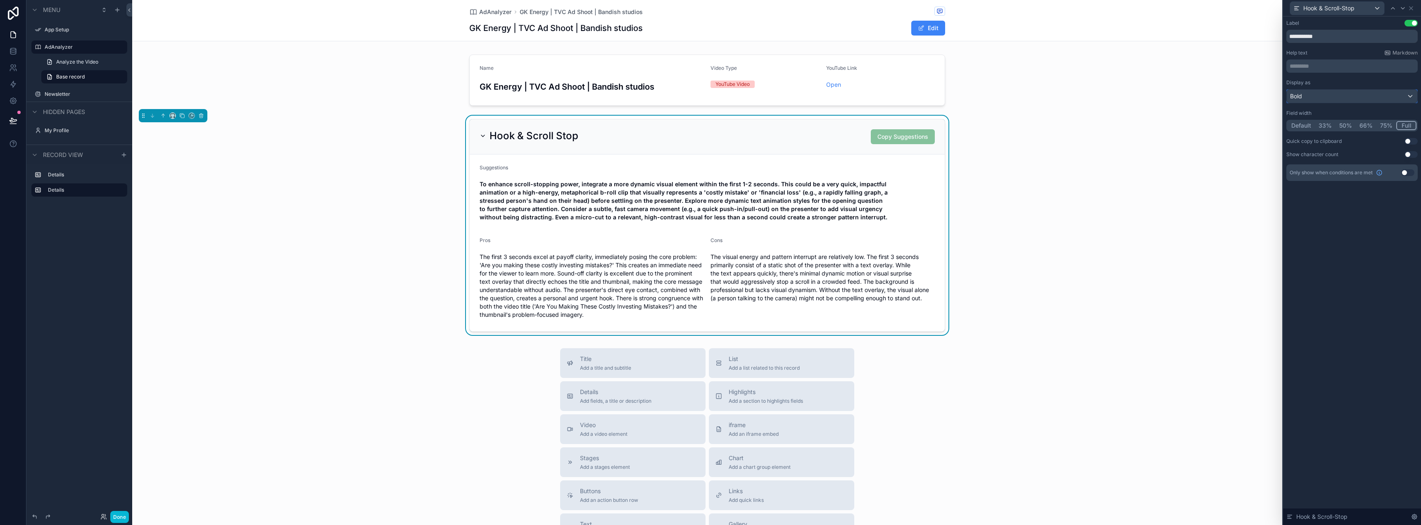
click at [1314, 98] on div "Bold" at bounding box center [1352, 96] width 131 height 13
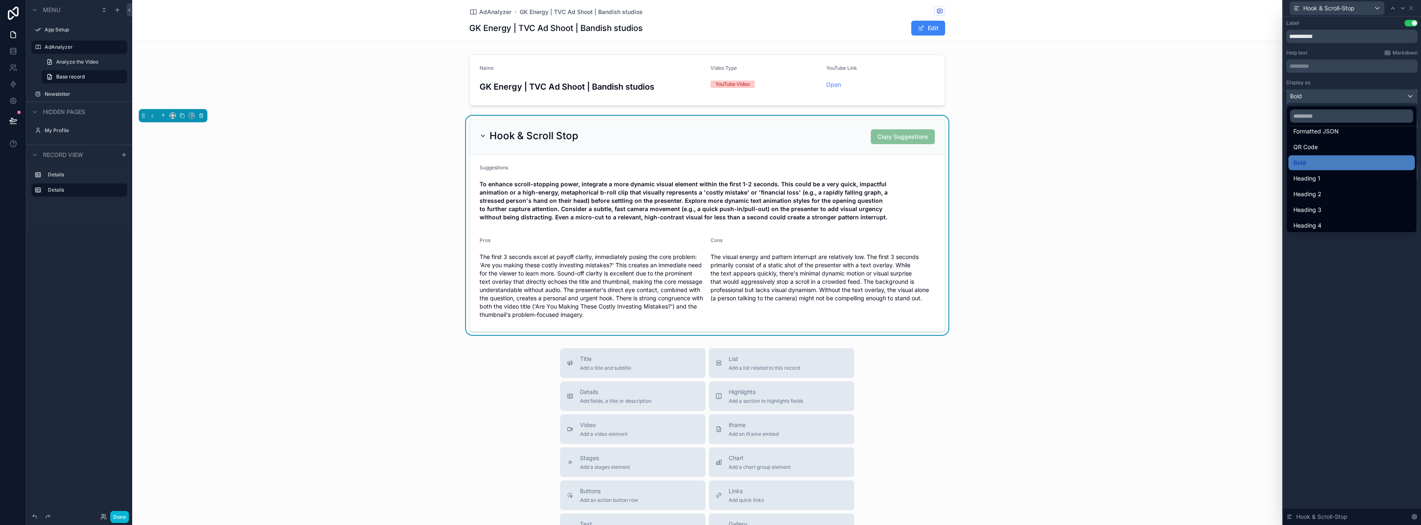
scroll to position [90, 0]
click at [1362, 264] on div at bounding box center [1352, 262] width 138 height 525
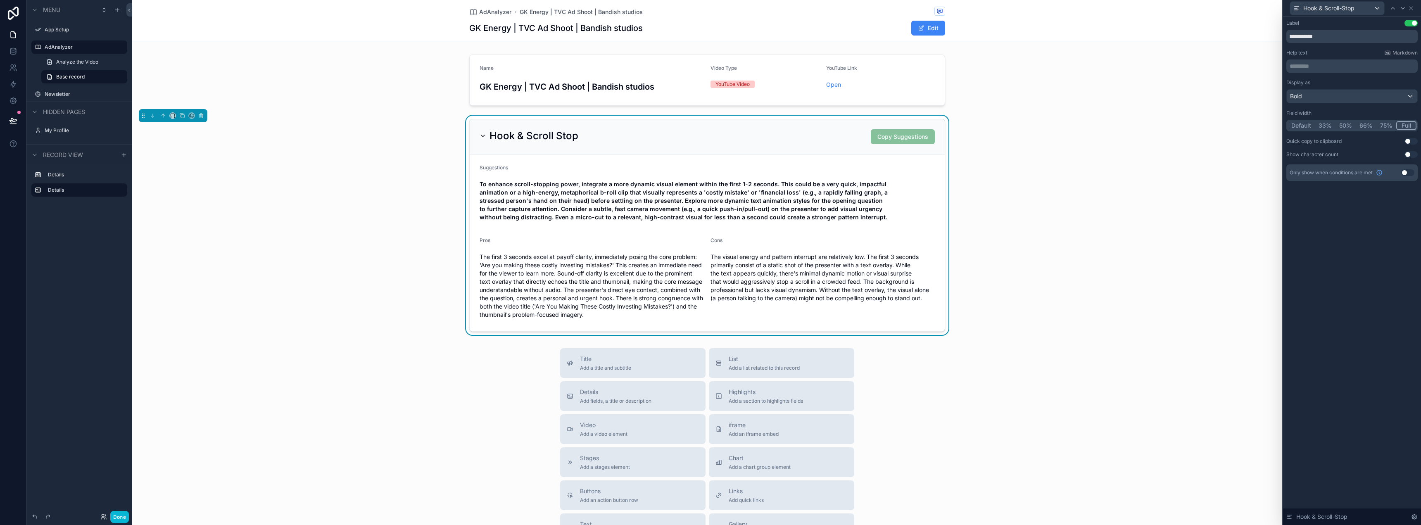
click at [1297, 70] on p "********* ﻿" at bounding box center [1353, 66] width 126 height 8
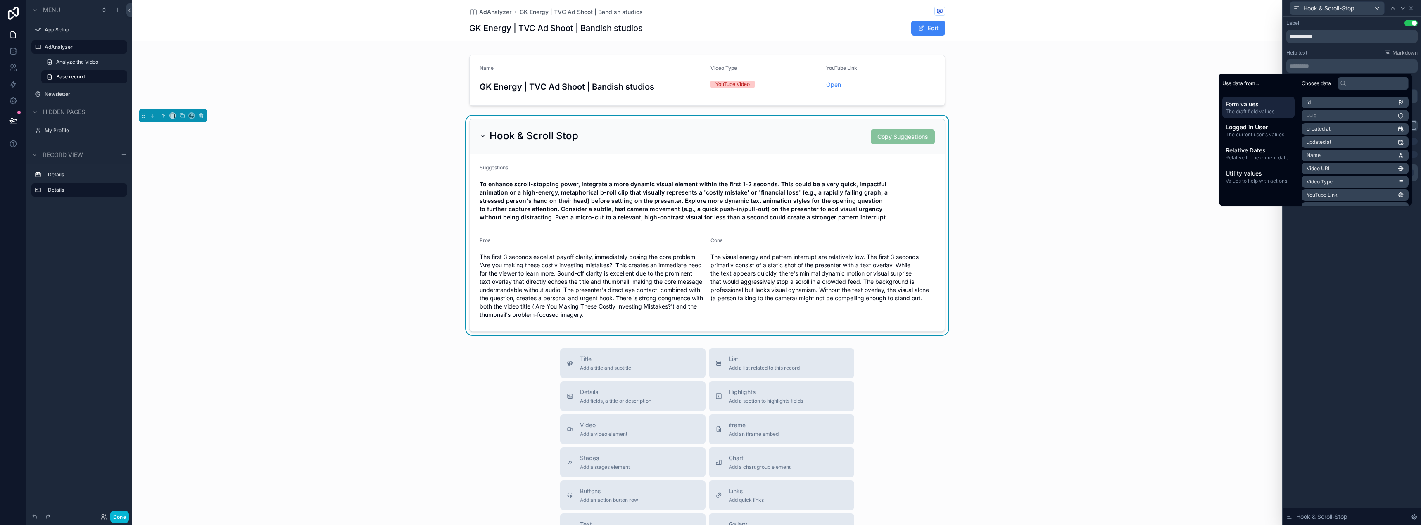
click at [1351, 273] on div "**********" at bounding box center [1352, 271] width 138 height 509
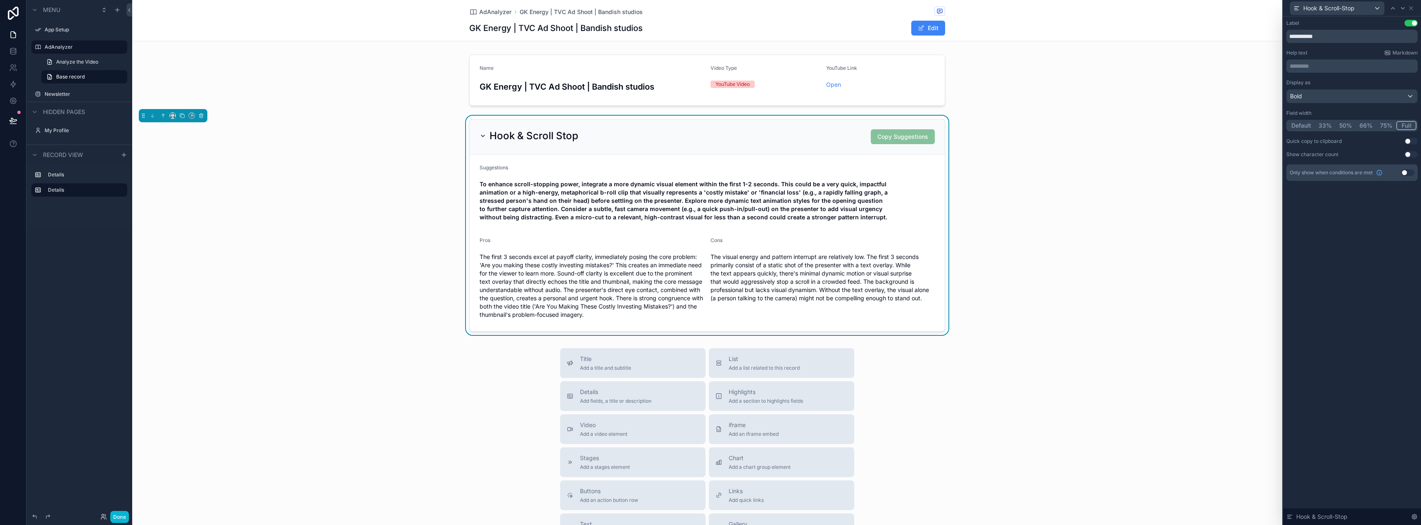
click at [1367, 228] on div "**********" at bounding box center [1352, 271] width 138 height 509
click at [1416, 517] on icon at bounding box center [1415, 517] width 2 height 2
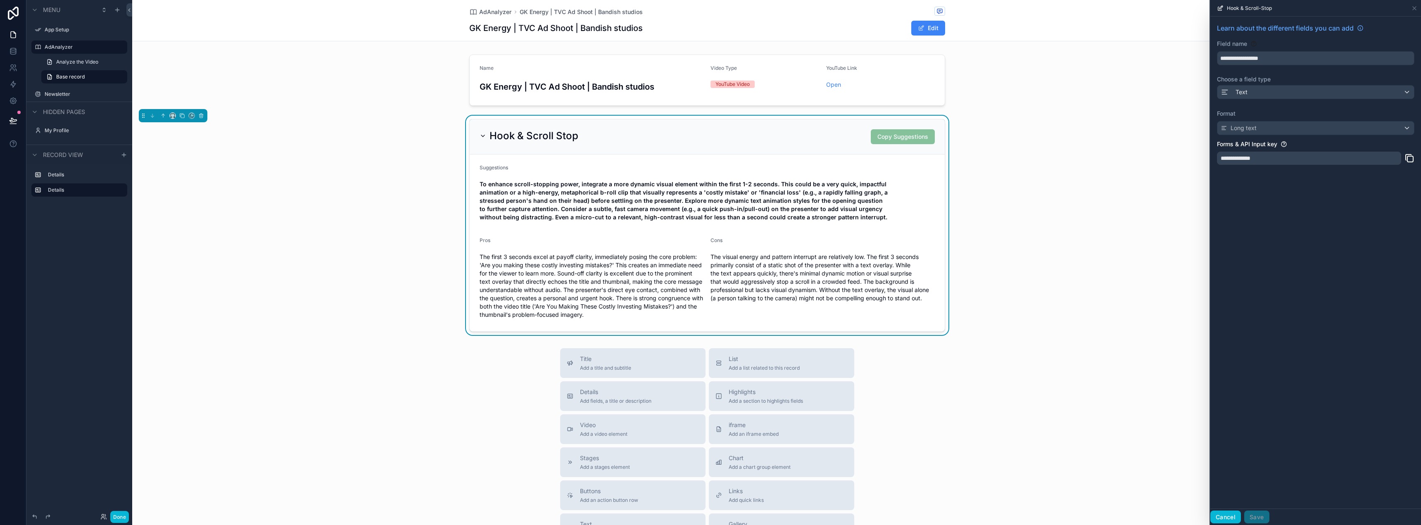
click at [1221, 516] on button "Cancel" at bounding box center [1226, 517] width 31 height 13
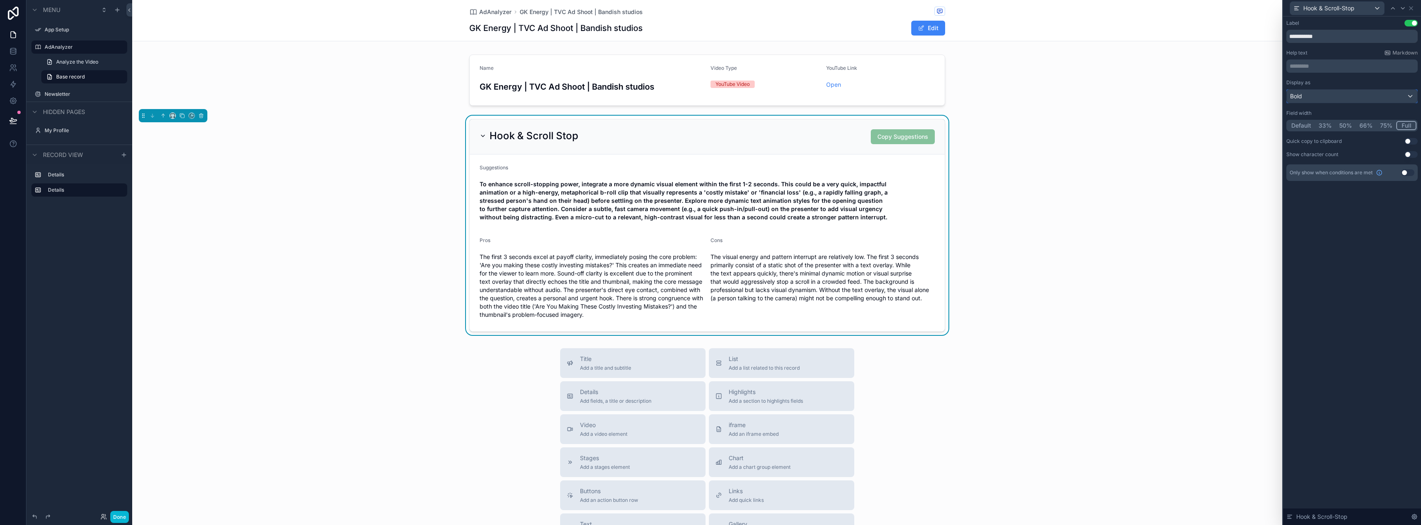
click at [1328, 97] on div "Bold" at bounding box center [1352, 96] width 131 height 13
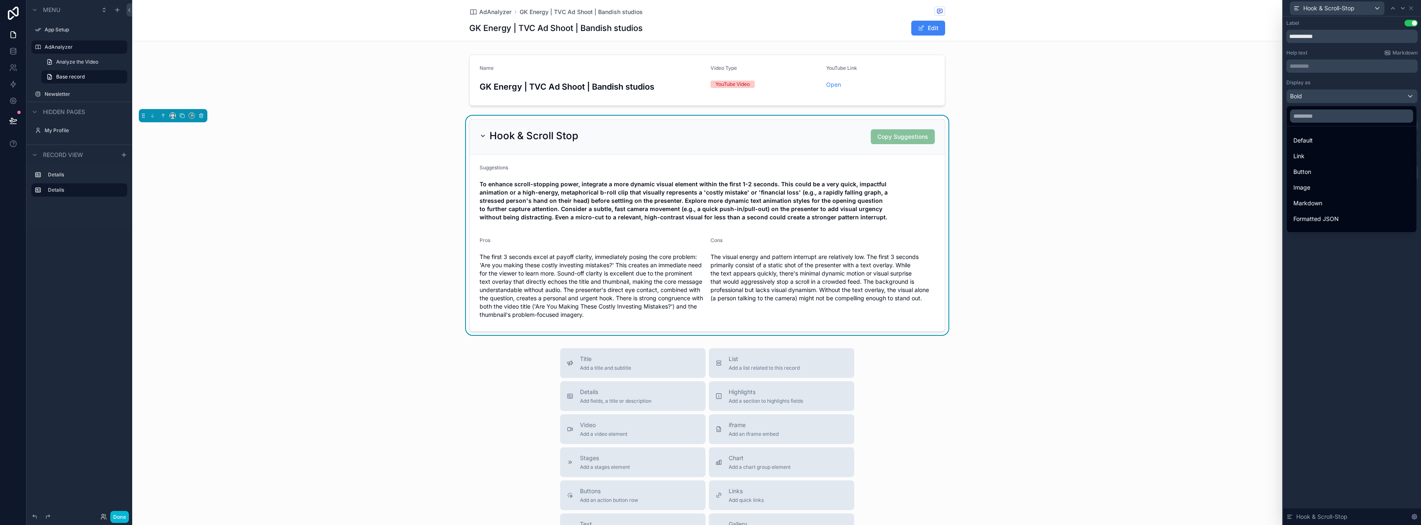
click at [1328, 97] on div at bounding box center [1352, 262] width 138 height 525
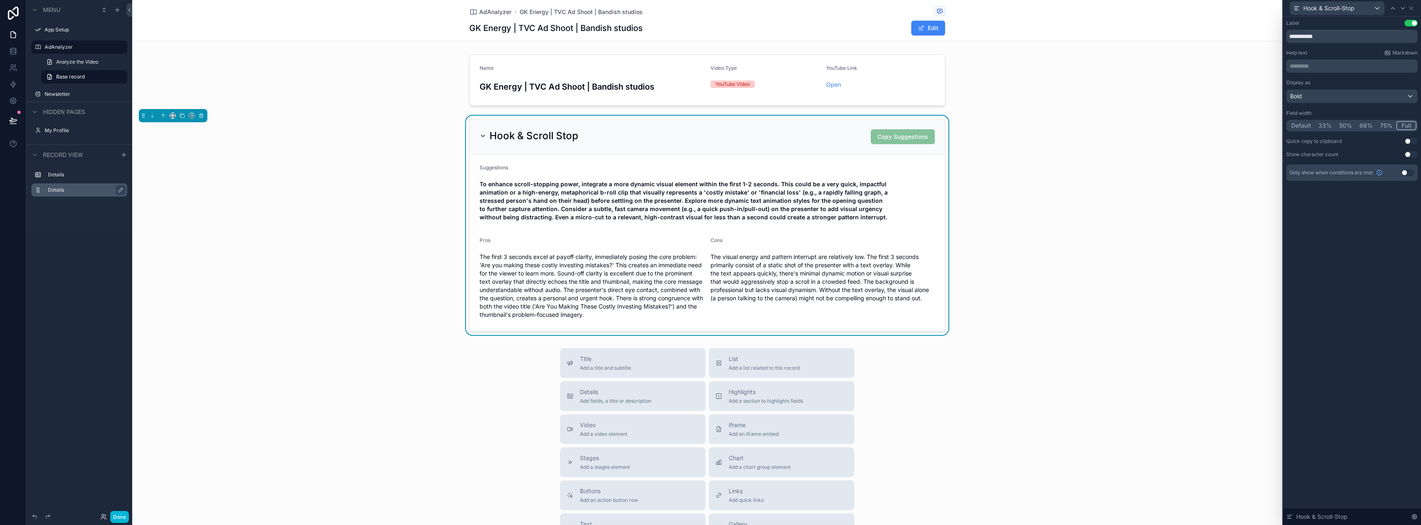
click at [59, 193] on label "Details" at bounding box center [84, 190] width 73 height 7
click at [119, 190] on icon "scrollable content" at bounding box center [120, 190] width 7 height 7
click at [119, 190] on icon "scrollable content" at bounding box center [119, 190] width 7 height 7
click at [1410, 21] on button "Use setting" at bounding box center [1411, 23] width 13 height 7
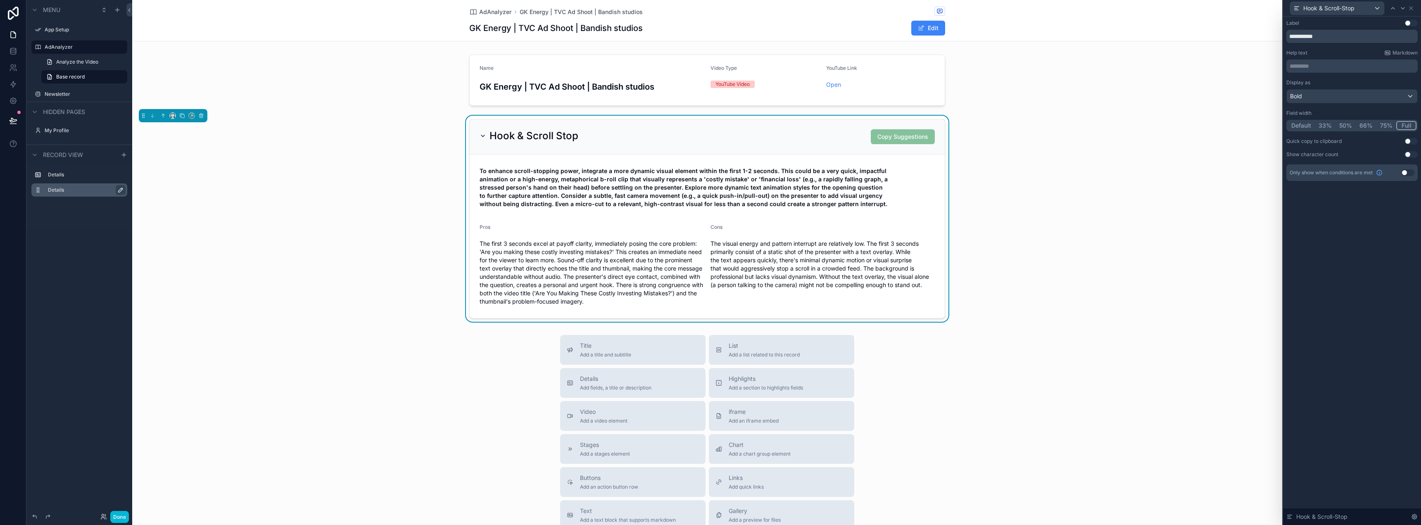
click at [1410, 21] on button "Use setting" at bounding box center [1411, 23] width 13 height 7
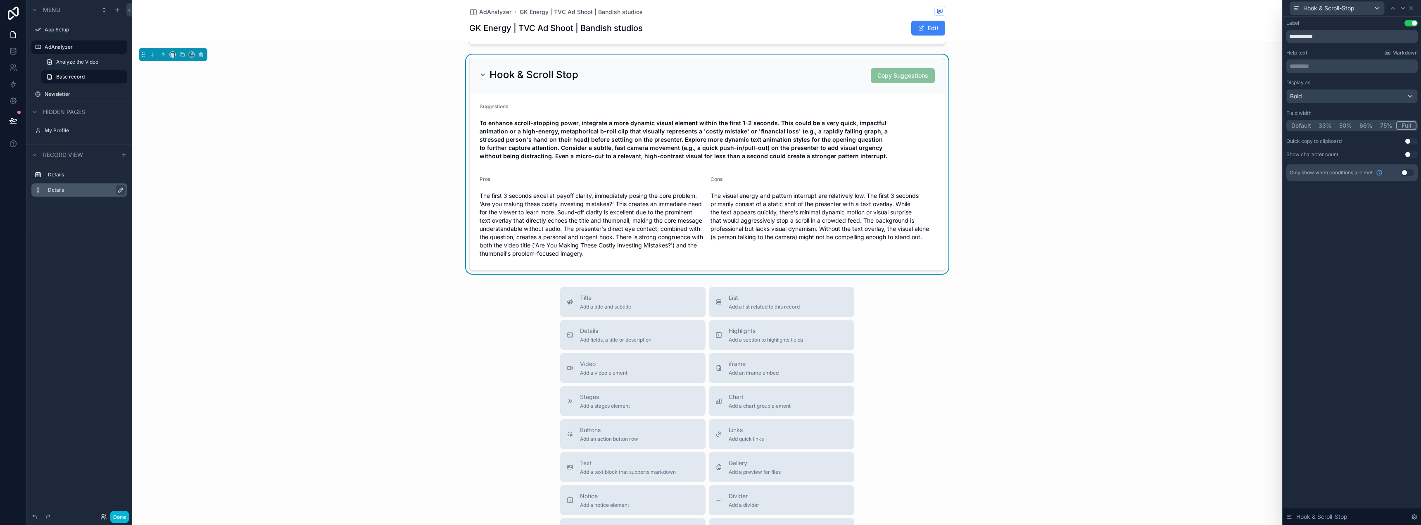
scroll to position [0, 0]
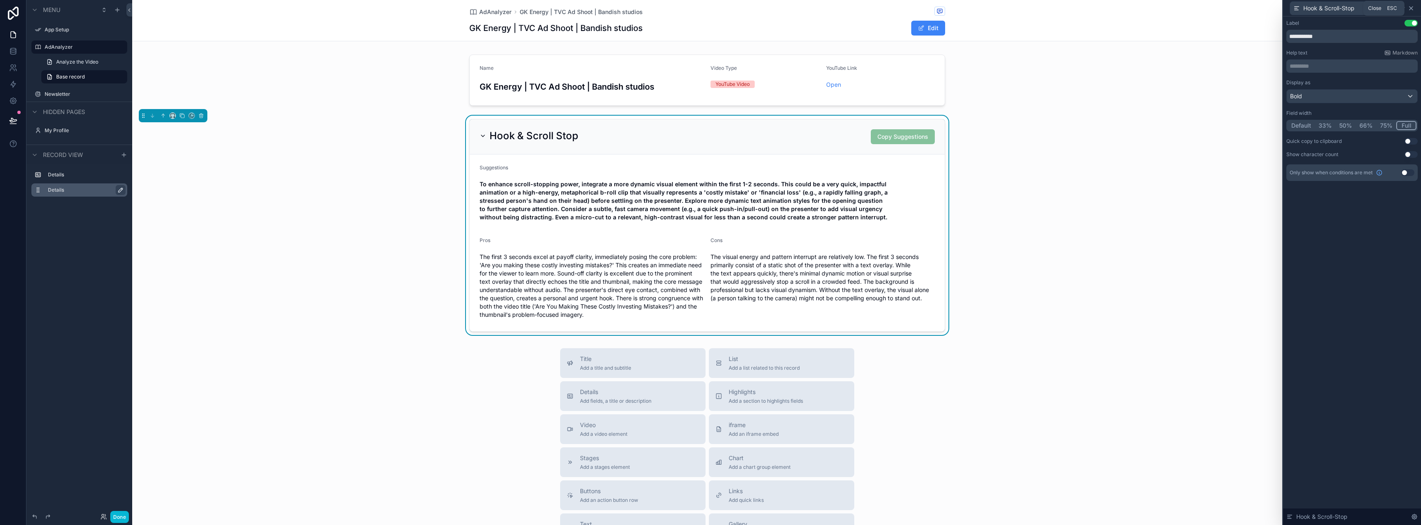
click at [1410, 8] on icon at bounding box center [1411, 8] width 7 height 7
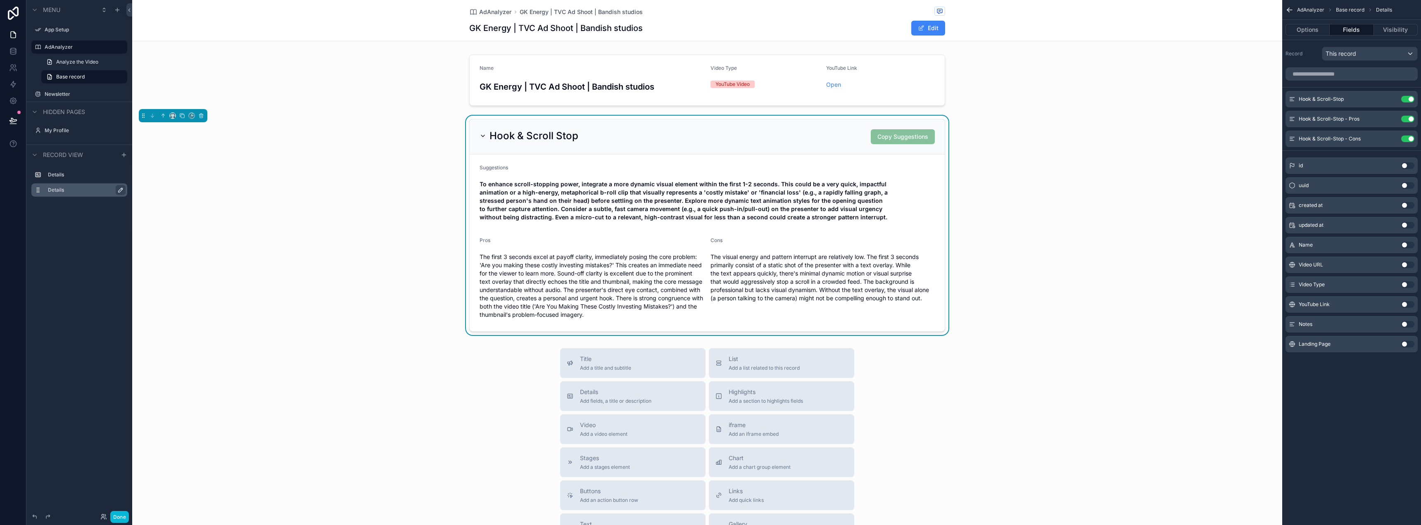
click at [1097, 134] on div "Hook & Scroll Stop Copy Suggestions Suggestions To enhance scroll-stopping powe…" at bounding box center [707, 225] width 1150 height 219
click at [1071, 136] on div "Hook & Scroll Stop Copy Suggestions Suggestions To enhance scroll-stopping powe…" at bounding box center [707, 225] width 1150 height 219
click at [118, 521] on button "Done" at bounding box center [119, 517] width 19 height 12
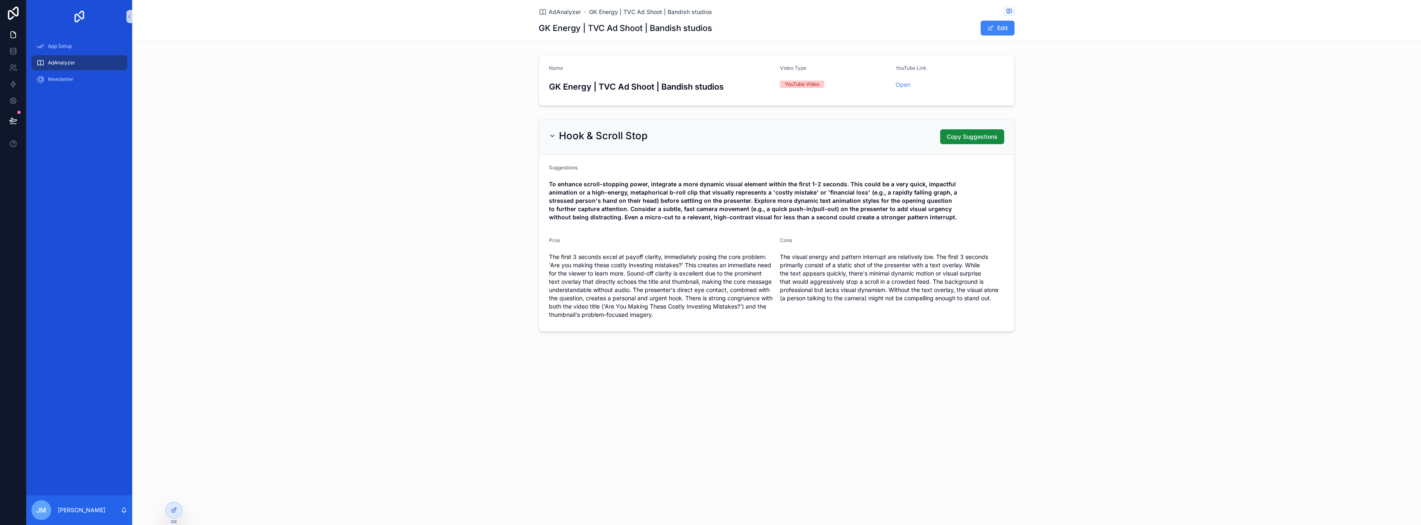
click at [552, 139] on div "Hook & Scroll Stop" at bounding box center [598, 135] width 99 height 13
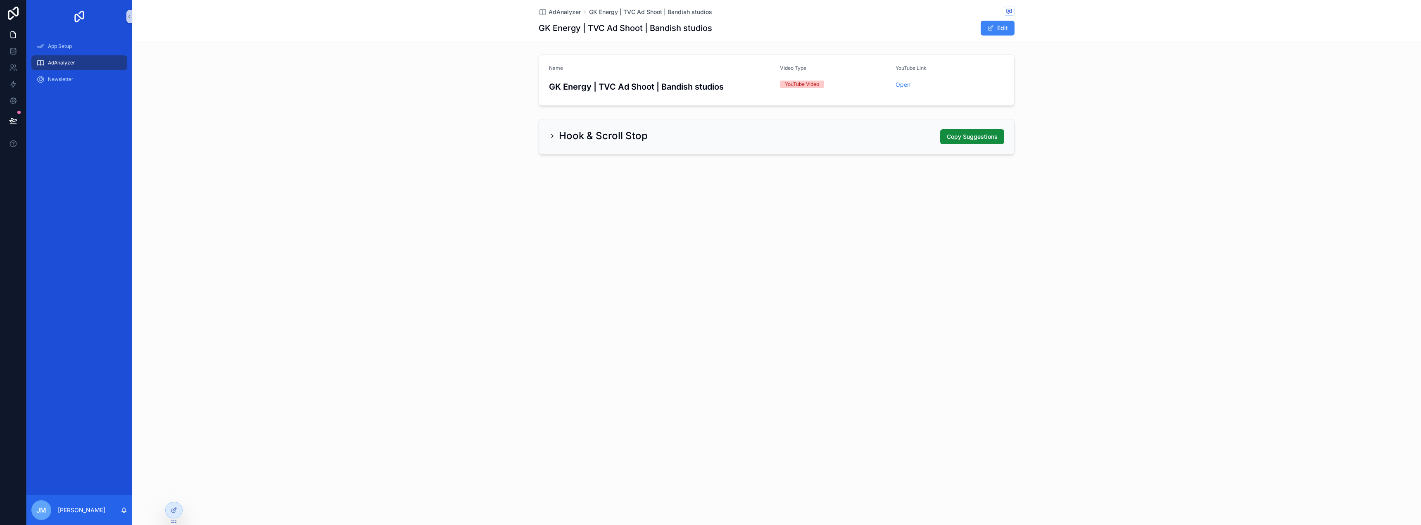
click at [551, 138] on icon "scrollable content" at bounding box center [552, 136] width 7 height 7
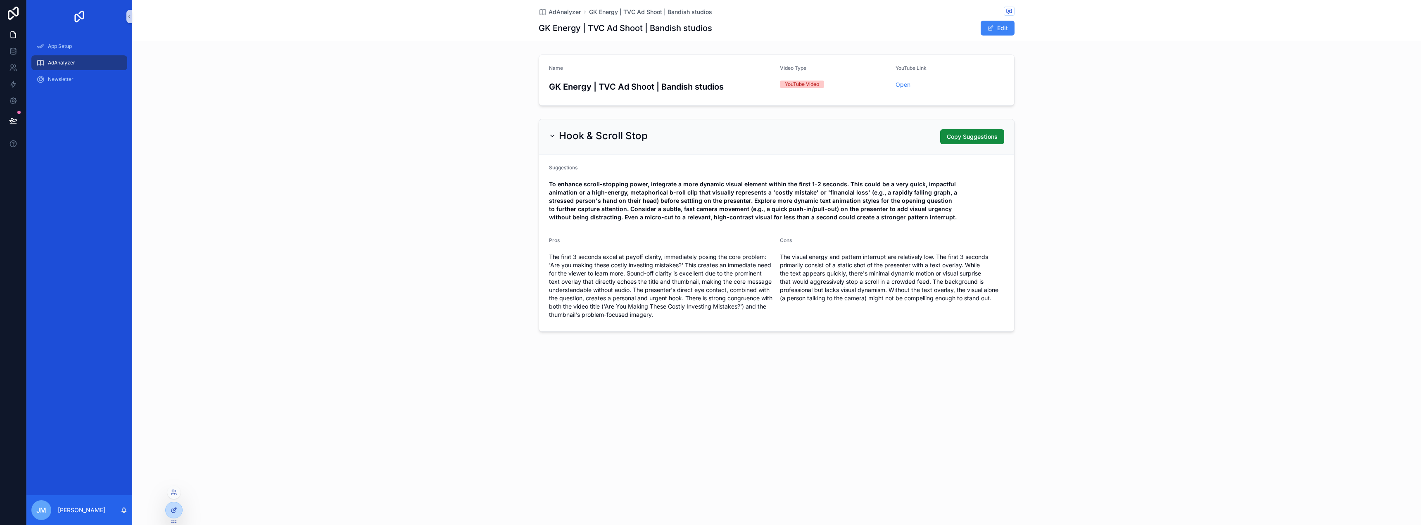
click at [169, 507] on div at bounding box center [174, 510] width 17 height 16
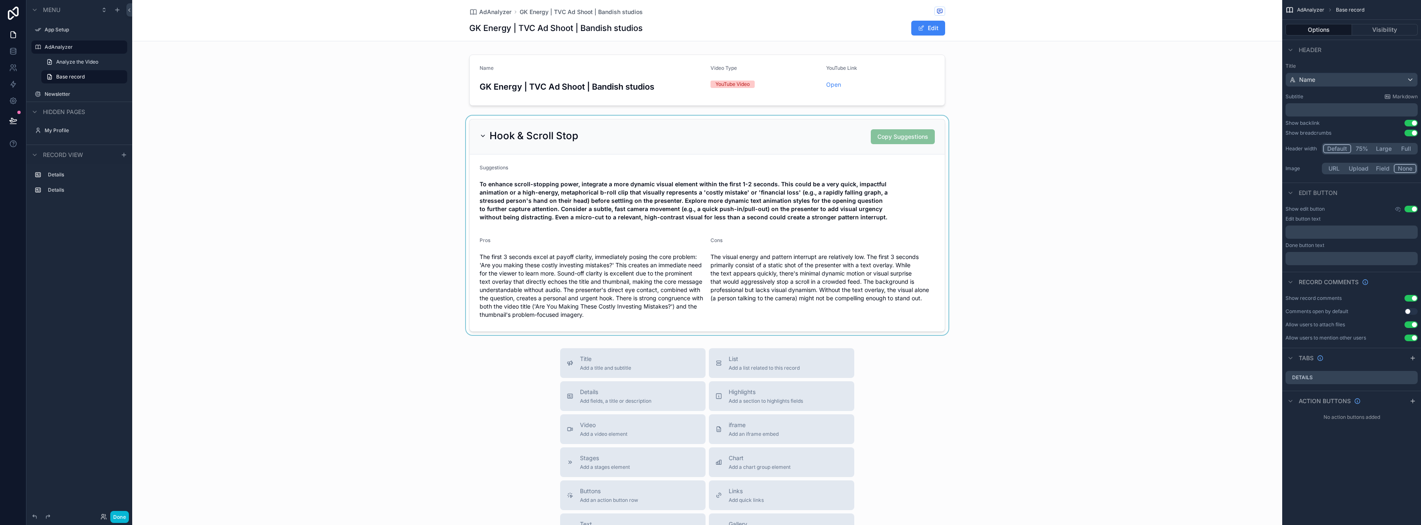
click at [1098, 195] on div "scrollable content" at bounding box center [707, 225] width 1150 height 219
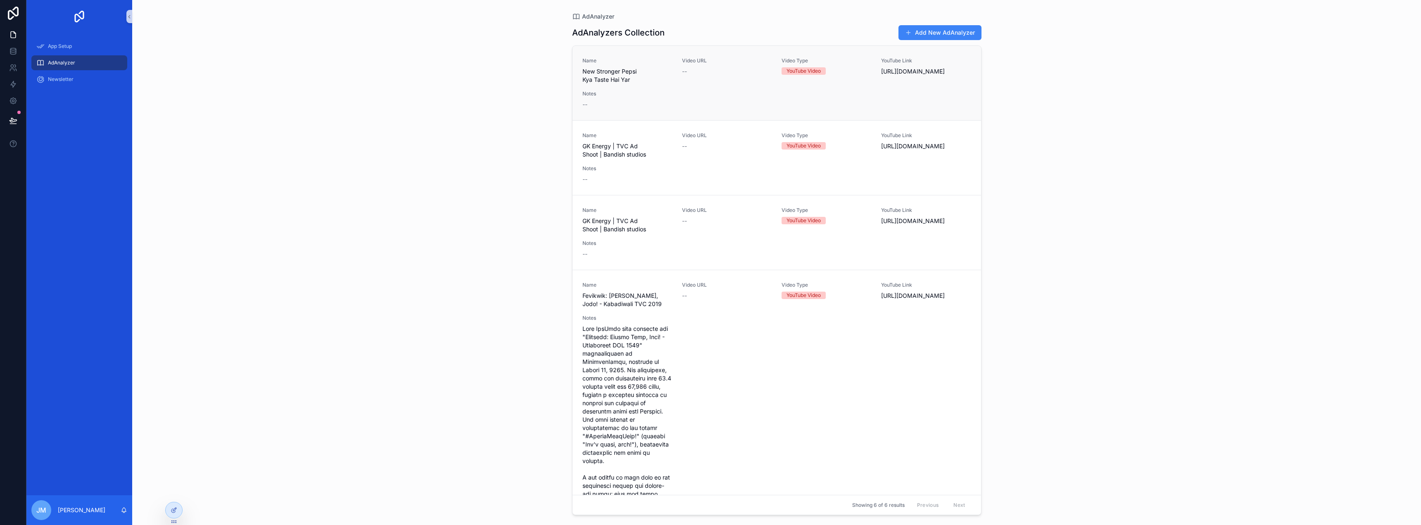
click at [719, 84] on div "Name New Stronger Pepsi Kya Taste Hai Yar Video URL -- Video Type YouTube Video…" at bounding box center [777, 82] width 389 height 51
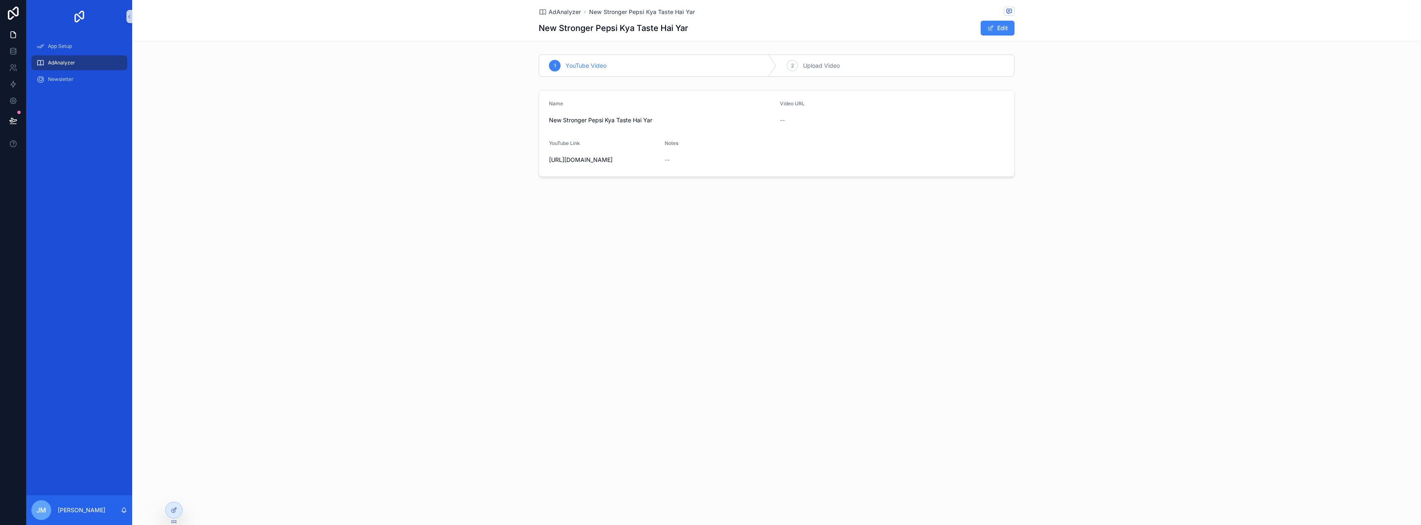
click at [72, 60] on span "AdAnalyzer" at bounding box center [61, 62] width 27 height 7
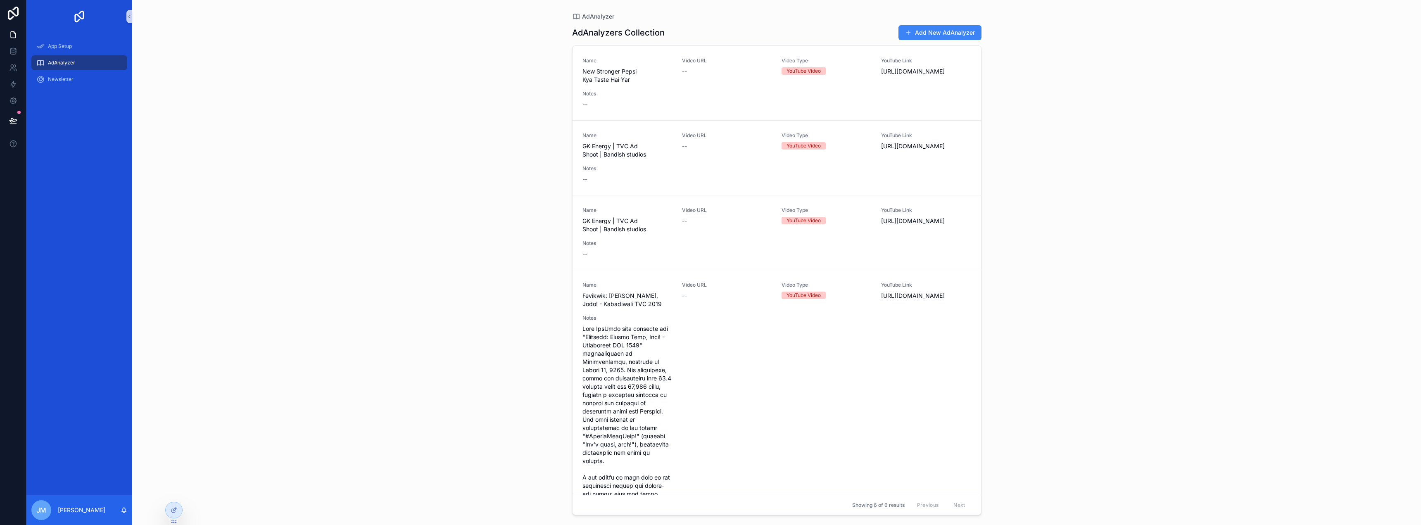
click at [83, 63] on div "AdAnalyzer" at bounding box center [79, 62] width 86 height 13
click at [930, 39] on button "Add New AdAnalyzer" at bounding box center [940, 32] width 83 height 15
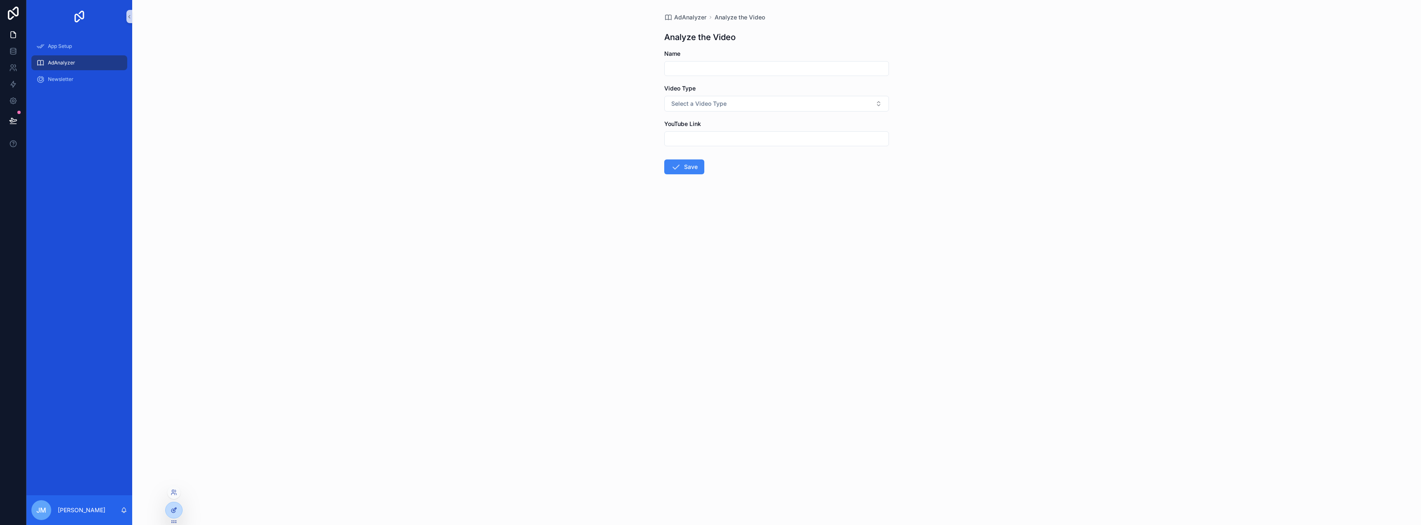
click at [172, 509] on icon at bounding box center [174, 510] width 7 height 7
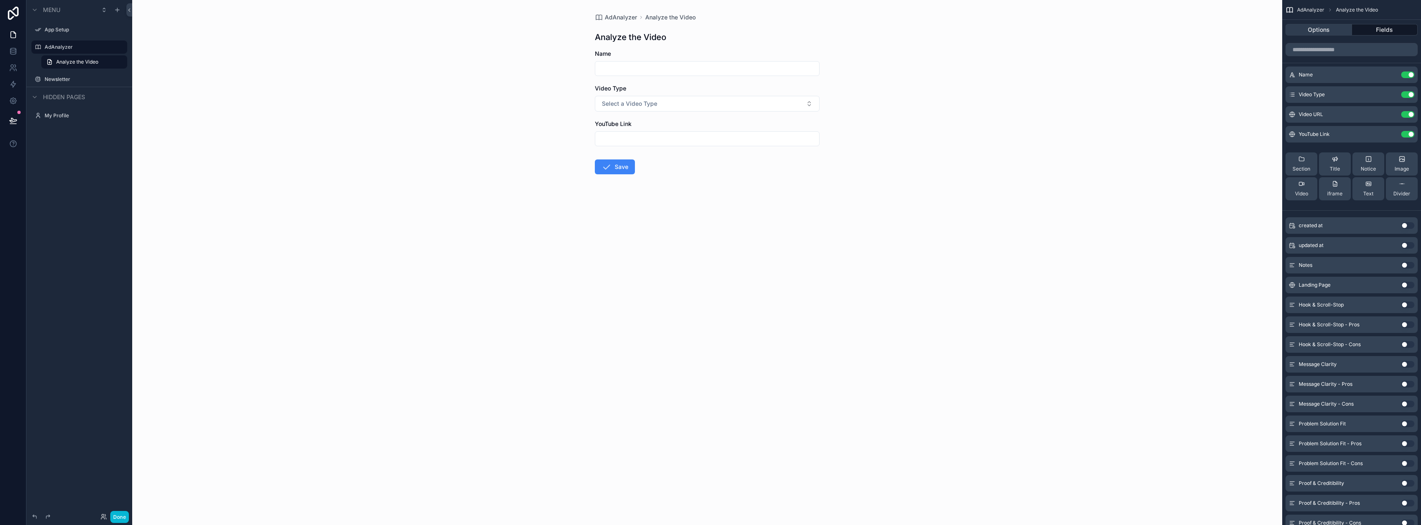
click at [1328, 30] on button "Options" at bounding box center [1319, 30] width 67 height 12
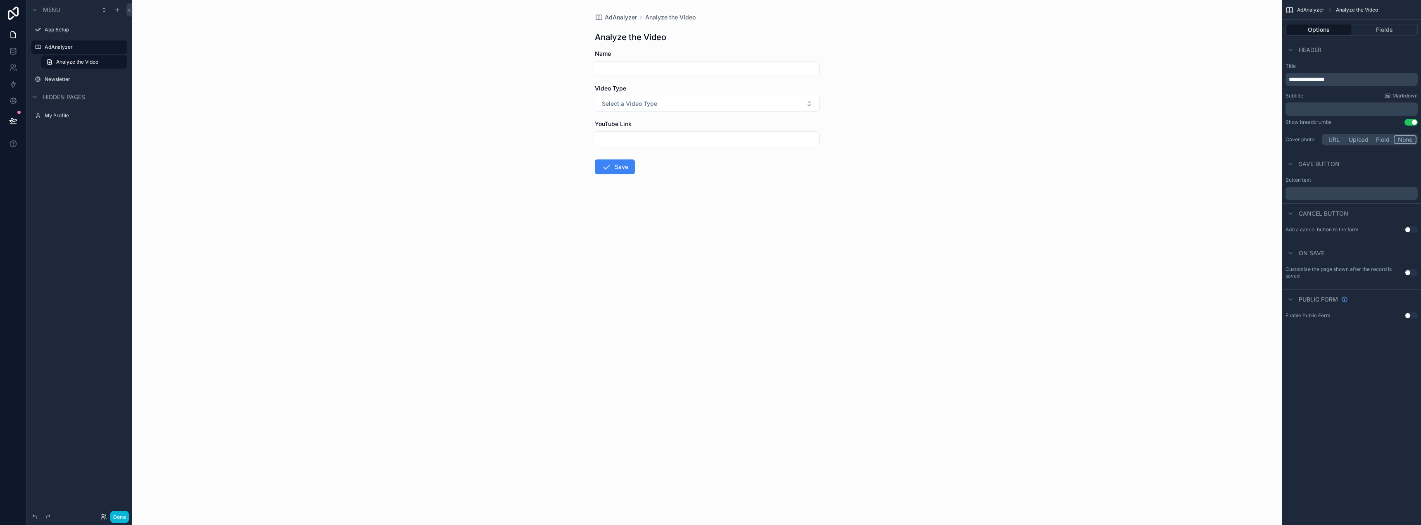
click at [1350, 197] on div "﻿" at bounding box center [1352, 193] width 132 height 13
click at [1354, 191] on p "﻿" at bounding box center [1352, 193] width 127 height 7
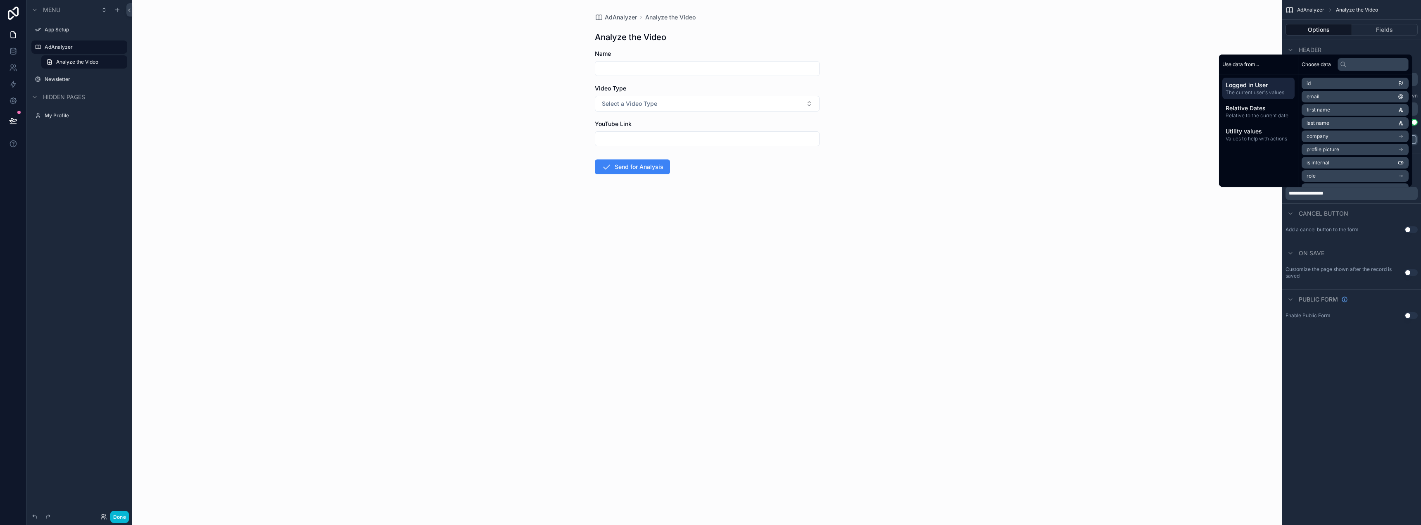
click at [1259, 438] on div "AdAnalyzer Analyze the Video Analyze the Video Name Video Type Select a Video T…" at bounding box center [707, 262] width 1150 height 525
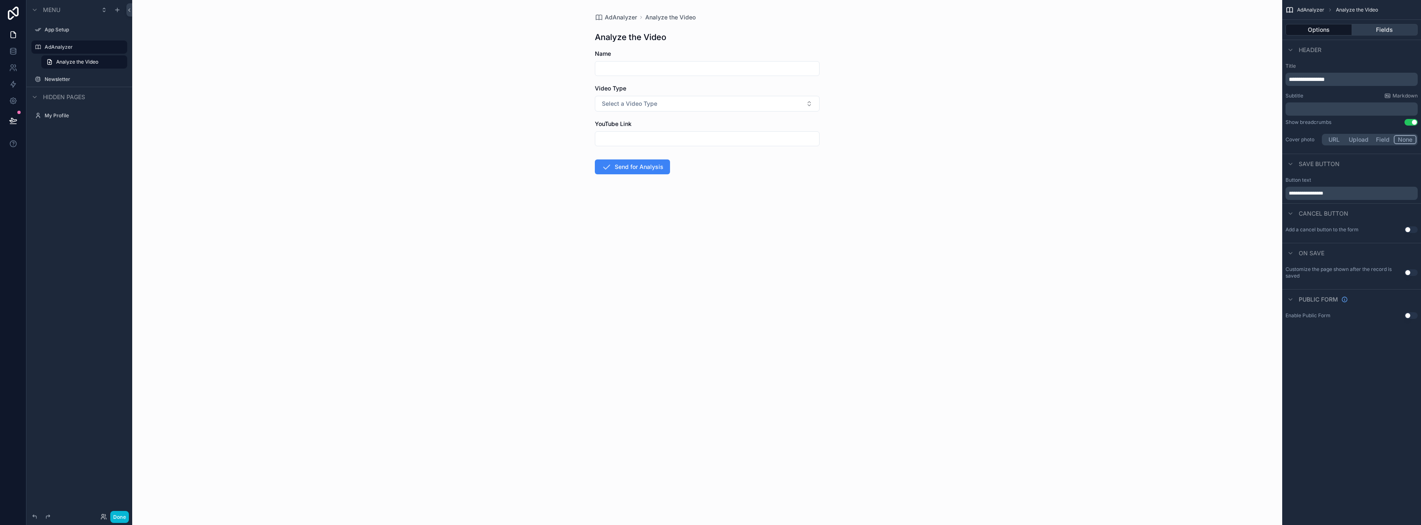
click at [1378, 29] on button "Fields" at bounding box center [1385, 30] width 66 height 12
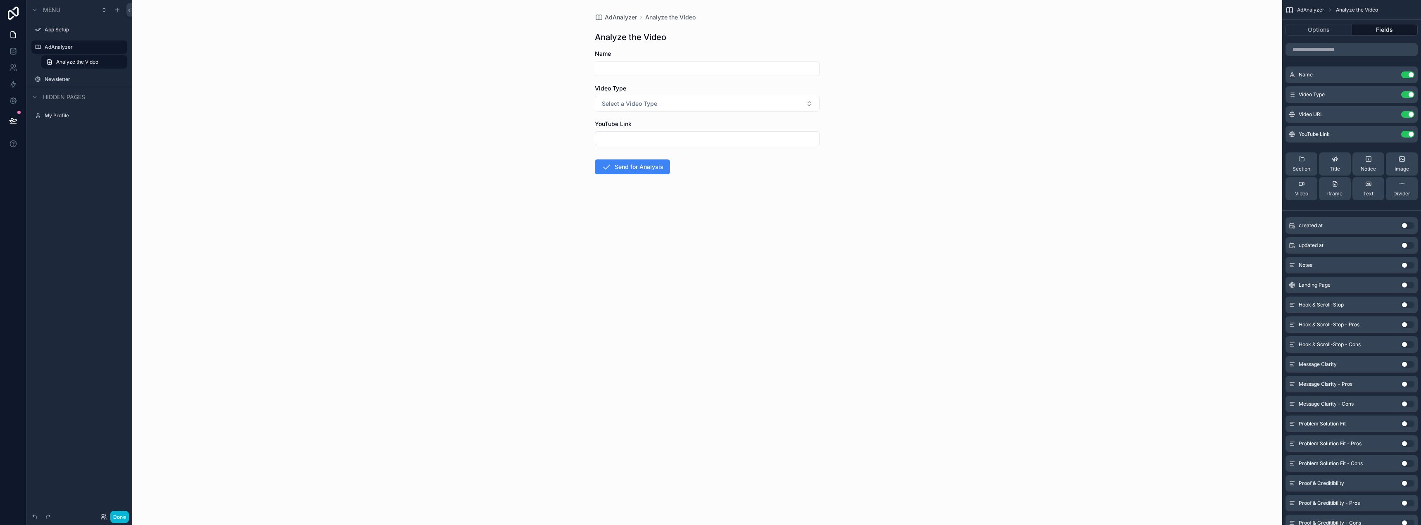
click at [1402, 286] on button "Use setting" at bounding box center [1407, 285] width 13 height 7
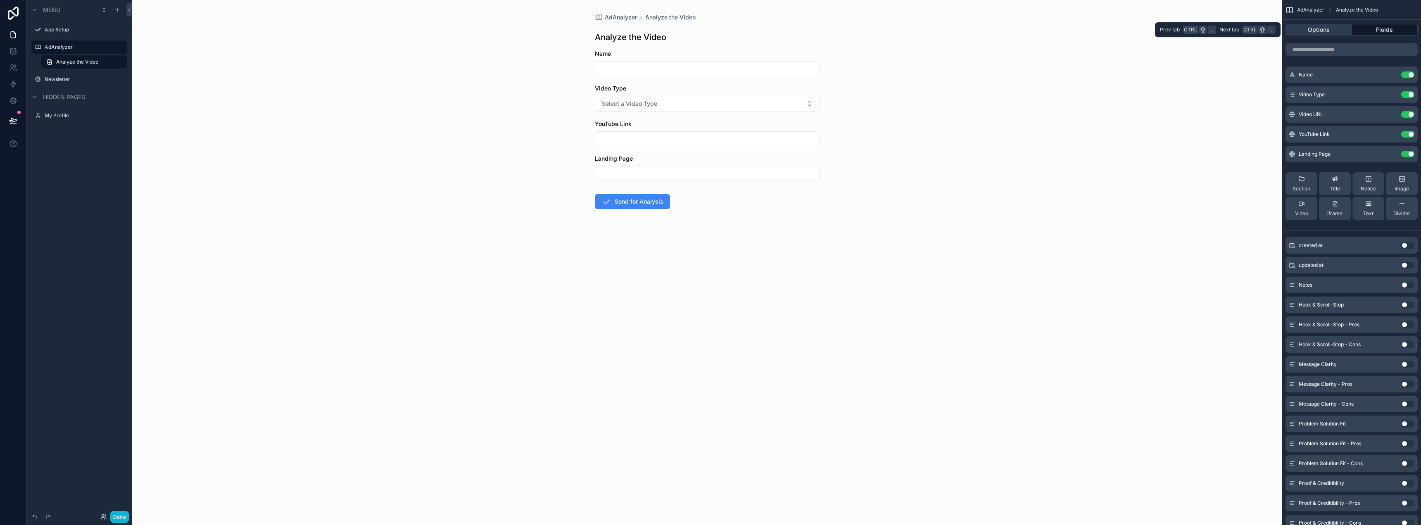
click at [1324, 35] on button "Options" at bounding box center [1319, 30] width 67 height 12
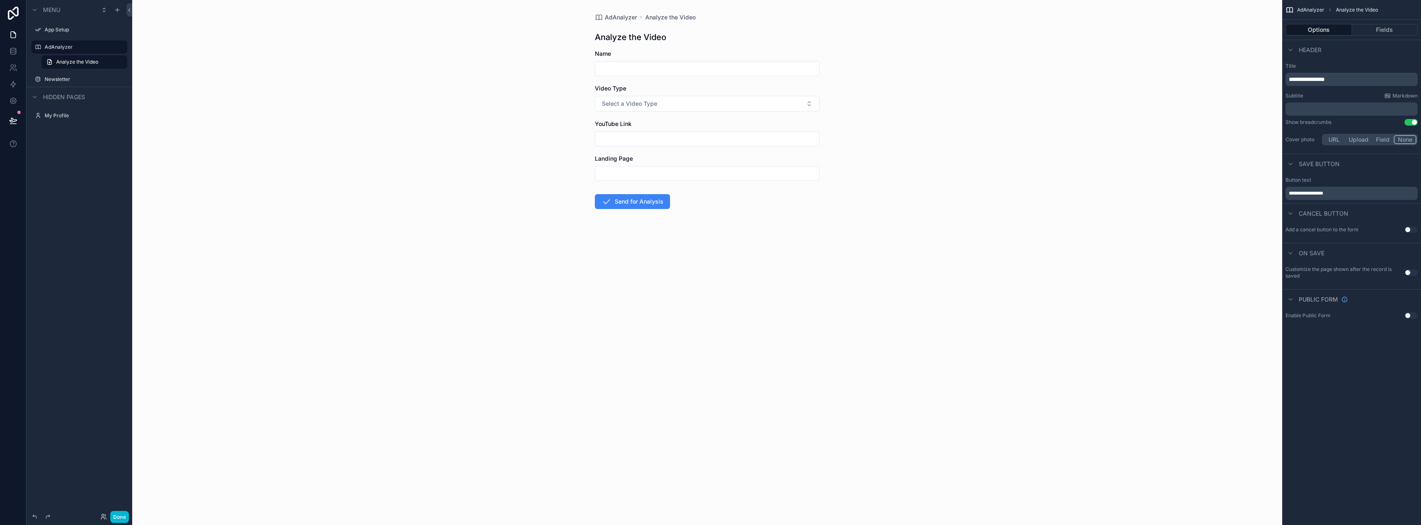
click at [1412, 232] on button "Use setting" at bounding box center [1411, 229] width 13 height 7
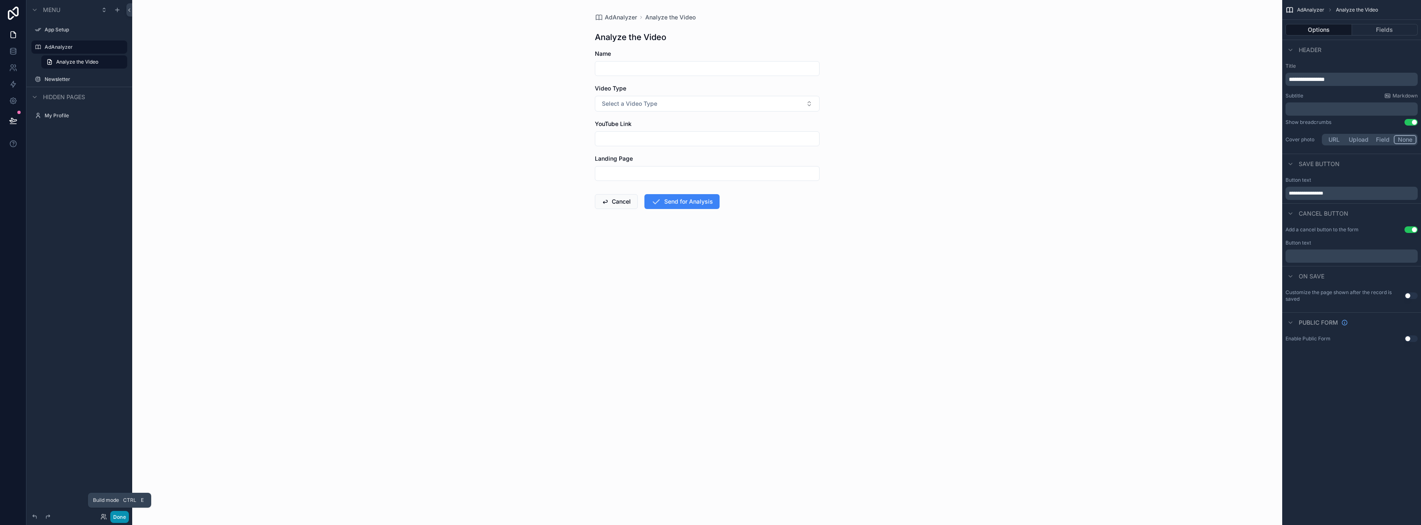
click at [122, 511] on button "Done" at bounding box center [119, 517] width 19 height 12
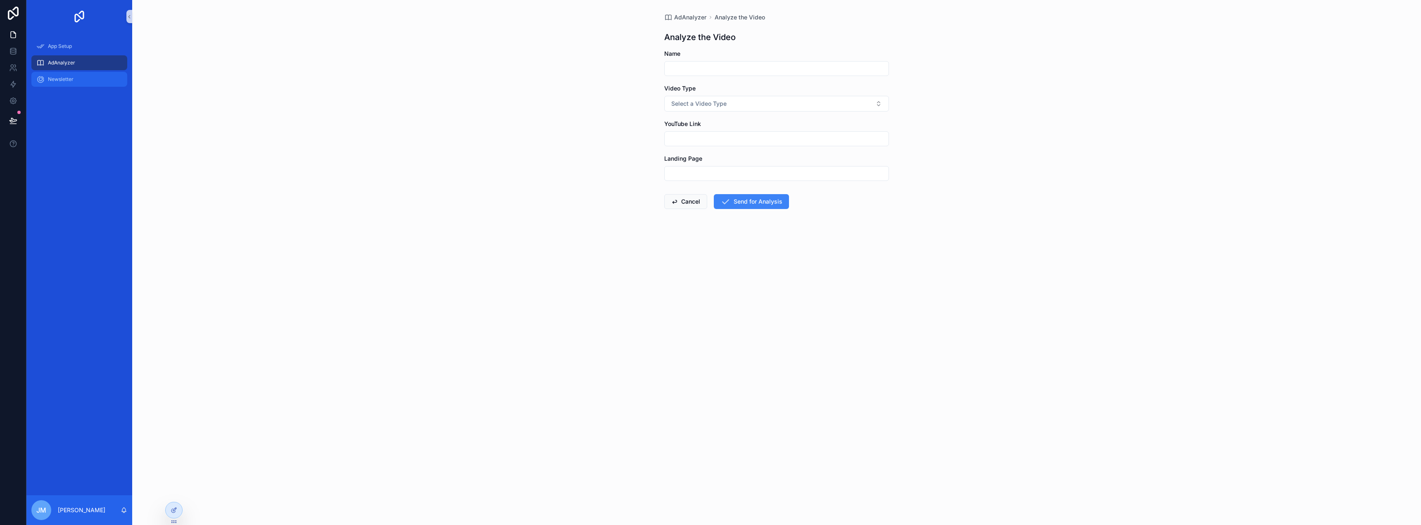
click at [125, 86] on div "Newsletter" at bounding box center [79, 79] width 106 height 17
click at [95, 63] on div "AdAnalyzer" at bounding box center [79, 62] width 86 height 13
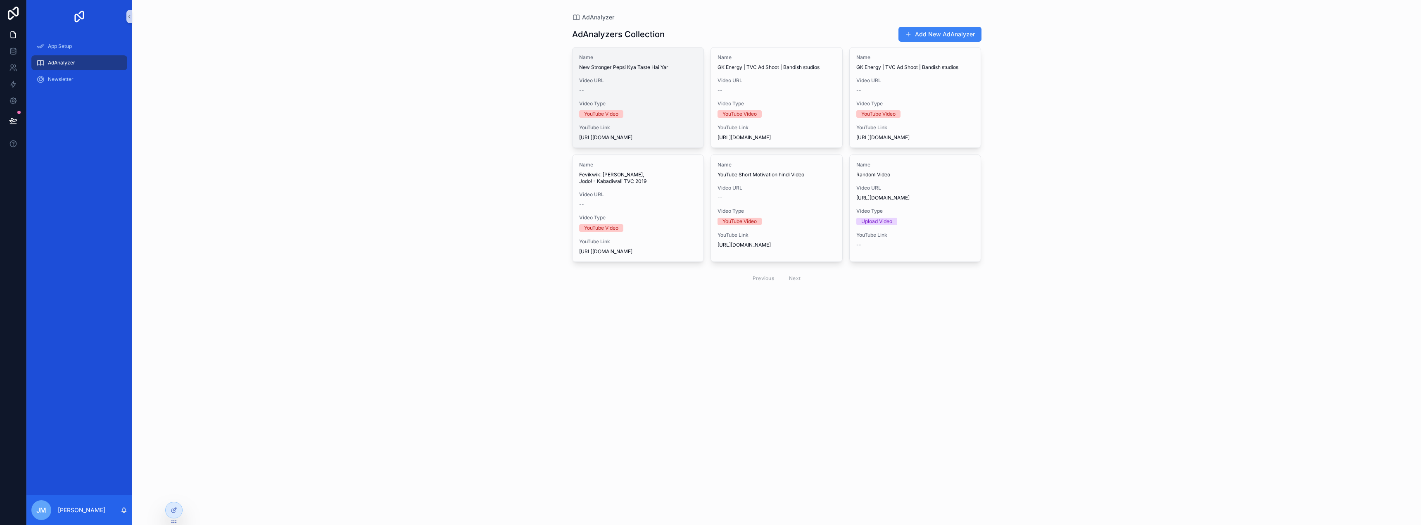
click at [667, 80] on span "Video URL" at bounding box center [638, 80] width 118 height 7
